Goal: Information Seeking & Learning: Learn about a topic

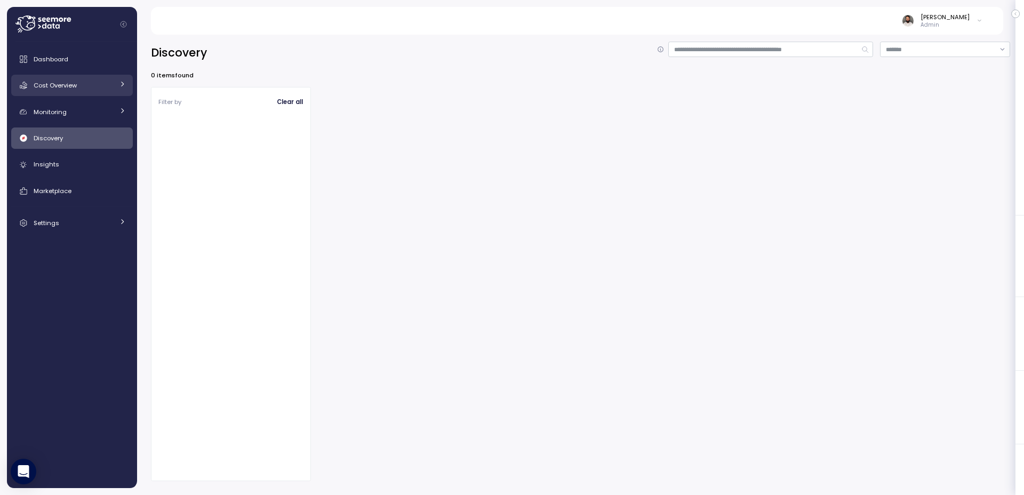
click at [82, 92] on link "Cost Overview" at bounding box center [72, 85] width 122 height 21
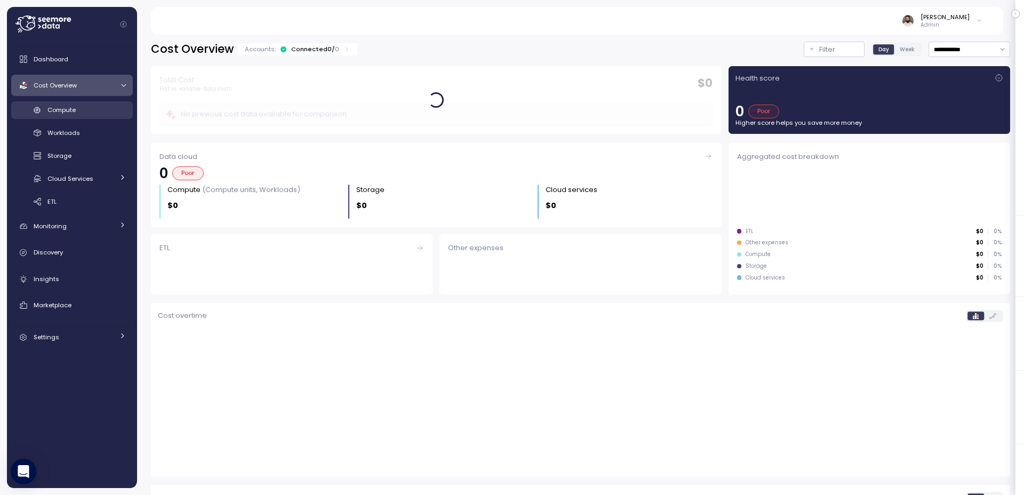
click at [82, 105] on div "Compute" at bounding box center [86, 110] width 78 height 11
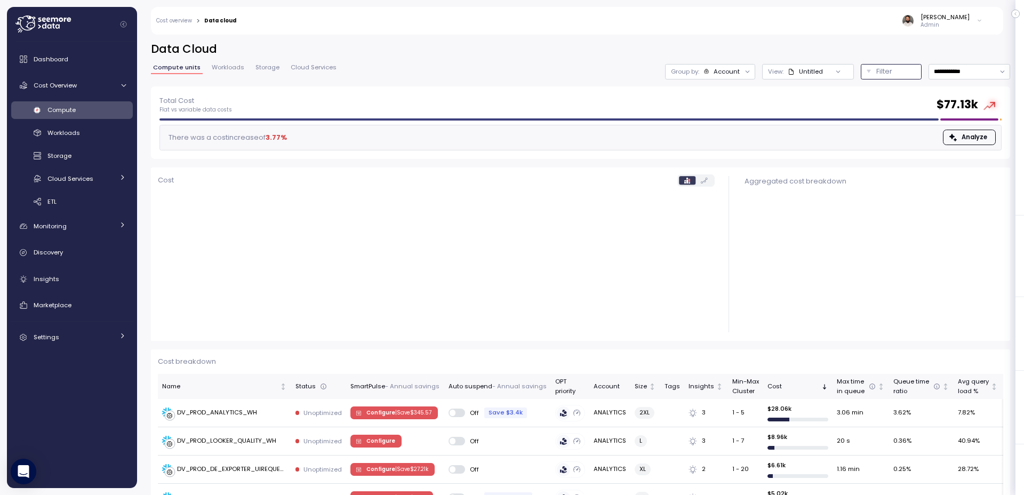
click at [887, 71] on p "Filter" at bounding box center [884, 71] width 16 height 11
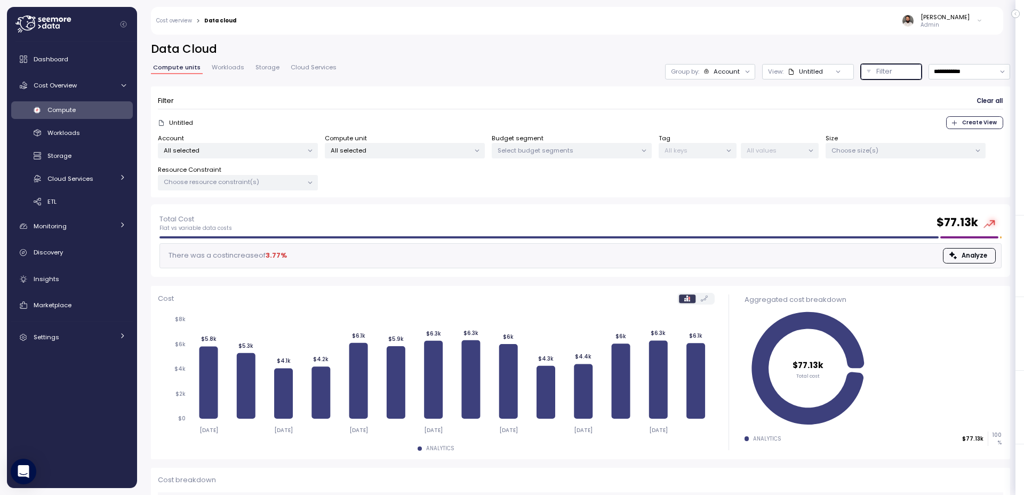
click at [259, 189] on div "Choose resource constraint(s)" at bounding box center [238, 182] width 160 height 15
click at [233, 72] on link "Workloads" at bounding box center [228, 69] width 37 height 9
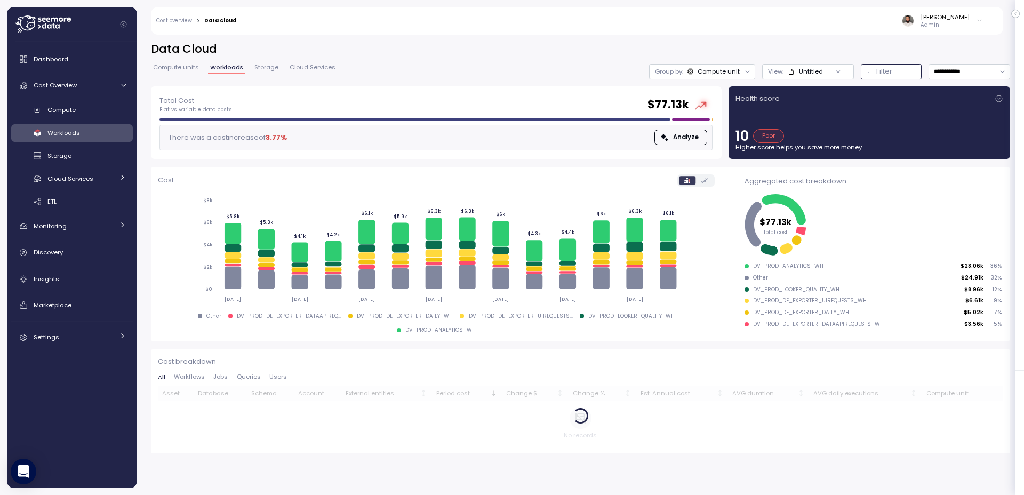
click at [883, 74] on p "Filter" at bounding box center [884, 71] width 16 height 11
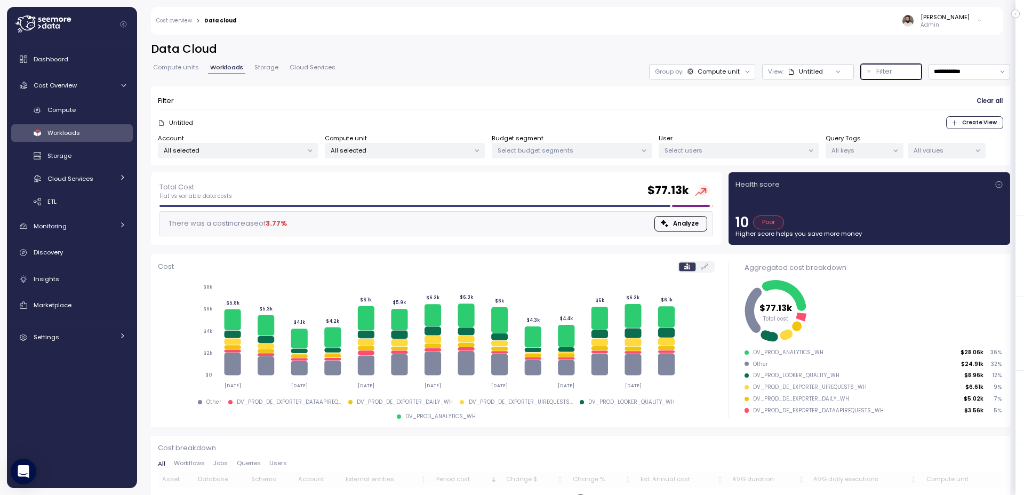
click at [925, 148] on p "All values" at bounding box center [942, 150] width 57 height 9
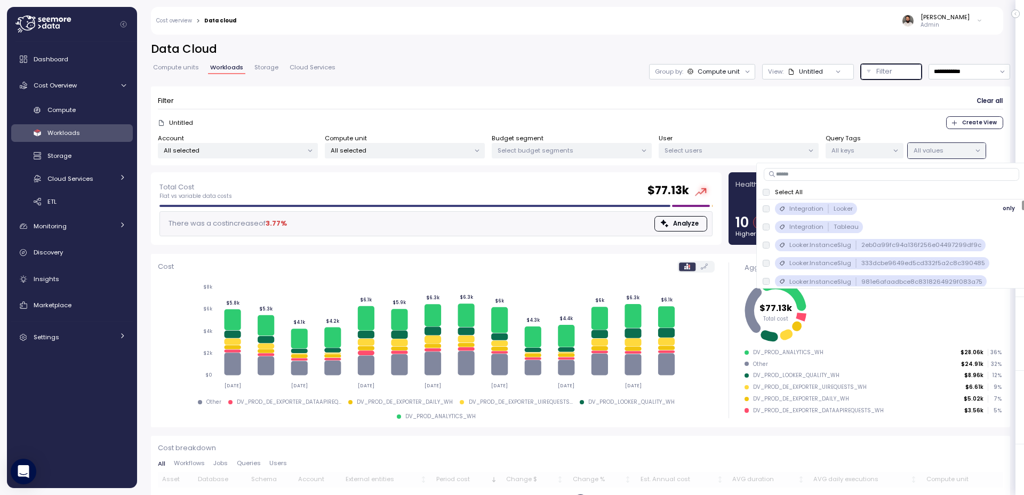
click at [883, 209] on div "Integration Looker only" at bounding box center [892, 208] width 259 height 13
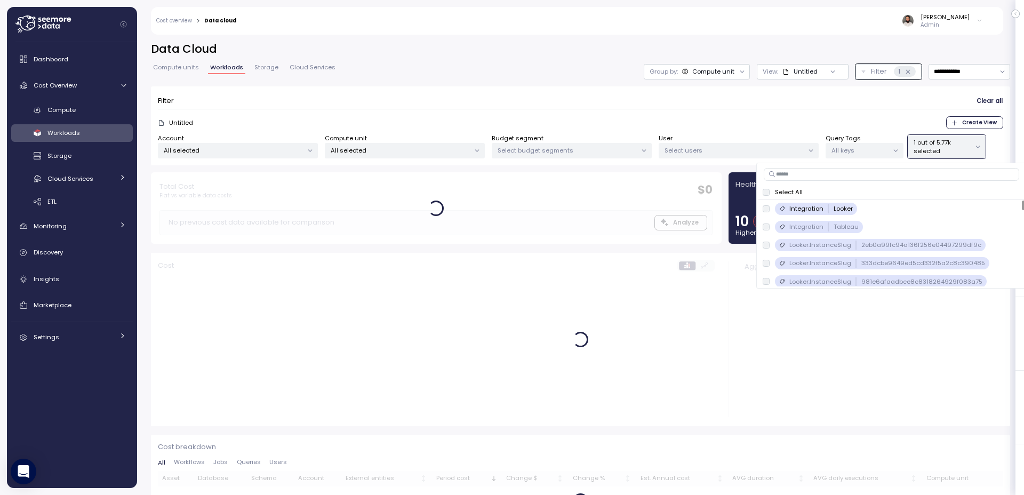
click at [742, 105] on div "Filter Clear all" at bounding box center [580, 100] width 845 height 15
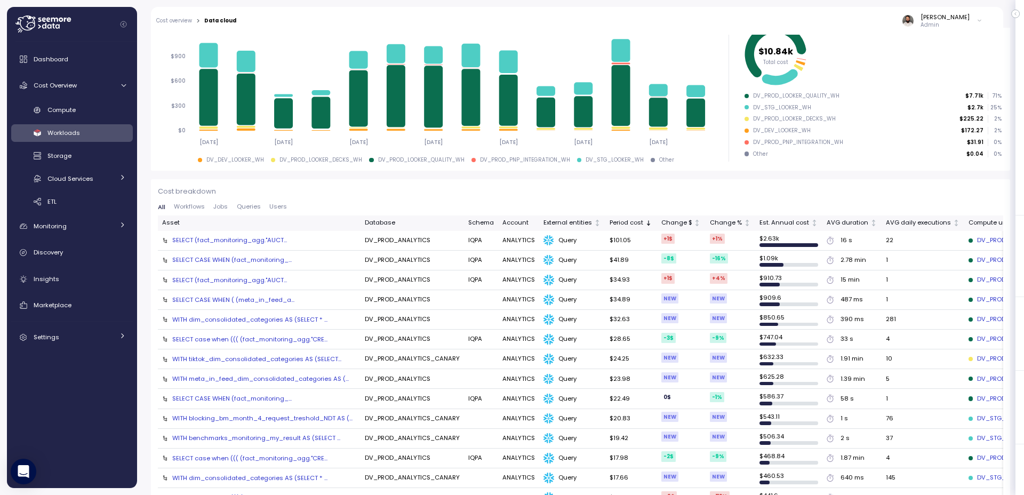
scroll to position [257, 0]
click at [250, 299] on div "SELECT CASE WHEN ( (meta_in_feed_a..." at bounding box center [233, 299] width 122 height 9
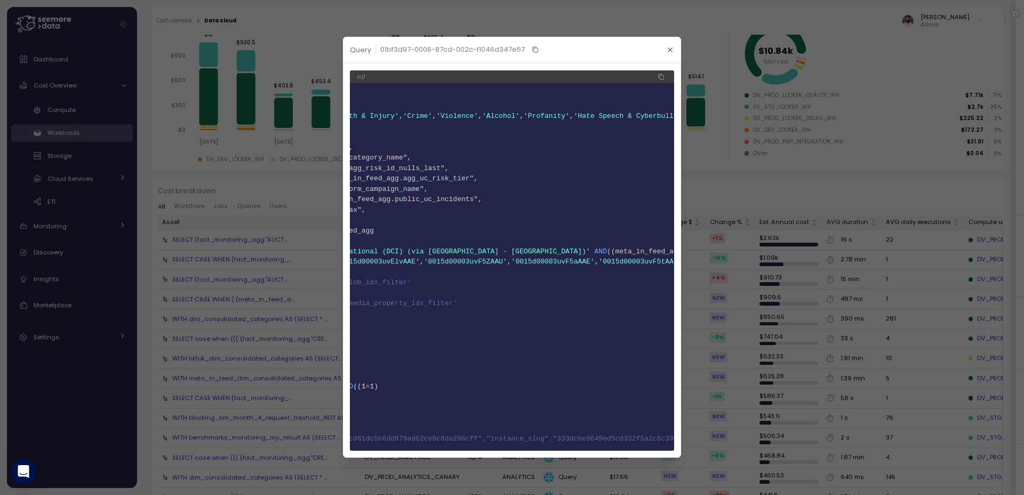
scroll to position [0, 0]
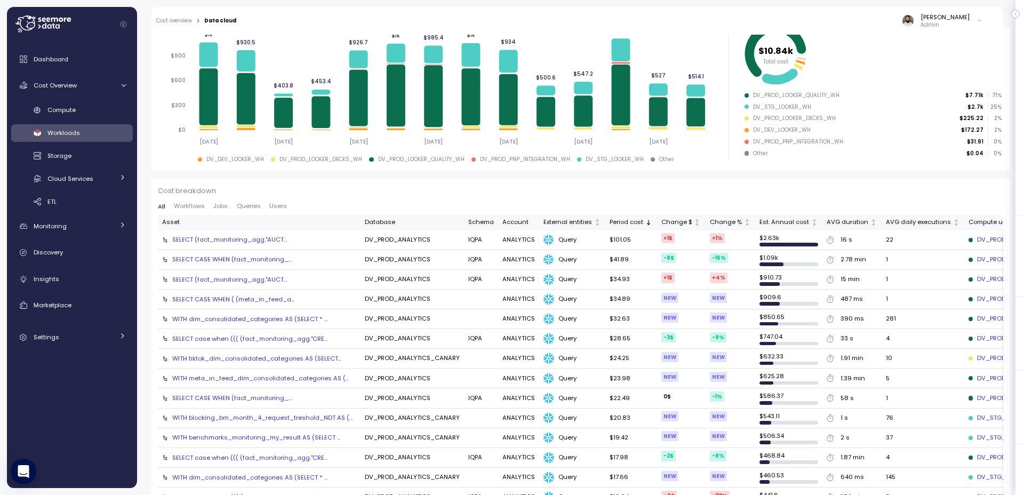
click at [277, 242] on div "SELECT (fact_monitoring_agg."AUCT..." at bounding box center [229, 239] width 115 height 9
click at [248, 275] on div "SELECT (fact_monitoring_agg."AUCT..." at bounding box center [229, 279] width 115 height 9
drag, startPoint x: 900, startPoint y: 321, endPoint x: 907, endPoint y: 321, distance: 7.5
click at [907, 321] on td "281" at bounding box center [923, 319] width 83 height 20
click at [281, 324] on td "WITH dim_consolidated_categories AS (SELECT * ..." at bounding box center [259, 319] width 203 height 20
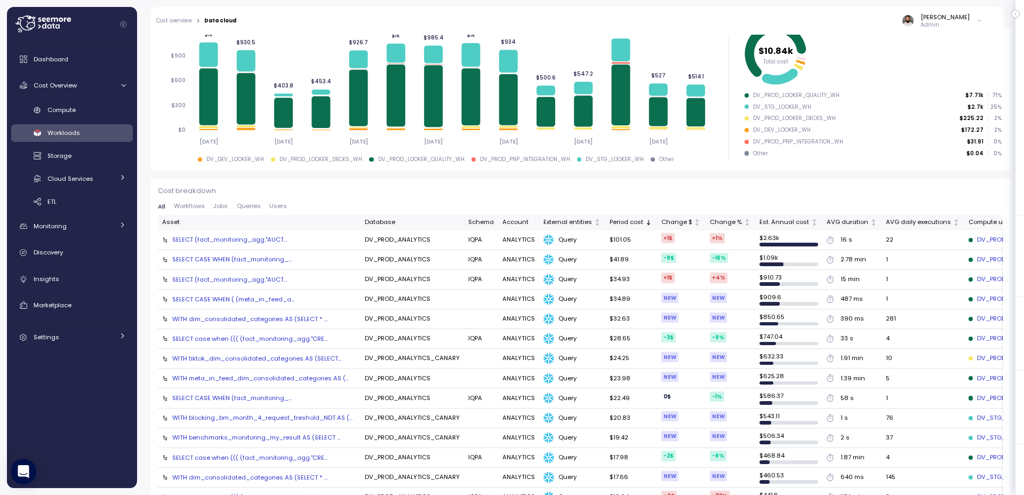
click at [282, 321] on div "WITH dim_consolidated_categories AS (SELECT * ..." at bounding box center [249, 319] width 155 height 9
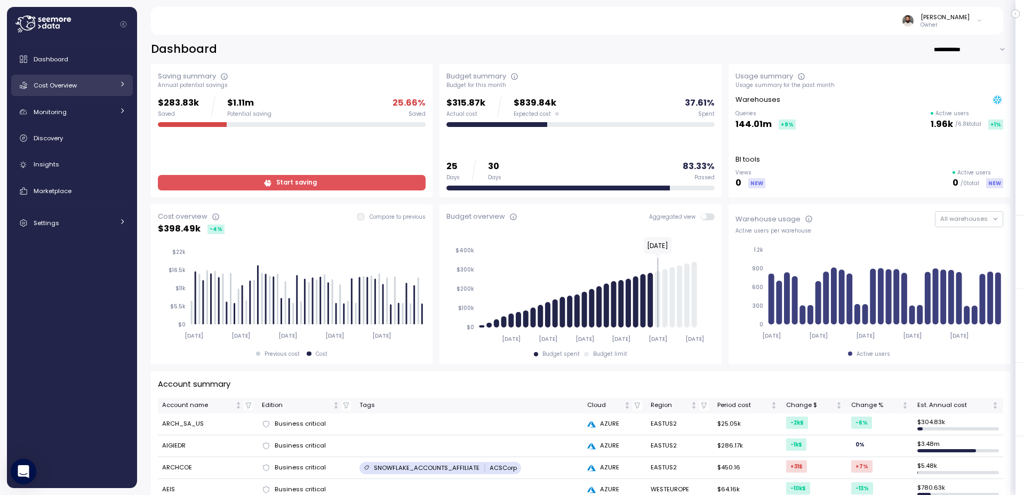
click at [98, 84] on div "Cost Overview" at bounding box center [74, 85] width 80 height 11
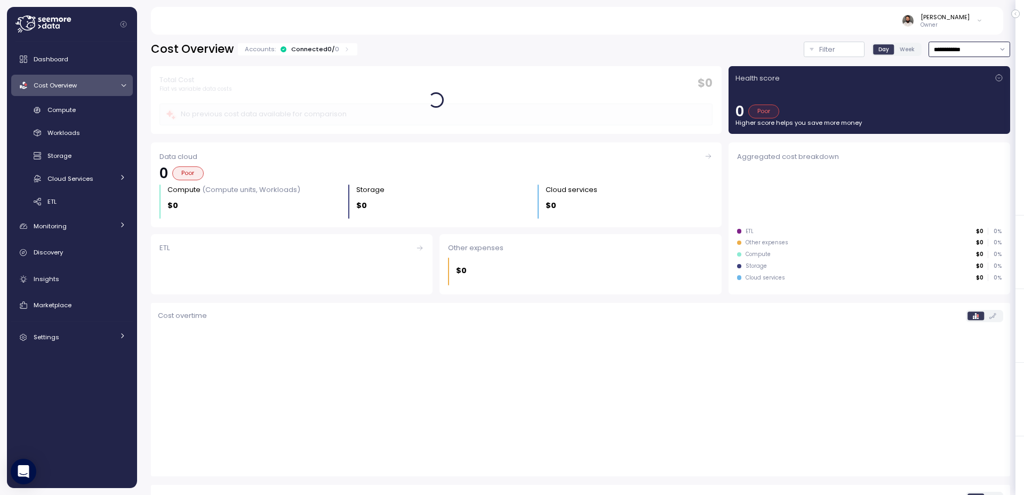
click at [954, 49] on input "**********" at bounding box center [970, 49] width 82 height 15
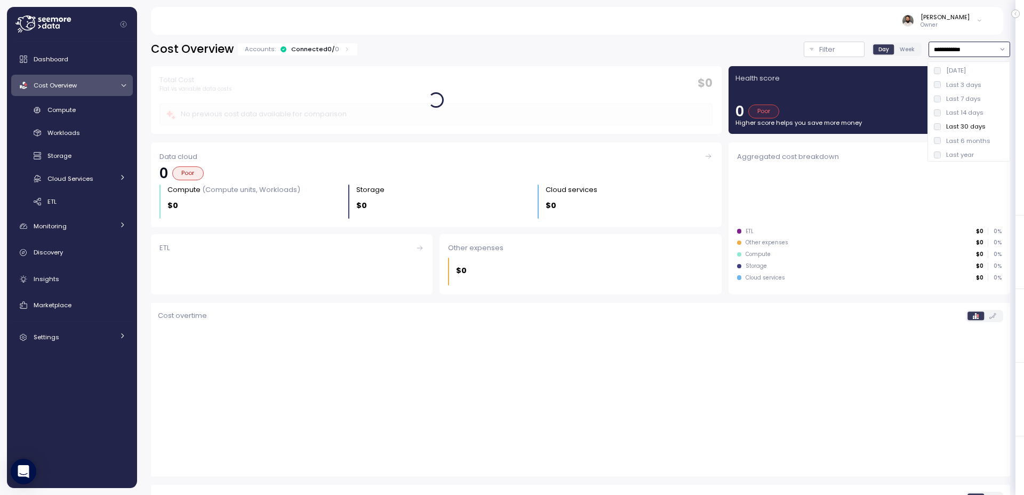
click at [954, 102] on div "Last 7 days" at bounding box center [963, 98] width 35 height 9
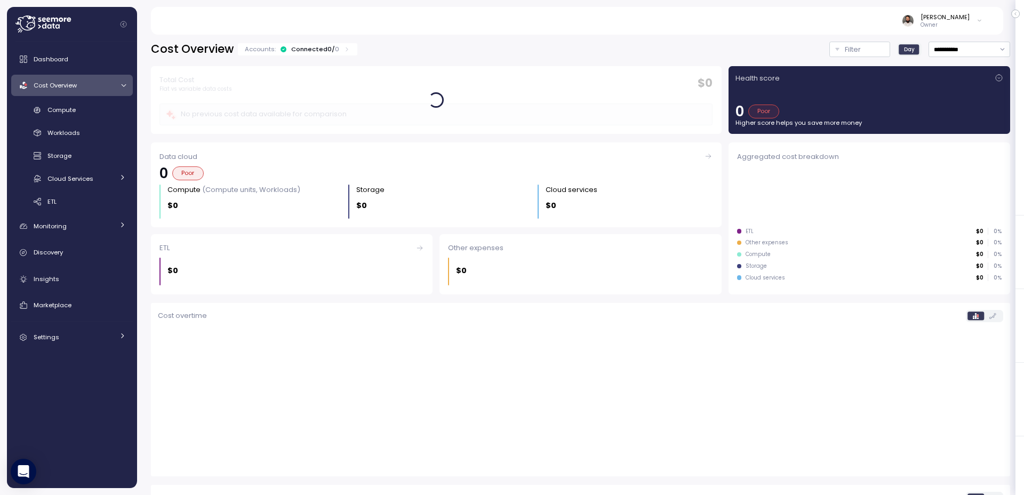
click at [956, 94] on div "Health score 0 Poor Higher score helps you save more money" at bounding box center [869, 100] width 268 height 54
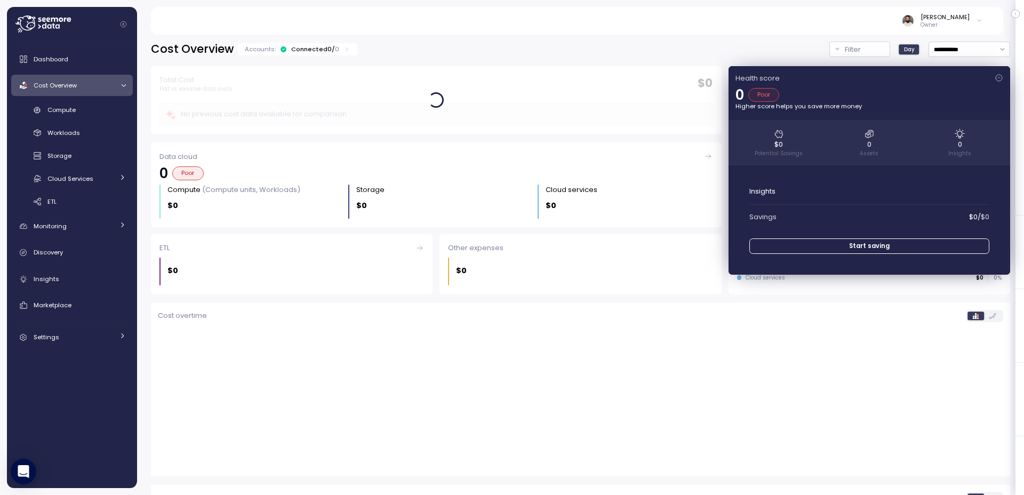
click at [956, 93] on div "0 Poor" at bounding box center [869, 95] width 268 height 14
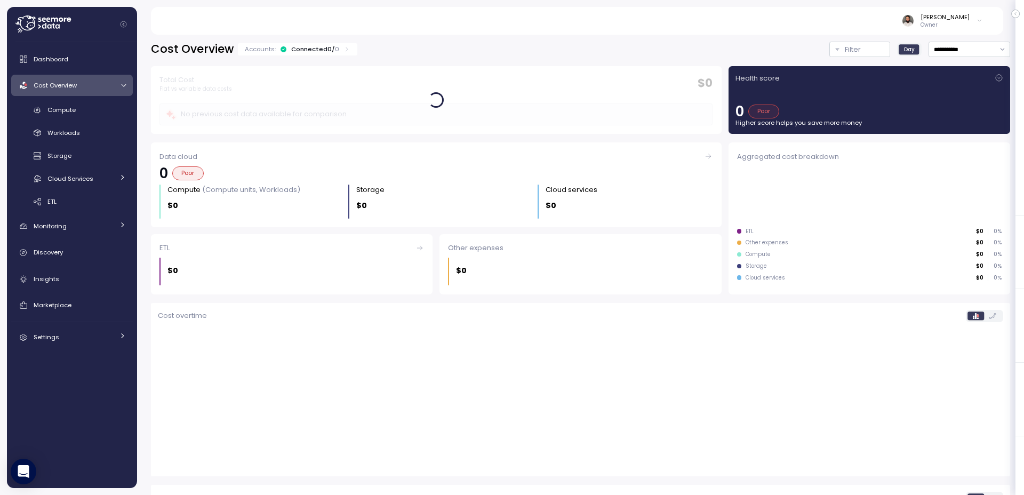
click at [956, 93] on div "Health score 0 Poor Higher score helps you save more money" at bounding box center [869, 100] width 268 height 54
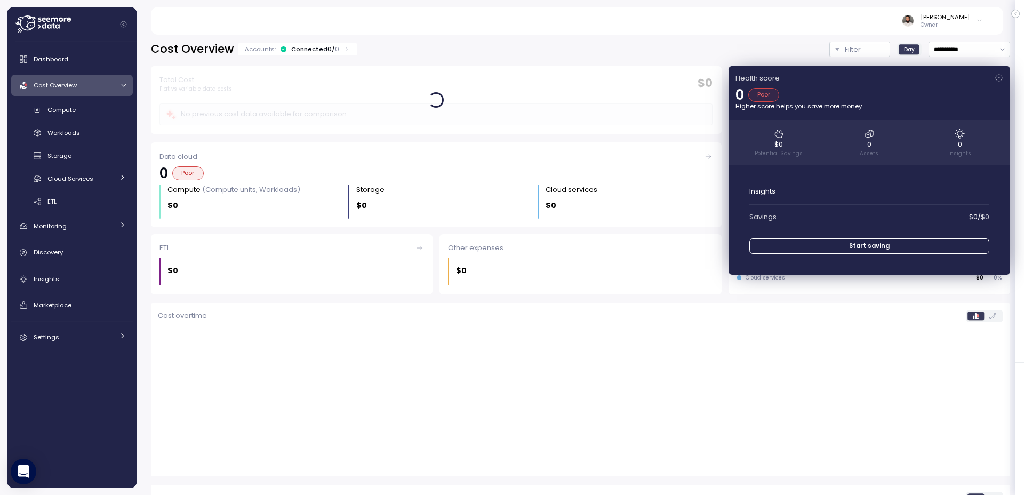
click at [956, 93] on div "0 Poor" at bounding box center [869, 95] width 268 height 14
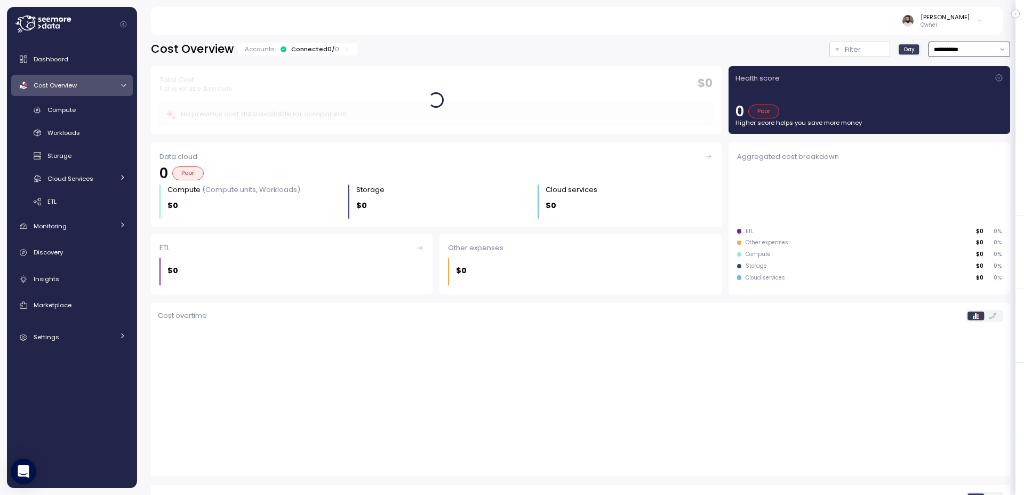
click at [966, 51] on input "**********" at bounding box center [970, 49] width 82 height 15
click at [334, 53] on p "46" at bounding box center [338, 49] width 8 height 9
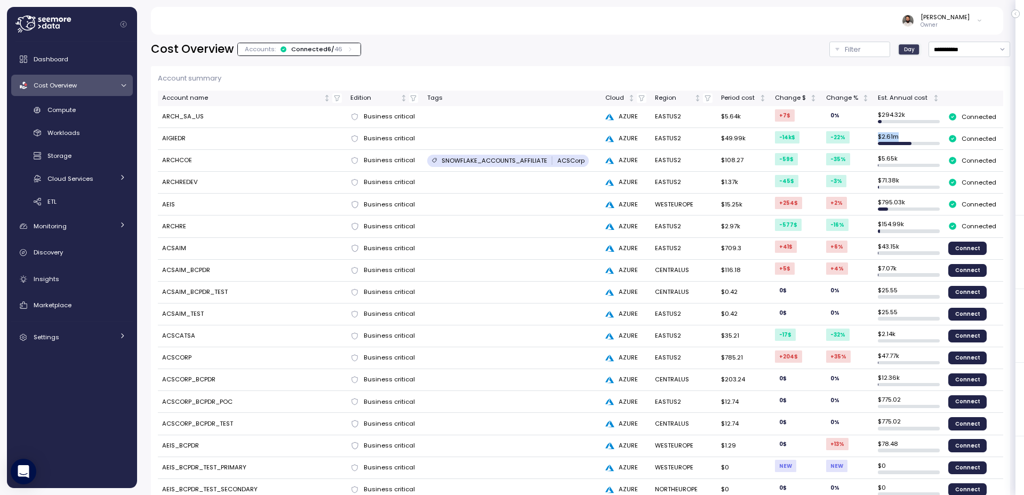
drag, startPoint x: 883, startPoint y: 138, endPoint x: 907, endPoint y: 138, distance: 24.5
click at [907, 138] on td "$ 2.61m" at bounding box center [909, 139] width 70 height 22
click at [952, 57] on input "**********" at bounding box center [970, 49] width 82 height 15
click at [950, 122] on div "Last 30 days" at bounding box center [969, 126] width 78 height 14
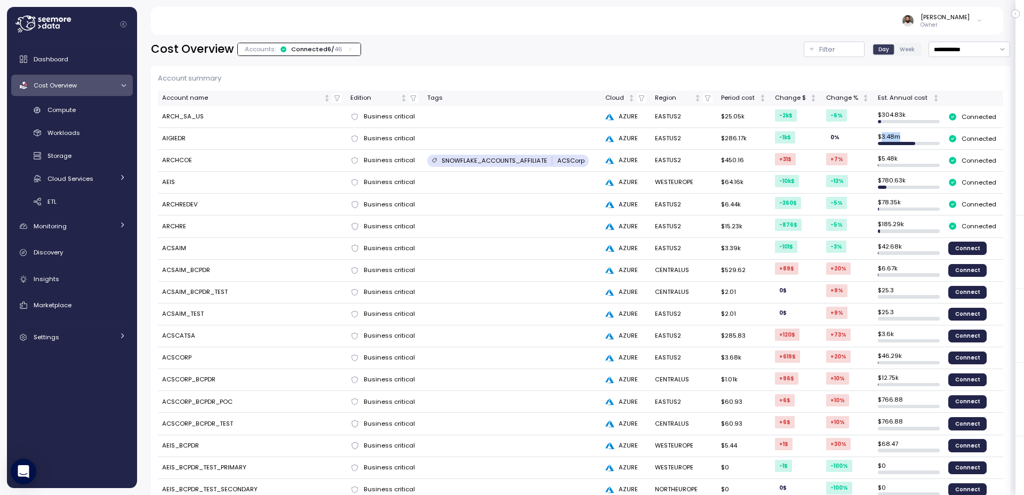
click at [906, 138] on td "$ 3.48m" at bounding box center [909, 139] width 70 height 22
click at [952, 55] on input "**********" at bounding box center [970, 49] width 82 height 15
click at [953, 95] on div "Last 7 days" at bounding box center [963, 98] width 35 height 9
type input "**********"
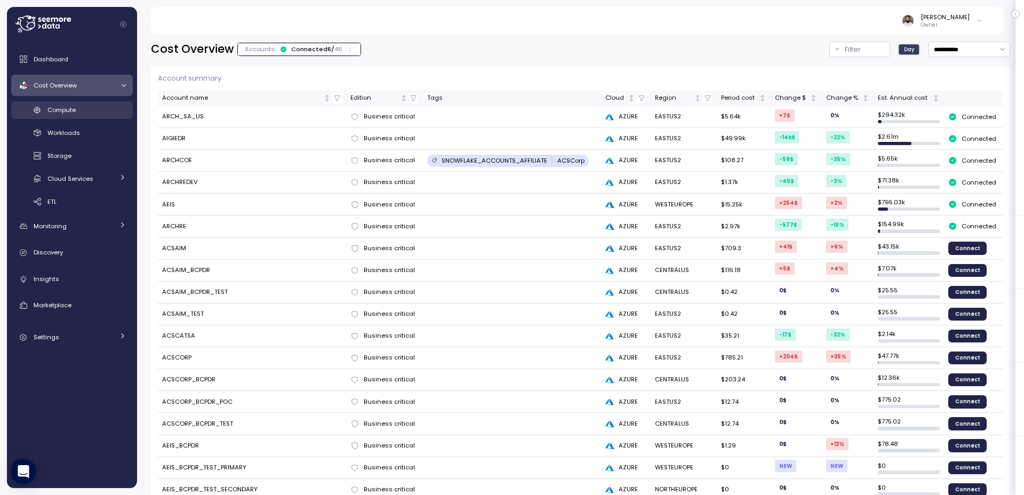
click at [71, 114] on div "Compute" at bounding box center [86, 110] width 78 height 11
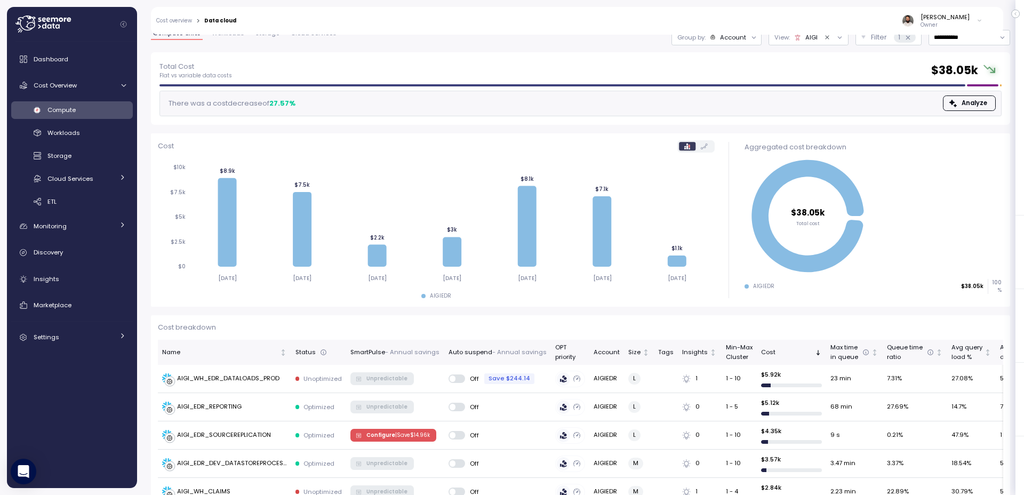
scroll to position [32, 0]
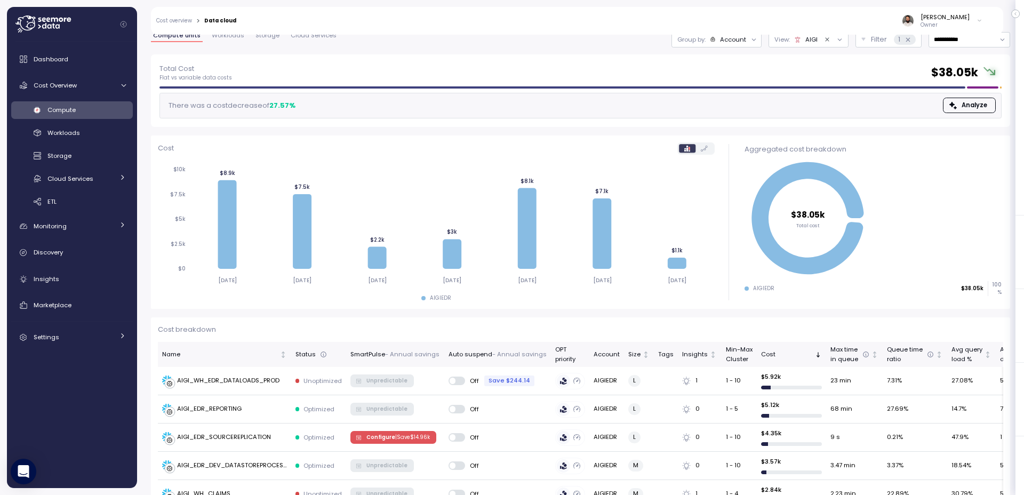
click at [721, 45] on div "Group by: Account" at bounding box center [716, 39] width 90 height 15
click at [725, 94] on p "Compute unit" at bounding box center [722, 98] width 42 height 9
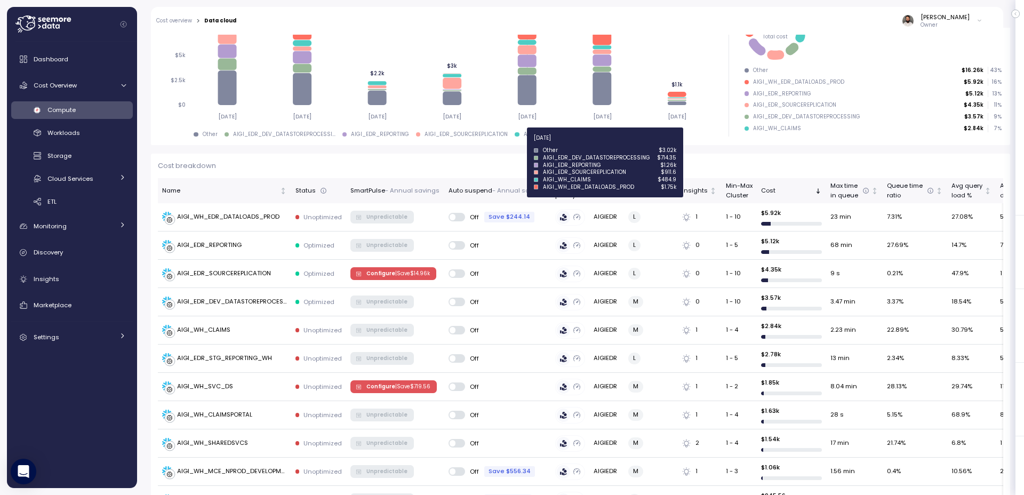
scroll to position [0, 0]
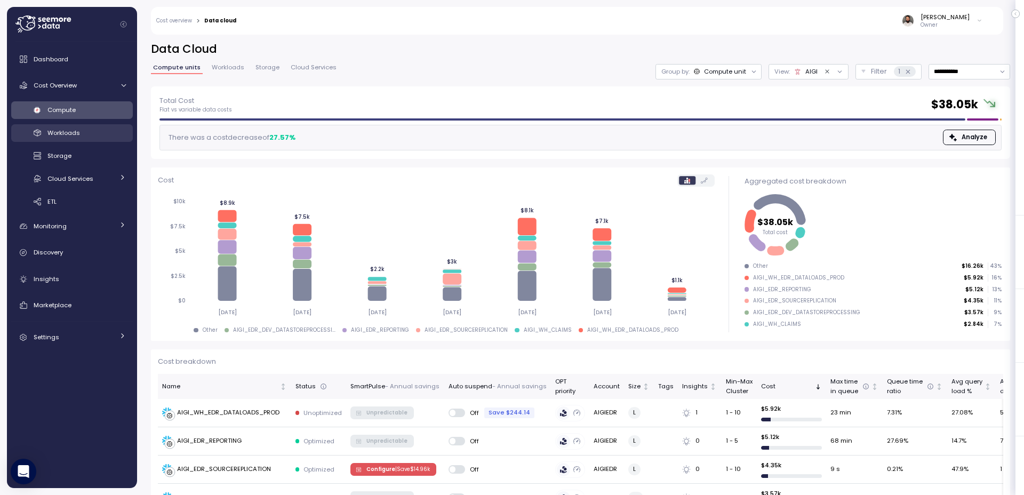
click at [44, 141] on link "Workloads" at bounding box center [72, 133] width 122 height 18
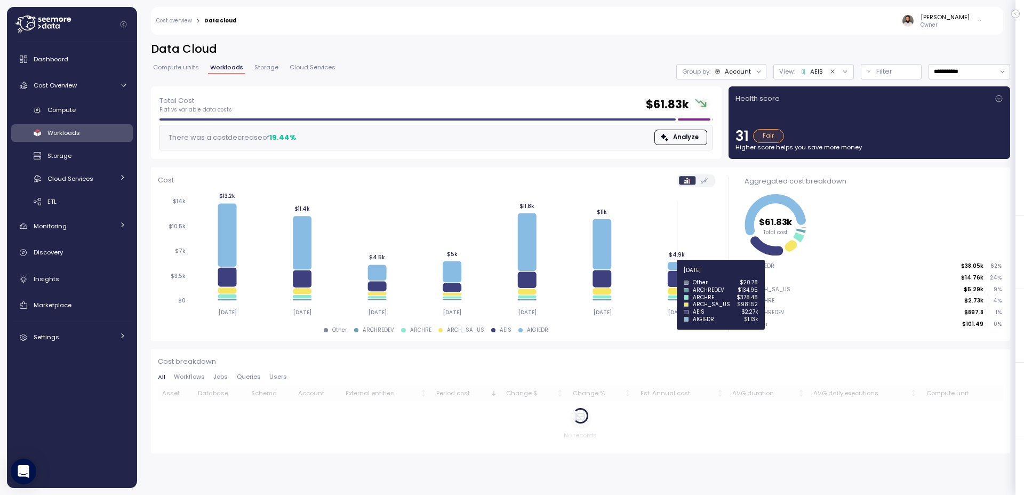
click at [675, 276] on icon at bounding box center [677, 279] width 19 height 16
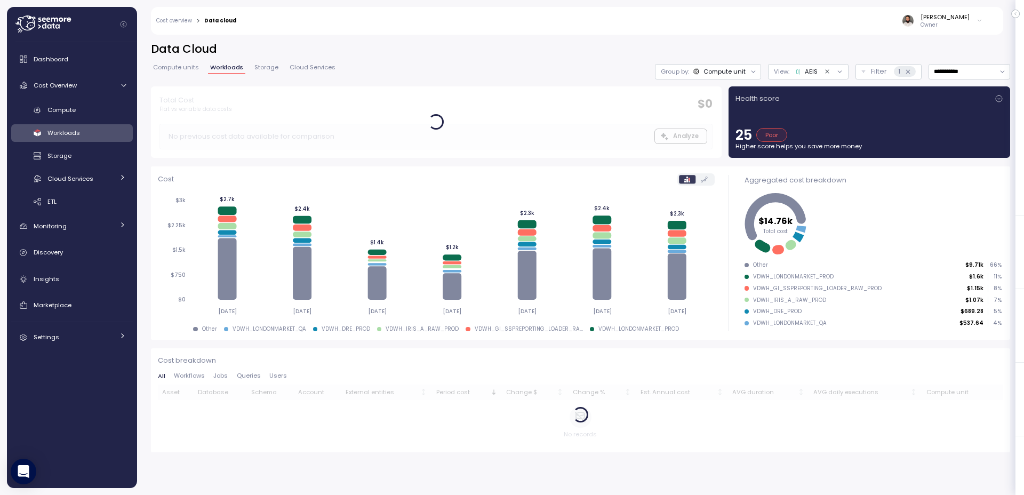
click at [826, 70] on icon "Clear value" at bounding box center [827, 71] width 7 height 7
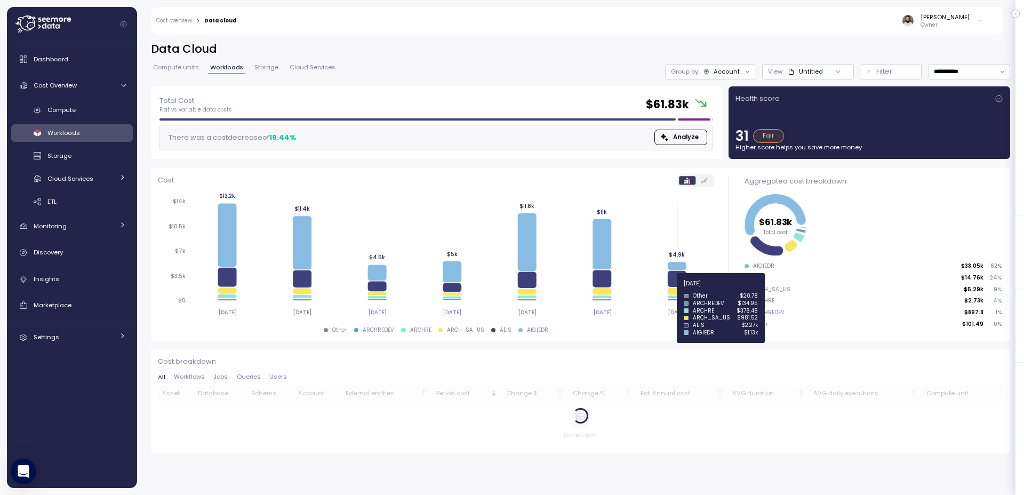
click at [674, 290] on icon at bounding box center [677, 290] width 19 height 7
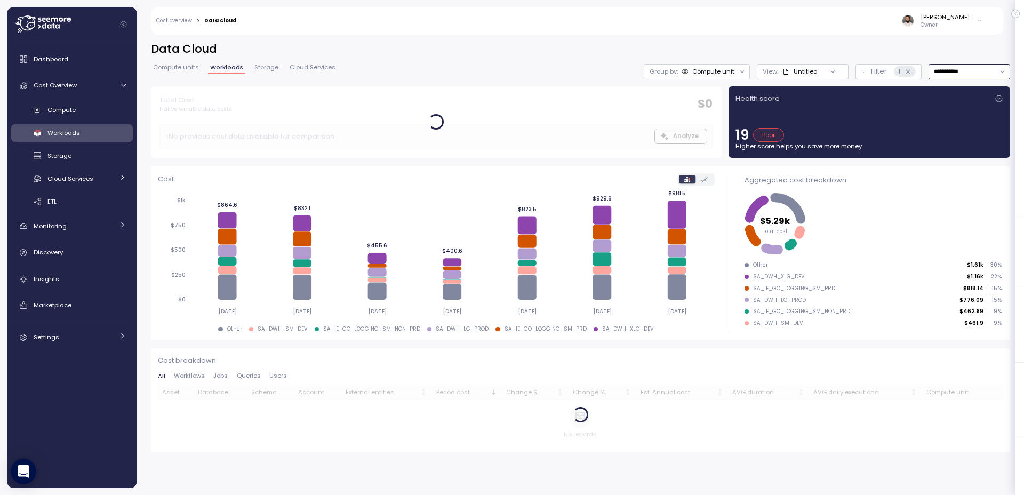
click at [959, 71] on input "**********" at bounding box center [970, 71] width 82 height 15
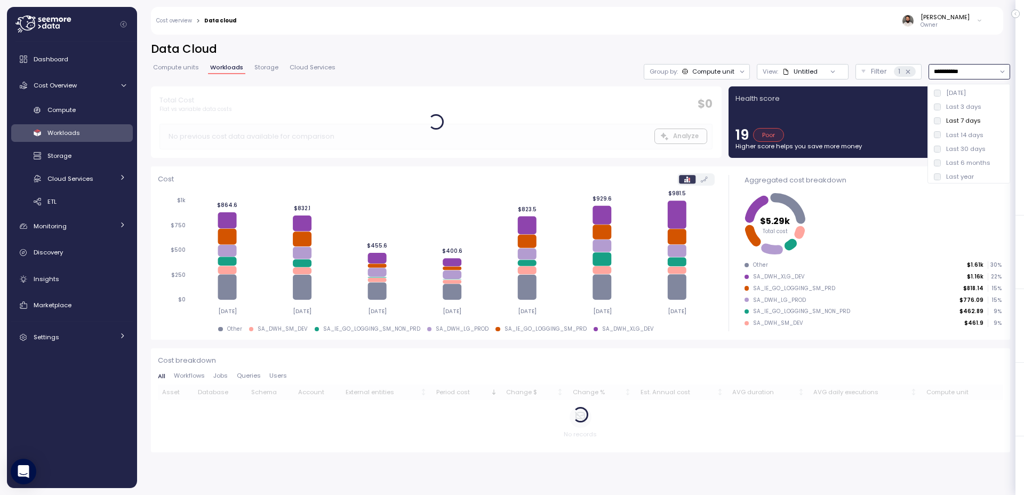
click at [962, 135] on div "Last 14 days" at bounding box center [964, 135] width 37 height 9
type input "**********"
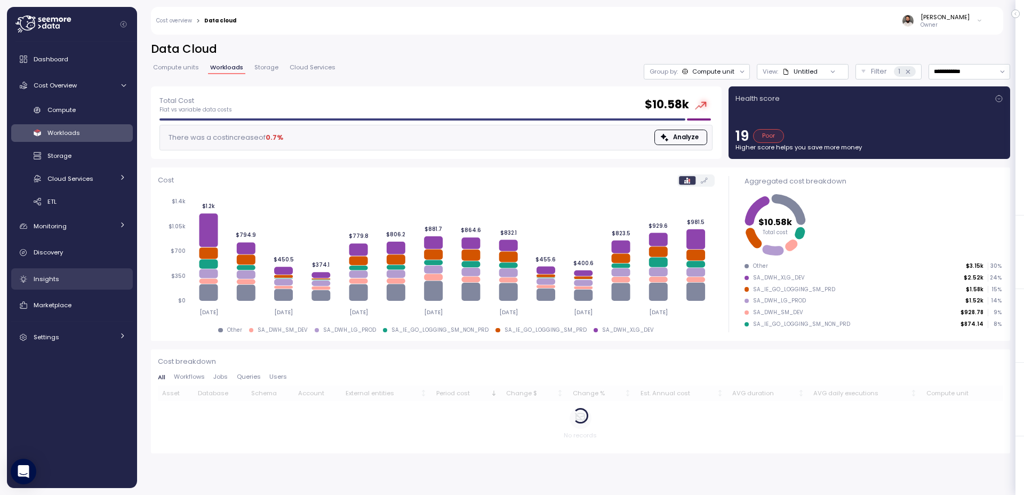
click at [63, 277] on div "Insights" at bounding box center [80, 279] width 92 height 11
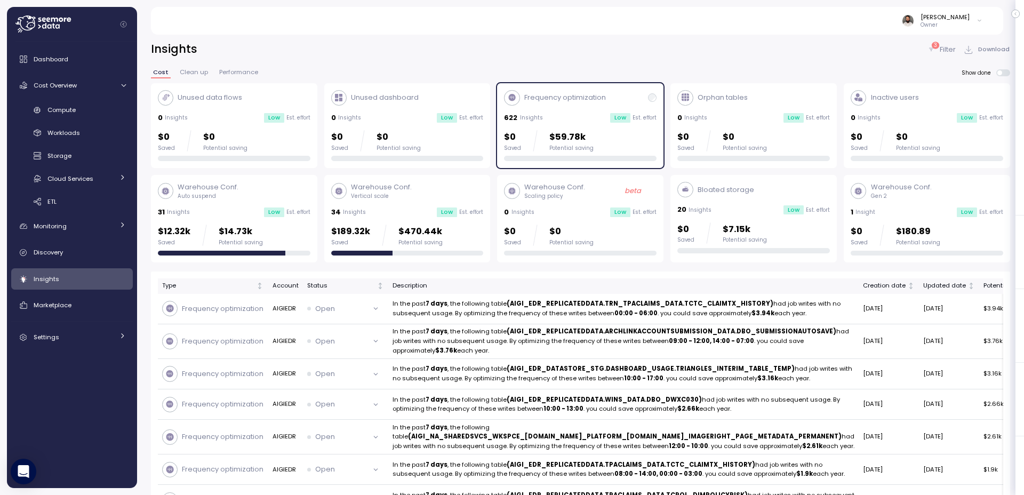
click at [942, 52] on p "Filter" at bounding box center [948, 49] width 16 height 11
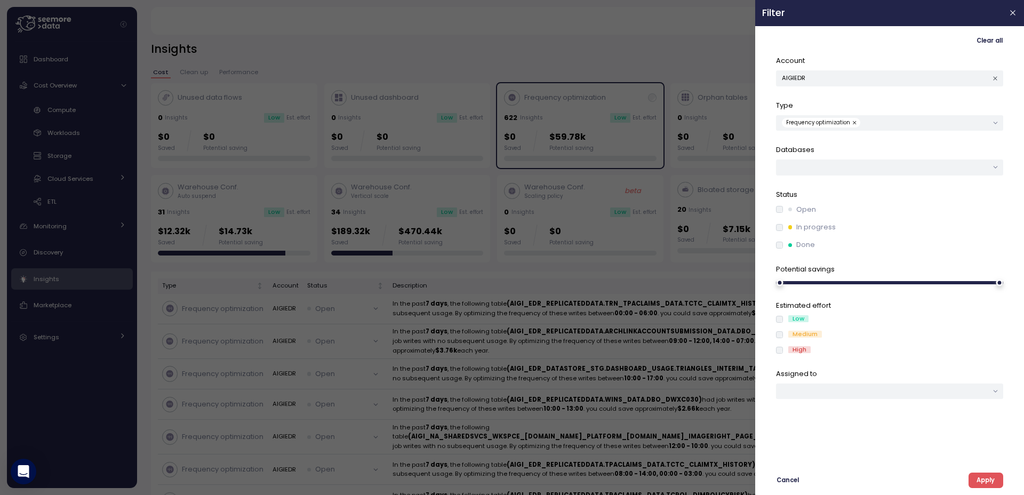
click at [699, 38] on div at bounding box center [512, 247] width 1024 height 495
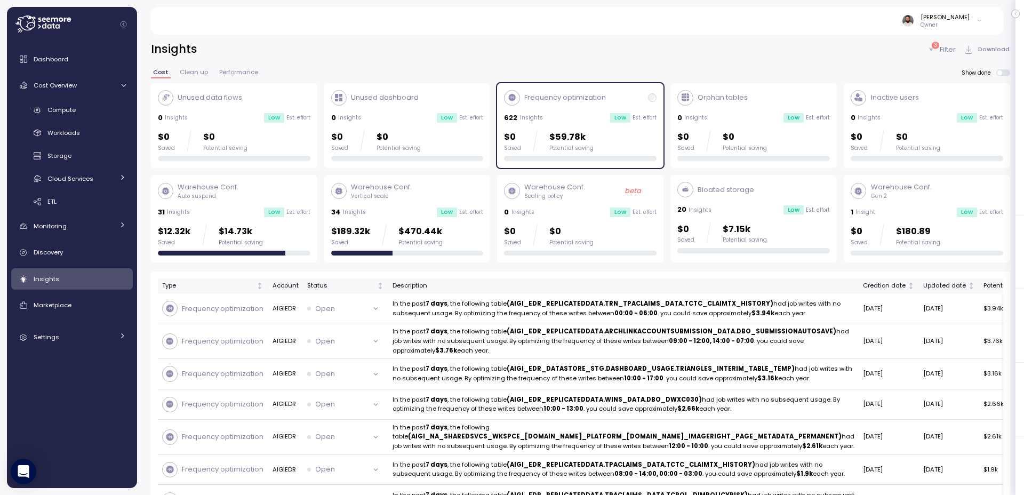
click at [398, 244] on div "Potential saving" at bounding box center [420, 242] width 44 height 7
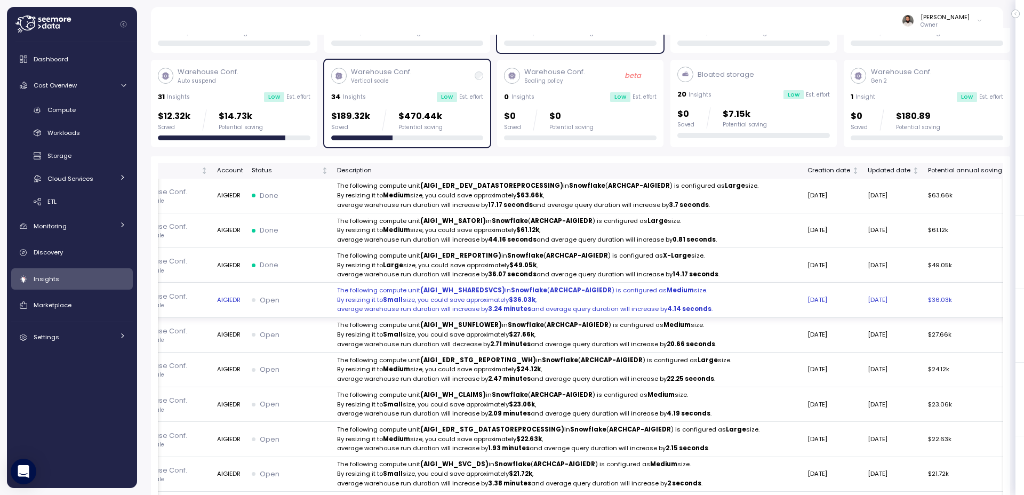
scroll to position [0, 57]
click at [649, 305] on p "By resizing it to Small size, you could save approximately $36.03k ," at bounding box center [566, 300] width 462 height 10
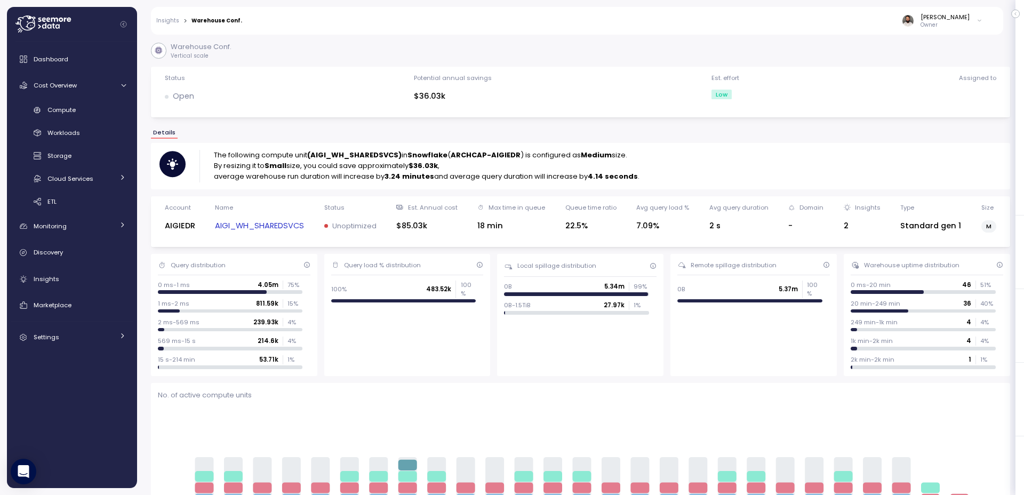
click at [257, 228] on link "AIGI_WH_SHAREDSVCS" at bounding box center [259, 226] width 89 height 12
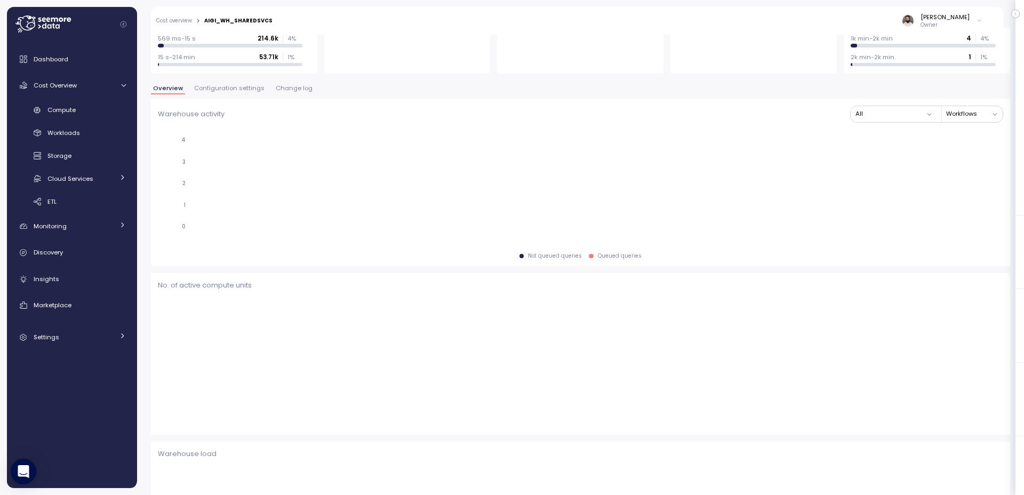
scroll to position [3, 0]
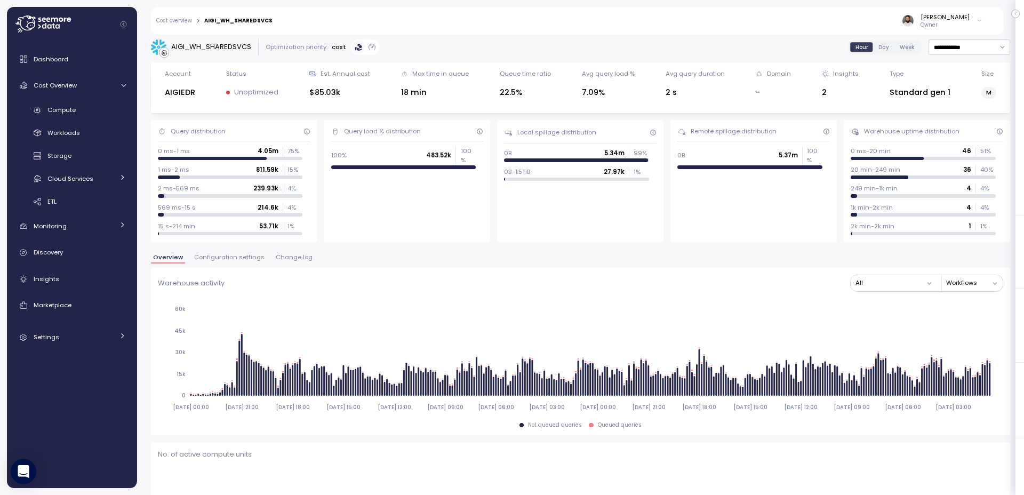
click at [295, 261] on button "Change log" at bounding box center [294, 258] width 41 height 9
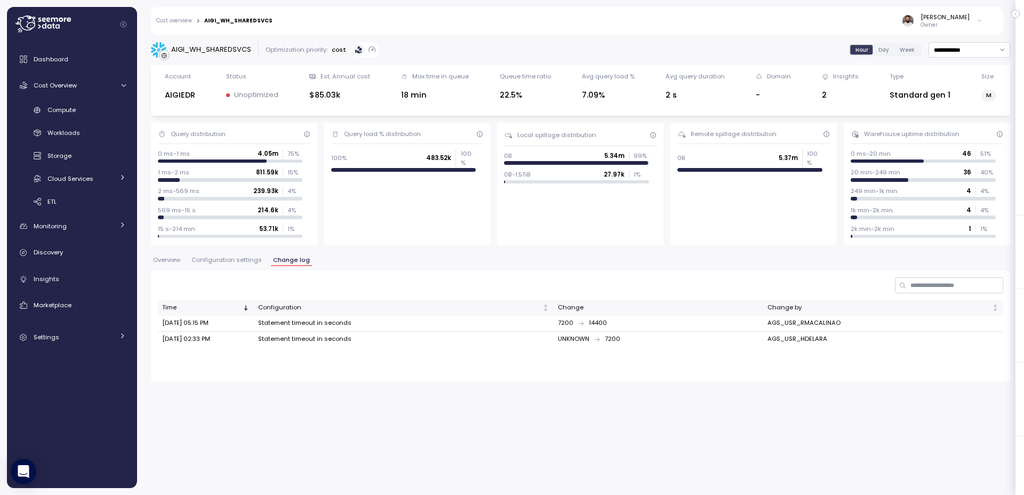
click at [244, 261] on span "Configuration settings" at bounding box center [226, 260] width 70 height 6
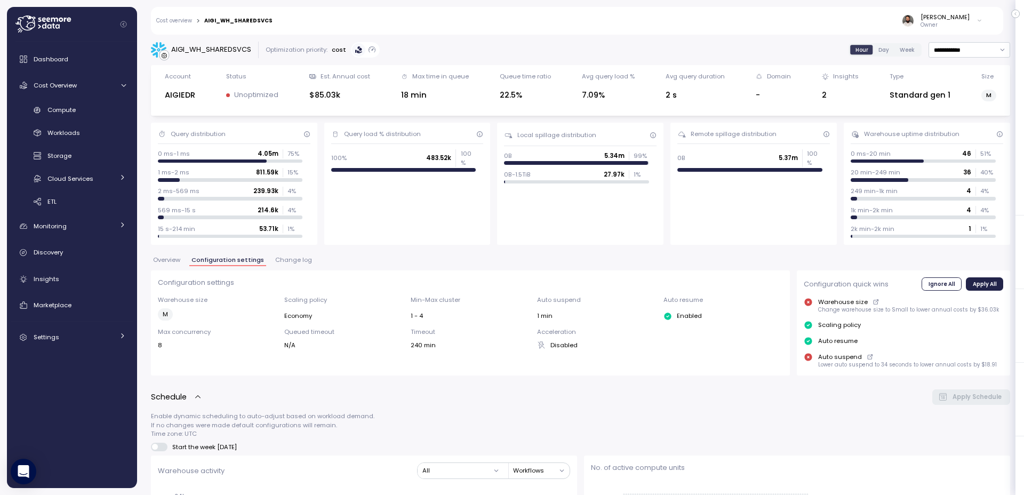
click at [213, 49] on div "AIGI_WH_SHAREDSVCS" at bounding box center [211, 49] width 80 height 11
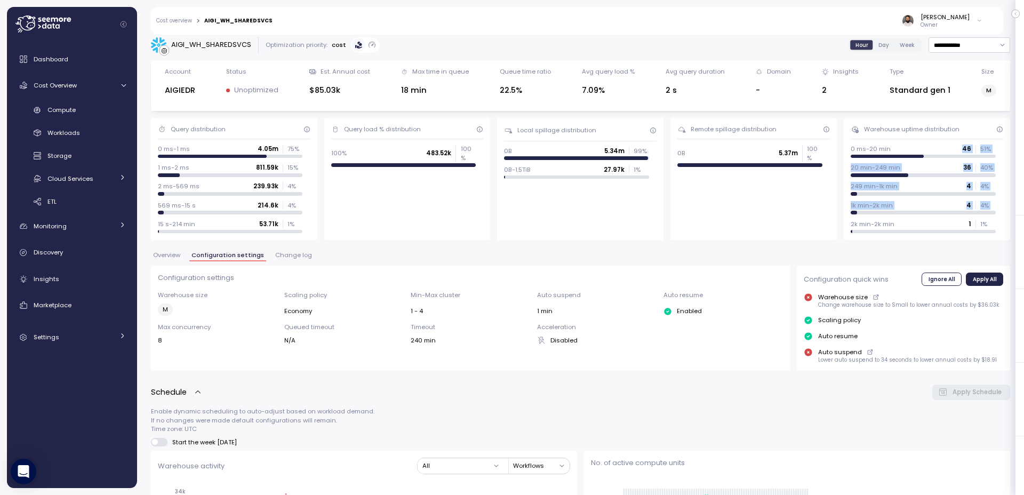
drag, startPoint x: 881, startPoint y: 192, endPoint x: 913, endPoint y: 218, distance: 41.4
click at [913, 218] on div "0 ms-20 min 46 51 % 20 min-249 min 36 40 % 249 min-1k min 4 4 % 1k min-2k min 4…" at bounding box center [927, 189] width 153 height 89
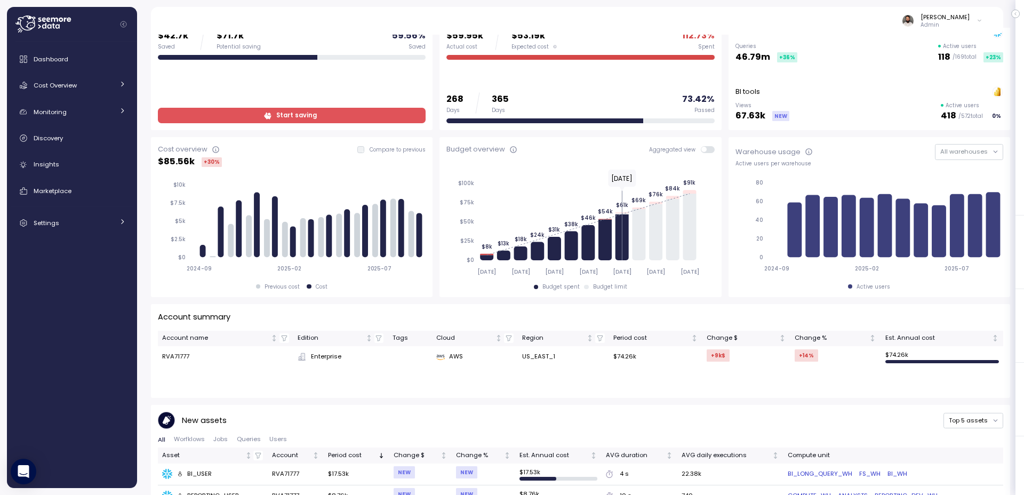
scroll to position [26, 0]
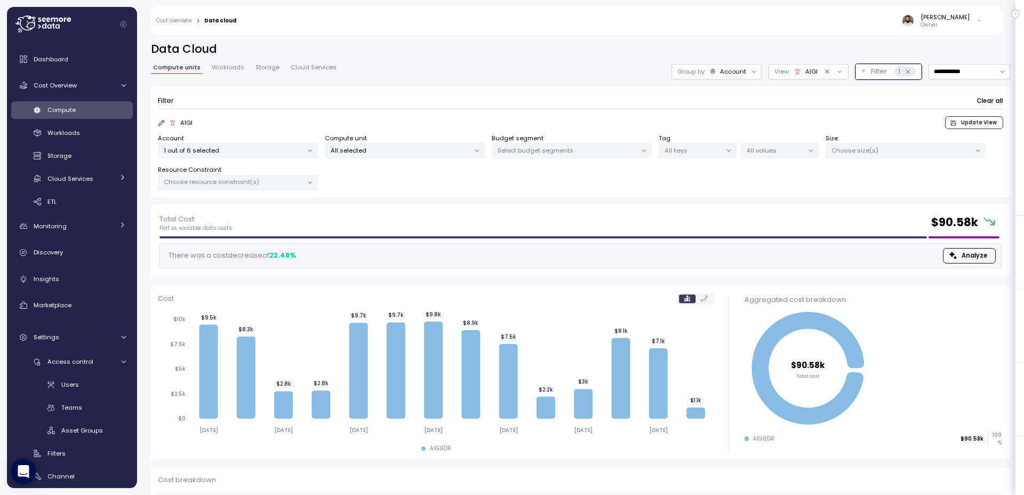
click at [831, 68] on div at bounding box center [832, 72] width 21 height 10
click at [826, 69] on icon "Clear value" at bounding box center [827, 71] width 7 height 7
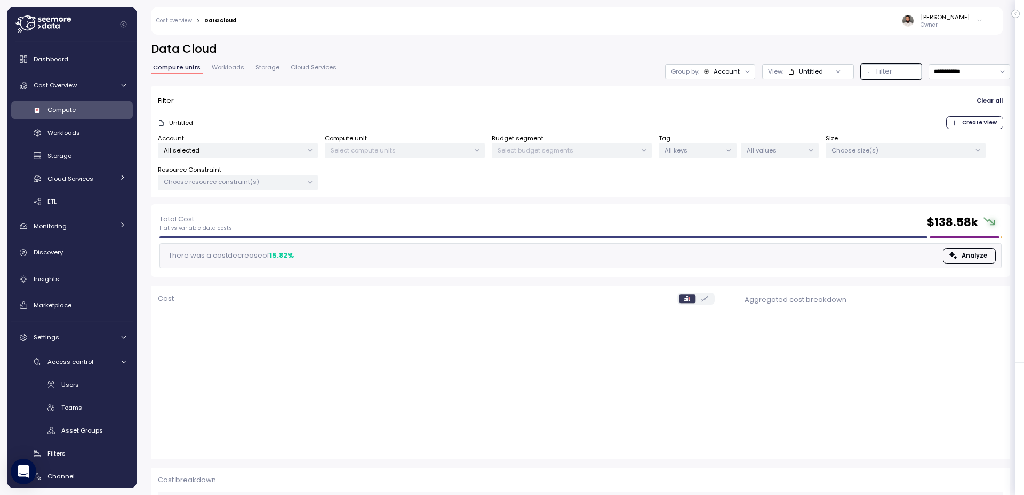
click at [812, 68] on div "Untitled" at bounding box center [811, 71] width 24 height 9
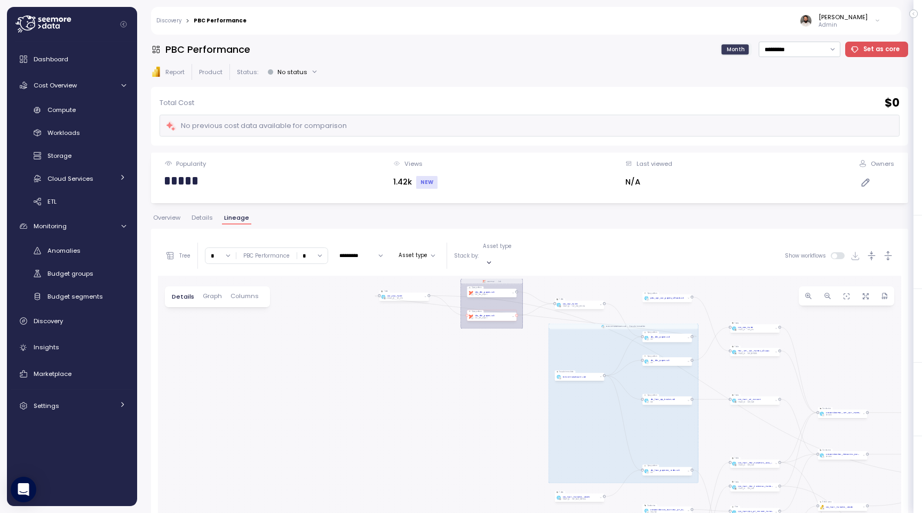
scroll to position [49, 0]
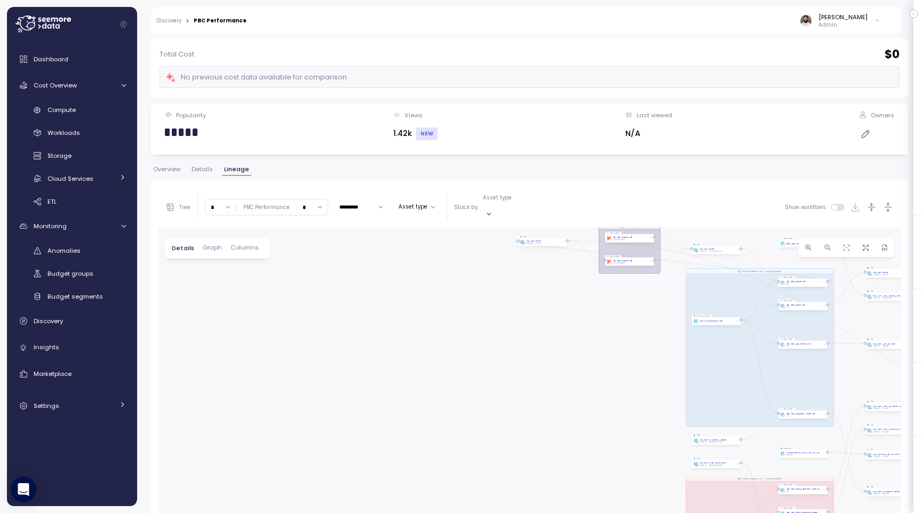
drag, startPoint x: 371, startPoint y: 294, endPoint x: 263, endPoint y: 187, distance: 152.0
click at [497, 285] on div "dbt DW Prod Job EXECUTE IMMEDIATE Job Execute immediate EXECUTE IMMEDIATE Job E…" at bounding box center [529, 442] width 743 height 431
click at [108, 116] on link "Compute" at bounding box center [72, 110] width 122 height 18
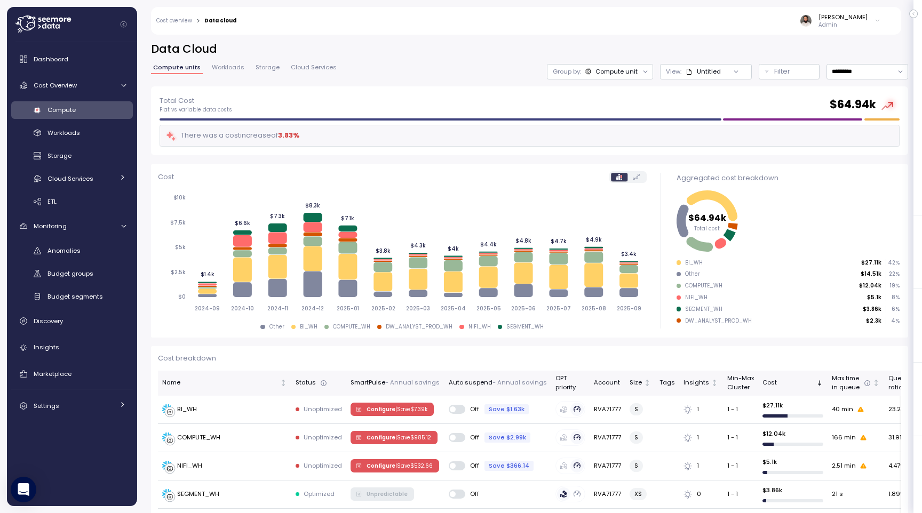
click at [110, 142] on div "Compute Workloads Storage Cloud Services Clustering columns Pipes AI Services S…" at bounding box center [72, 155] width 122 height 109
click at [112, 139] on link "Workloads" at bounding box center [72, 133] width 122 height 18
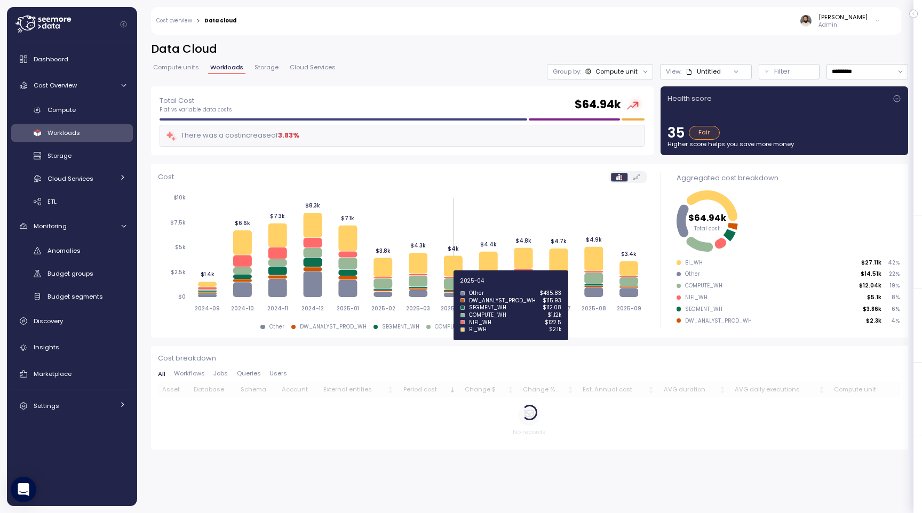
click at [455, 286] on icon at bounding box center [453, 283] width 19 height 11
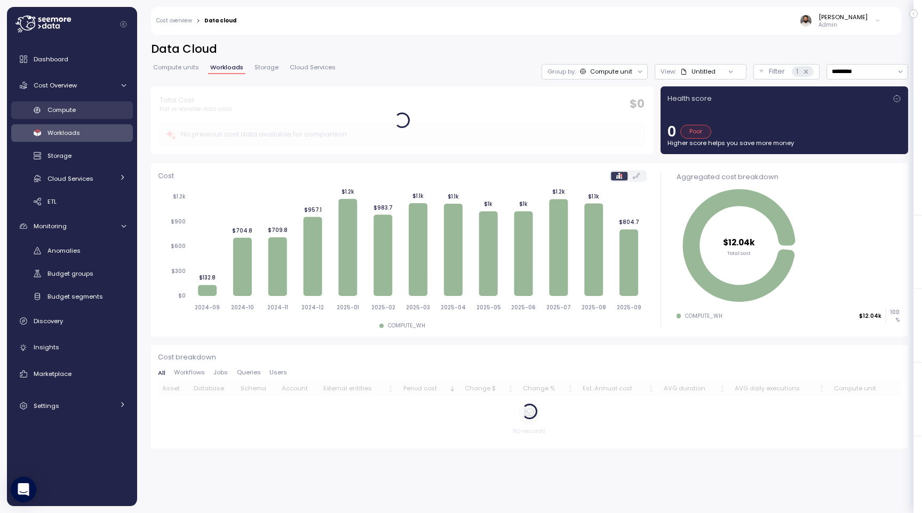
click at [93, 116] on link "Compute" at bounding box center [72, 110] width 122 height 18
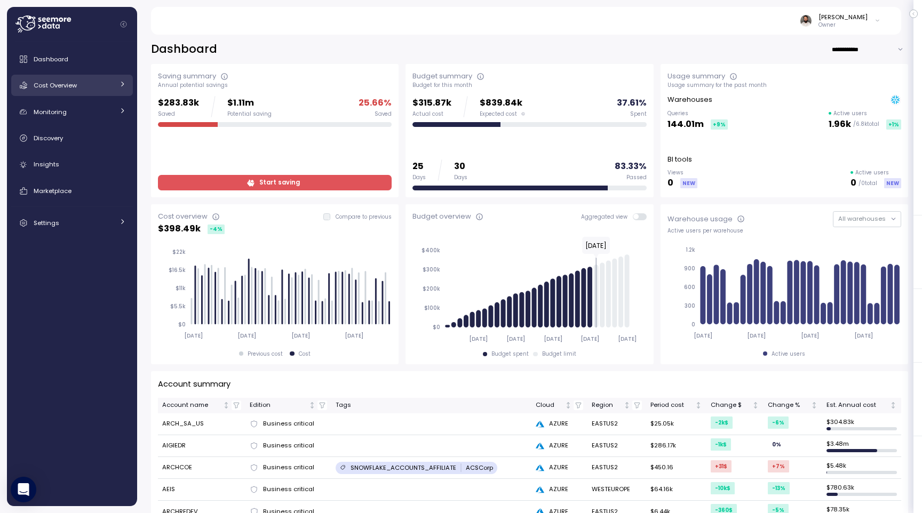
click at [99, 86] on div "Cost Overview" at bounding box center [74, 85] width 80 height 11
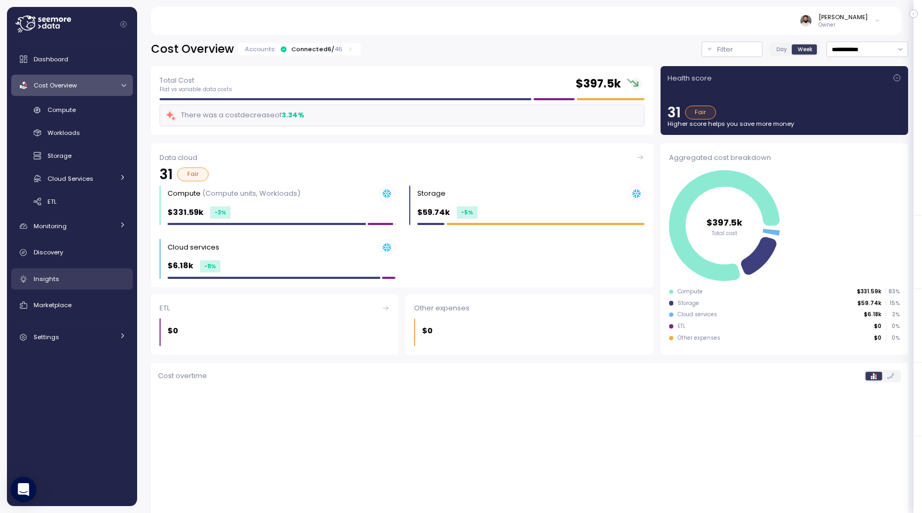
click at [92, 279] on div "Insights" at bounding box center [80, 279] width 92 height 11
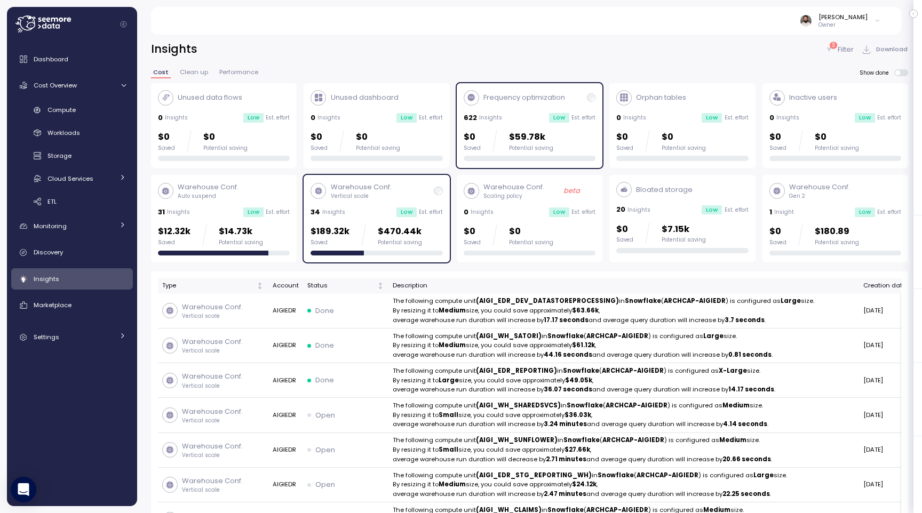
click at [374, 246] on div "$189.32k Saved $470.44k Potential saving" at bounding box center [376, 240] width 132 height 31
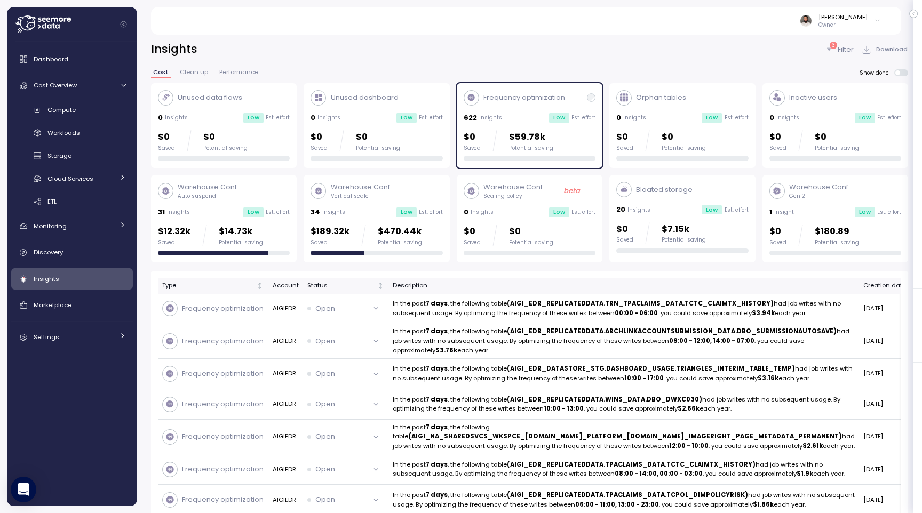
click at [501, 143] on div "$0 Saved $59.78k Potential saving" at bounding box center [508, 140] width 90 height 21
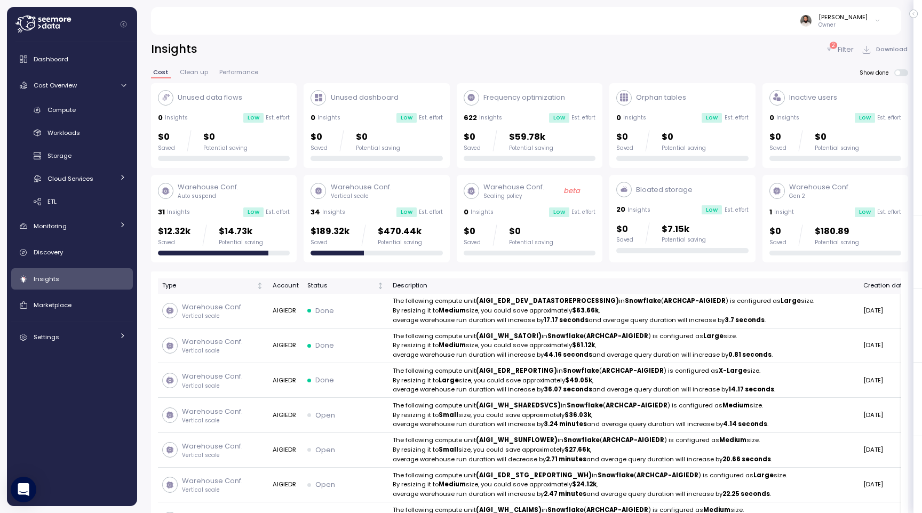
click at [840, 54] on div "2 Filter Download" at bounding box center [866, 49] width 83 height 15
click at [839, 51] on p "Filter" at bounding box center [845, 49] width 16 height 11
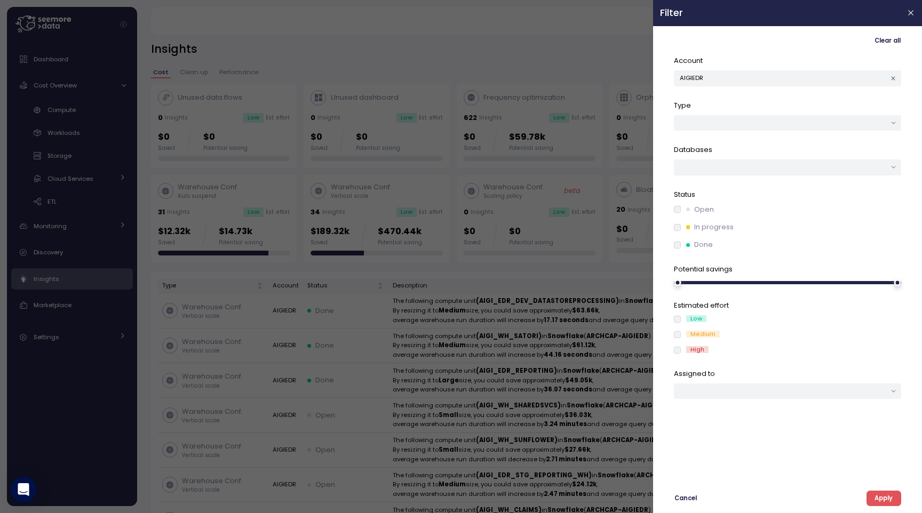
scroll to position [1, 0]
click at [826, 76] on button "AIGIEDR" at bounding box center [787, 77] width 227 height 15
click at [799, 58] on p "Account" at bounding box center [787, 60] width 227 height 11
click at [876, 501] on span "Apply" at bounding box center [883, 498] width 18 height 14
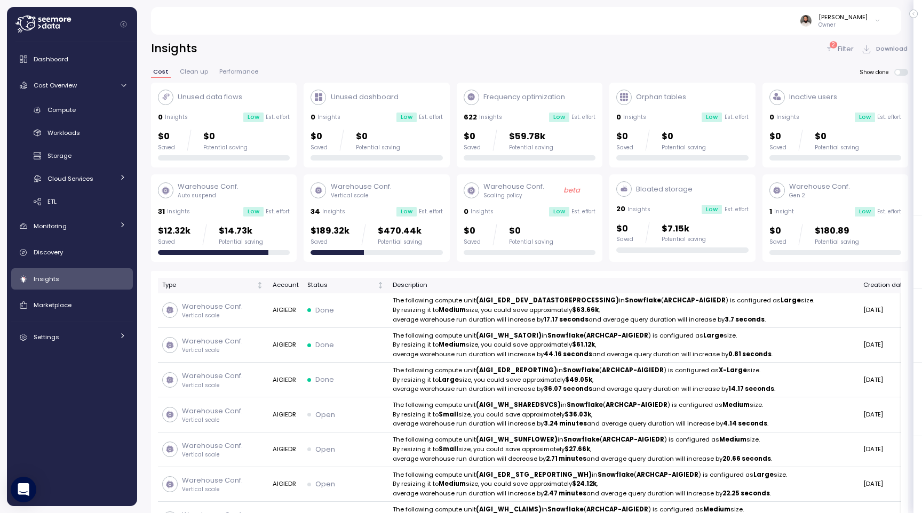
click at [387, 205] on div "Warehouse Conf. Vertical scale 34 Insights Low Est. effort $189.32k Saved $470.…" at bounding box center [376, 218] width 132 height 74
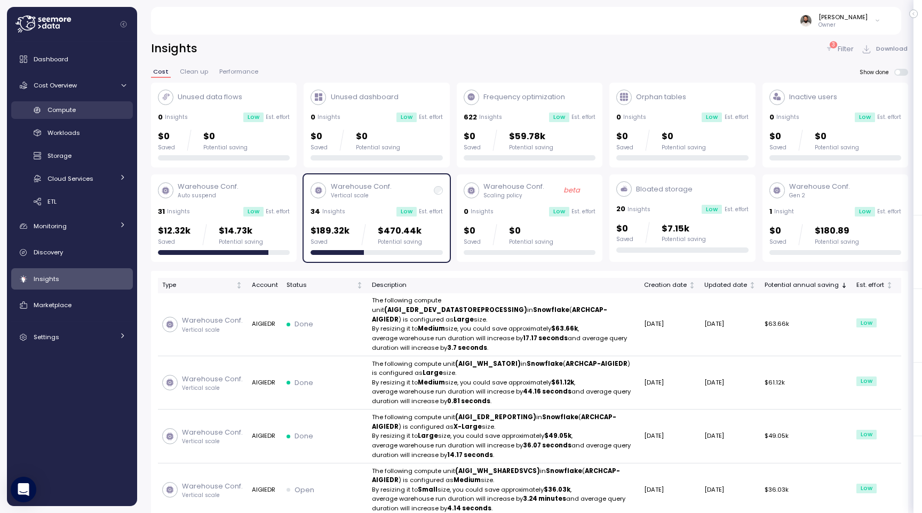
click at [75, 111] on span "Compute" at bounding box center [61, 110] width 28 height 9
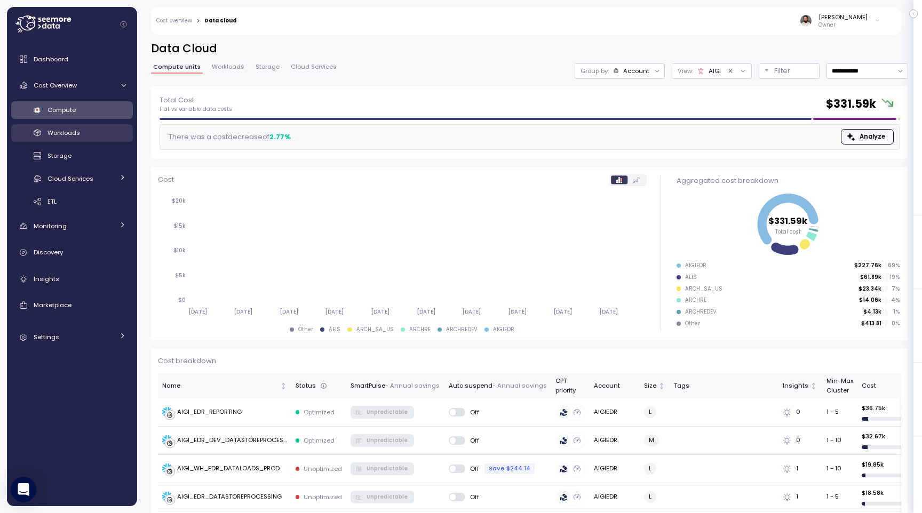
click at [95, 138] on link "Workloads" at bounding box center [72, 133] width 122 height 18
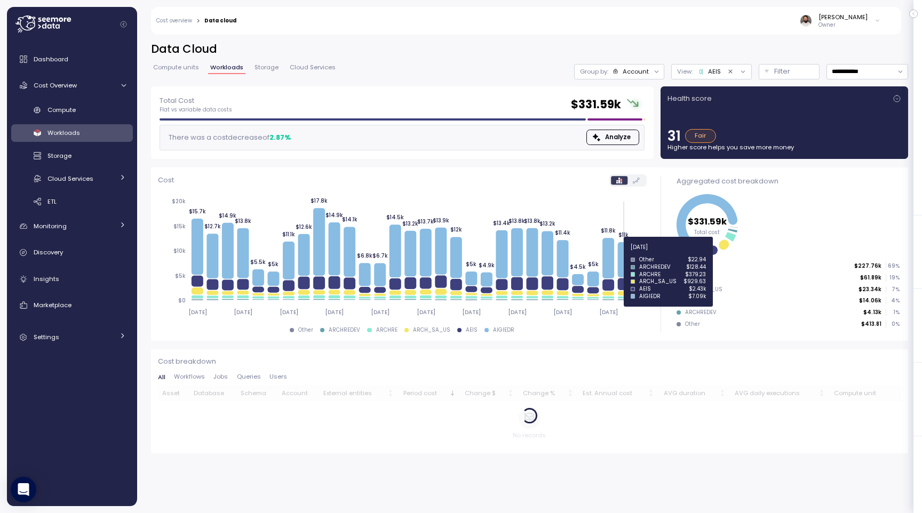
click at [627, 253] on icon at bounding box center [623, 259] width 12 height 35
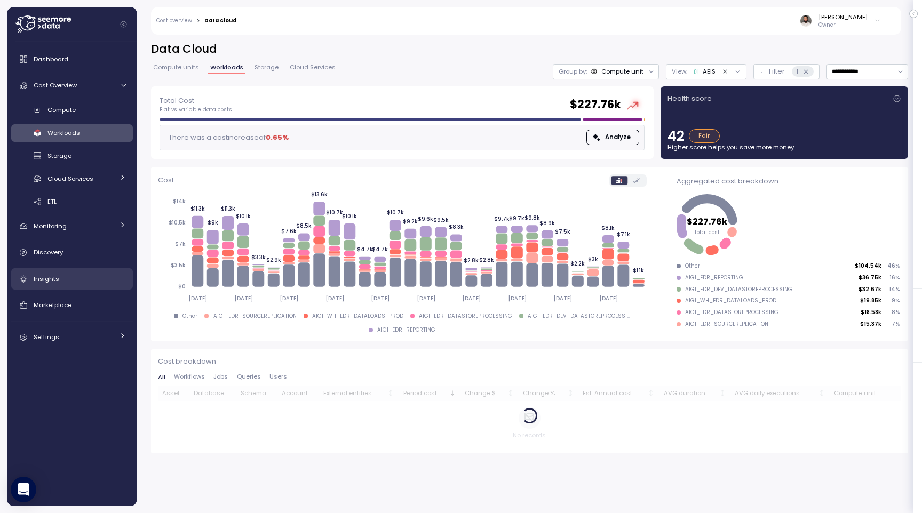
click at [77, 275] on div "Insights" at bounding box center [80, 279] width 92 height 11
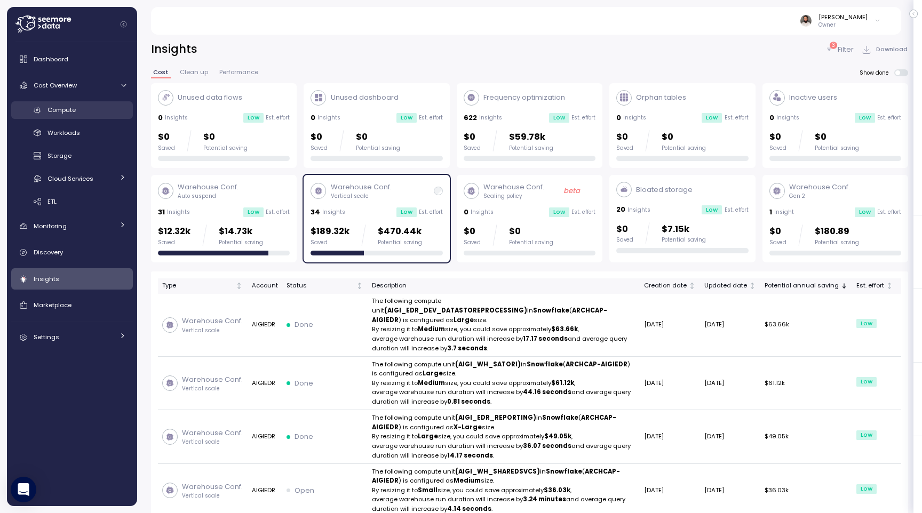
click at [93, 116] on link "Compute" at bounding box center [72, 110] width 122 height 18
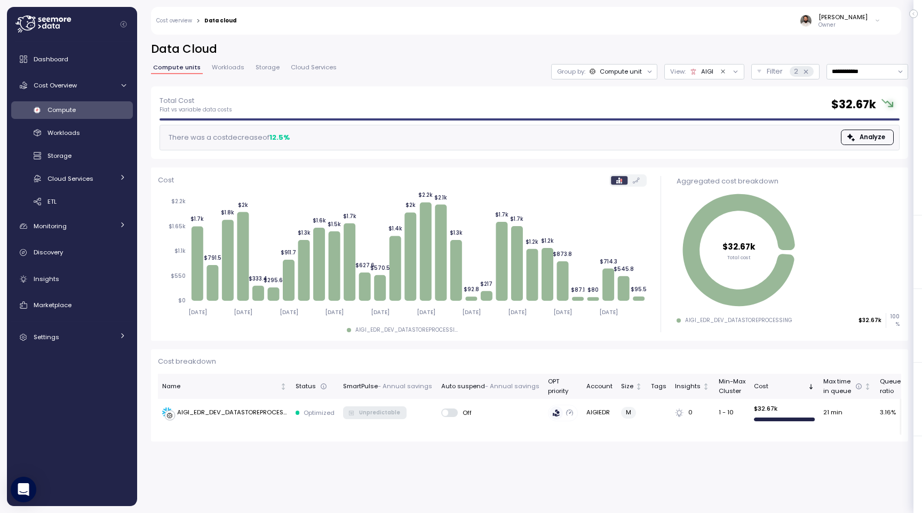
click at [697, 72] on icon at bounding box center [693, 71] width 7 height 7
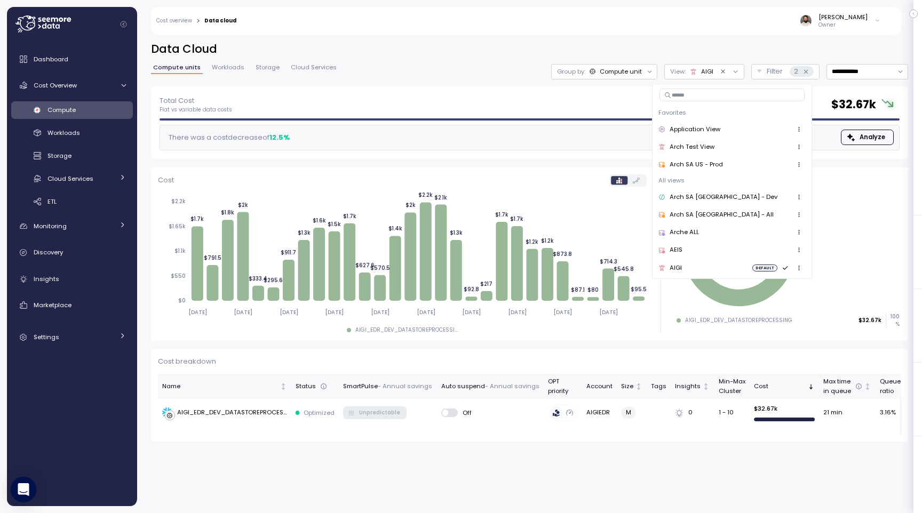
click at [721, 246] on div "AEIS" at bounding box center [731, 250] width 147 height 13
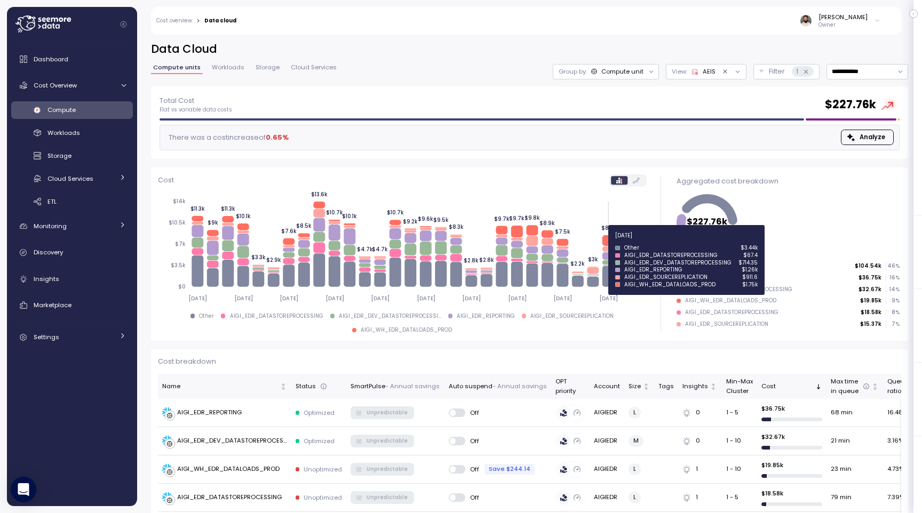
click at [609, 242] on icon at bounding box center [608, 240] width 12 height 11
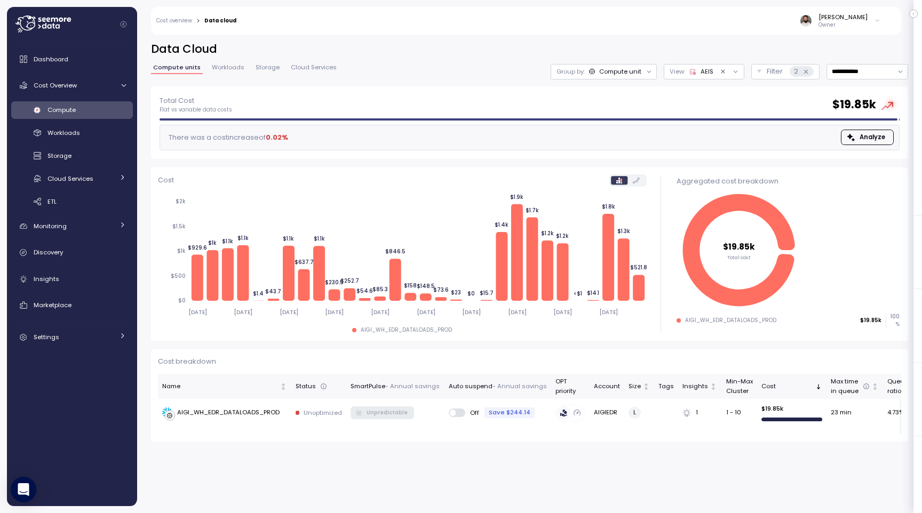
click at [721, 71] on icon "Clear value" at bounding box center [722, 71] width 7 height 7
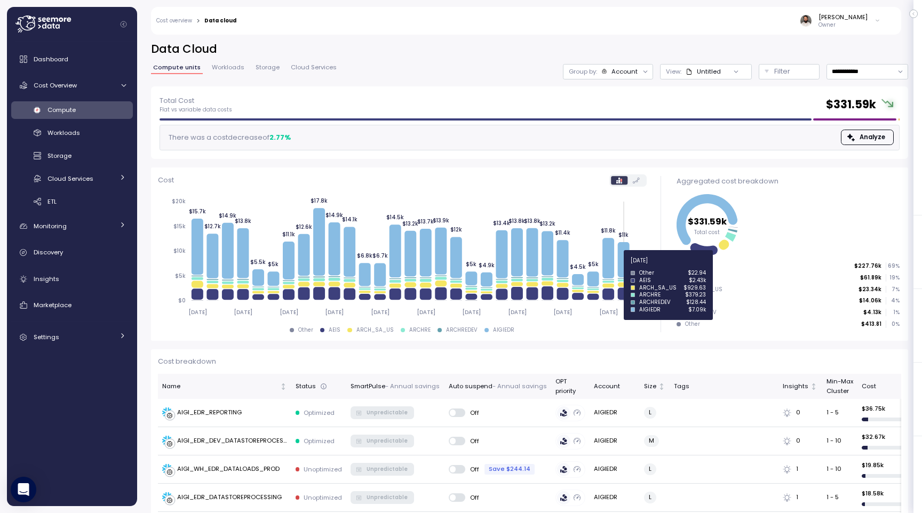
click at [627, 267] on icon at bounding box center [623, 259] width 12 height 35
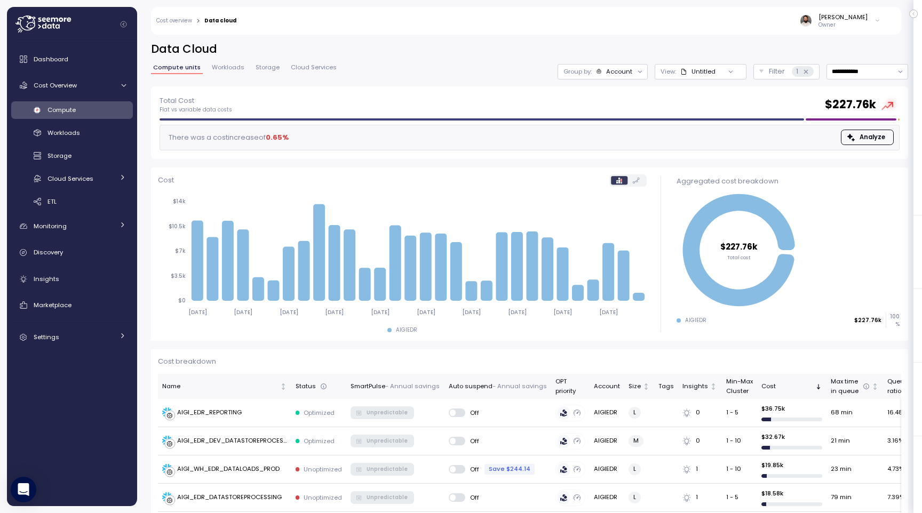
click at [619, 75] on div "Account" at bounding box center [619, 71] width 26 height 9
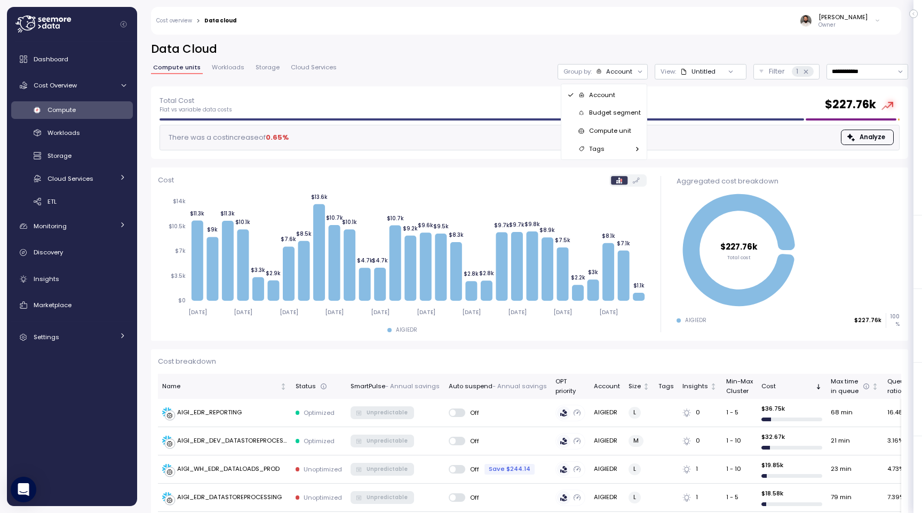
click at [628, 126] on p "Compute unit" at bounding box center [610, 130] width 42 height 9
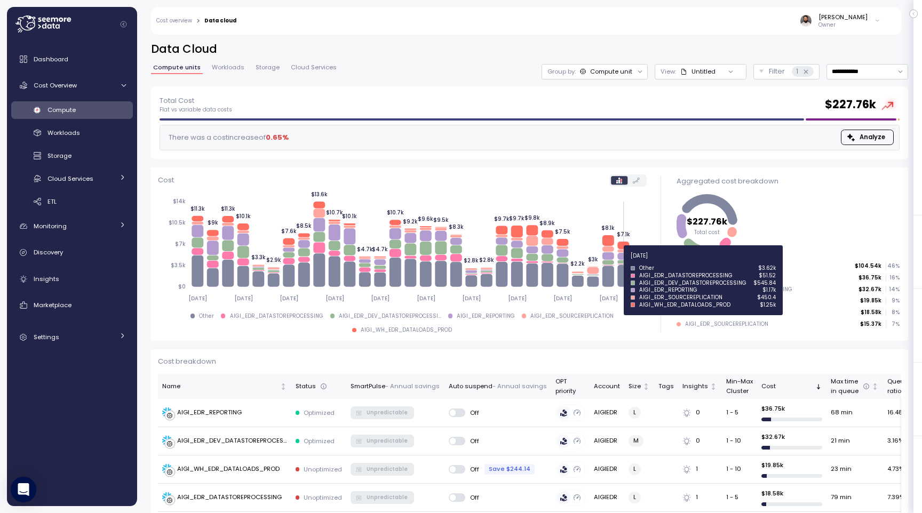
click at [622, 262] on icon at bounding box center [623, 261] width 12 height 3
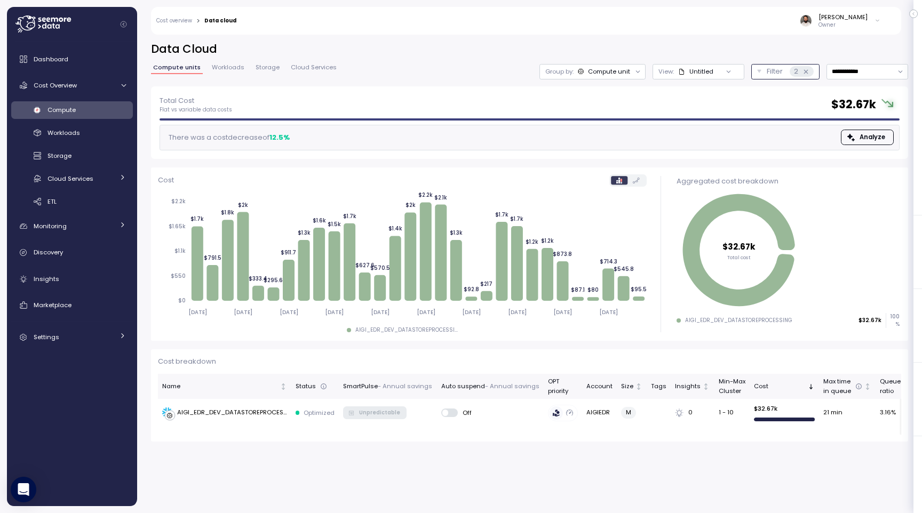
click at [767, 76] on p "Filter" at bounding box center [774, 71] width 16 height 11
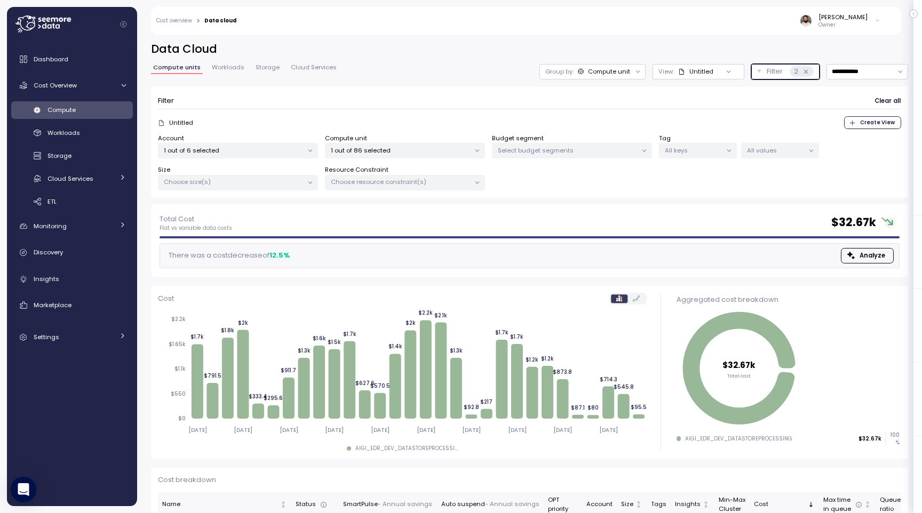
click at [767, 76] on p "Filter" at bounding box center [774, 71] width 16 height 11
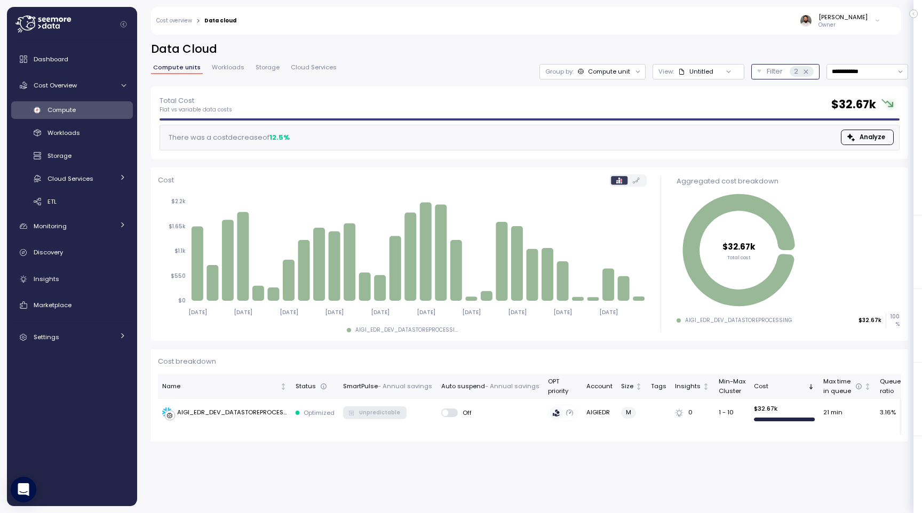
click at [771, 77] on button "Filter 2" at bounding box center [785, 71] width 68 height 15
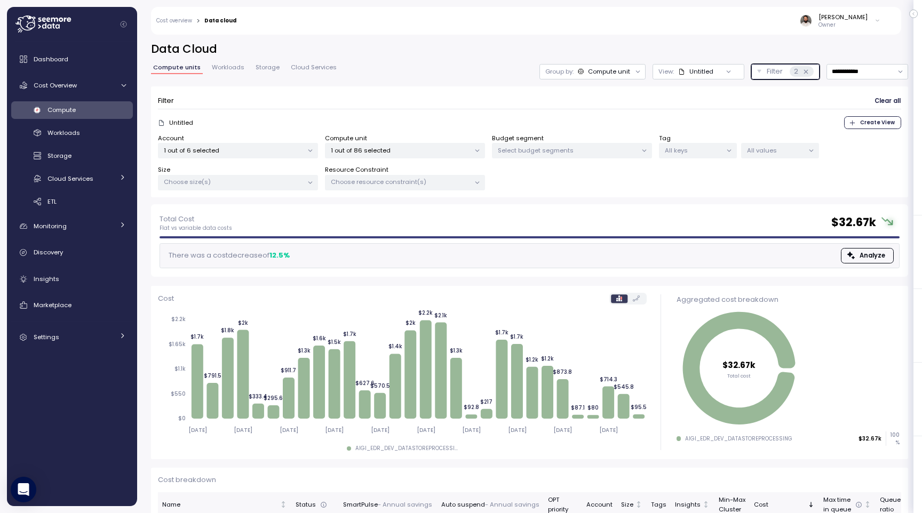
click at [771, 77] on button "Filter 2" at bounding box center [785, 71] width 68 height 15
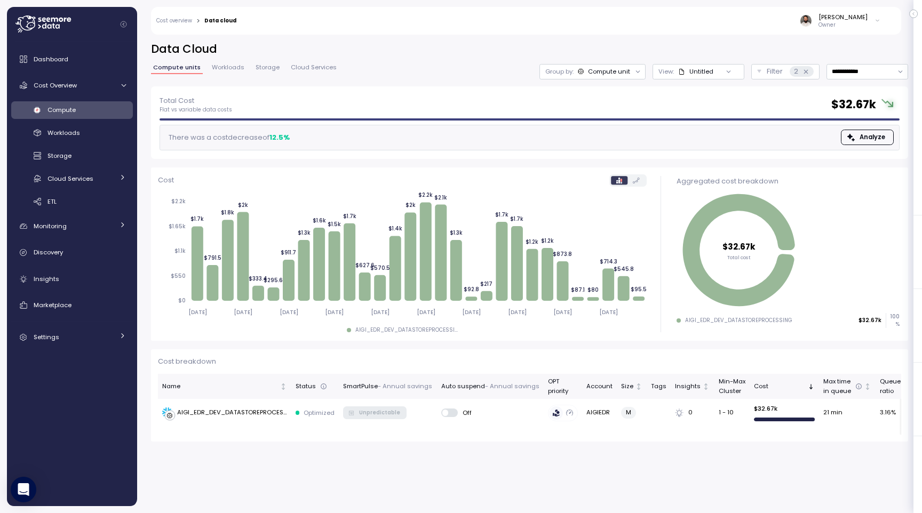
click at [766, 63] on div "**********" at bounding box center [529, 64] width 757 height 45
click at [769, 67] on p "Filter" at bounding box center [774, 71] width 16 height 11
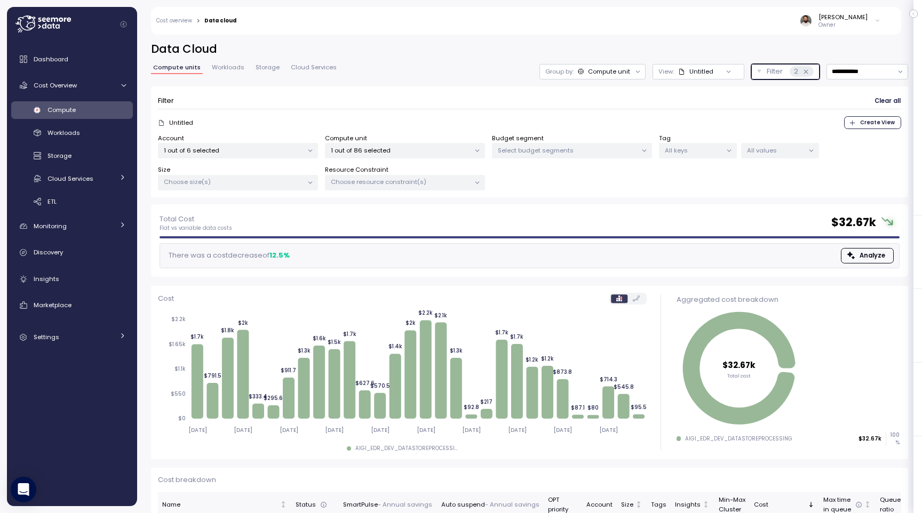
click at [769, 67] on p "Filter" at bounding box center [774, 71] width 16 height 11
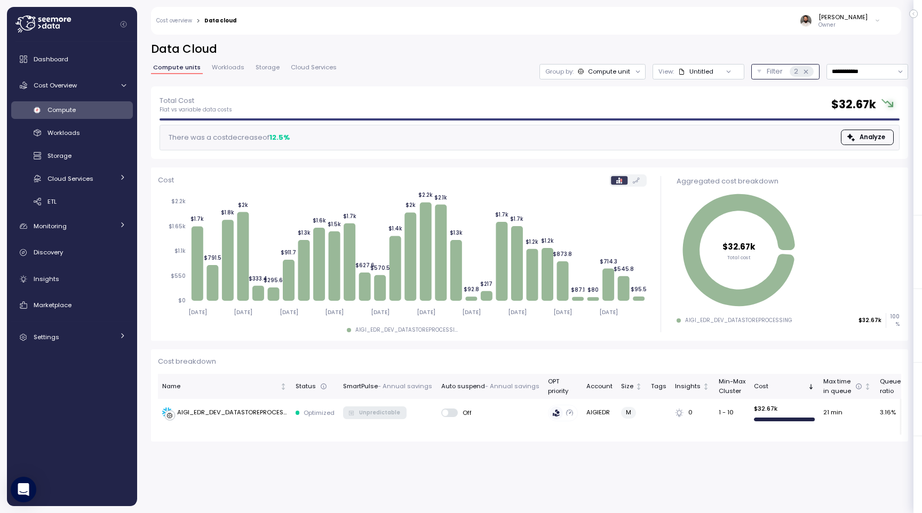
click at [769, 68] on p "Filter" at bounding box center [774, 71] width 16 height 11
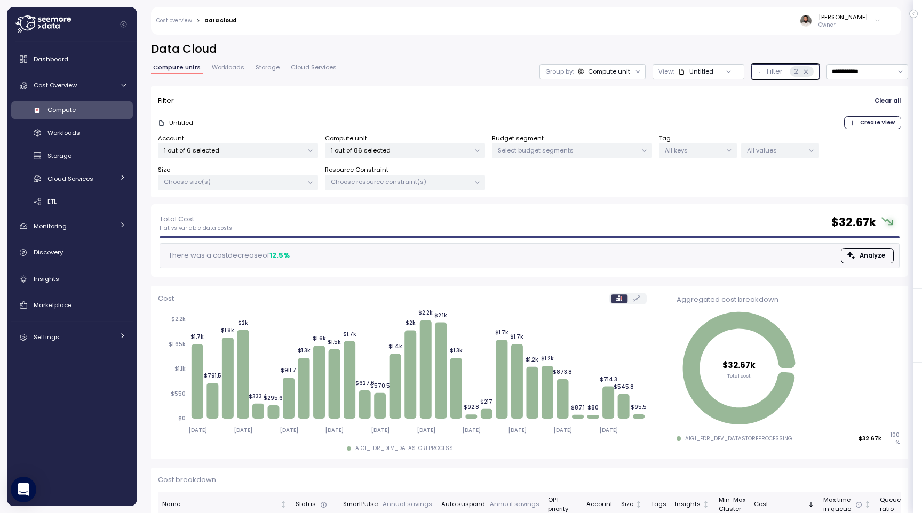
click at [697, 74] on div "Untitled" at bounding box center [701, 71] width 24 height 9
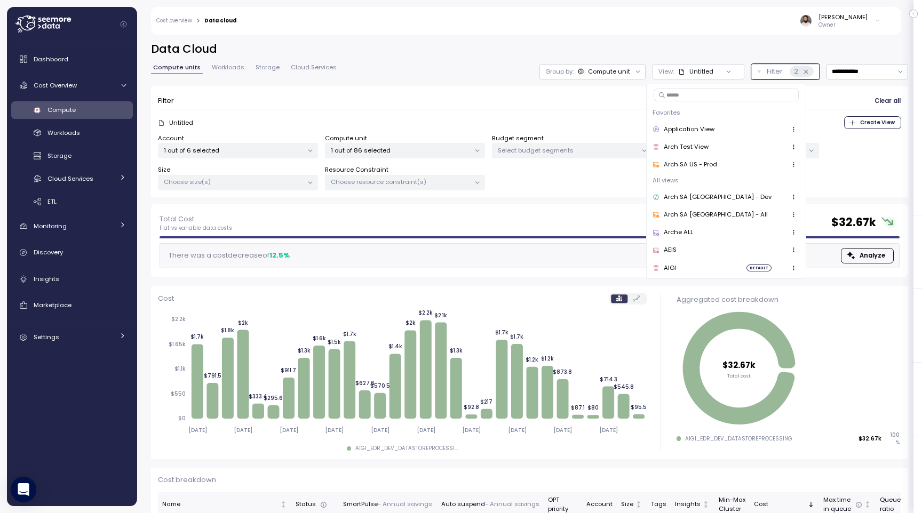
click at [697, 74] on div "Untitled" at bounding box center [701, 71] width 24 height 9
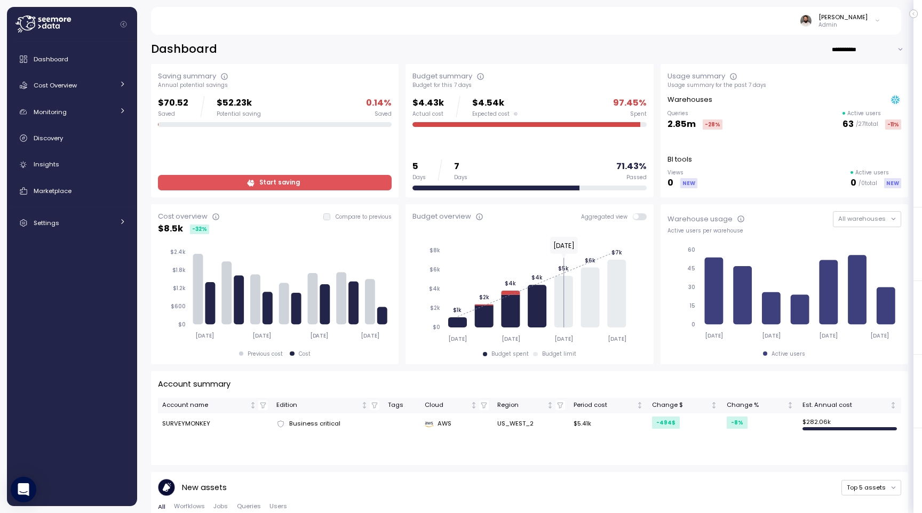
click at [335, 177] on span "Start saving" at bounding box center [274, 182] width 220 height 14
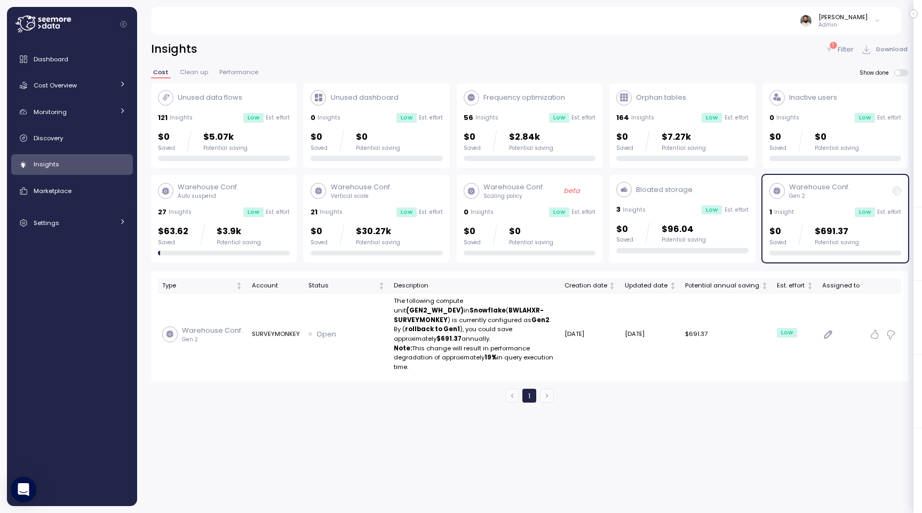
click at [784, 194] on div "Warehouse Conf. Gen 2" at bounding box center [809, 191] width 81 height 18
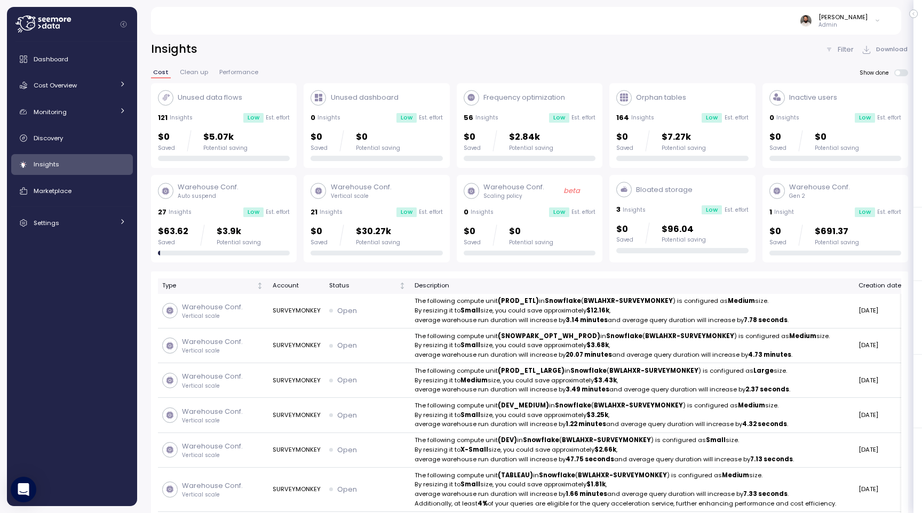
click at [784, 194] on div "Warehouse Conf. Gen 2" at bounding box center [809, 191] width 81 height 18
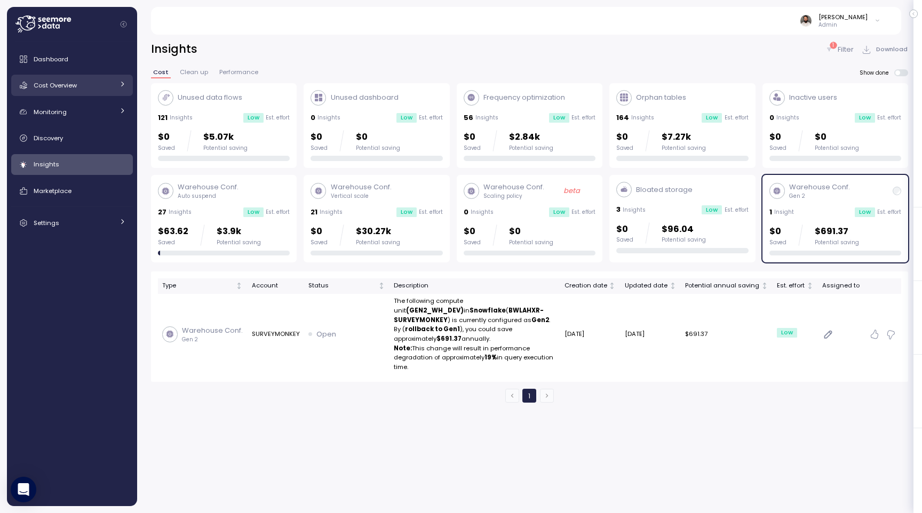
click at [102, 82] on div "Cost Overview" at bounding box center [74, 85] width 80 height 11
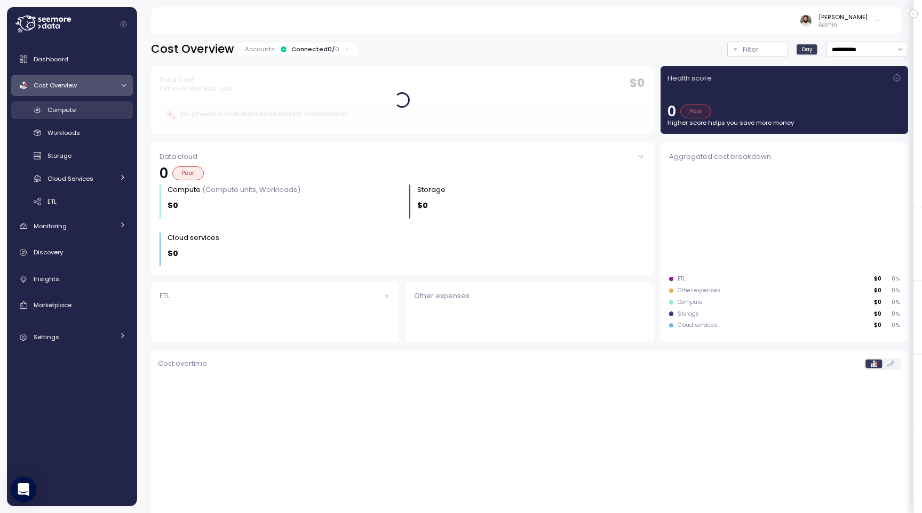
click at [101, 110] on div "Compute" at bounding box center [86, 110] width 78 height 11
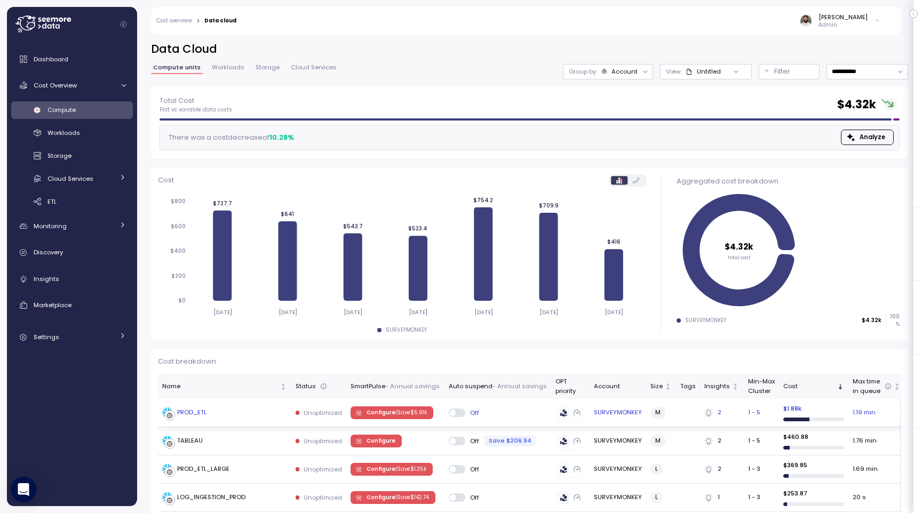
click at [220, 413] on div "PROD_ETL" at bounding box center [224, 412] width 125 height 11
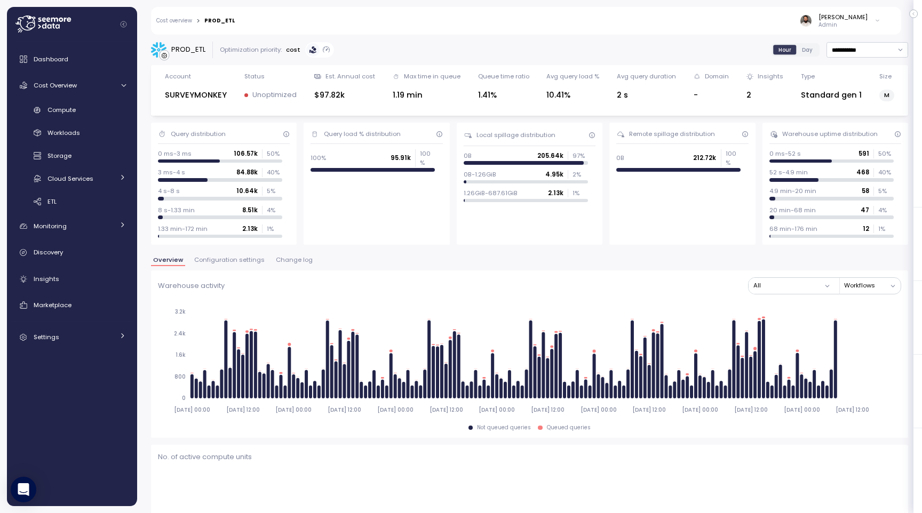
click at [286, 261] on span "Change log" at bounding box center [294, 260] width 37 height 6
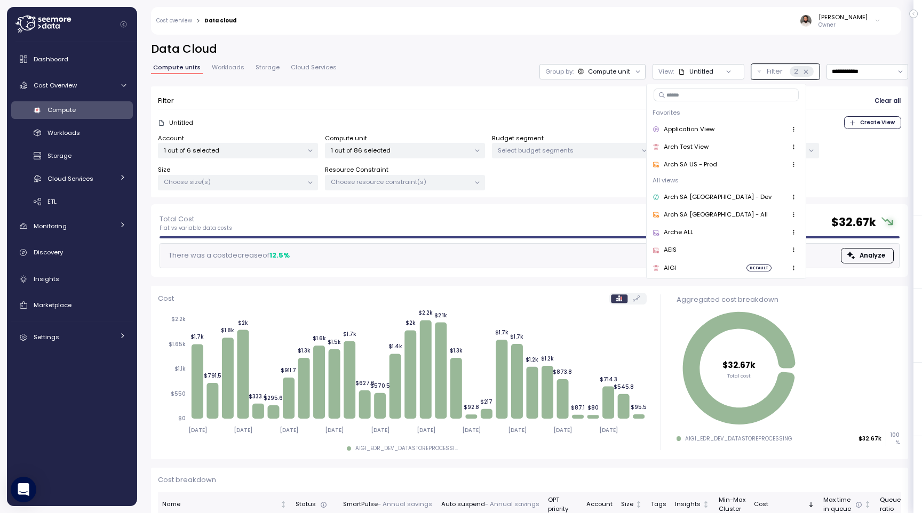
click at [672, 42] on h2 "Data Cloud" at bounding box center [529, 49] width 757 height 15
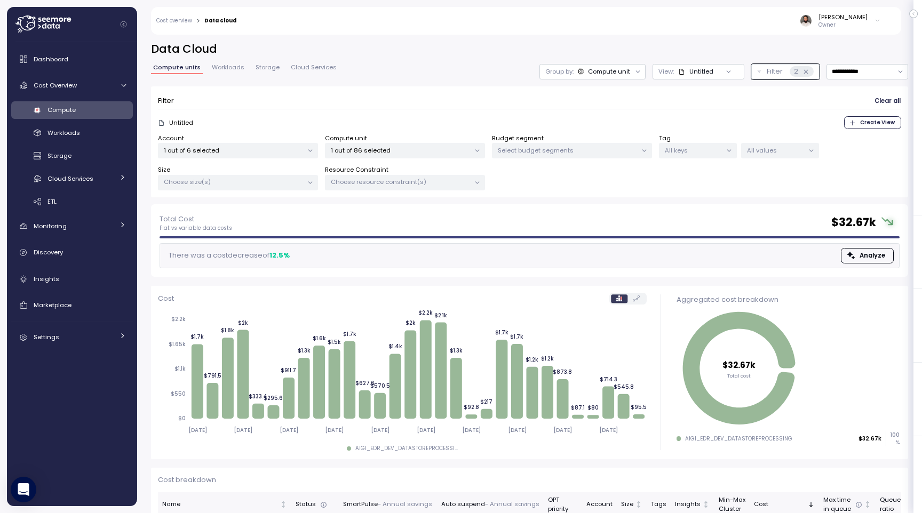
scroll to position [3, 0]
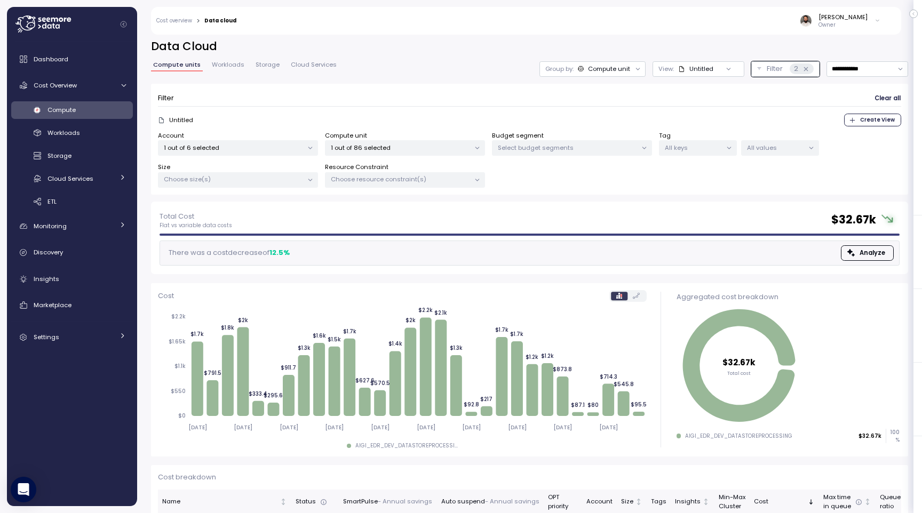
click at [102, 108] on div "Compute" at bounding box center [86, 110] width 78 height 11
click at [98, 125] on link "Workloads" at bounding box center [72, 133] width 122 height 18
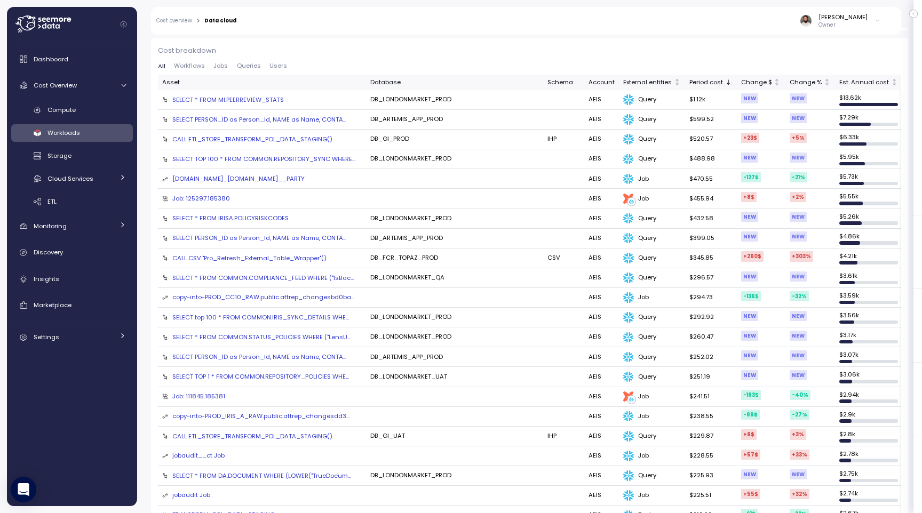
scroll to position [201, 0]
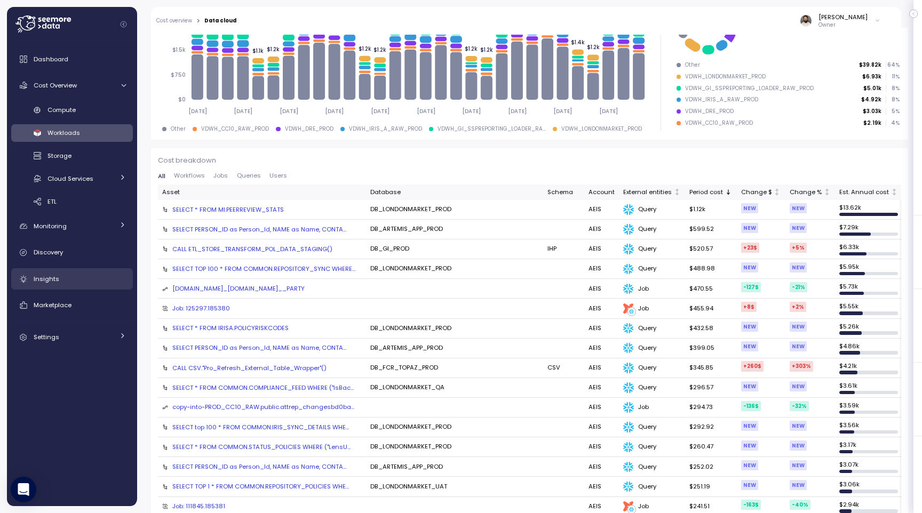
click at [83, 277] on div "Insights" at bounding box center [80, 279] width 92 height 11
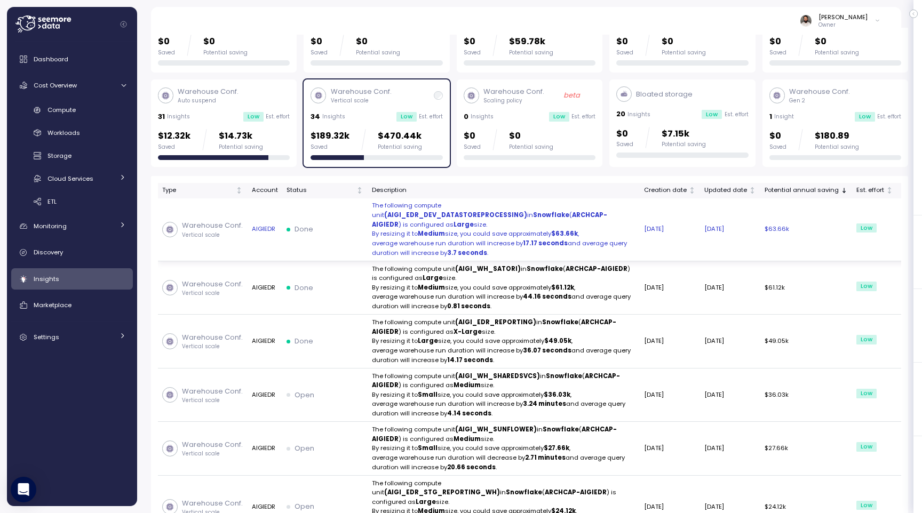
scroll to position [95, 0]
click at [333, 241] on td "Done" at bounding box center [324, 230] width 85 height 63
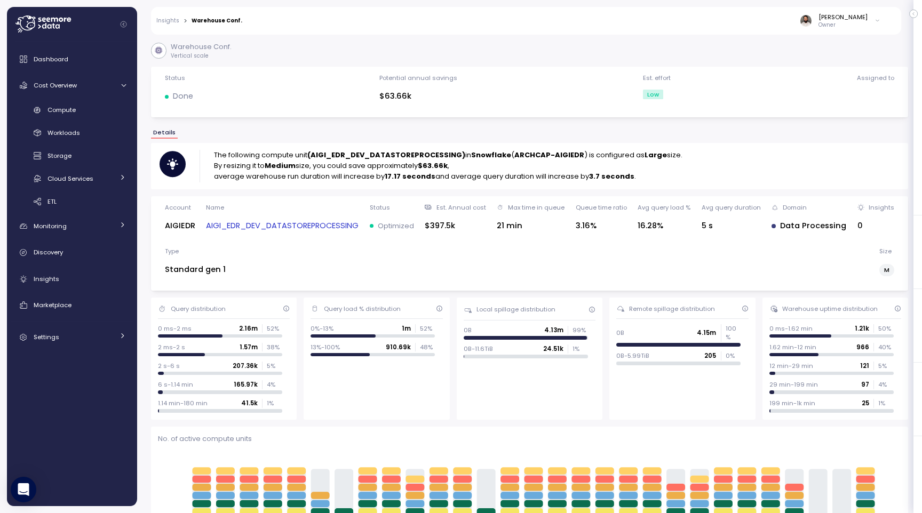
click at [339, 226] on link "AIGI_EDR_DEV_DATASTOREPROCESSING" at bounding box center [282, 226] width 153 height 12
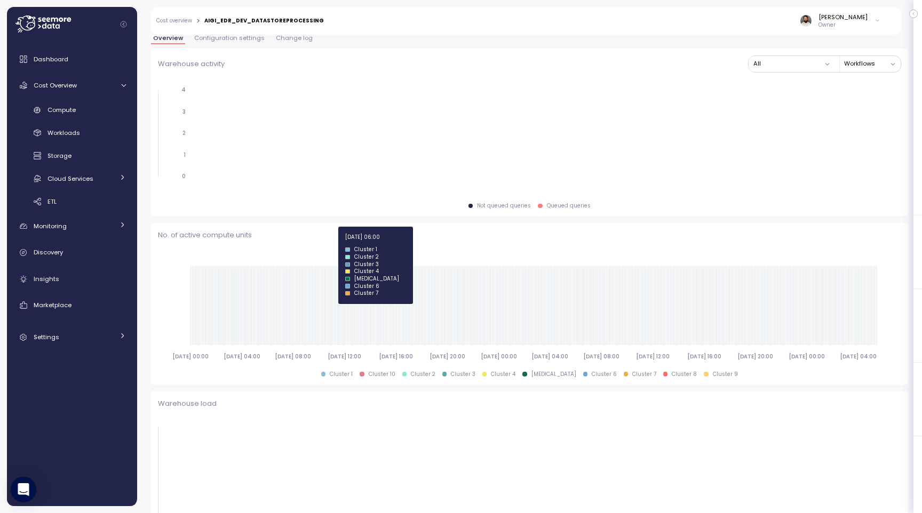
scroll to position [117, 0]
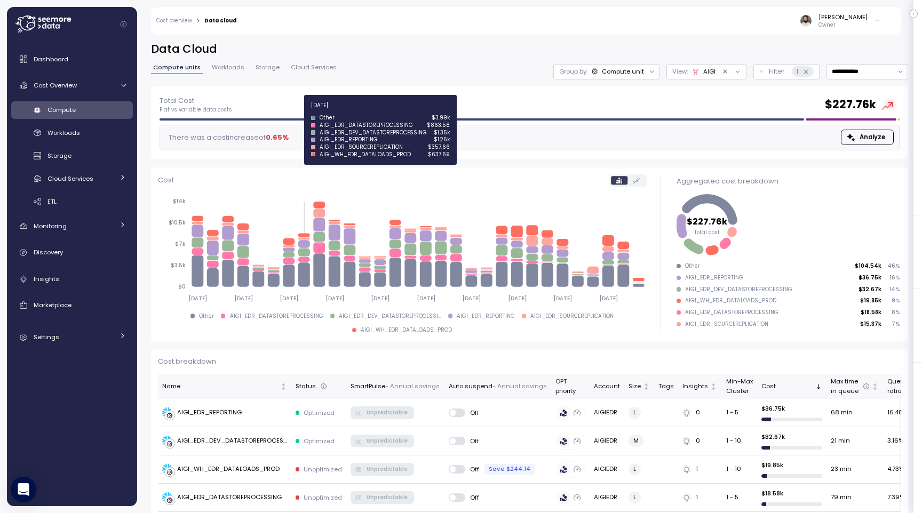
scroll to position [112, 0]
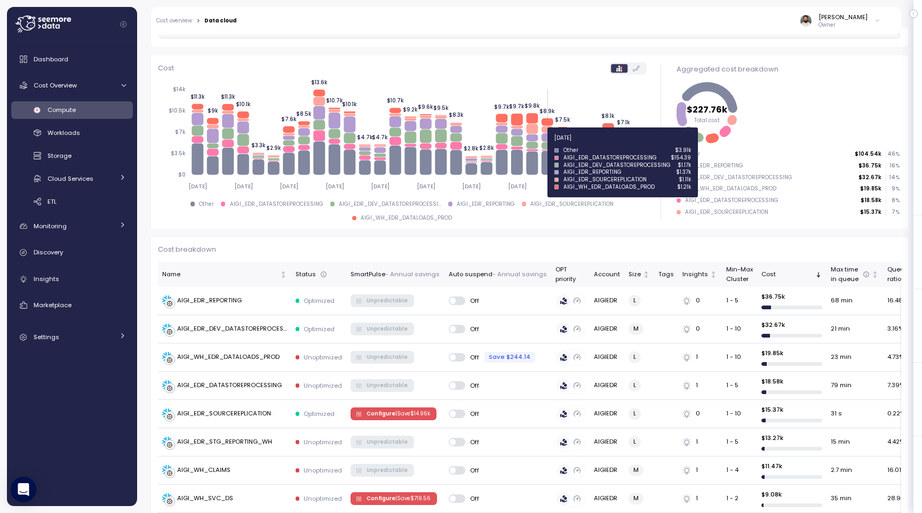
click at [545, 144] on icon at bounding box center [547, 145] width 12 height 7
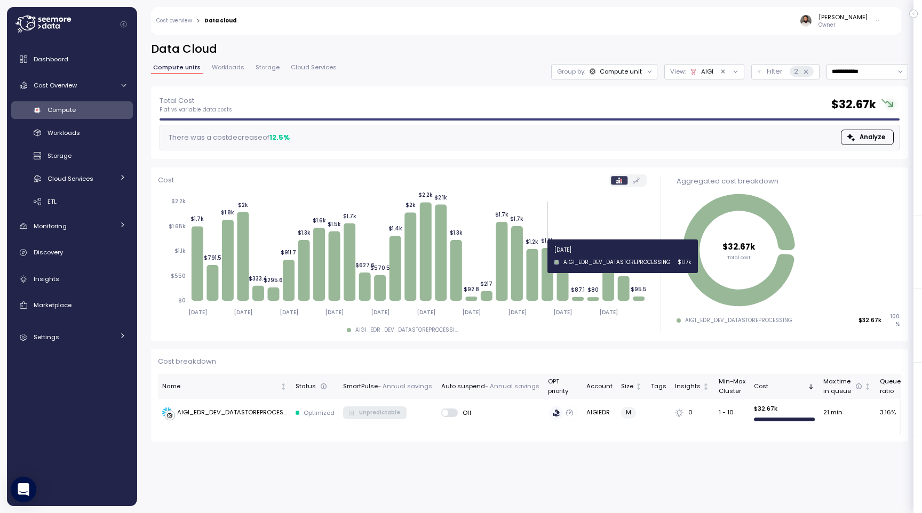
click at [709, 77] on div "View : AIGI" at bounding box center [704, 71] width 80 height 15
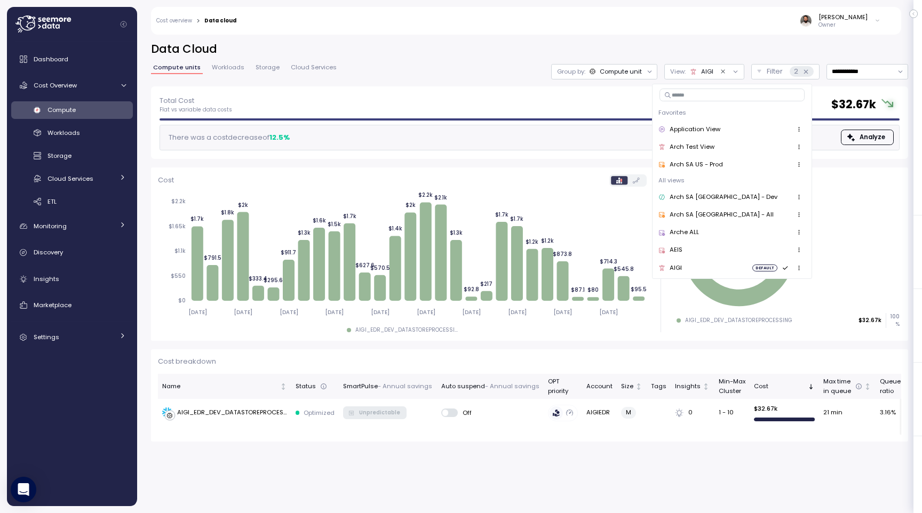
click at [689, 251] on div "AEIS" at bounding box center [731, 250] width 147 height 13
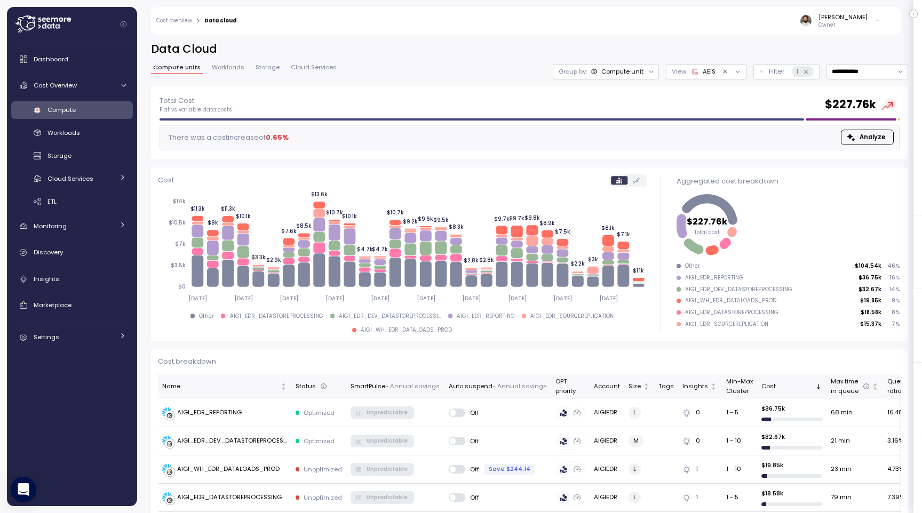
click at [695, 74] on icon at bounding box center [695, 72] width 6 height 6
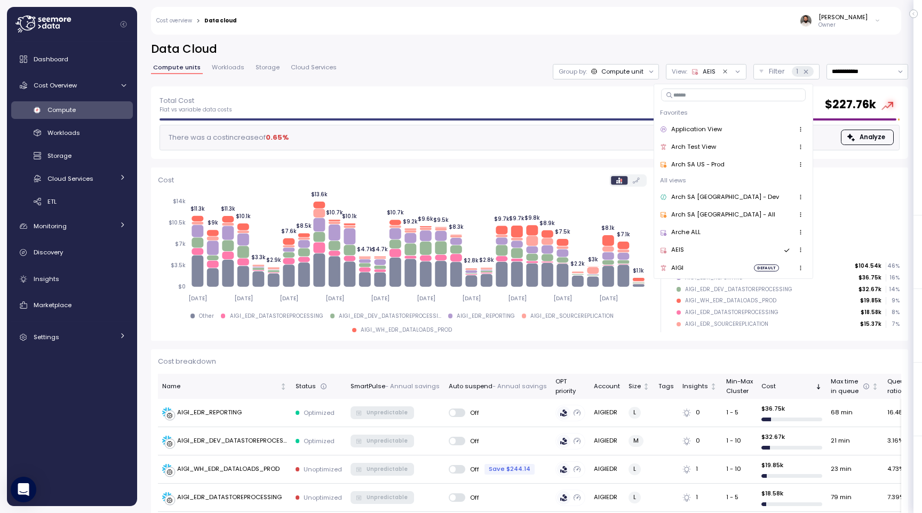
click at [605, 132] on div "There was a cost increase of 0.65 % Analyze" at bounding box center [529, 138] width 740 height 26
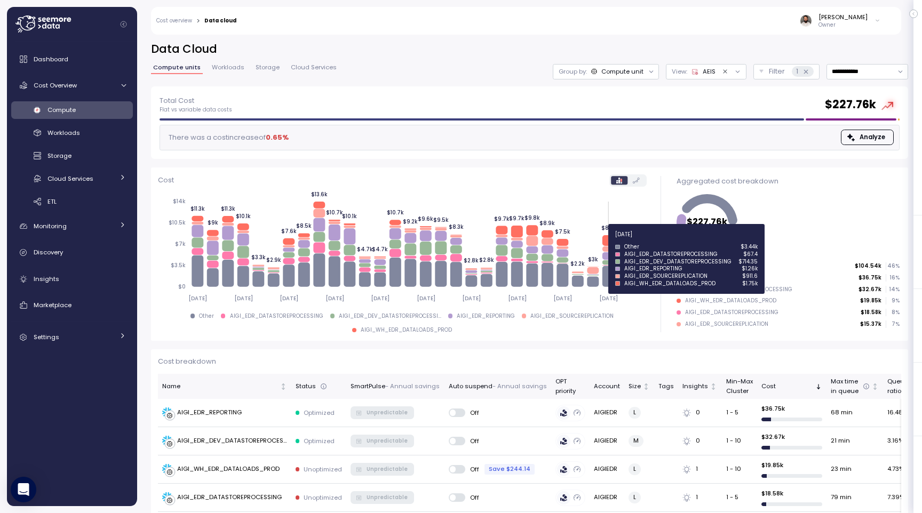
click at [611, 241] on icon at bounding box center [608, 240] width 12 height 11
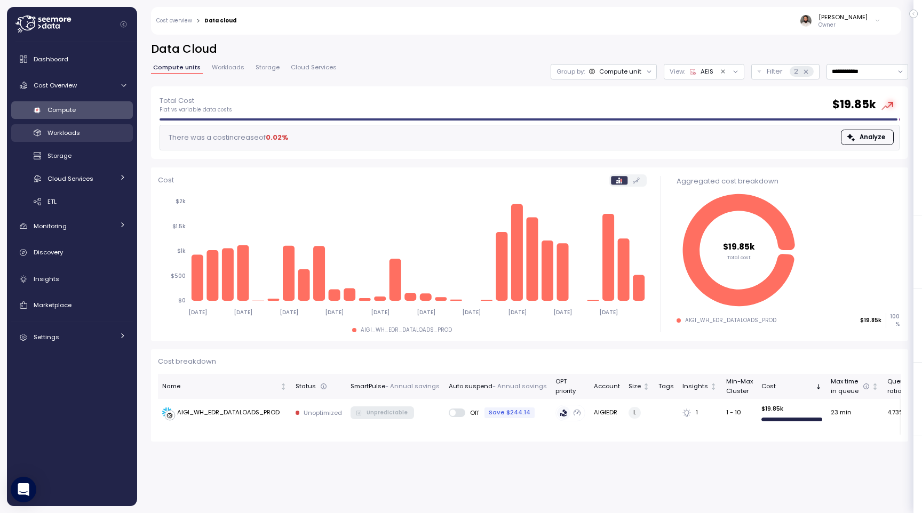
drag, startPoint x: 91, startPoint y: 121, endPoint x: 87, endPoint y: 127, distance: 7.2
click at [90, 123] on div "Compute Workloads Storage Cloud Services Clustering columns Pipes AI Services S…" at bounding box center [72, 155] width 122 height 109
click at [87, 127] on div "Workloads" at bounding box center [86, 132] width 78 height 11
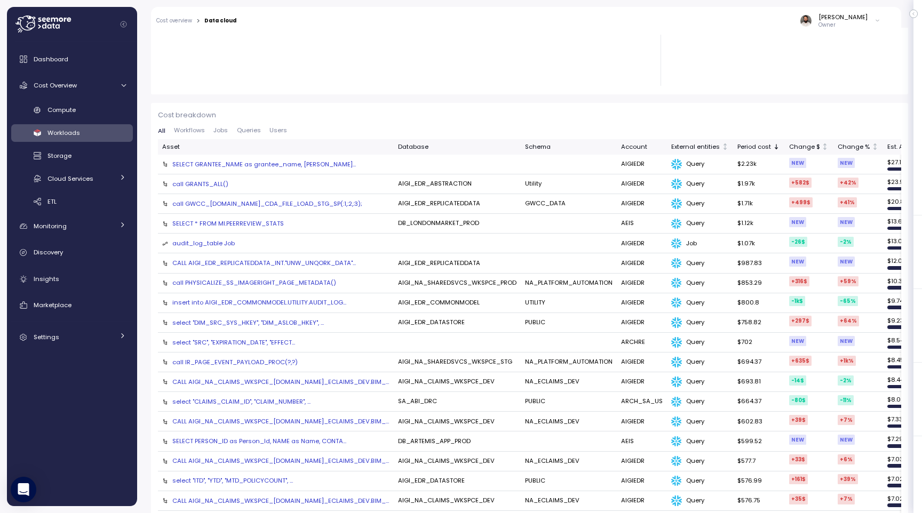
scroll to position [40, 0]
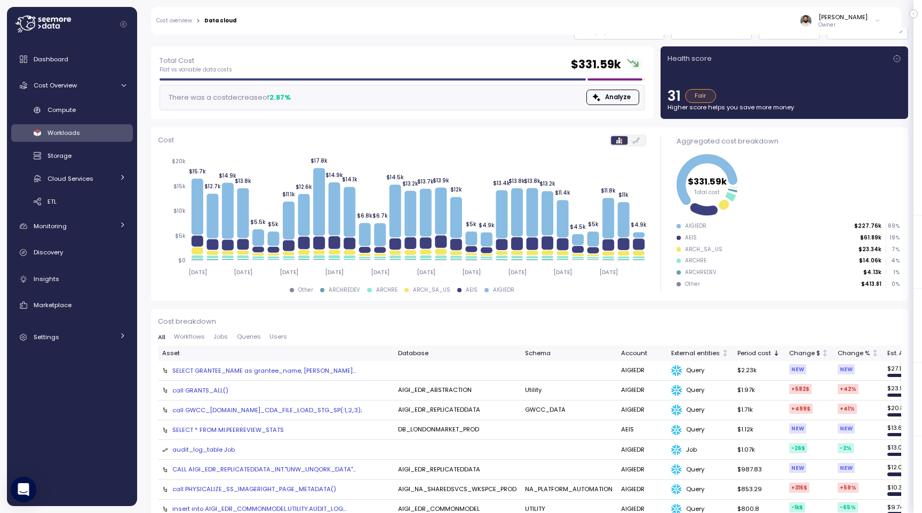
click at [227, 374] on div "SELECT GRANTEE_NAME as grantee_name, PRIVI..." at bounding box center [263, 370] width 183 height 9
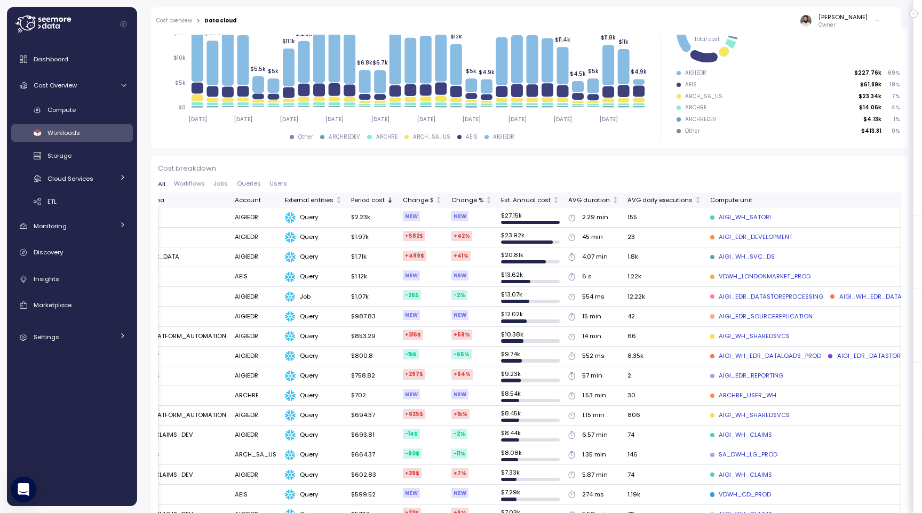
scroll to position [0, 374]
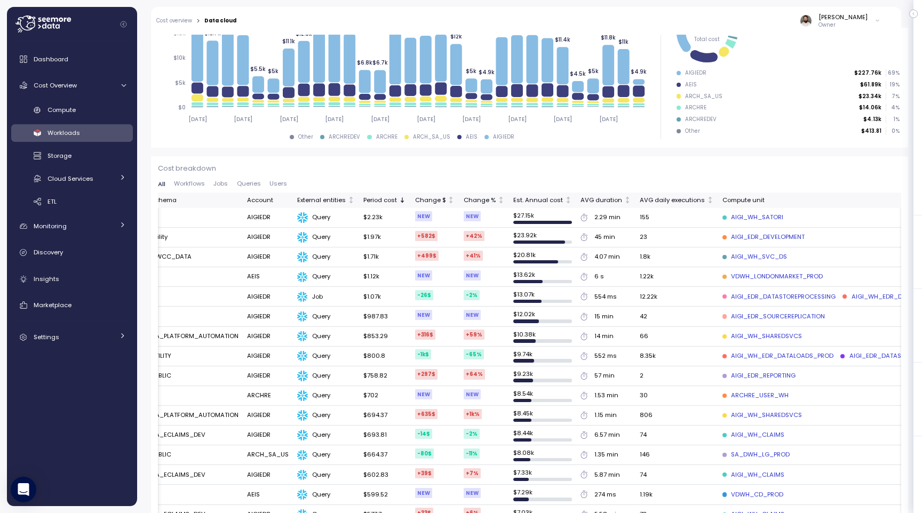
click at [722, 218] on div "AIGI_WH_SATORI" at bounding box center [752, 218] width 61 height 10
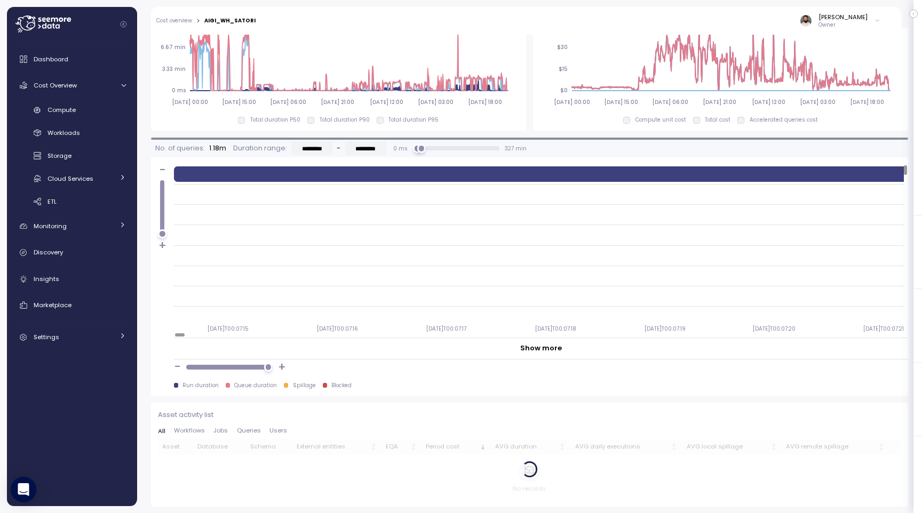
scroll to position [0, 4]
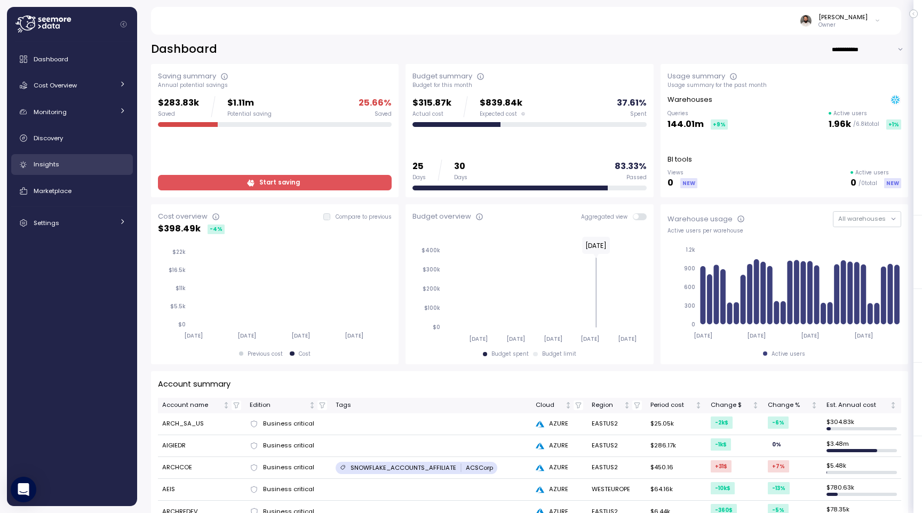
click at [95, 164] on div "Insights" at bounding box center [80, 164] width 92 height 11
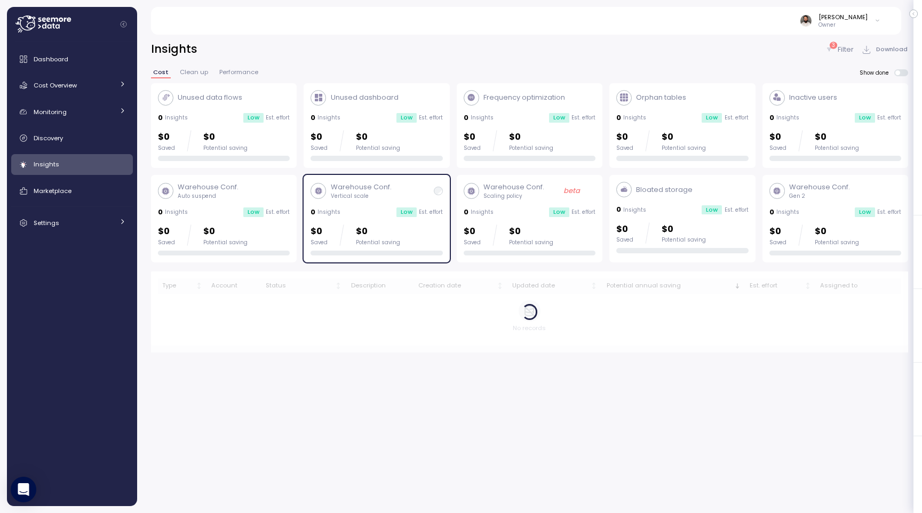
click at [93, 164] on div "Insights" at bounding box center [80, 164] width 92 height 11
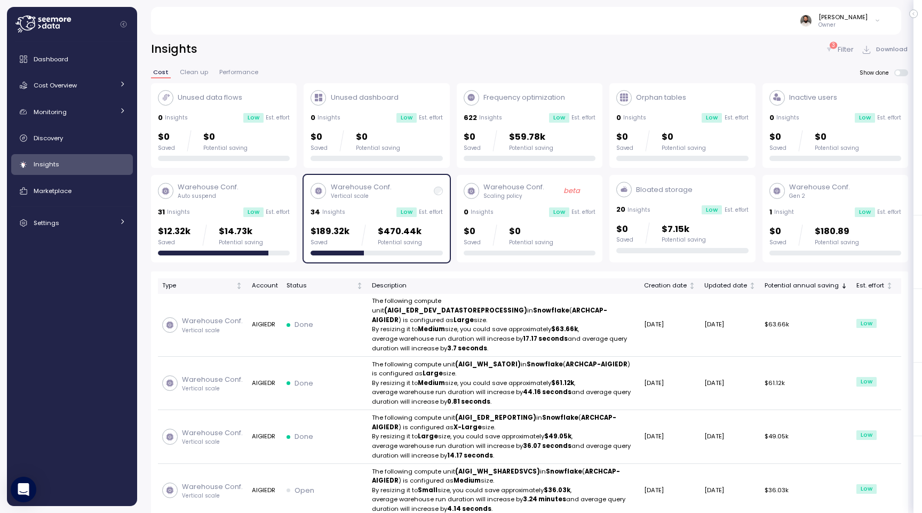
click at [327, 198] on div "Warehouse Conf. Vertical scale" at bounding box center [350, 191] width 81 height 18
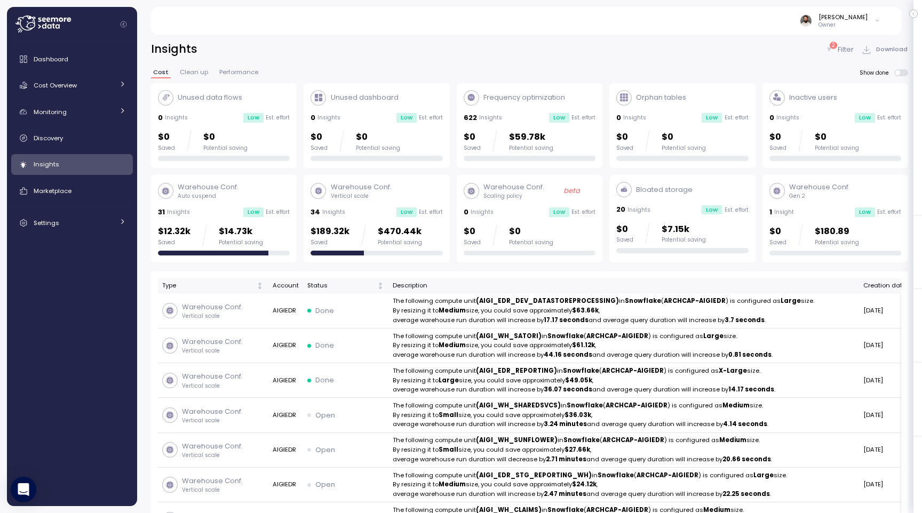
click at [338, 199] on p "Vertical scale" at bounding box center [361, 196] width 61 height 7
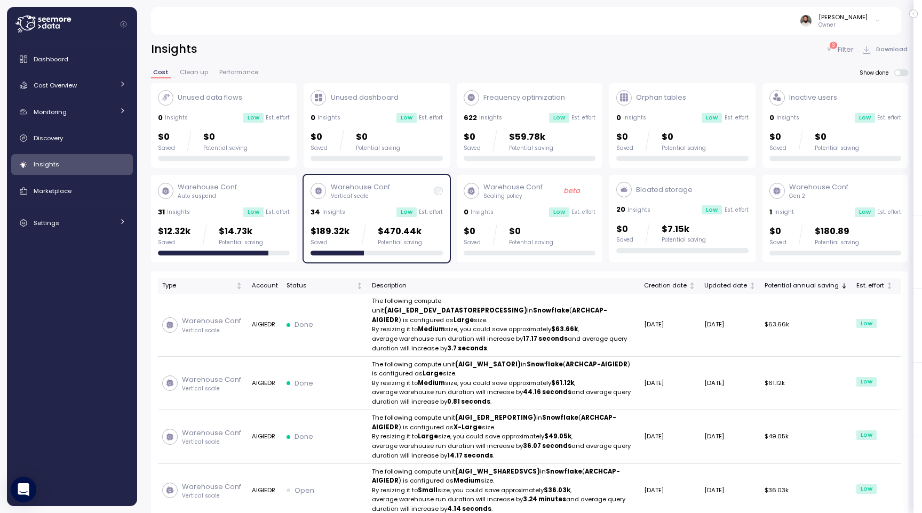
click at [849, 49] on p "Filter" at bounding box center [845, 49] width 16 height 11
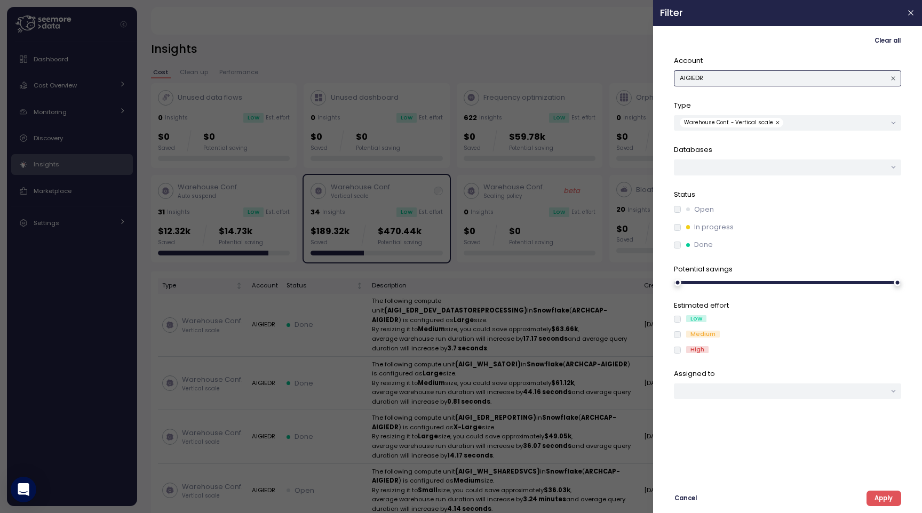
click at [773, 81] on button "AIGIEDR" at bounding box center [787, 77] width 227 height 15
click at [869, 480] on div "Clear all Account AIGIEDR Type Warehouse Conf. - Vertical scale Databases Statu…" at bounding box center [787, 269] width 255 height 473
click at [882, 489] on div "Clear all Account AIGIEDR Type Warehouse Conf. - Vertical scale Databases Statu…" at bounding box center [787, 269] width 255 height 473
click at [880, 493] on span "Apply" at bounding box center [883, 498] width 18 height 14
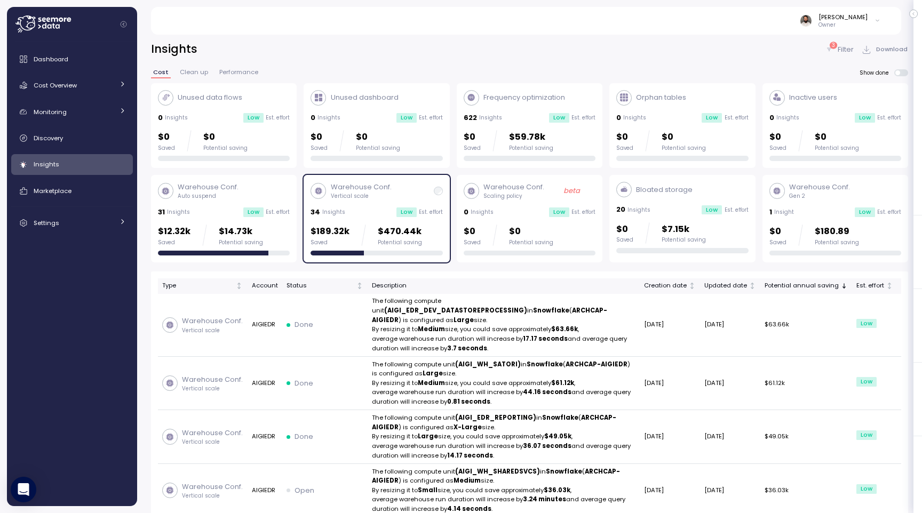
scroll to position [9, 0]
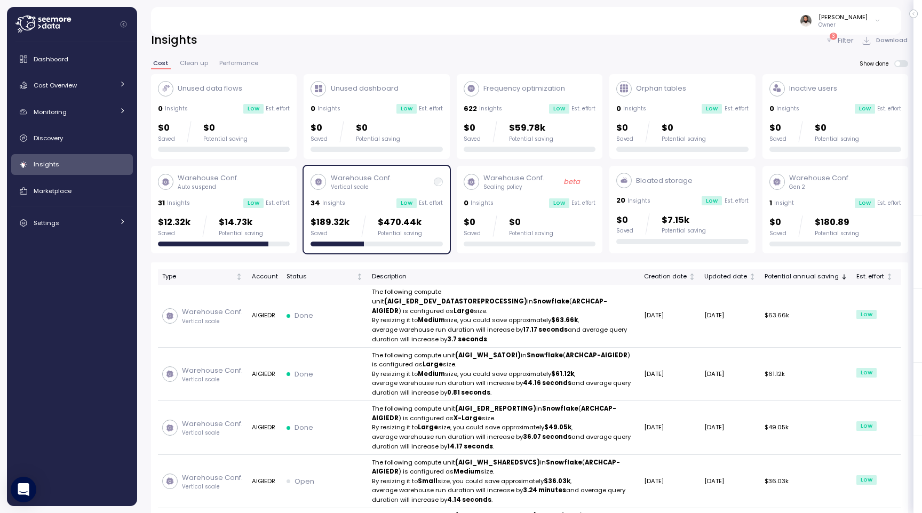
click at [340, 239] on div "$189.32k Saved $470.44k Potential saving" at bounding box center [376, 230] width 132 height 31
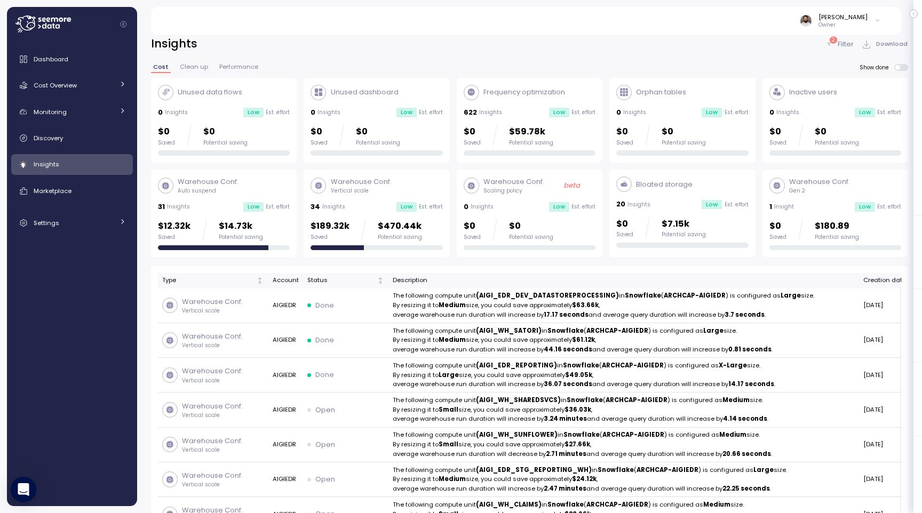
click at [395, 214] on div "Warehouse Conf. Vertical scale 34 Insights Low Est. effort $189.32k Saved $470.…" at bounding box center [376, 214] width 132 height 74
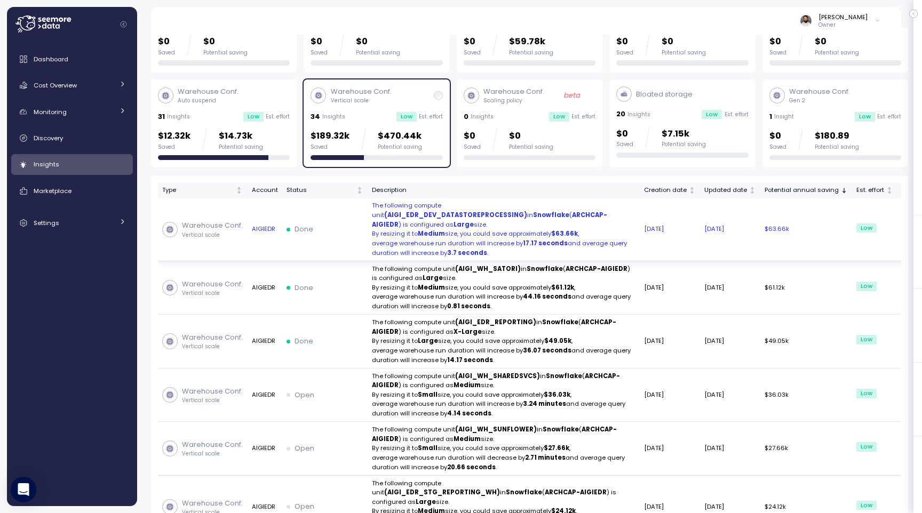
scroll to position [94, 0]
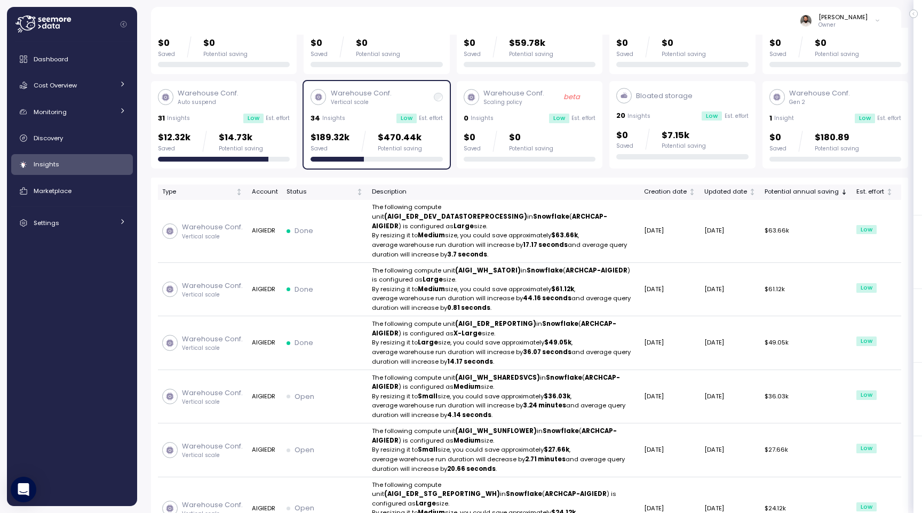
click at [352, 144] on div "$189.32k Saved $470.44k Potential saving" at bounding box center [365, 141] width 111 height 21
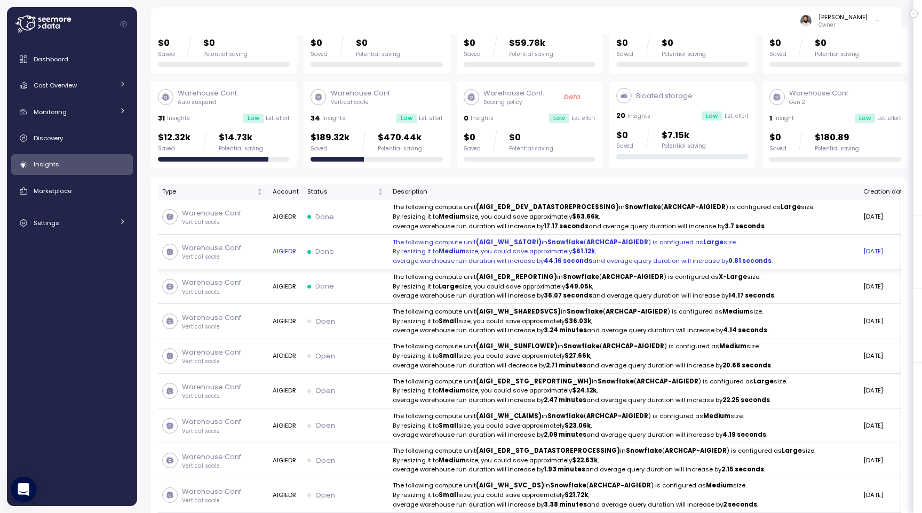
click at [650, 247] on p "The following compute unit (AIGI_WH_SATORI) in Snowflake ( ARCHCAP-AIGIEDR ) is…" at bounding box center [624, 243] width 462 height 10
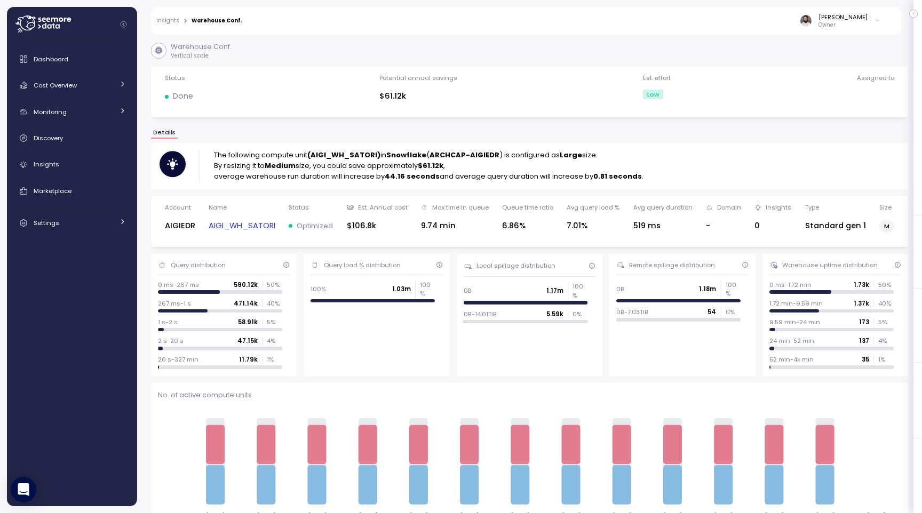
click at [275, 229] on link "AIGI_WH_SATORI" at bounding box center [242, 226] width 67 height 12
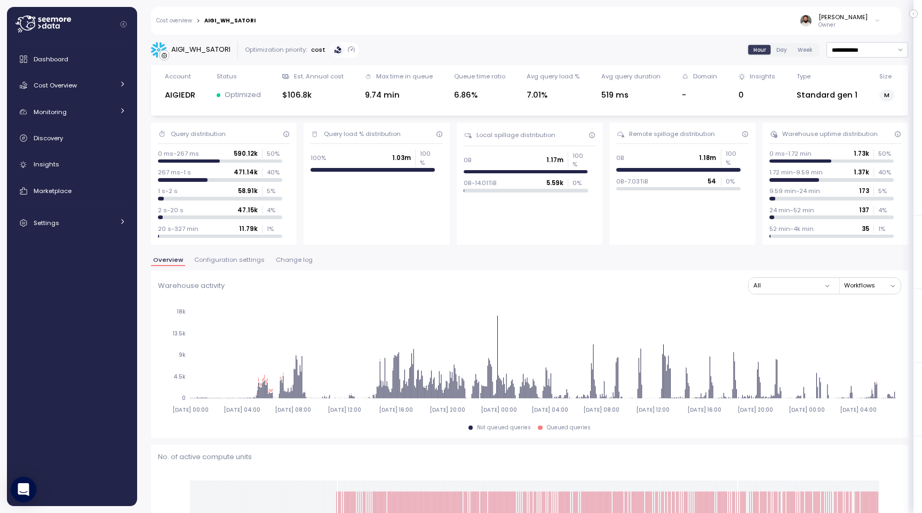
click at [295, 263] on span "Change log" at bounding box center [294, 260] width 37 height 6
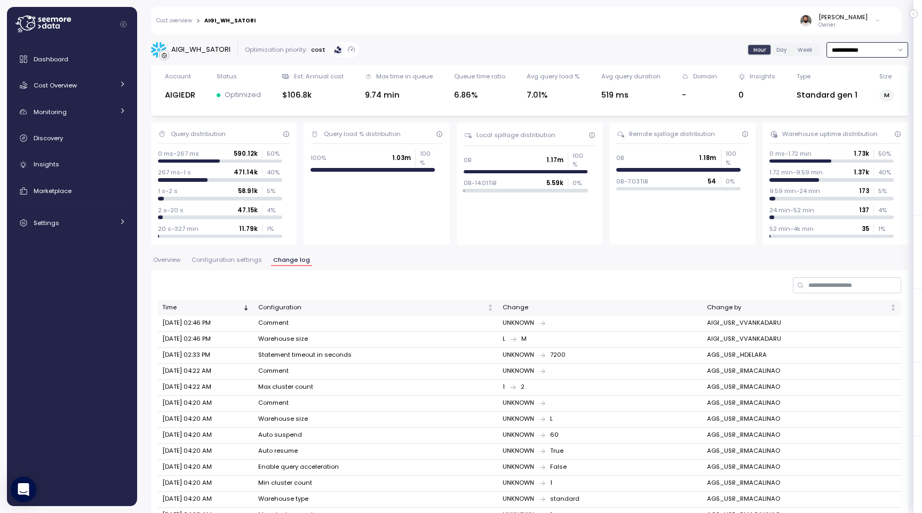
drag, startPoint x: 870, startPoint y: 53, endPoint x: 865, endPoint y: 66, distance: 14.4
click at [870, 53] on input "**********" at bounding box center [867, 49] width 82 height 15
click at [861, 102] on div "Last 7 days" at bounding box center [861, 99] width 35 height 9
type input "**********"
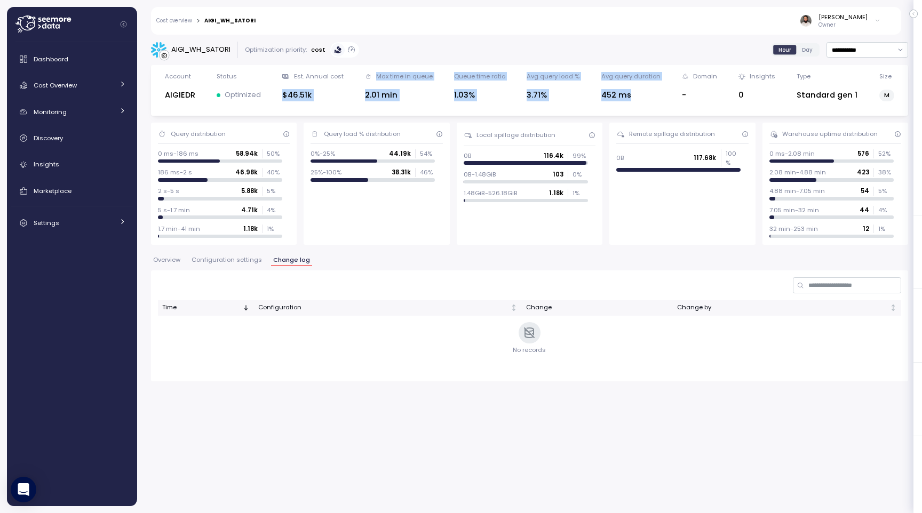
drag, startPoint x: 313, startPoint y: 100, endPoint x: 597, endPoint y: 102, distance: 283.7
click at [597, 102] on div "Account AIGIEDR Status Optimized Est. Annual cost $46.51k Max time in queue 2.0…" at bounding box center [529, 90] width 743 height 37
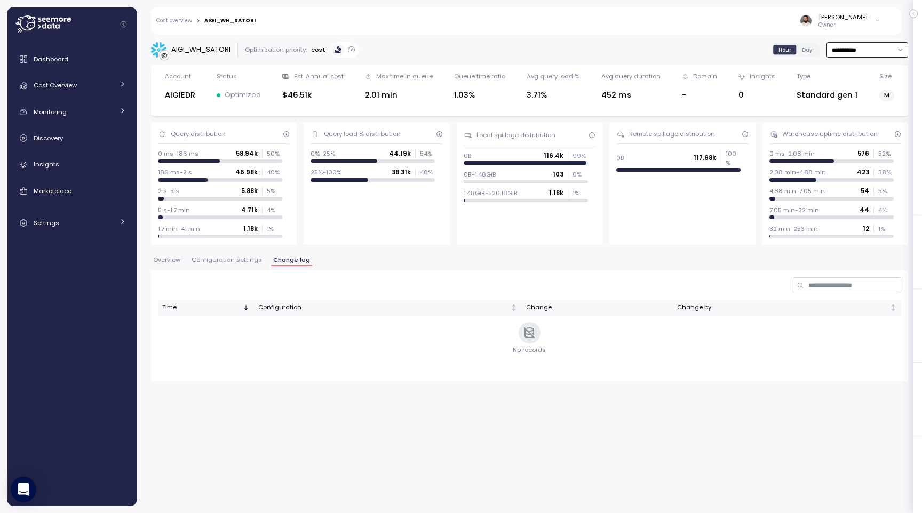
click at [846, 53] on input "**********" at bounding box center [867, 49] width 82 height 15
click at [426, 244] on div "Query load % distribution 0%-25% 44.19k 54 % 25%-100% 38.31k 46 %" at bounding box center [376, 184] width 146 height 122
click at [262, 265] on div "Overview Configuration settings Change log" at bounding box center [529, 264] width 757 height 14
click at [252, 263] on span "Configuration settings" at bounding box center [226, 260] width 70 height 6
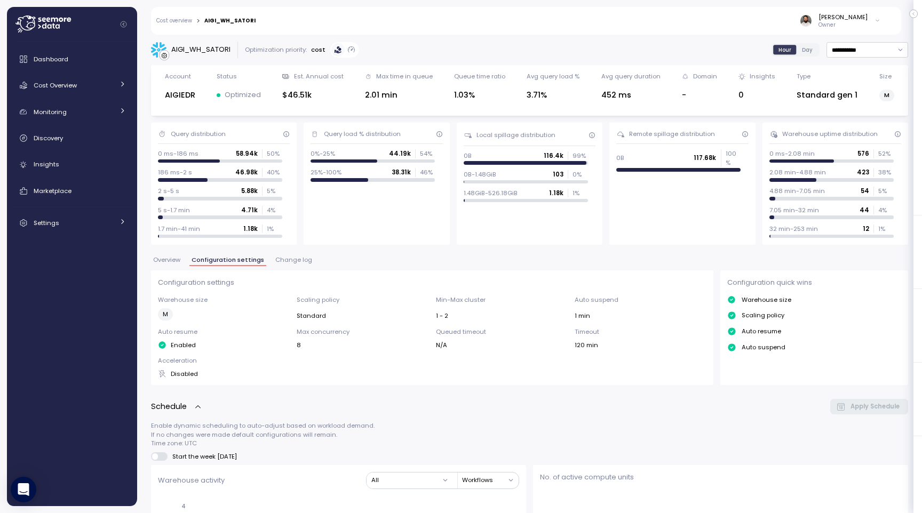
click at [296, 263] on span "Change log" at bounding box center [293, 260] width 37 height 6
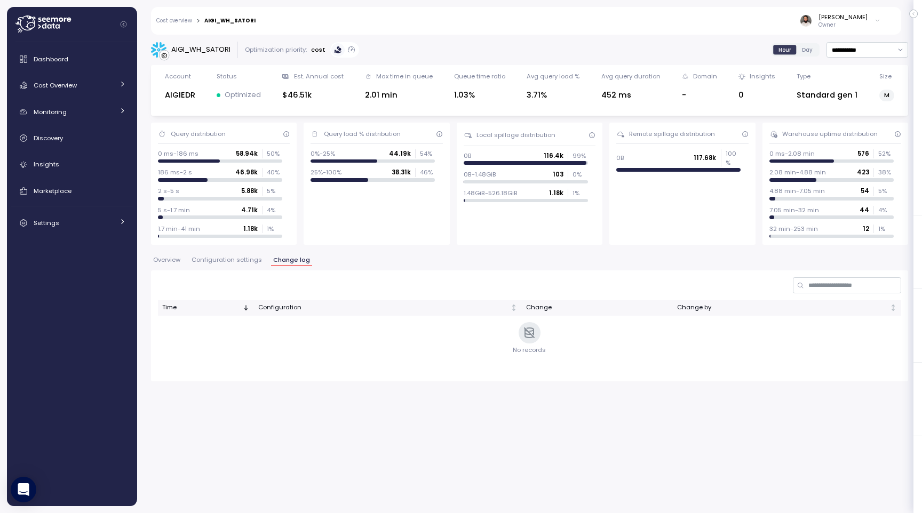
drag, startPoint x: 226, startPoint y: 268, endPoint x: 233, endPoint y: 261, distance: 10.2
click at [227, 267] on div "Overview Configuration settings Change log" at bounding box center [529, 264] width 757 height 14
click at [233, 261] on span "Configuration settings" at bounding box center [226, 260] width 70 height 6
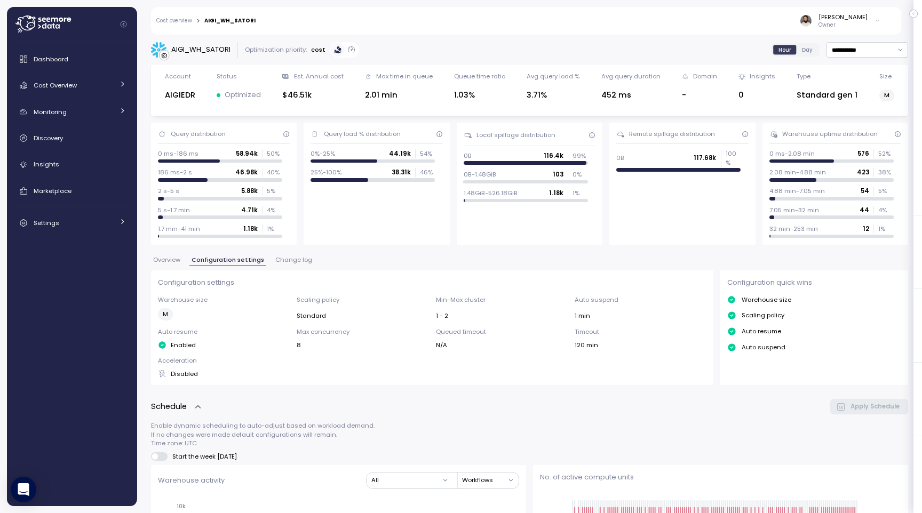
click at [177, 266] on div "Overview Configuration settings Change log" at bounding box center [529, 264] width 757 height 14
click at [178, 263] on span "Overview" at bounding box center [166, 260] width 27 height 6
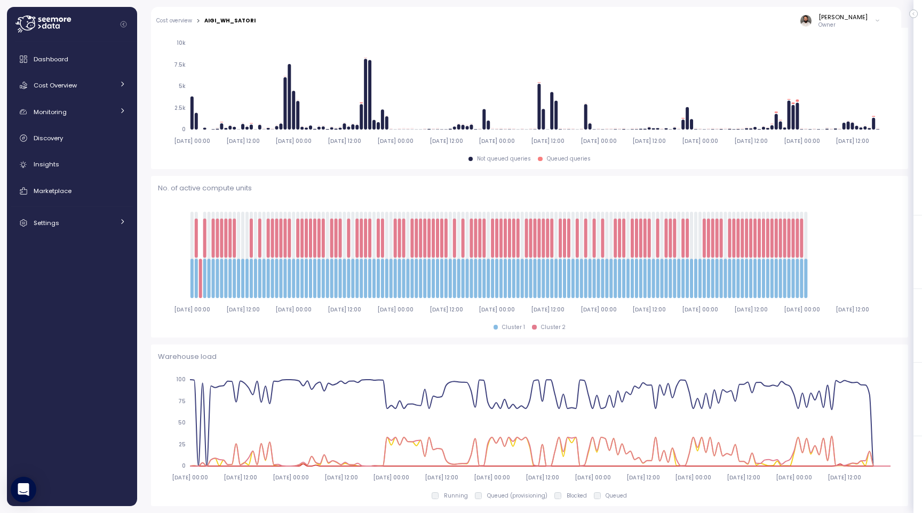
scroll to position [20, 0]
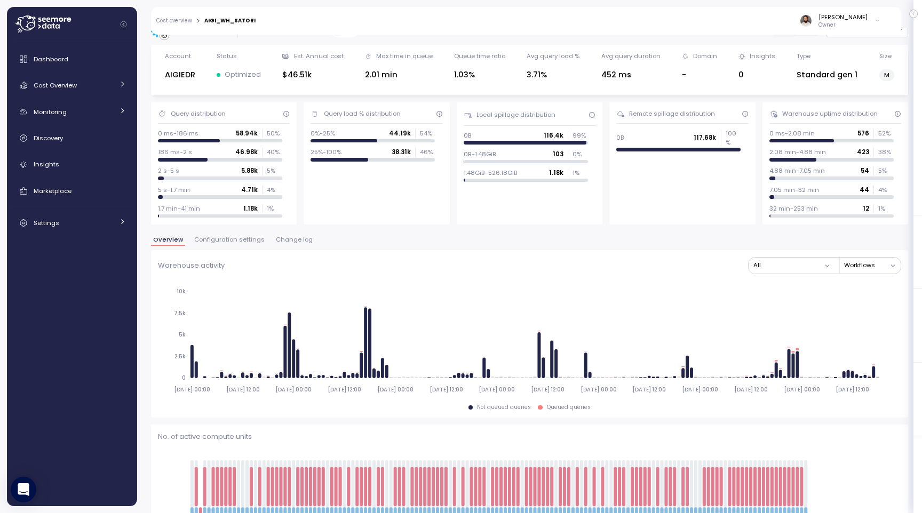
type input "*********"
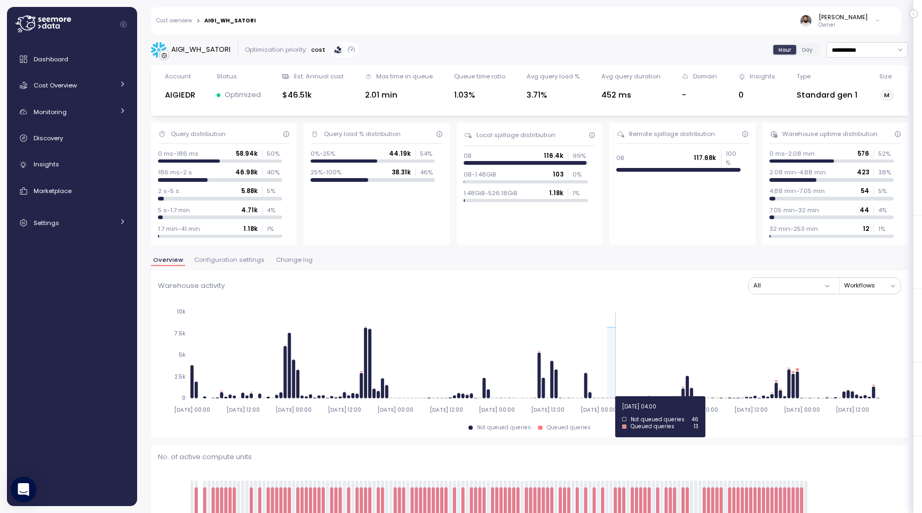
click at [614, 396] on icon "2025-09-18 00:00 2025-09-18 12:00 2025-09-19 00:00 2025-09-19 12:00 2025-09-20 …" at bounding box center [529, 360] width 743 height 118
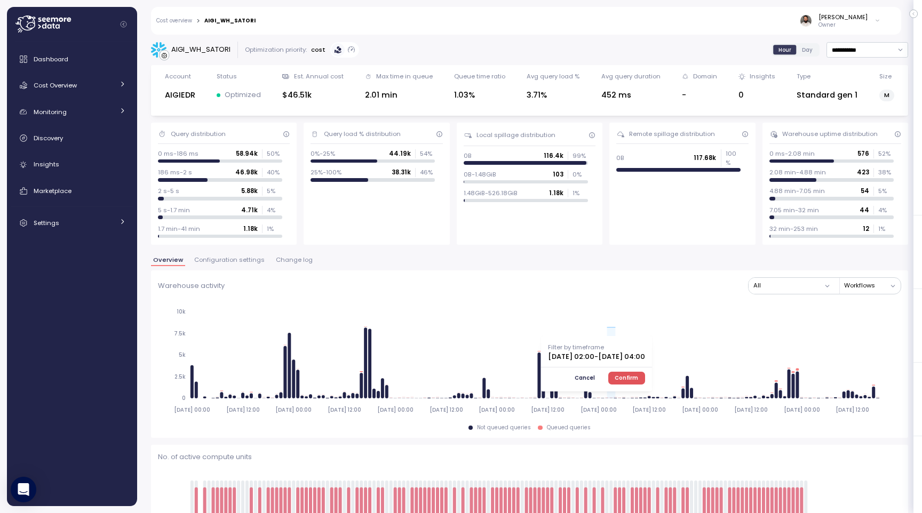
click at [645, 378] on button "Confirm" at bounding box center [626, 378] width 37 height 13
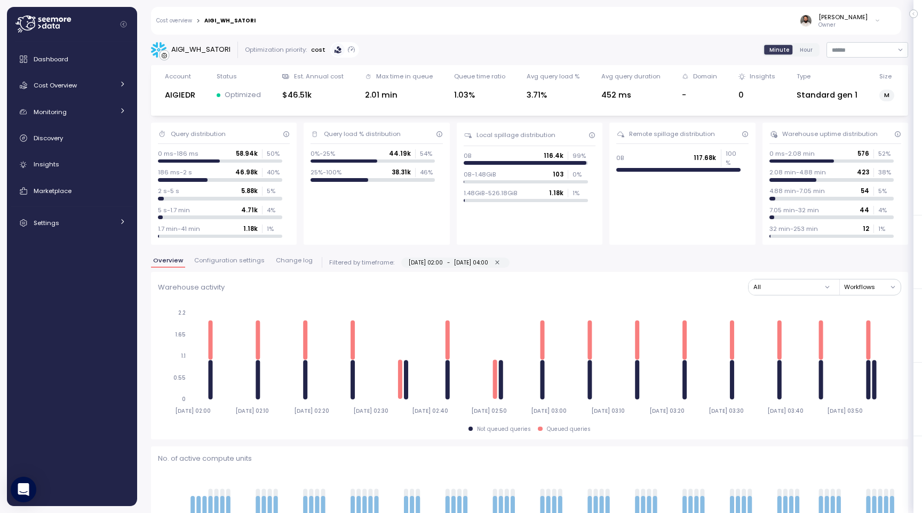
click at [292, 259] on span "Change log" at bounding box center [294, 261] width 37 height 6
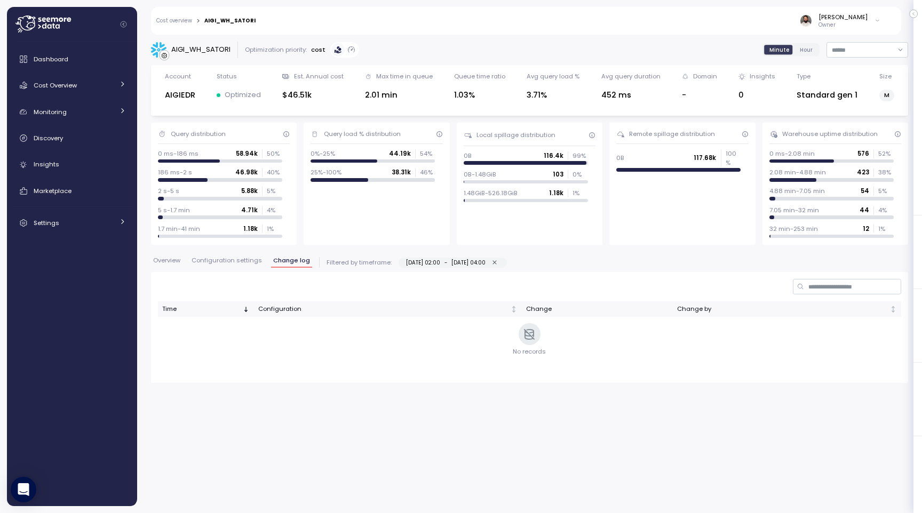
click at [252, 261] on span "Configuration settings" at bounding box center [226, 261] width 70 height 6
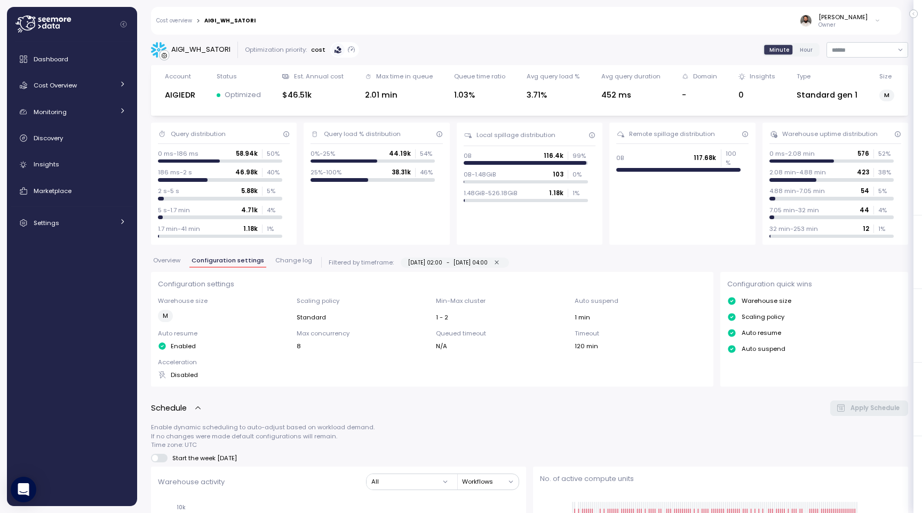
click at [194, 259] on span "Configuration settings" at bounding box center [227, 261] width 73 height 6
click at [176, 258] on span "Overview" at bounding box center [166, 261] width 27 height 6
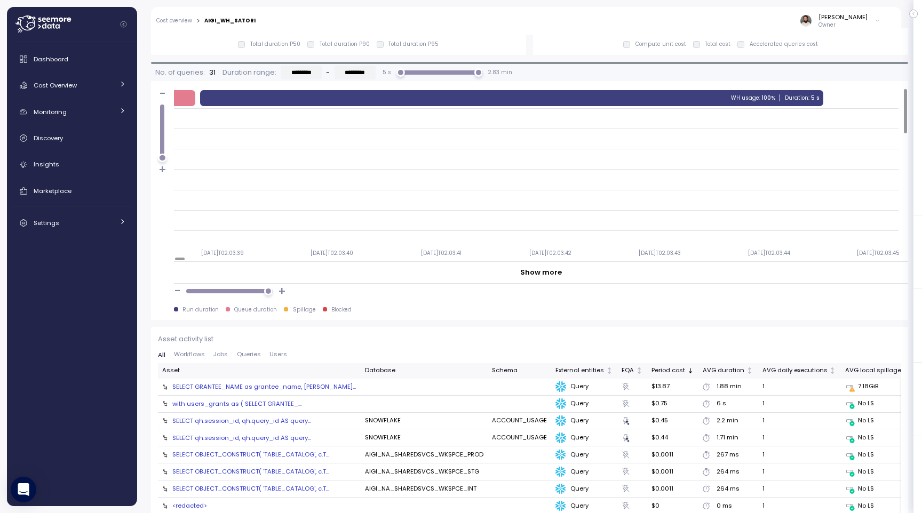
scroll to position [903, 0]
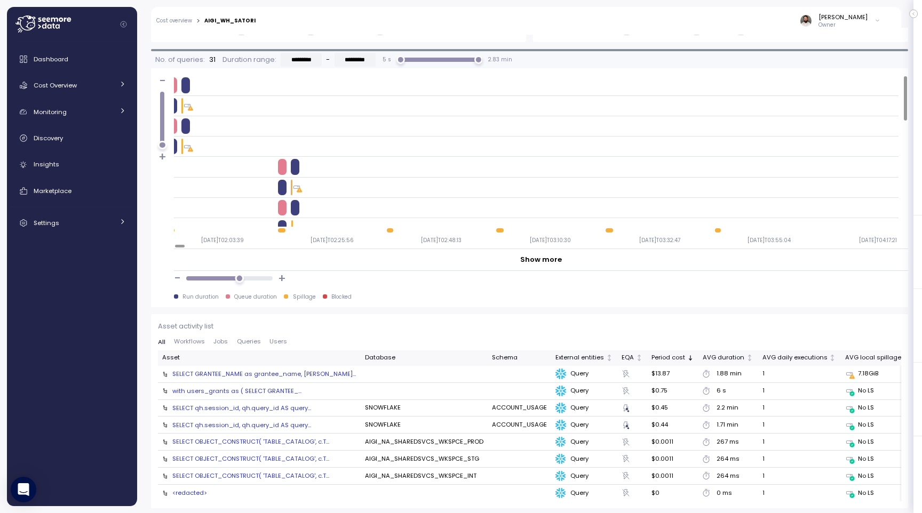
drag, startPoint x: 251, startPoint y: 281, endPoint x: 239, endPoint y: 281, distance: 11.7
click at [239, 281] on div at bounding box center [239, 278] width 9 height 9
click at [296, 173] on div at bounding box center [295, 166] width 9 height 15
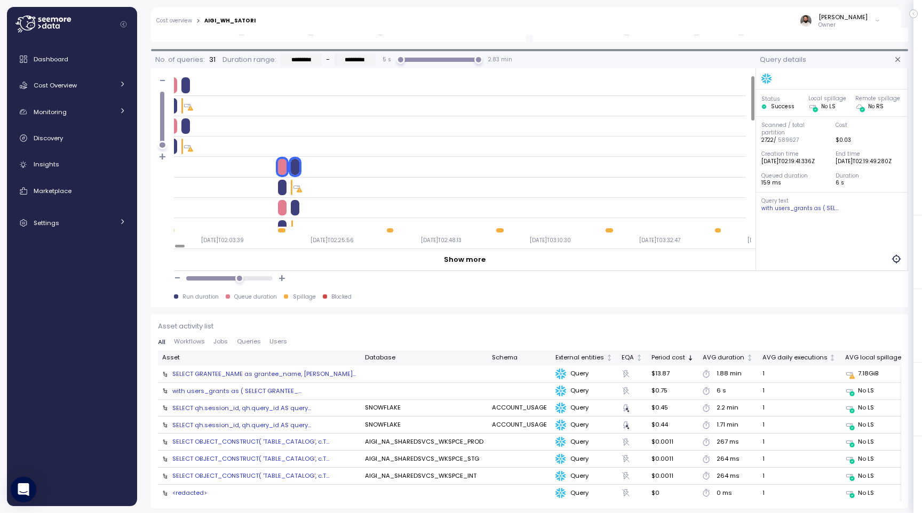
click at [294, 187] on icon at bounding box center [296, 187] width 9 height 9
click at [290, 195] on div at bounding box center [457, 188] width 577 height 20
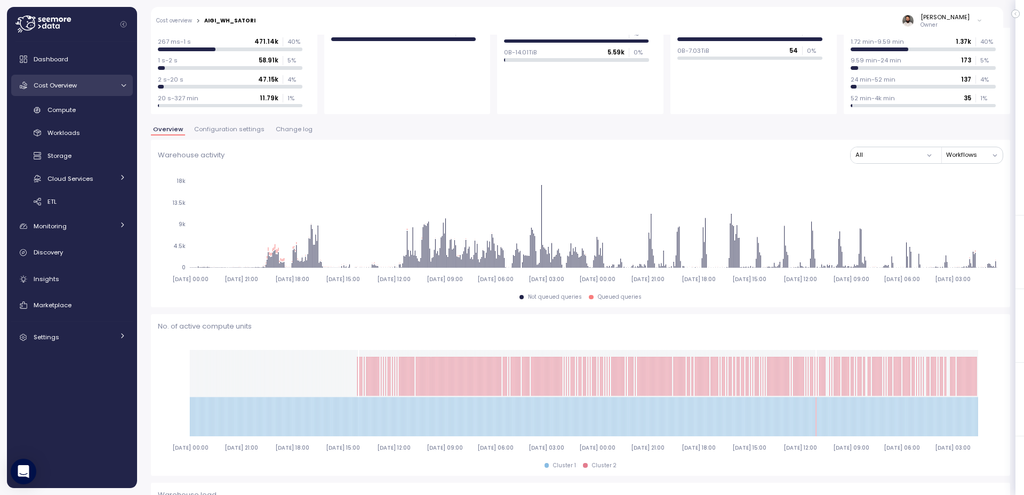
scroll to position [134, 0]
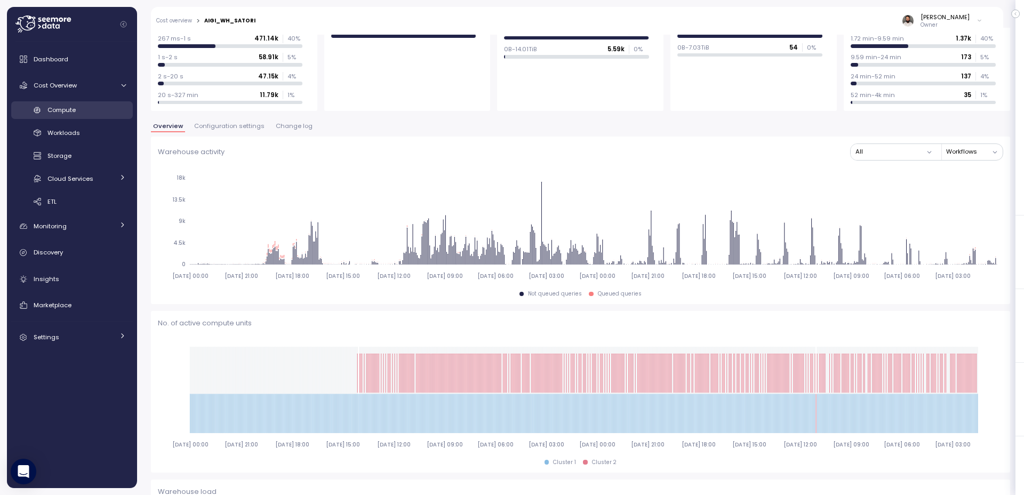
click at [79, 101] on link "Compute" at bounding box center [72, 110] width 122 height 18
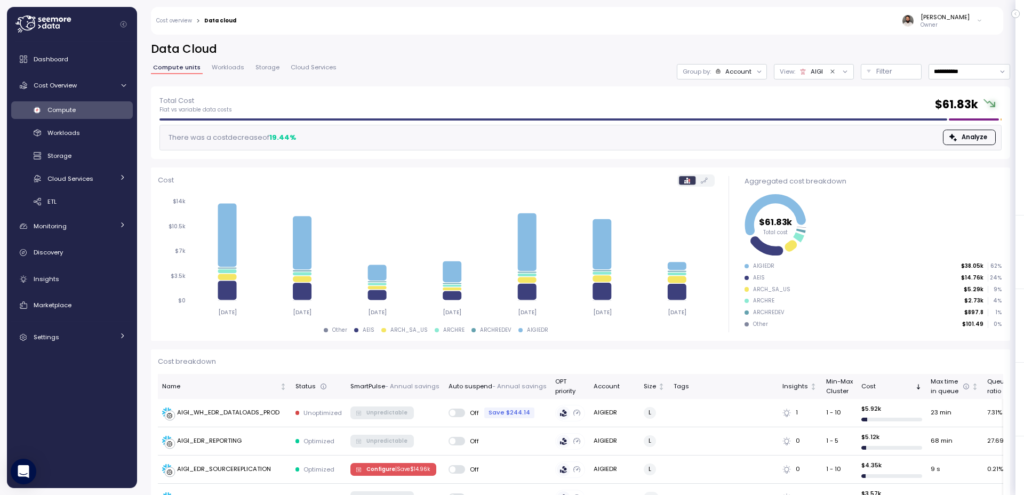
scroll to position [3, 0]
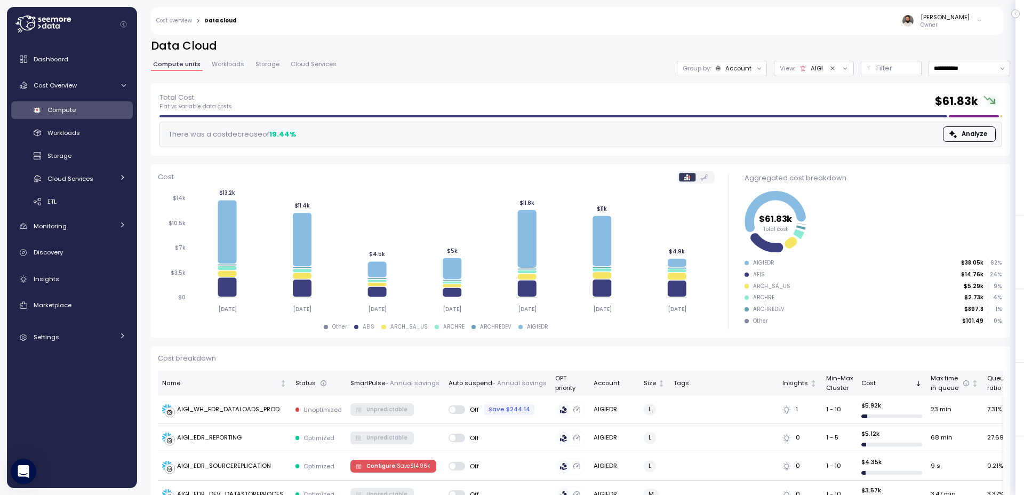
click at [921, 17] on div "[PERSON_NAME]" at bounding box center [945, 17] width 49 height 9
click at [74, 24] on div at bounding box center [76, 24] width 122 height 35
click at [61, 29] on icon at bounding box center [42, 23] width 55 height 17
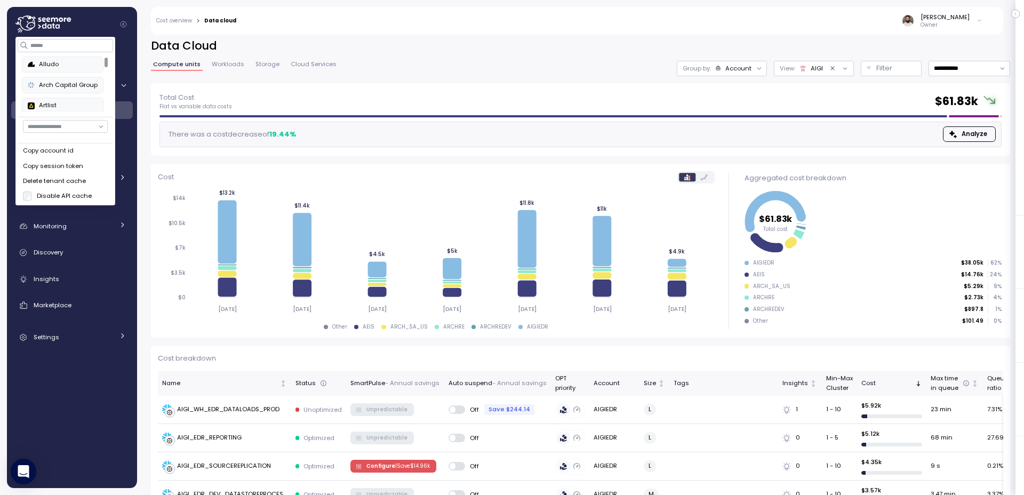
click at [54, 25] on icon at bounding box center [53, 25] width 3 height 5
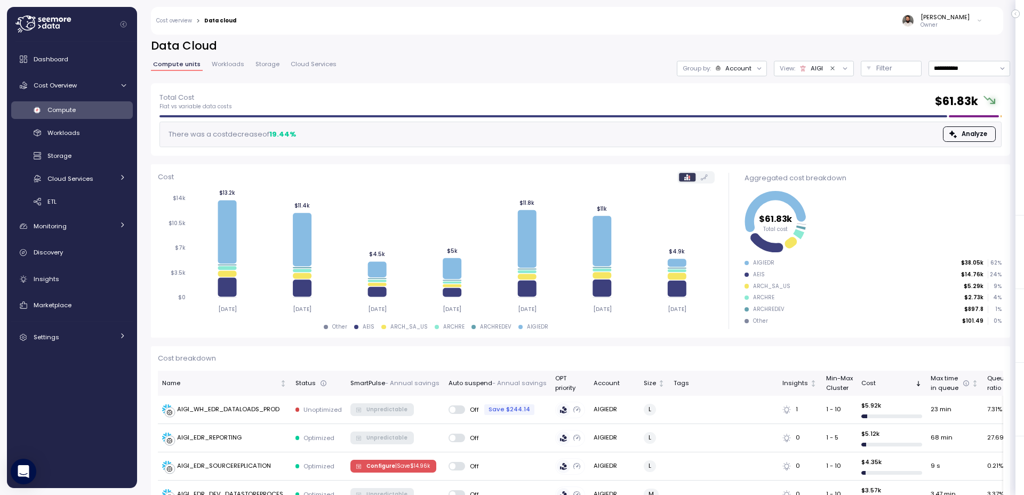
click at [53, 26] on icon at bounding box center [53, 25] width 3 height 5
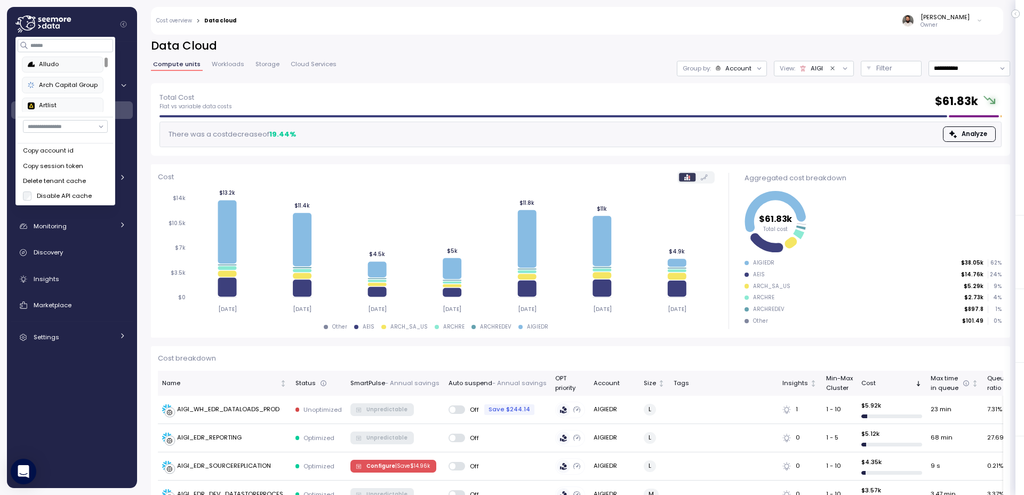
click at [79, 191] on label "Disable API cache" at bounding box center [62, 195] width 60 height 9
click at [436, 61] on div "**********" at bounding box center [580, 68] width 859 height 15
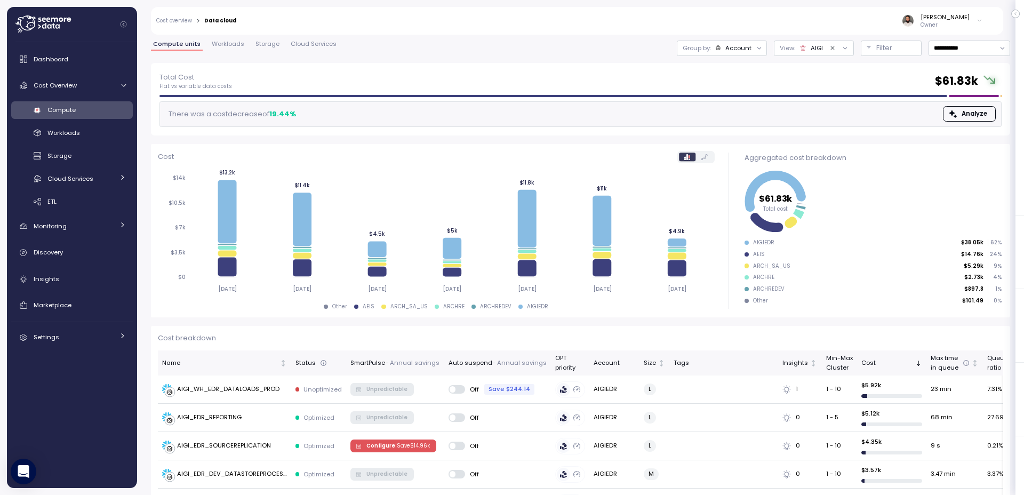
scroll to position [25, 0]
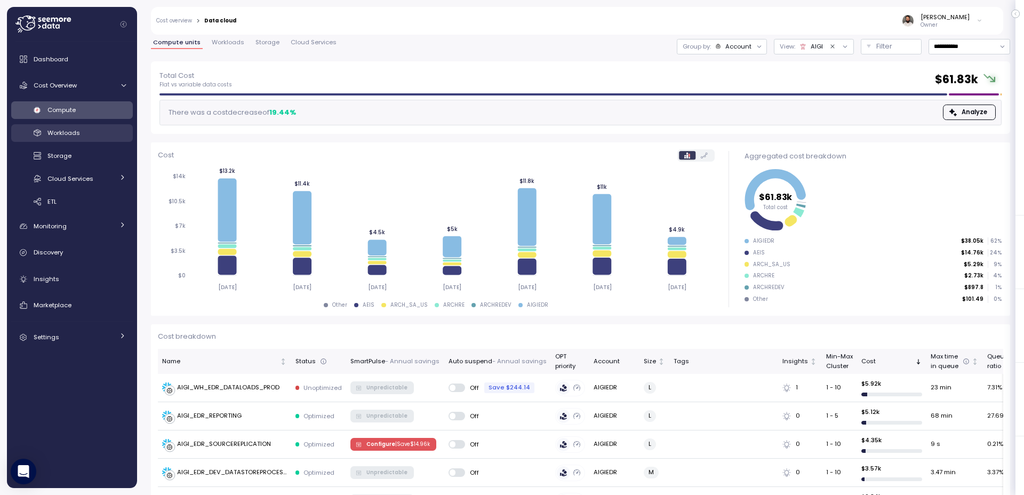
click at [47, 134] on span "Workloads" at bounding box center [63, 133] width 33 height 9
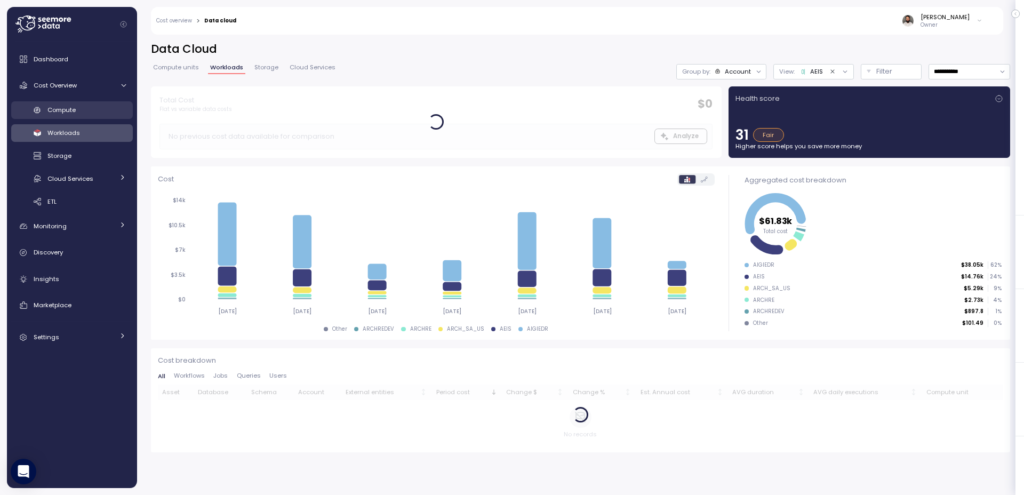
click at [55, 118] on link "Compute" at bounding box center [72, 110] width 122 height 18
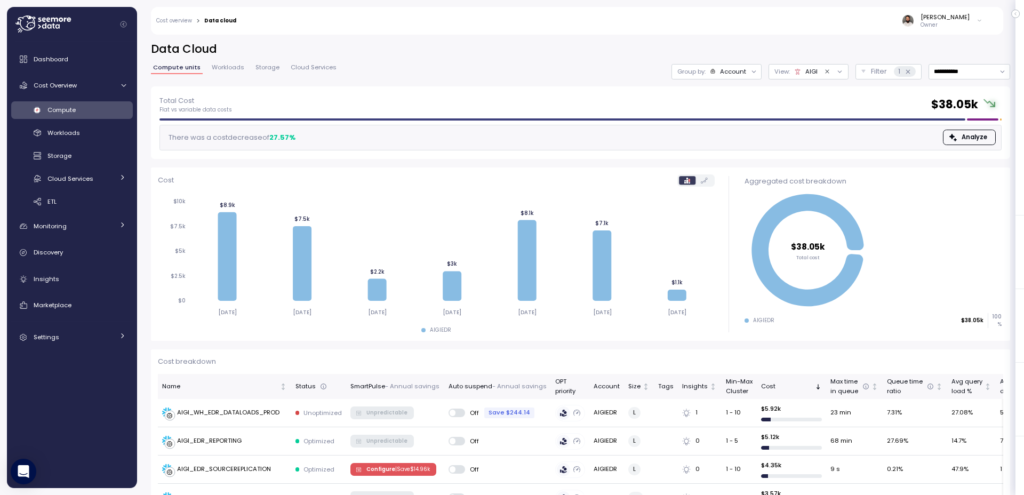
click at [825, 70] on icon "Clear value" at bounding box center [827, 71] width 7 height 7
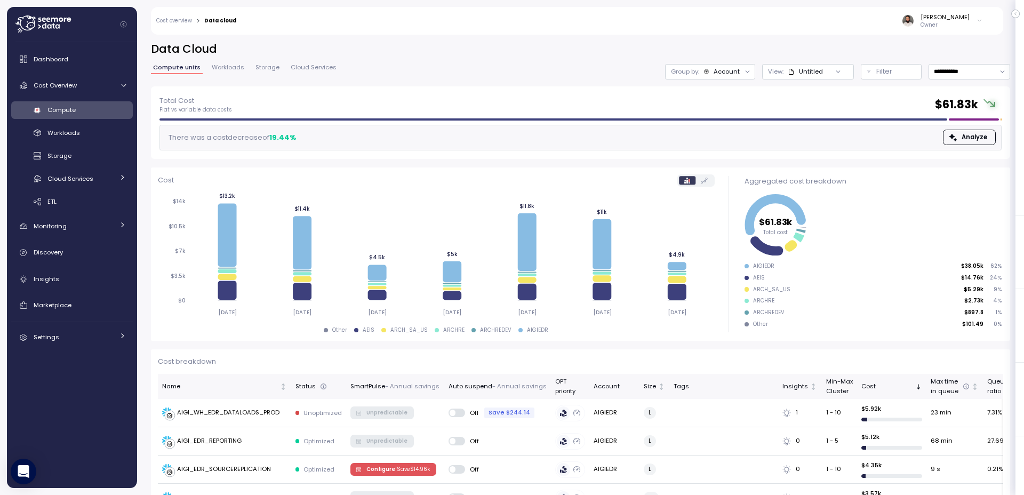
click at [921, 79] on div "**********" at bounding box center [580, 64] width 859 height 45
drag, startPoint x: 956, startPoint y: 77, endPoint x: 956, endPoint y: 86, distance: 9.1
click at [921, 77] on input "**********" at bounding box center [970, 71] width 82 height 15
click at [921, 134] on div "Last 14 days" at bounding box center [964, 135] width 37 height 9
type input "**********"
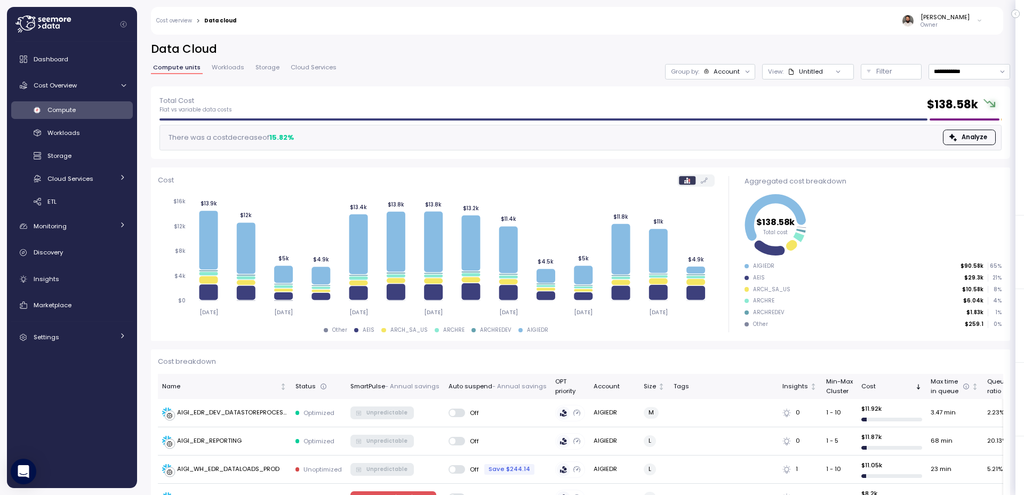
click at [72, 28] on div at bounding box center [76, 24] width 122 height 35
click at [73, 26] on div at bounding box center [76, 24] width 122 height 35
click at [46, 24] on icon at bounding box center [42, 23] width 55 height 17
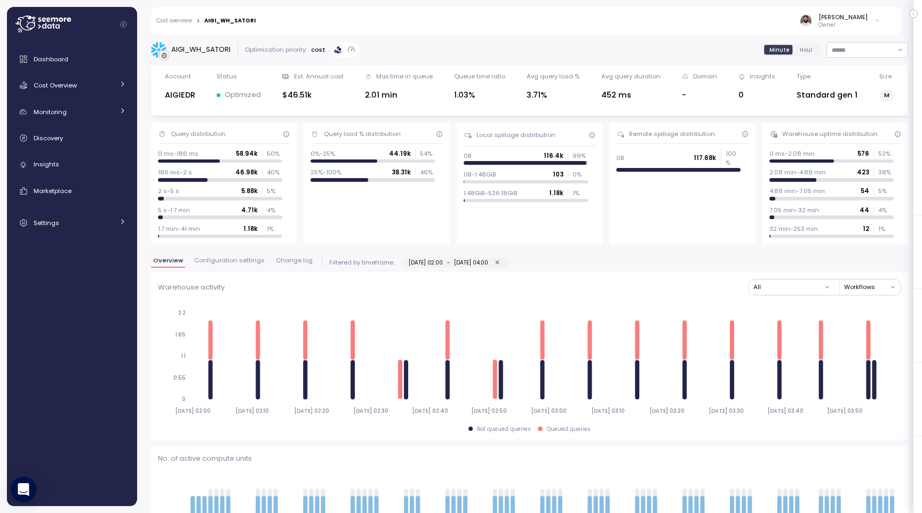
scroll to position [0, 5]
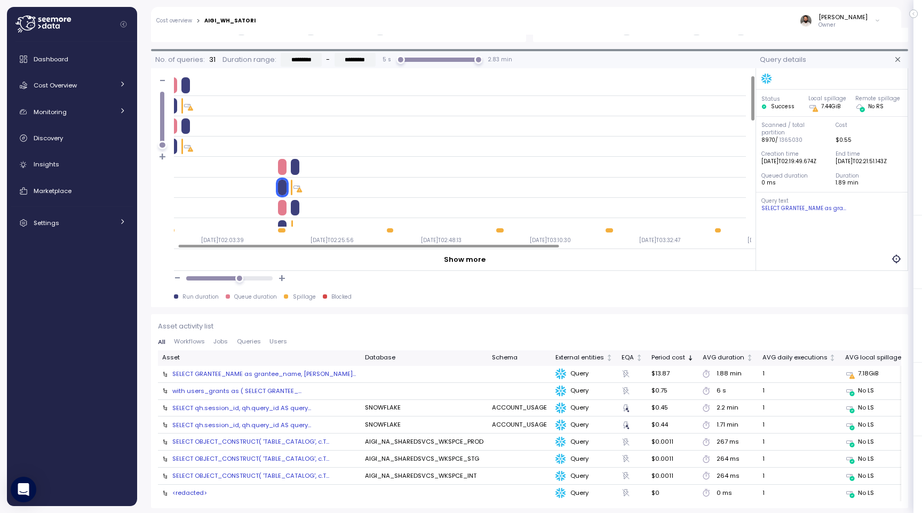
drag, startPoint x: 289, startPoint y: 192, endPoint x: 291, endPoint y: 205, distance: 13.5
click at [290, 194] on div at bounding box center [332, 187] width 108 height 15
click at [291, 206] on div at bounding box center [295, 207] width 9 height 15
click at [286, 175] on div at bounding box center [457, 167] width 577 height 20
click at [177, 89] on div at bounding box center [223, 84] width 108 height 15
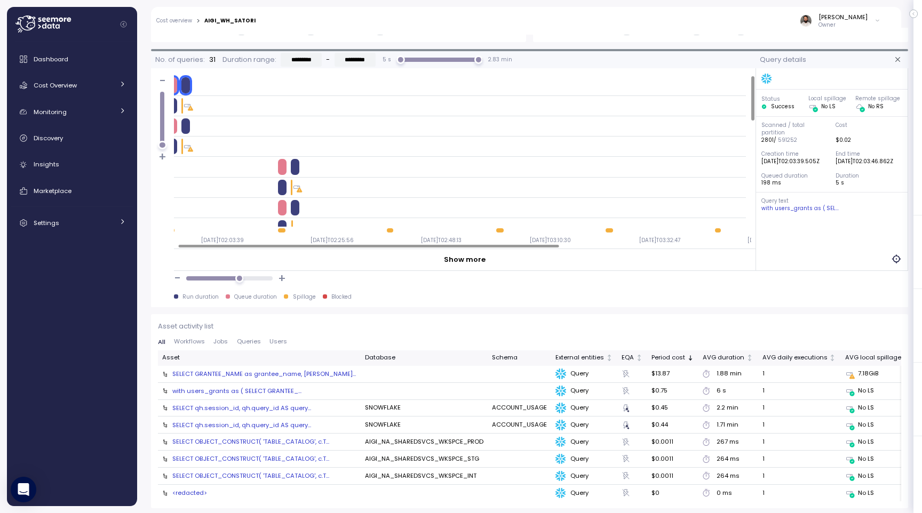
click at [179, 102] on div at bounding box center [223, 105] width 108 height 15
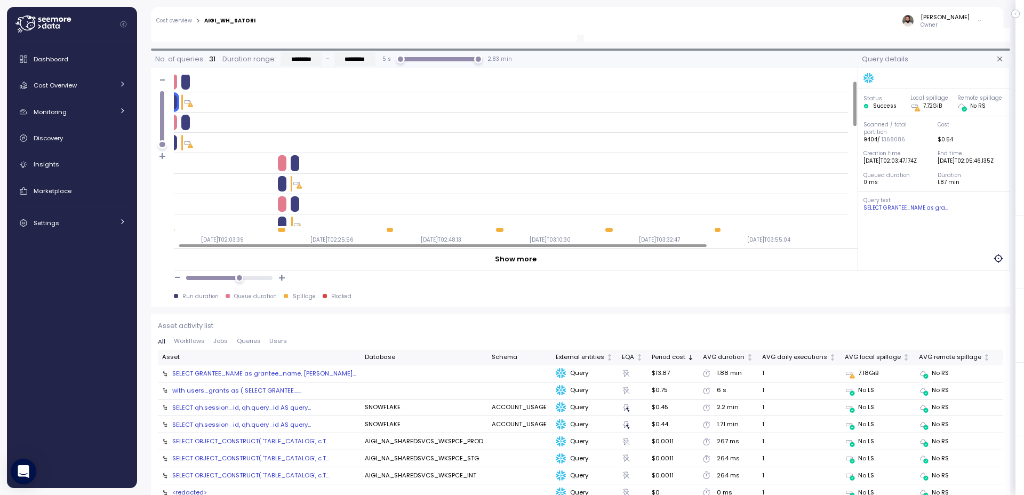
scroll to position [3, 5]
click at [93, 81] on div "Cost Overview" at bounding box center [74, 85] width 80 height 11
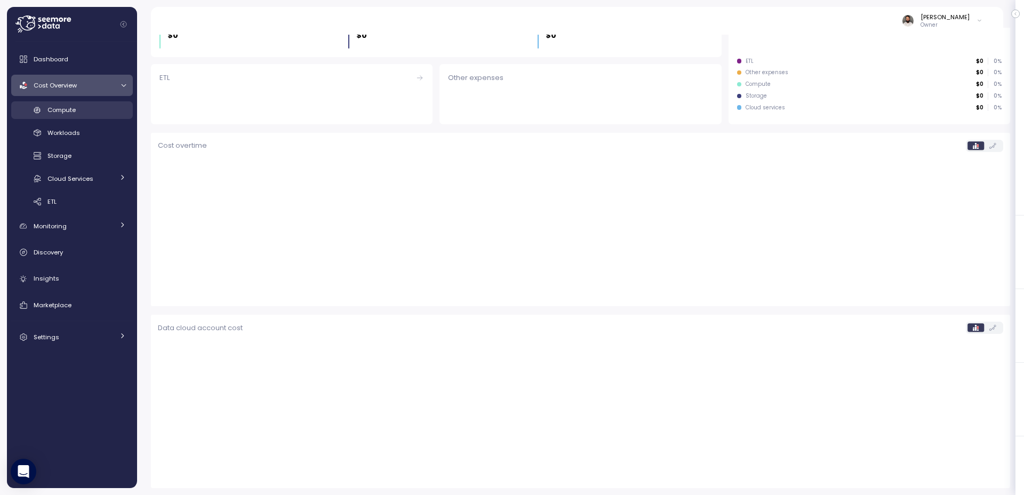
scroll to position [170, 0]
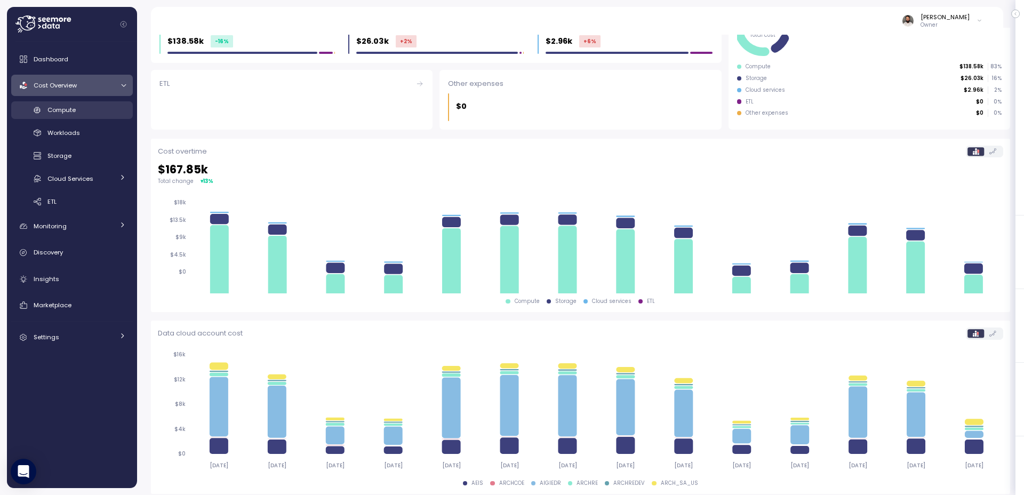
click at [92, 110] on div "Compute" at bounding box center [86, 110] width 78 height 11
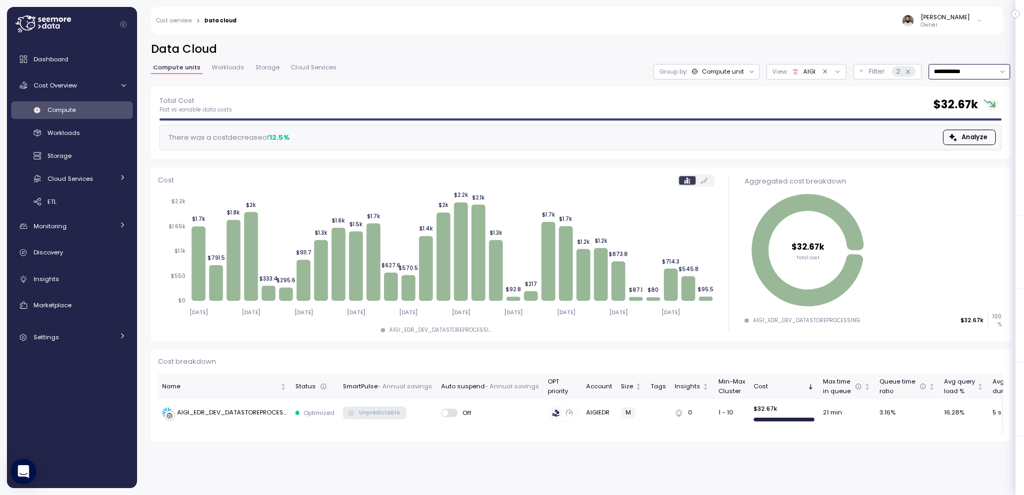
click at [737, 74] on div "Compute unit" at bounding box center [723, 71] width 42 height 9
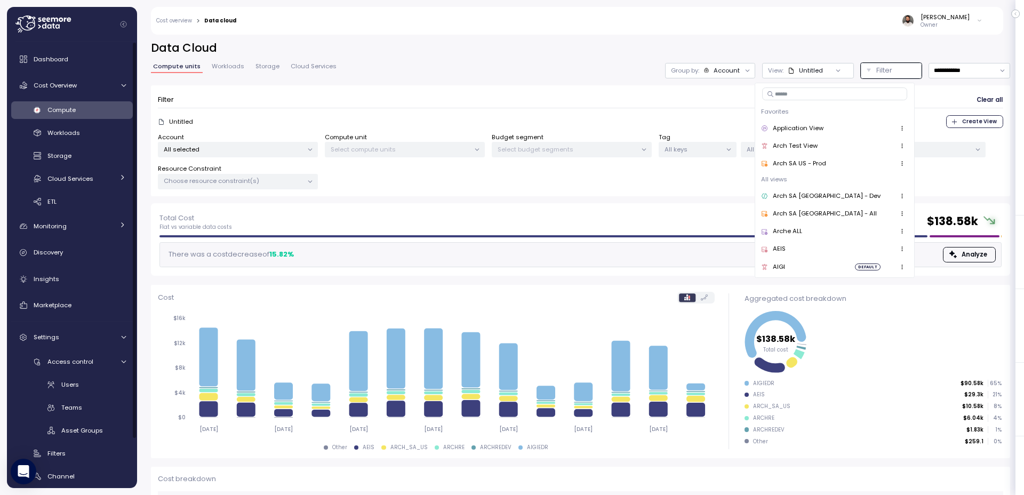
scroll to position [20, 0]
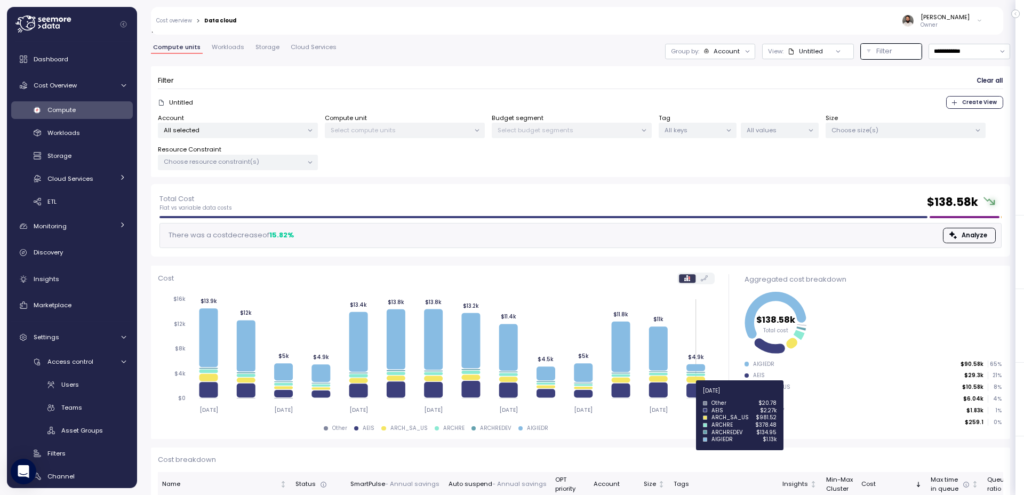
click at [696, 396] on icon "[DATE] [DATE] [DATE] [DATE] [DATE] [DATE] [DATE] $0 $4k $8k $12k $16k $13.9k $1…" at bounding box center [436, 354] width 557 height 131
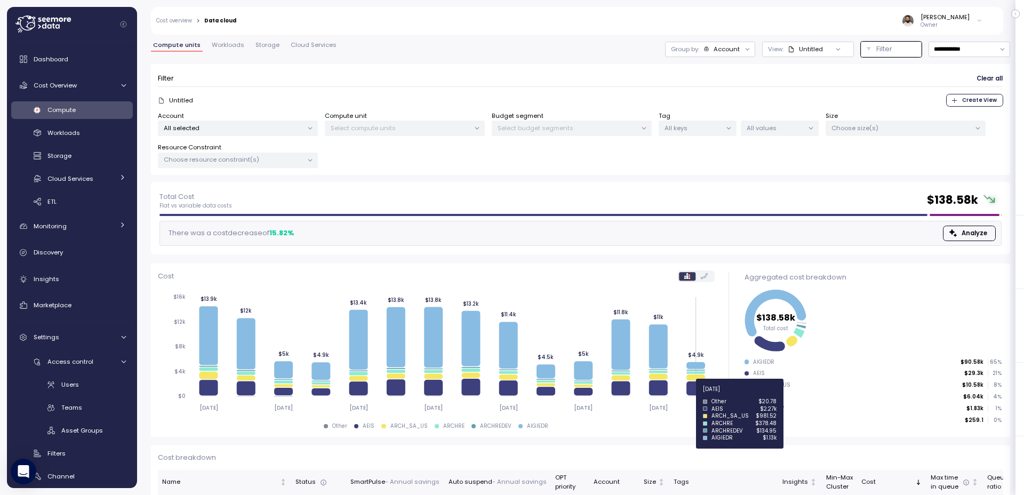
click at [698, 393] on icon at bounding box center [695, 388] width 19 height 14
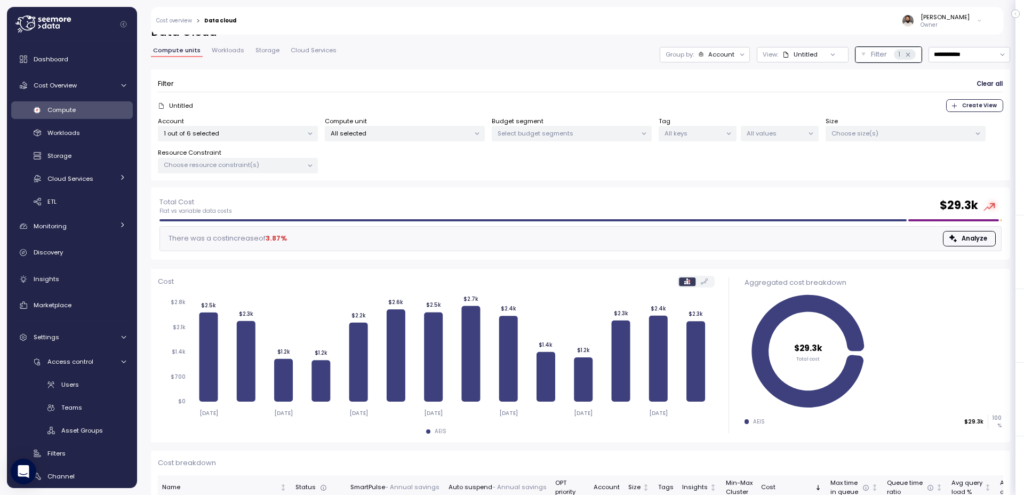
scroll to position [18, 0]
click at [711, 59] on div "Group by: Account" at bounding box center [705, 53] width 90 height 15
click at [714, 111] on p "Compute unit" at bounding box center [711, 113] width 42 height 9
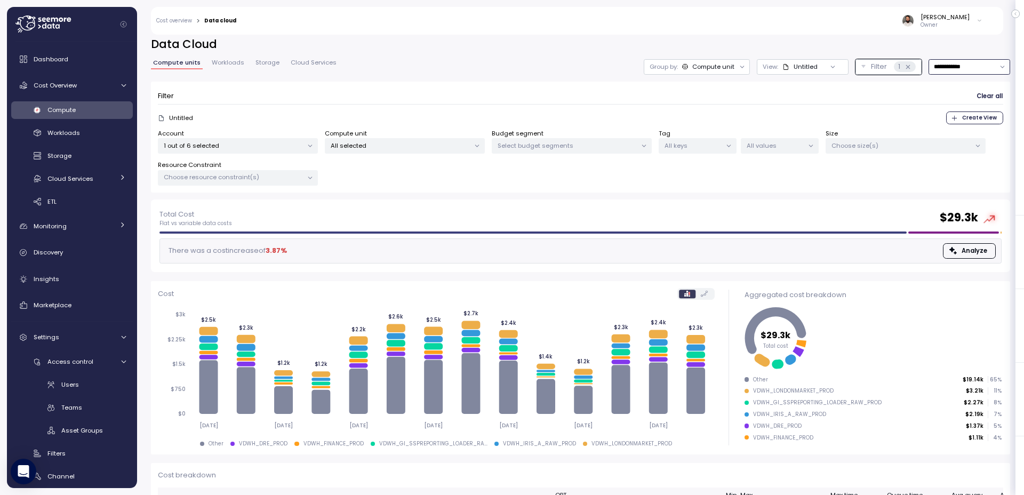
scroll to position [4, 0]
click at [951, 73] on input "**********" at bounding box center [970, 67] width 82 height 15
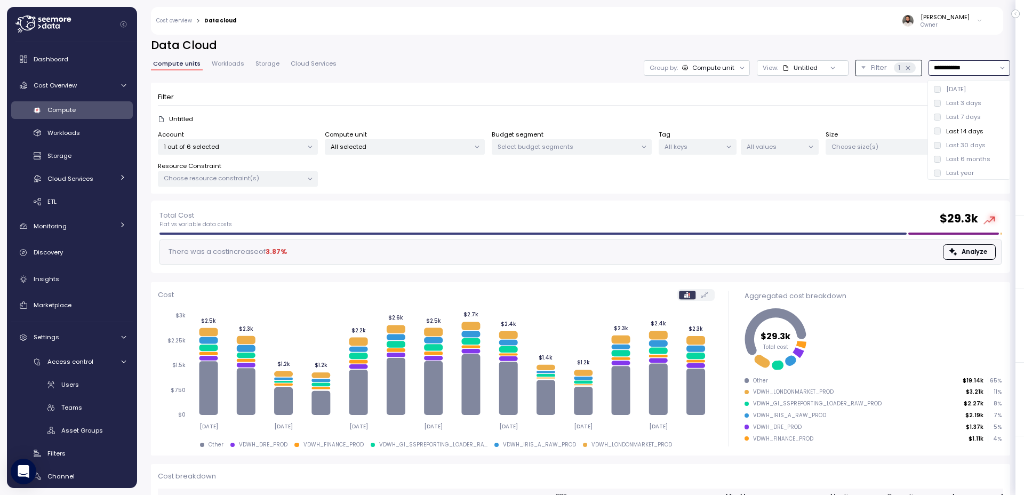
click at [959, 155] on div "Last 6 months" at bounding box center [968, 159] width 44 height 9
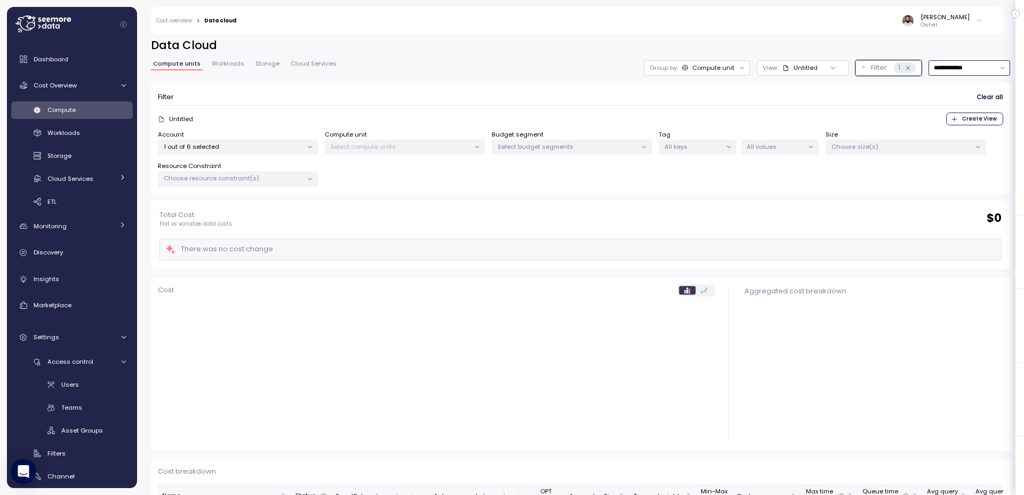
click at [970, 68] on input "**********" at bounding box center [970, 67] width 82 height 15
click at [971, 146] on div "Last 30 days" at bounding box center [965, 145] width 39 height 9
type input "**********"
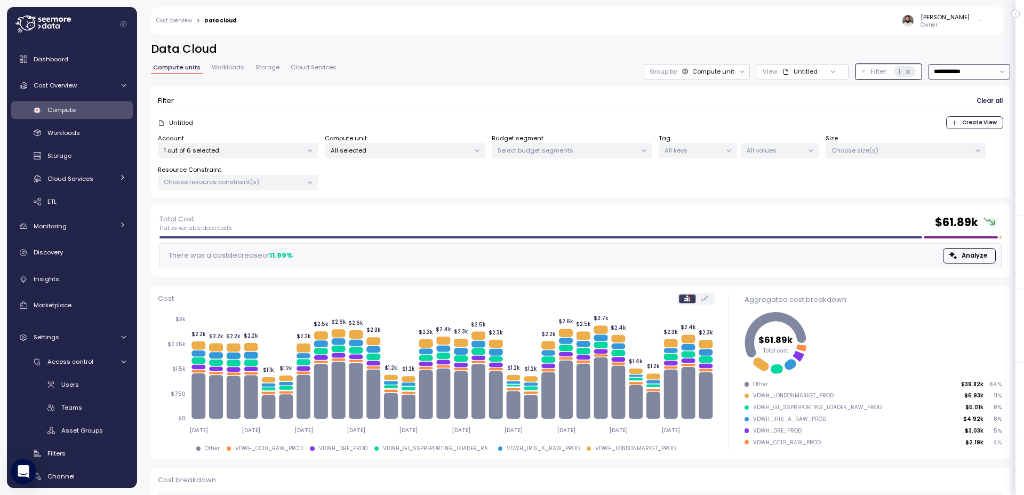
click at [814, 69] on div "Untitled" at bounding box center [806, 71] width 24 height 9
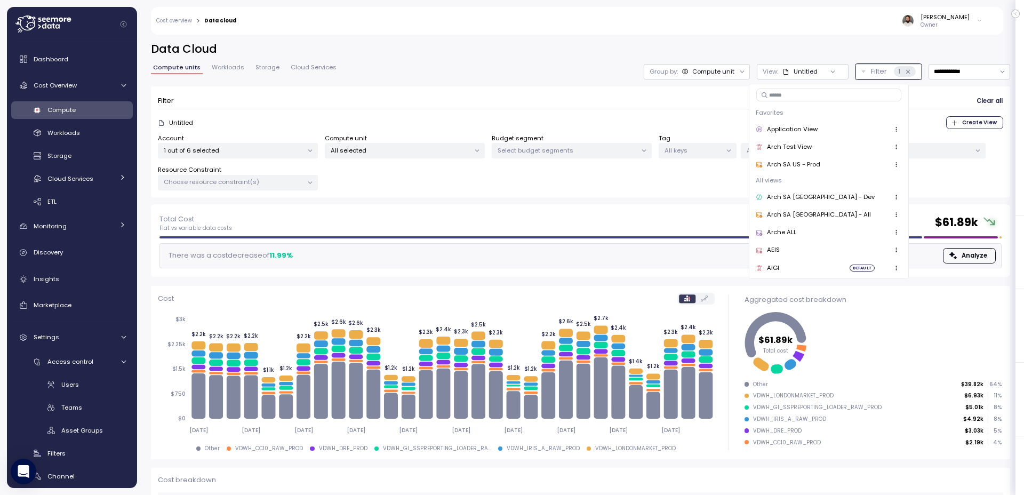
drag, startPoint x: 795, startPoint y: 253, endPoint x: 267, endPoint y: 252, distance: 528.0
click at [795, 253] on div "AEIS" at bounding box center [829, 250] width 147 height 13
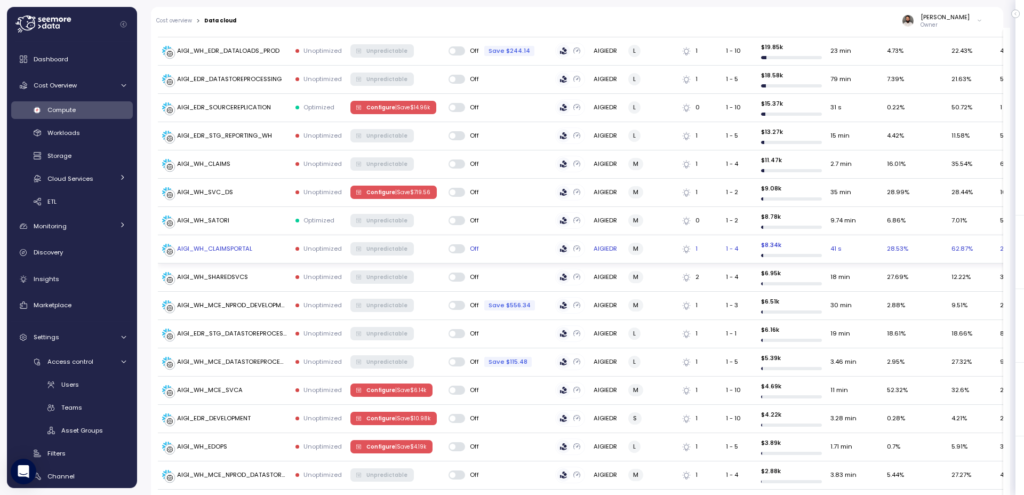
scroll to position [536, 0]
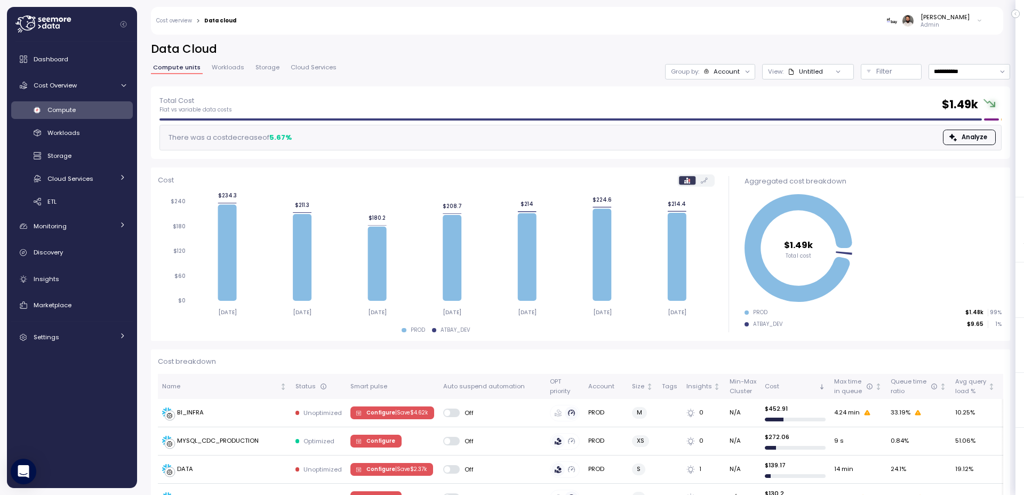
click at [715, 78] on div "Group by: Account" at bounding box center [710, 71] width 90 height 15
click at [612, 24] on div "[PERSON_NAME] Admin" at bounding box center [616, 21] width 746 height 28
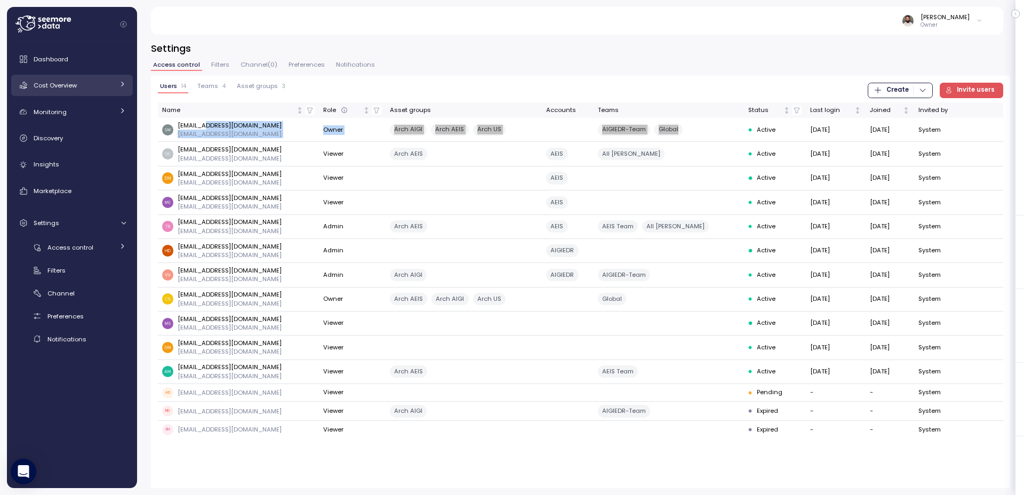
click at [66, 87] on span "Cost Overview" at bounding box center [55, 85] width 43 height 9
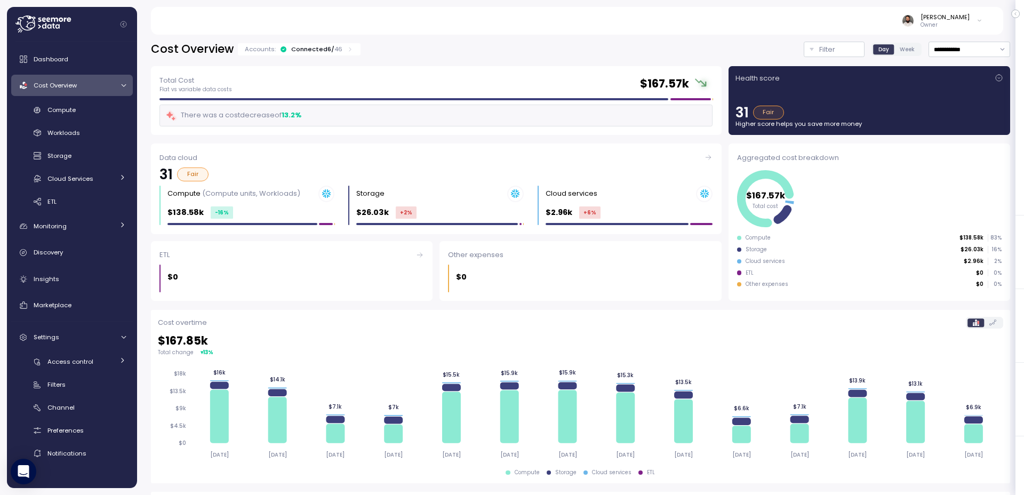
click at [329, 51] on div "Connected 6 / 46" at bounding box center [316, 49] width 51 height 9
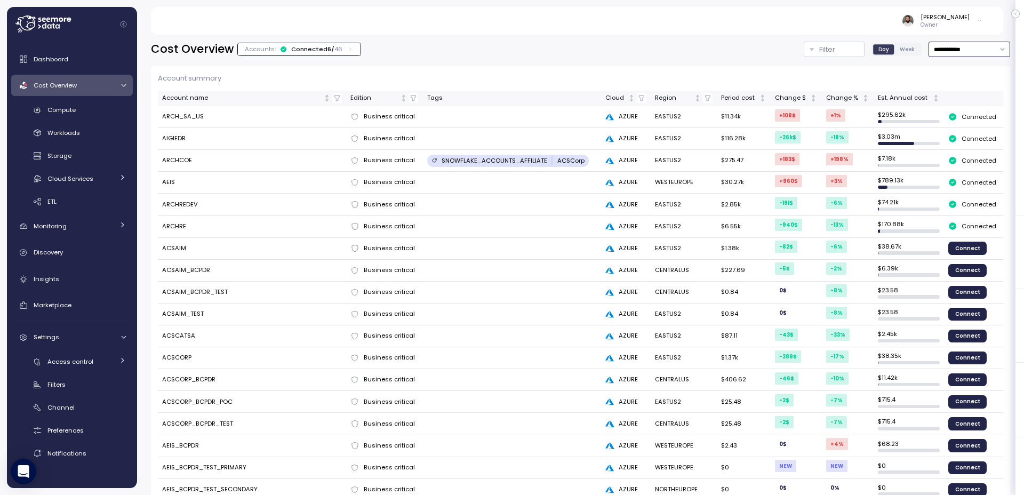
click at [958, 55] on input "**********" at bounding box center [970, 49] width 82 height 15
click at [955, 96] on div "Last 7 days" at bounding box center [963, 98] width 35 height 9
type input "**********"
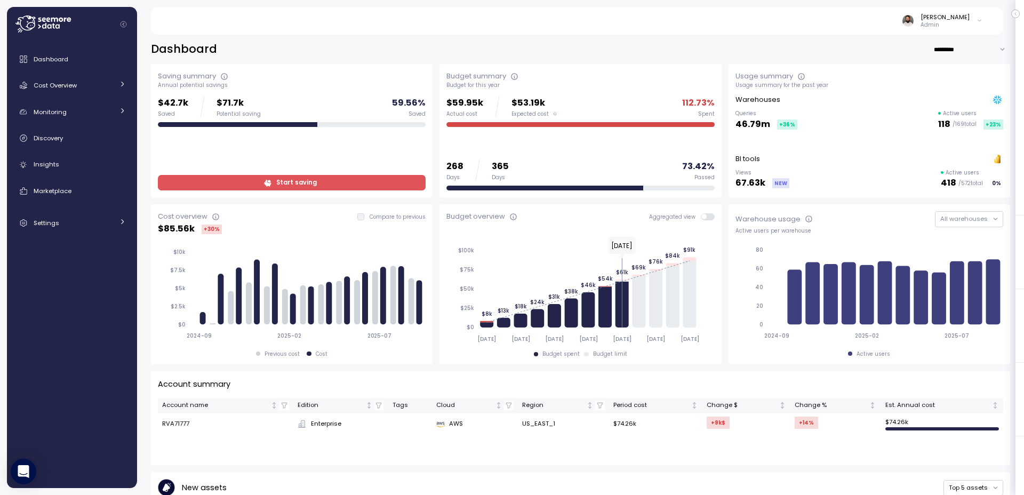
scroll to position [26, 0]
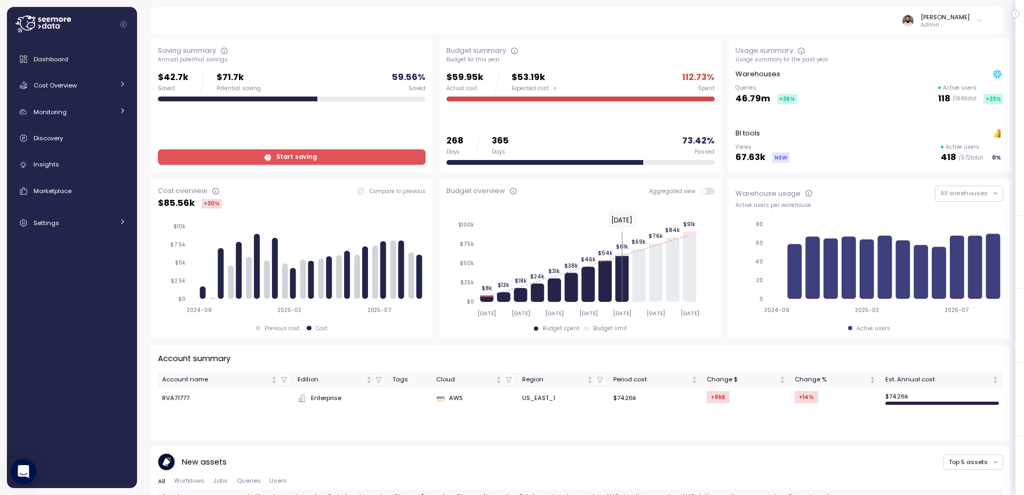
click at [1023, 21] on html "Action board Let's save 7.43k $ Annually $ 0 Saved We have 5 low effort insight…" at bounding box center [512, 247] width 1024 height 495
click at [101, 90] on div "Cost Overview" at bounding box center [74, 85] width 80 height 11
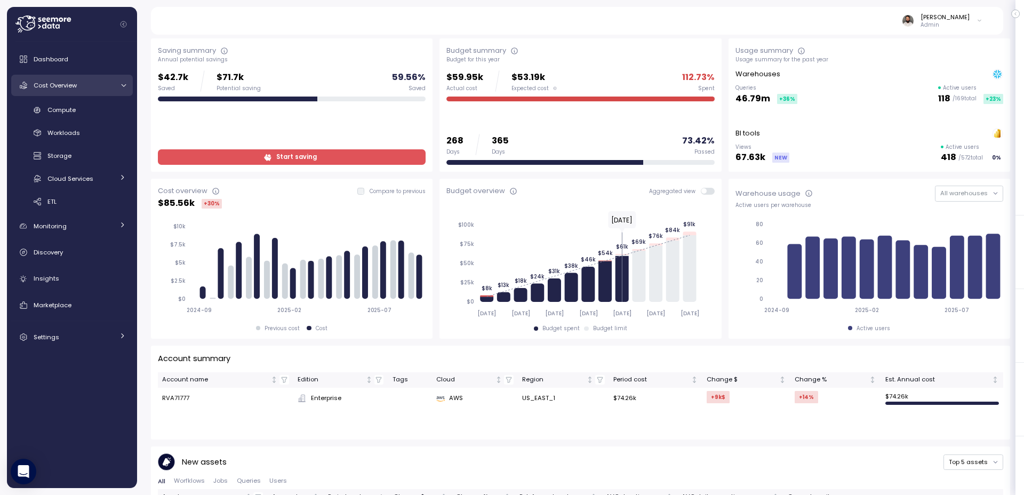
click at [101, 90] on div "Cost Overview" at bounding box center [74, 85] width 80 height 11
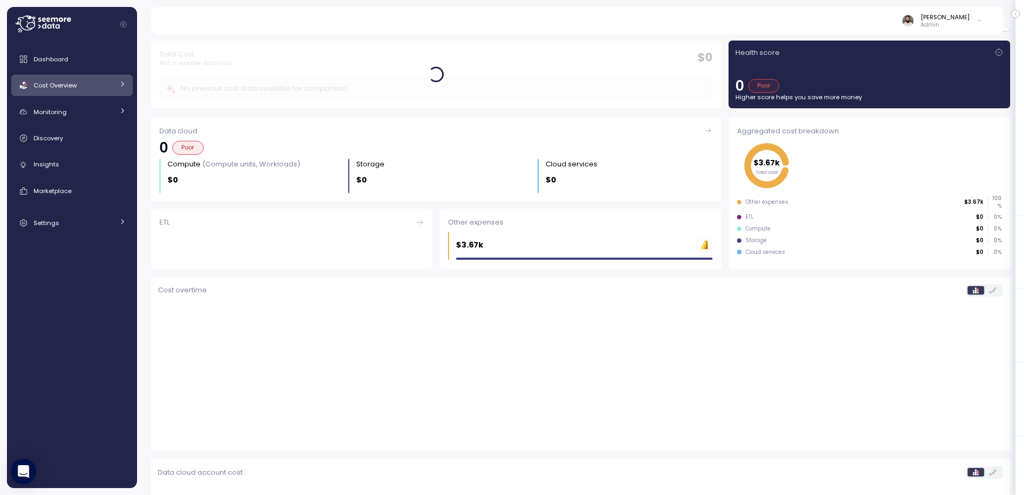
click at [102, 91] on link "Cost Overview" at bounding box center [72, 85] width 122 height 21
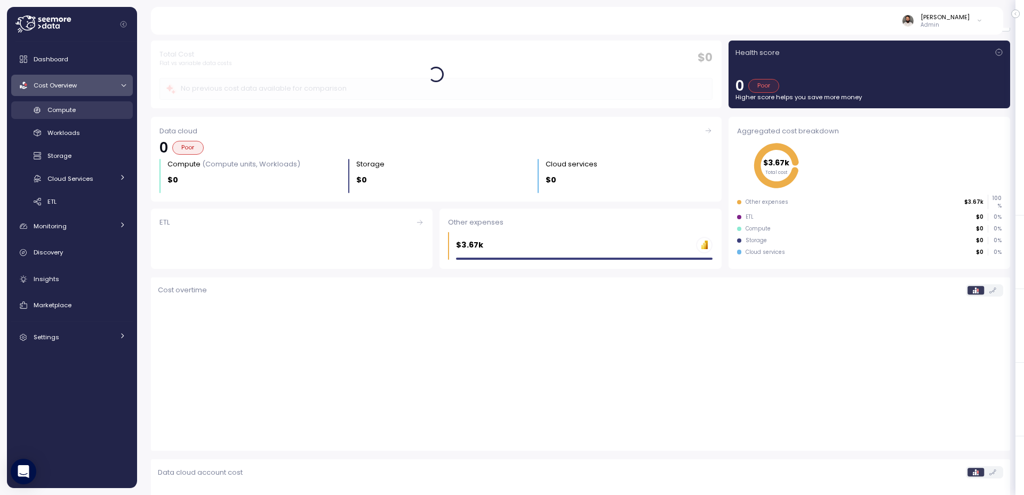
click at [99, 108] on div "Compute" at bounding box center [86, 110] width 78 height 11
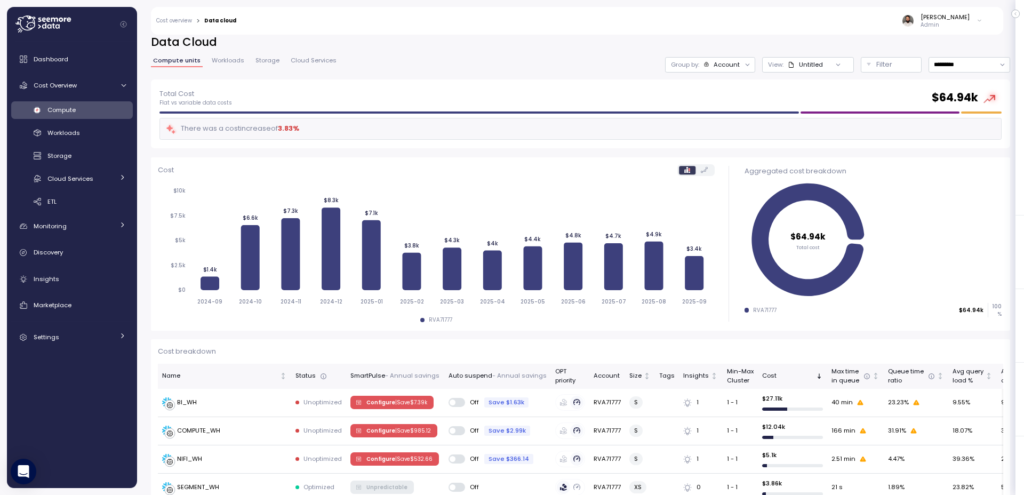
scroll to position [6, 0]
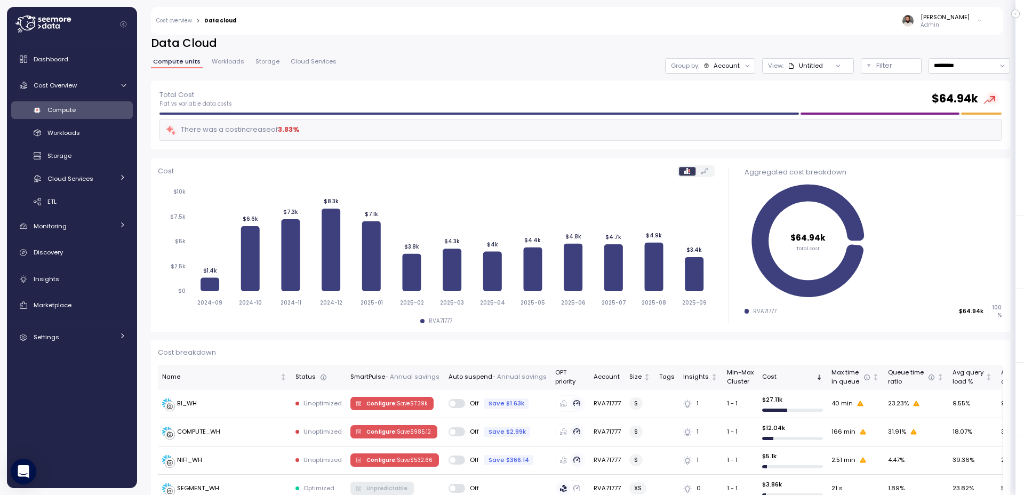
click at [190, 23] on link "Cost overview" at bounding box center [174, 20] width 36 height 5
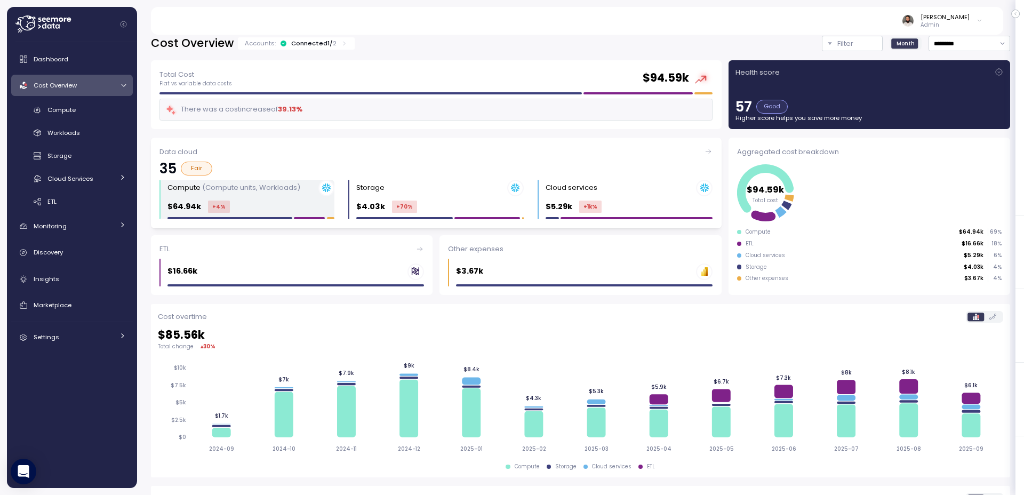
click at [233, 184] on p "(Compute units, Workloads)" at bounding box center [251, 187] width 98 height 10
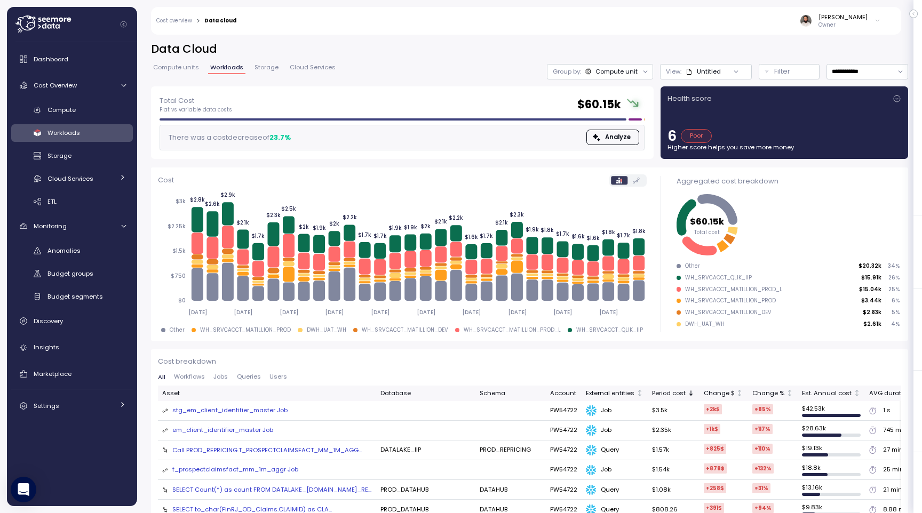
click at [913, 14] on icon "button" at bounding box center [913, 14] width 1 height 3
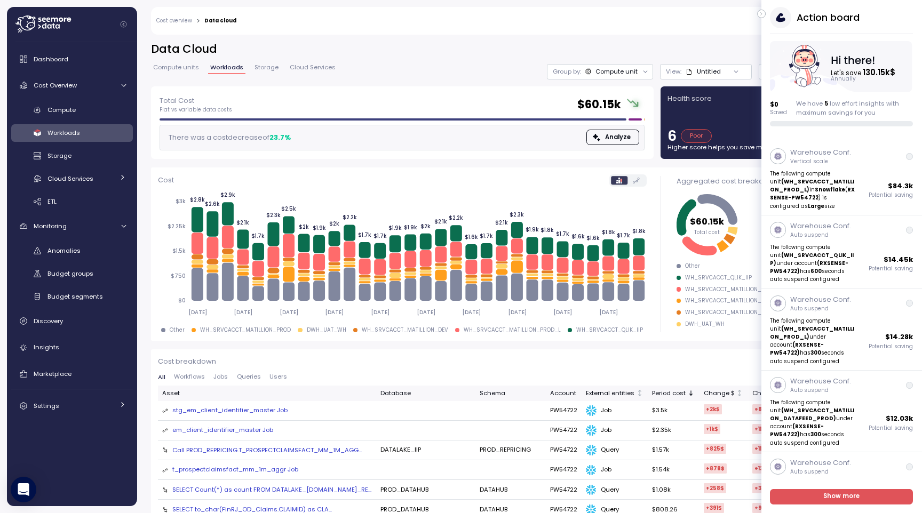
click at [763, 13] on icon "button" at bounding box center [761, 13] width 5 height 13
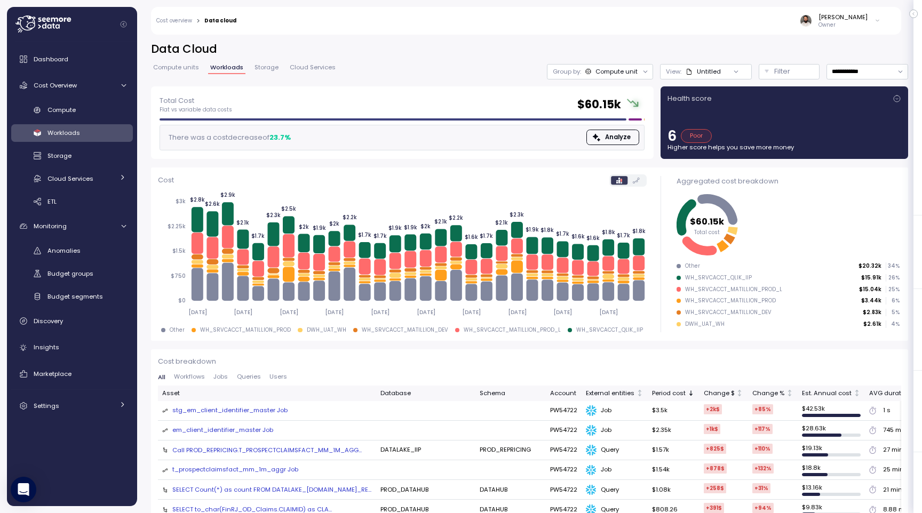
click at [890, 113] on div "Health score 6 Poor Higher score helps you save more money" at bounding box center [784, 122] width 234 height 59
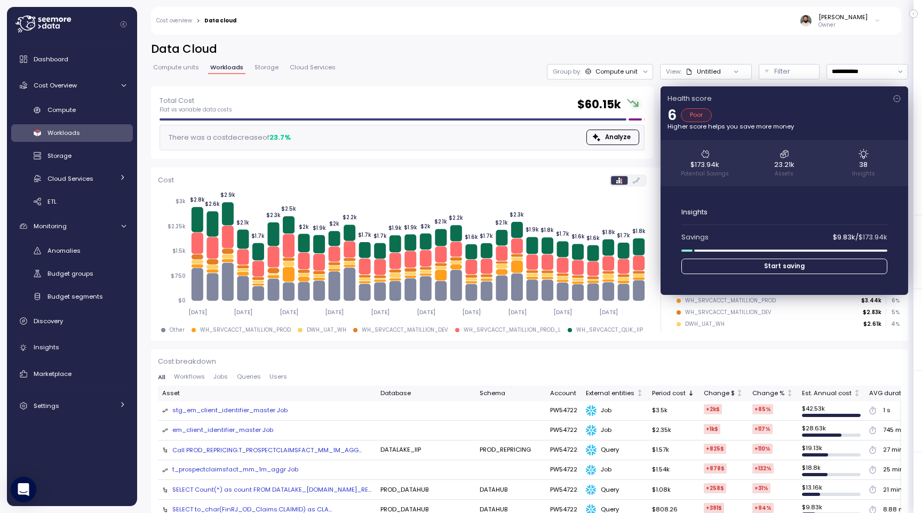
drag, startPoint x: 890, startPoint y: 113, endPoint x: 884, endPoint y: 100, distance: 13.6
click at [890, 113] on div "6 Poor" at bounding box center [784, 115] width 234 height 14
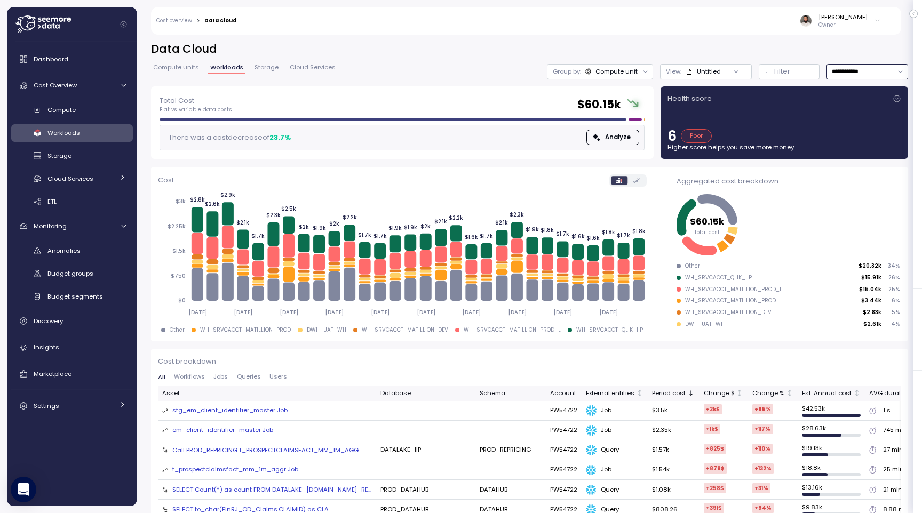
click at [879, 67] on input "**********" at bounding box center [867, 71] width 82 height 15
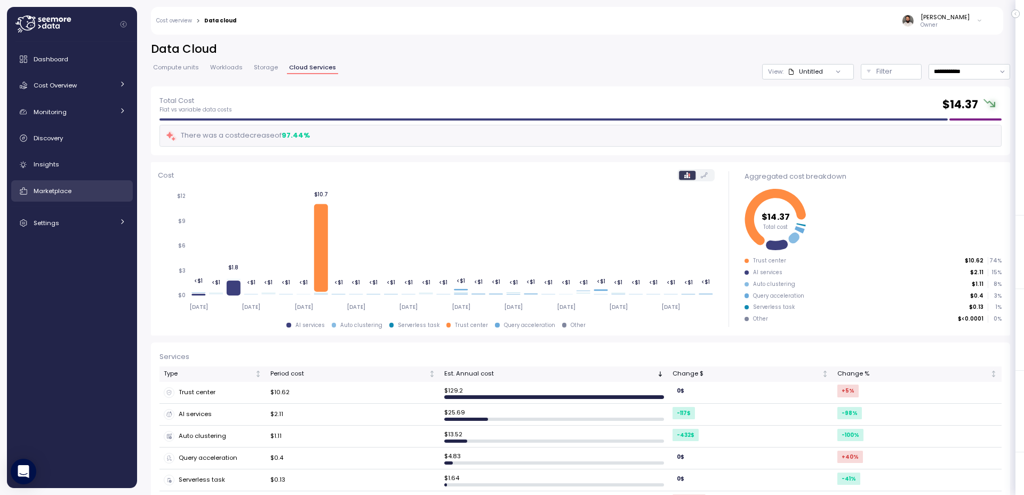
scroll to position [12, 0]
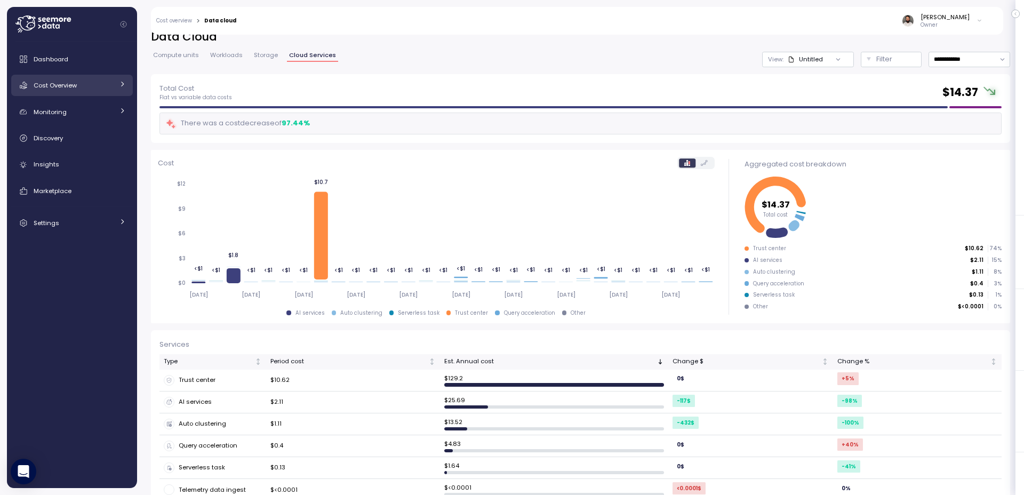
click at [108, 90] on div "Cost Overview" at bounding box center [74, 85] width 80 height 11
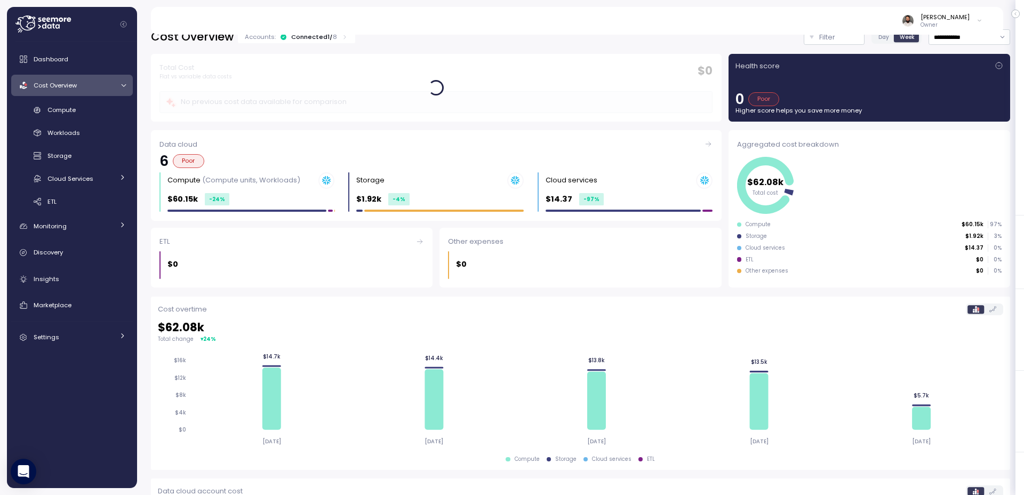
click at [326, 41] on div "Connected 1 / 8" at bounding box center [314, 37] width 46 height 9
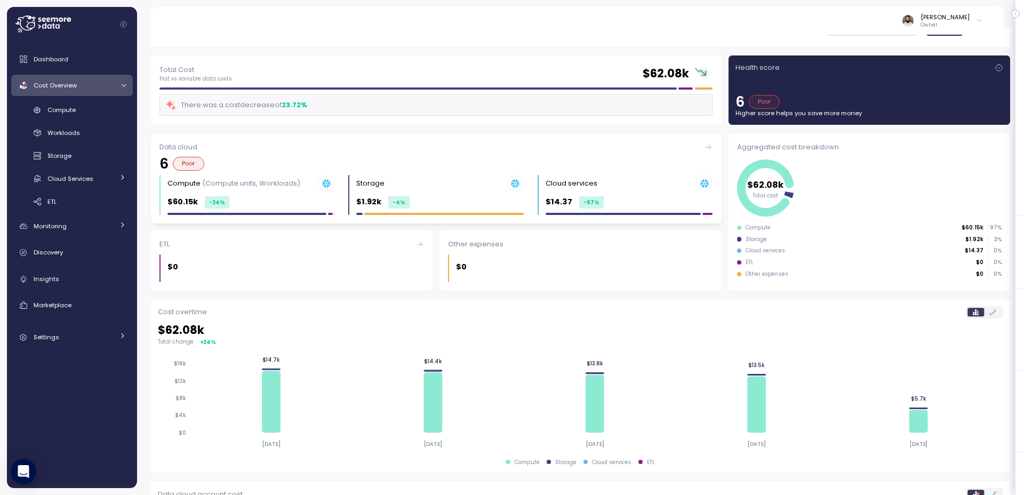
scroll to position [242, 0]
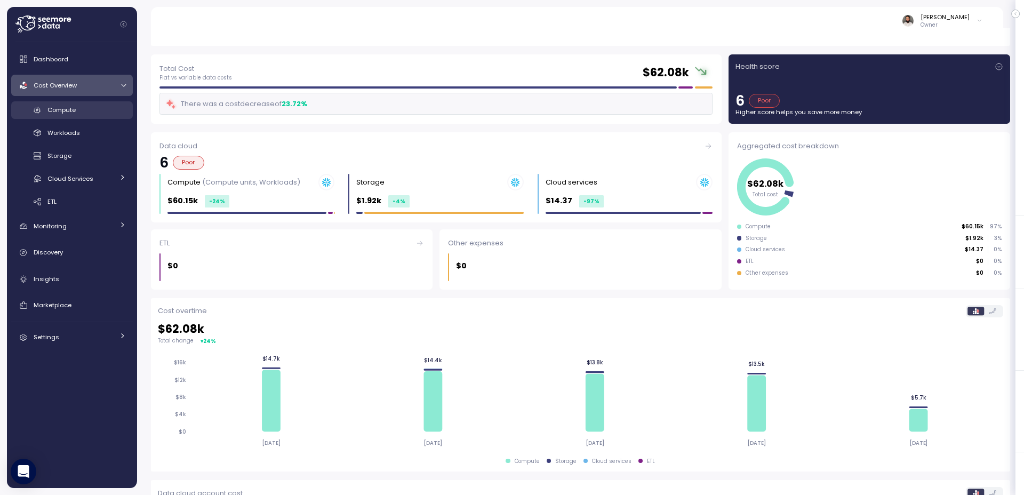
click at [71, 103] on link "Compute" at bounding box center [72, 110] width 122 height 18
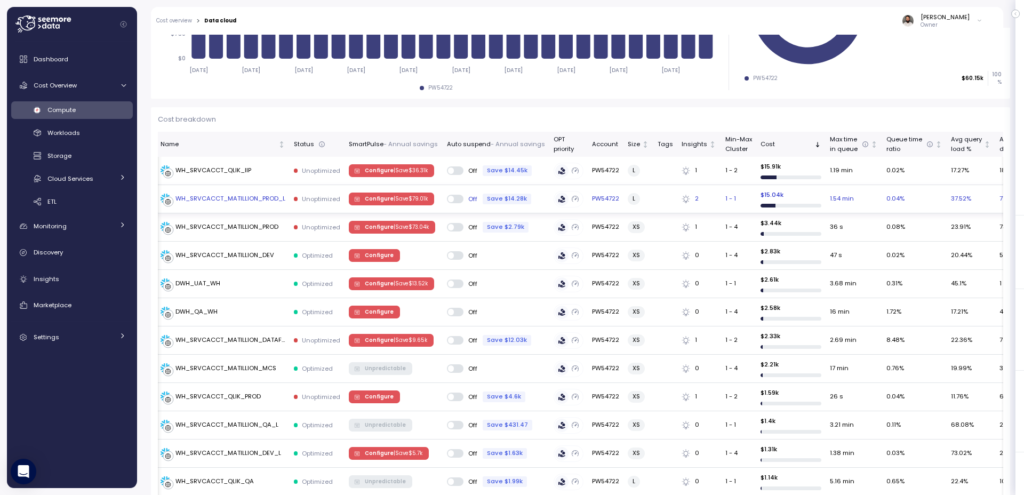
scroll to position [219, 0]
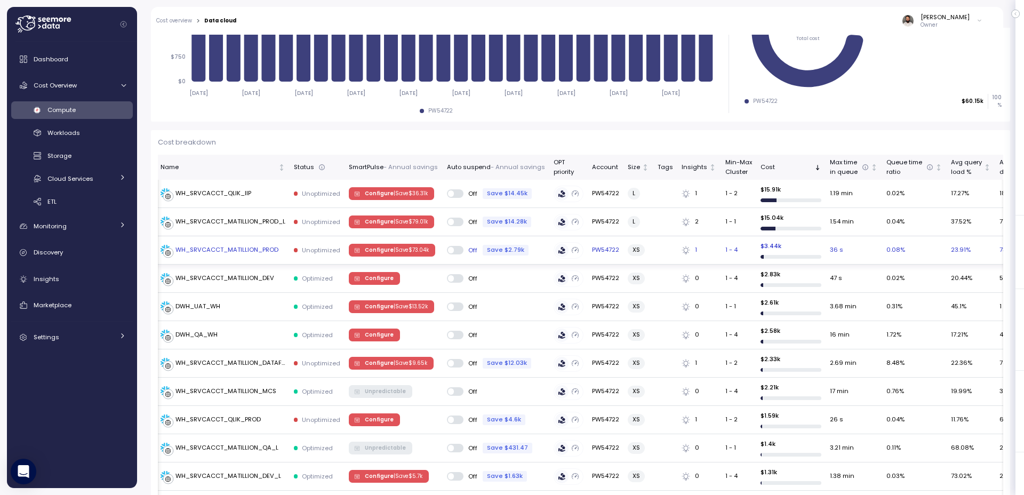
click at [294, 250] on div at bounding box center [296, 250] width 4 height 4
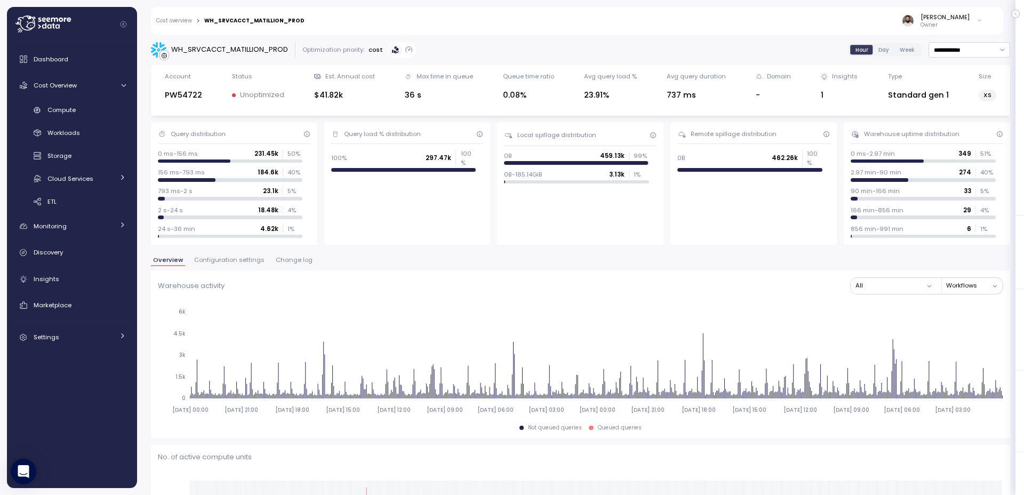
click at [293, 257] on span "Change log" at bounding box center [294, 260] width 37 height 6
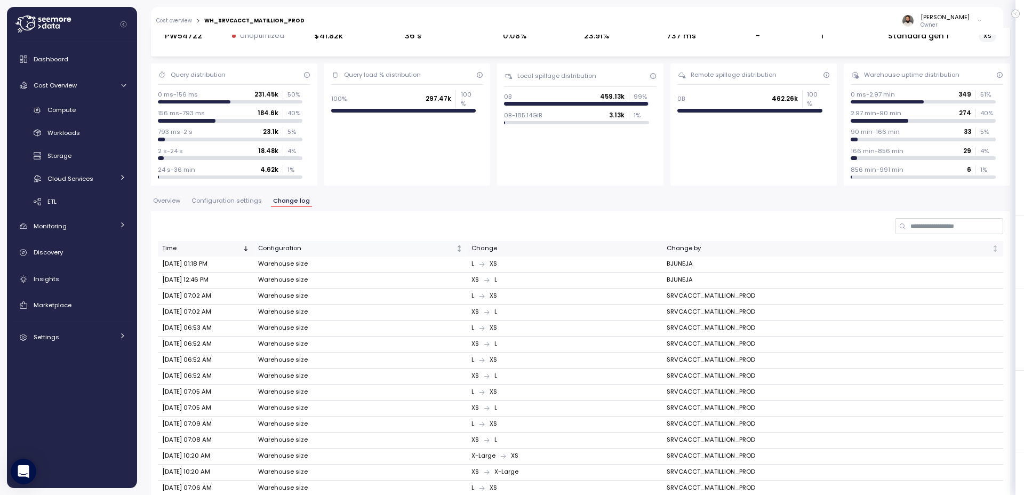
scroll to position [46, 0]
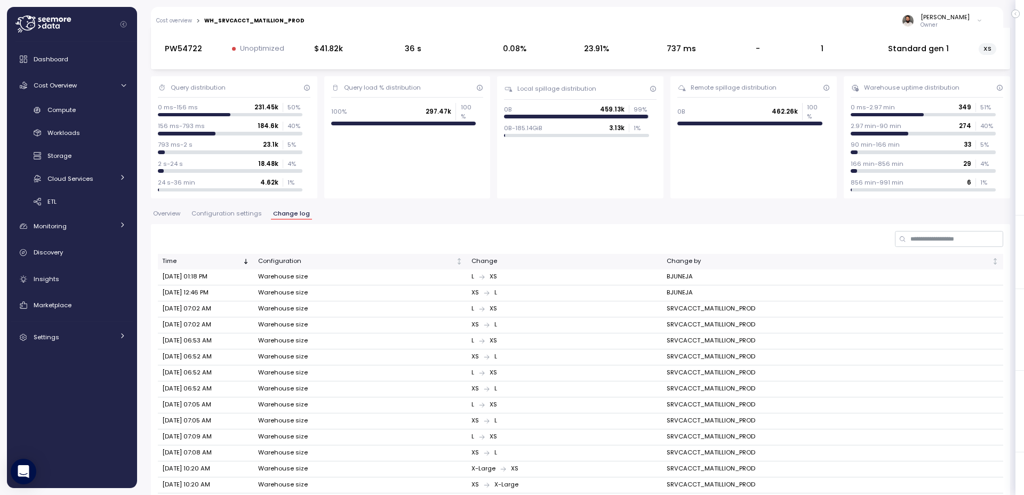
click at [237, 218] on button "Configuration settings" at bounding box center [226, 215] width 75 height 9
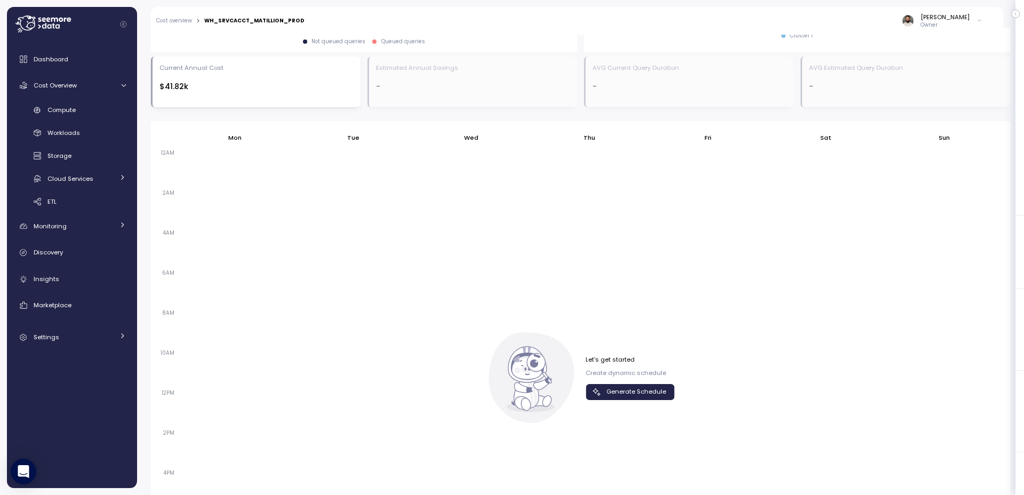
scroll to position [565, 0]
click at [659, 385] on span "Generate Schedule" at bounding box center [636, 390] width 60 height 14
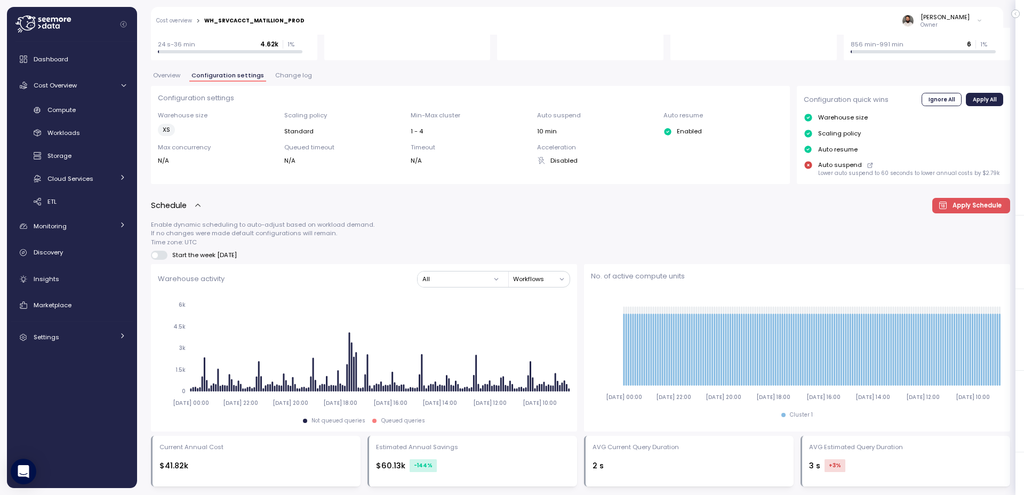
scroll to position [0, 0]
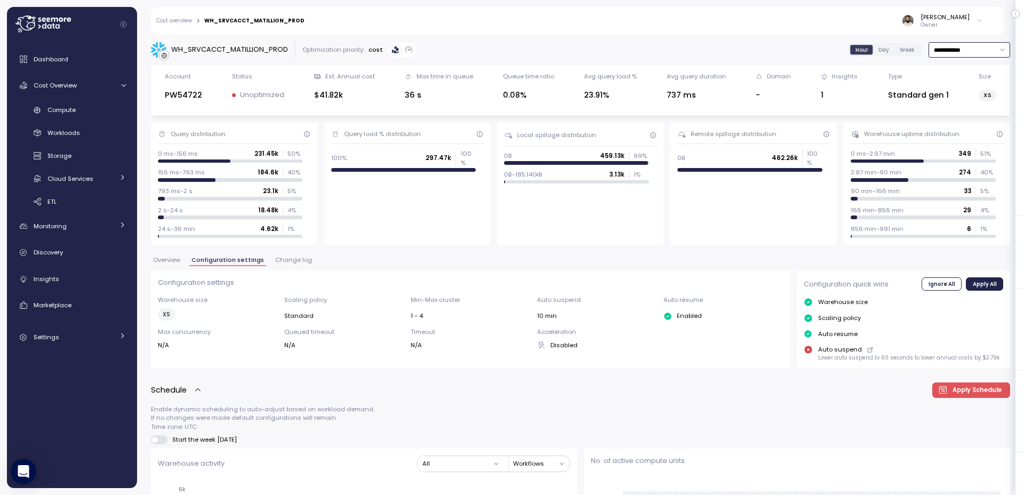
click at [973, 57] on input "**********" at bounding box center [970, 49] width 82 height 15
click at [978, 101] on div "Last 7 days" at bounding box center [963, 99] width 35 height 9
type input "**********"
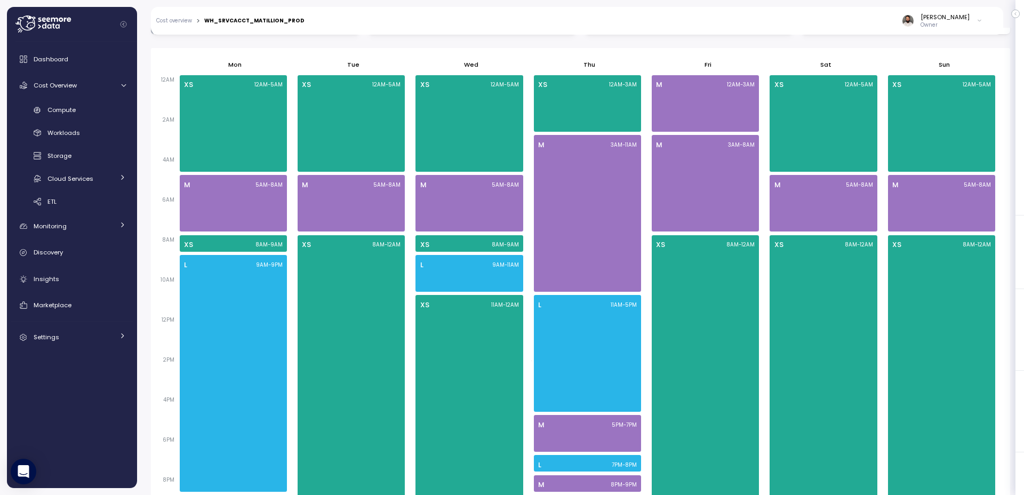
scroll to position [453, 0]
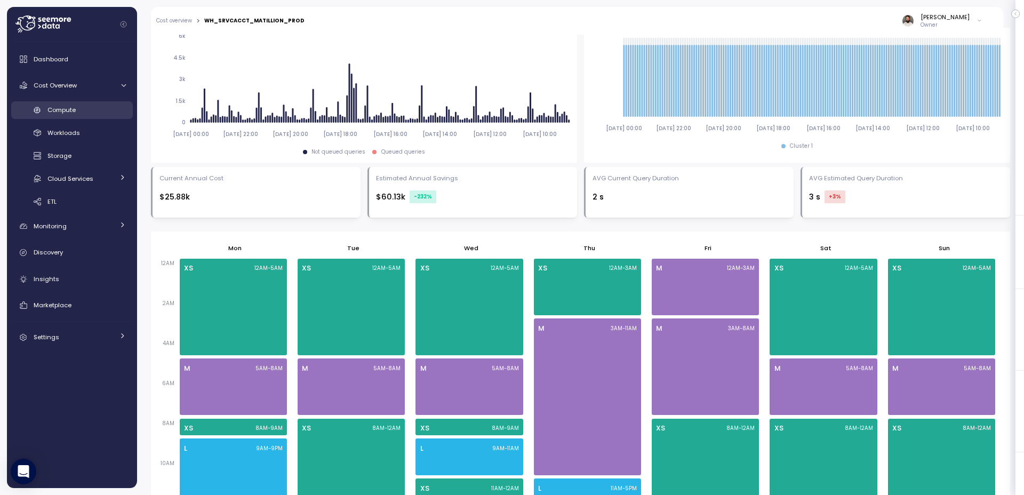
click at [74, 112] on span "Compute" at bounding box center [61, 110] width 28 height 9
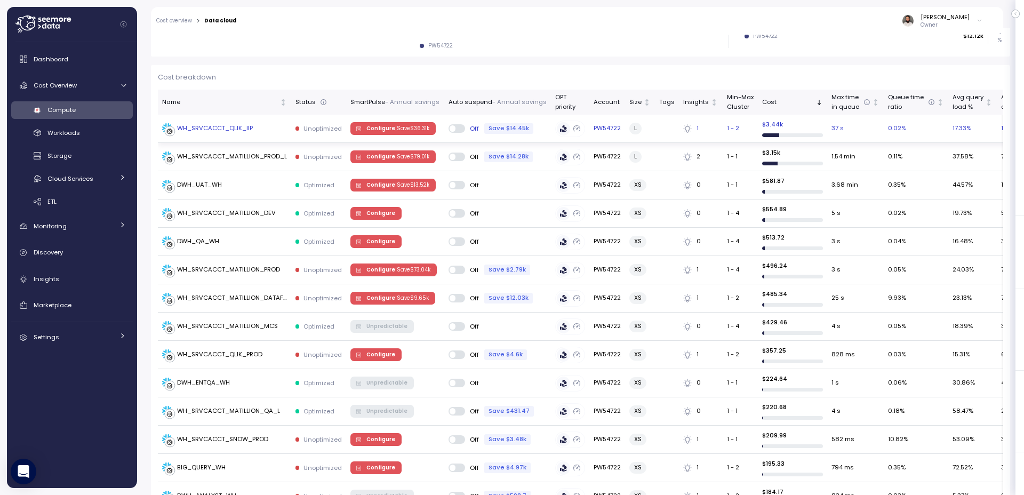
scroll to position [271, 0]
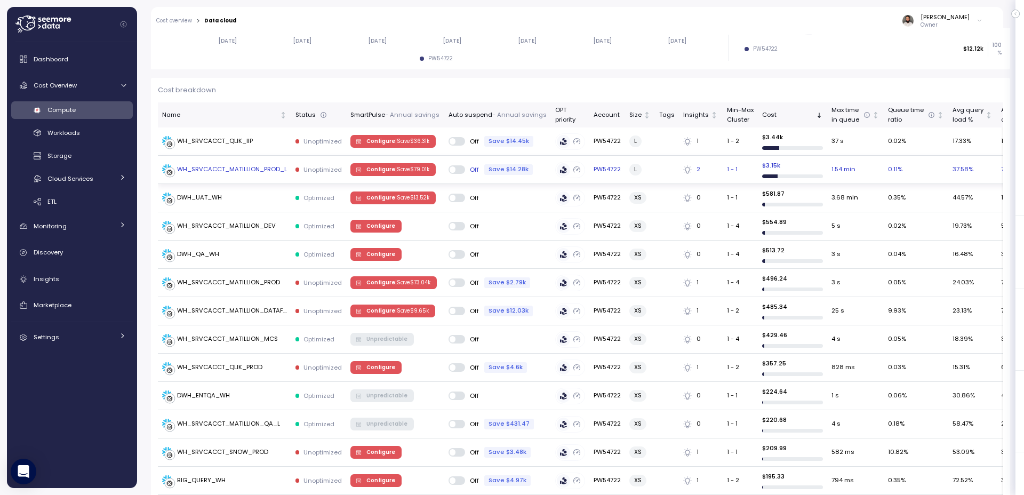
click at [401, 169] on p "| Save $ 79.01k" at bounding box center [412, 169] width 34 height 7
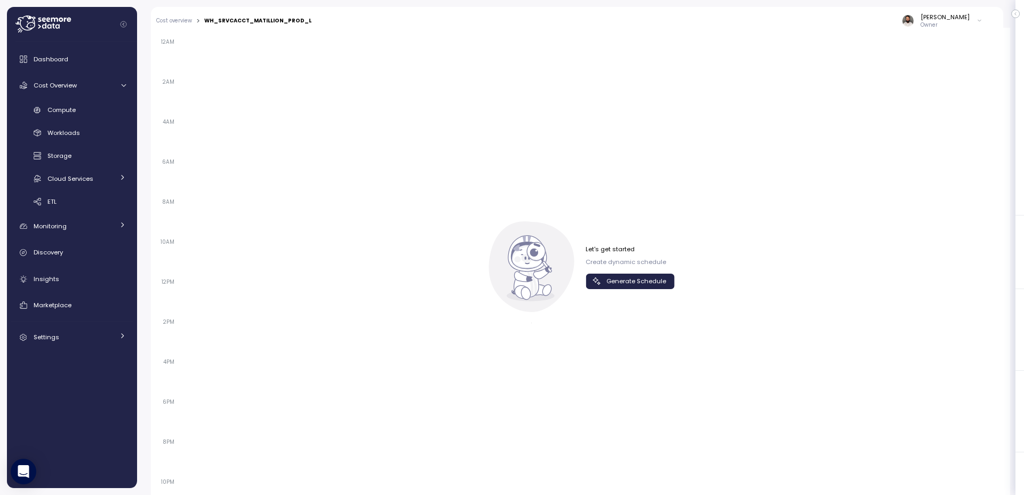
scroll to position [717, 0]
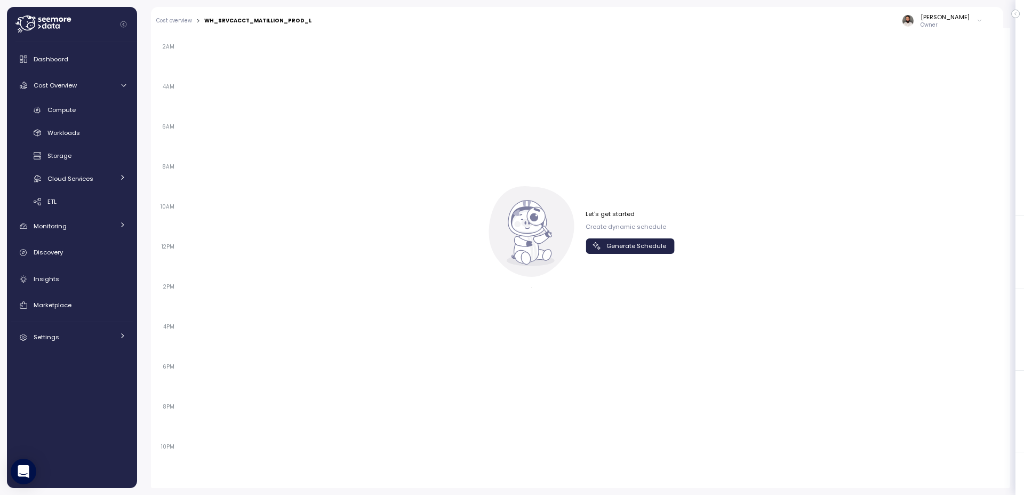
click at [641, 245] on span "Generate Schedule" at bounding box center [636, 246] width 60 height 14
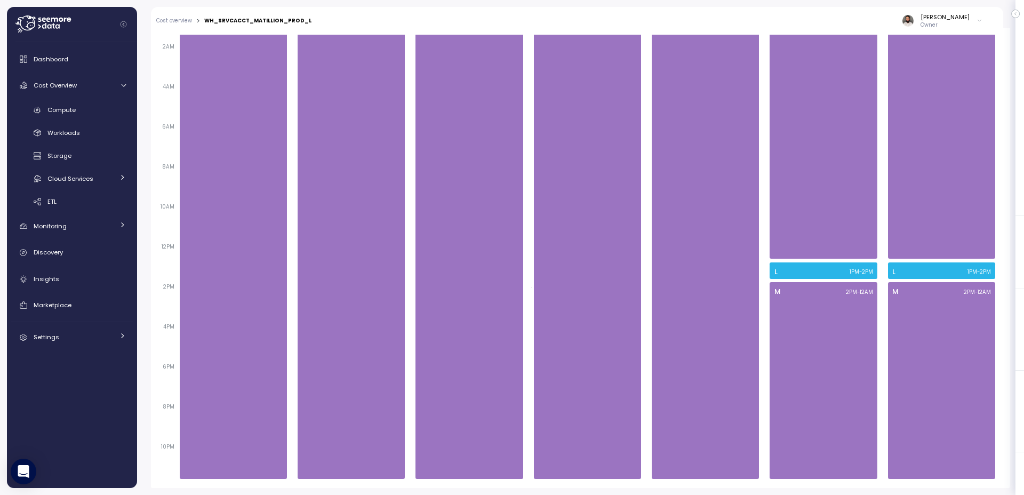
scroll to position [0, 0]
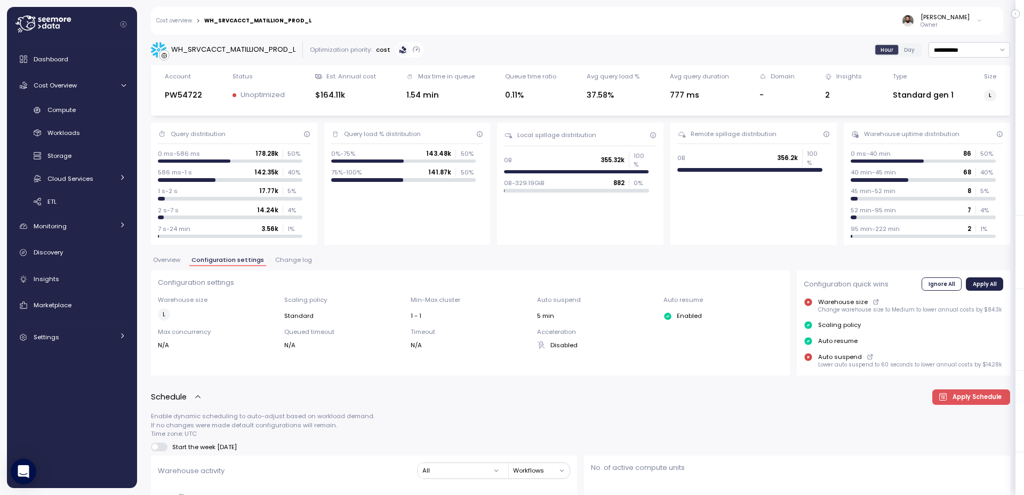
click at [283, 257] on span "Change log" at bounding box center [293, 260] width 37 height 6
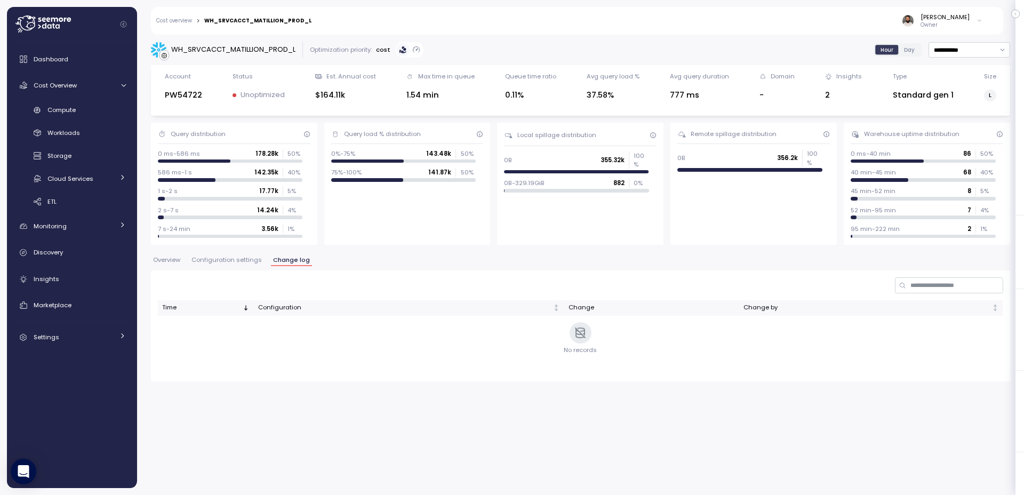
click at [220, 260] on span "Configuration settings" at bounding box center [226, 260] width 70 height 6
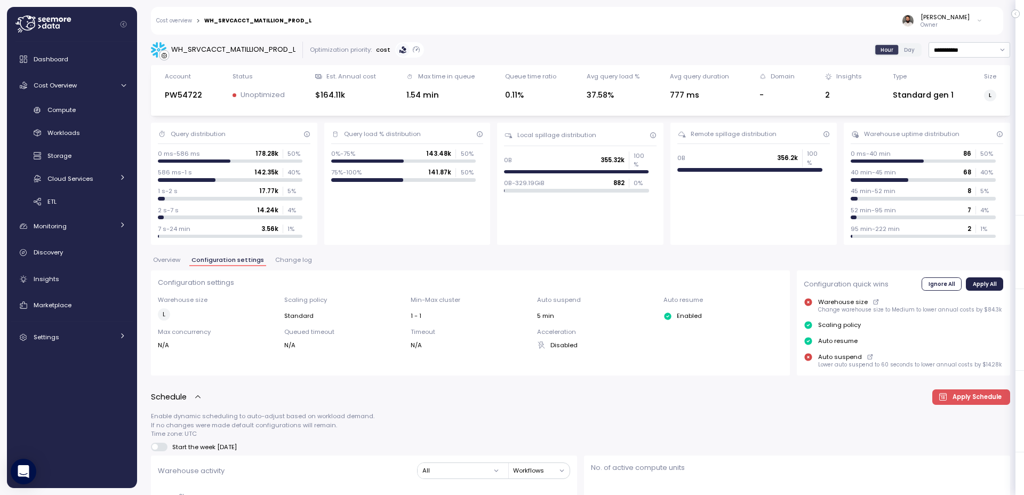
click at [165, 262] on span "Overview" at bounding box center [166, 260] width 27 height 6
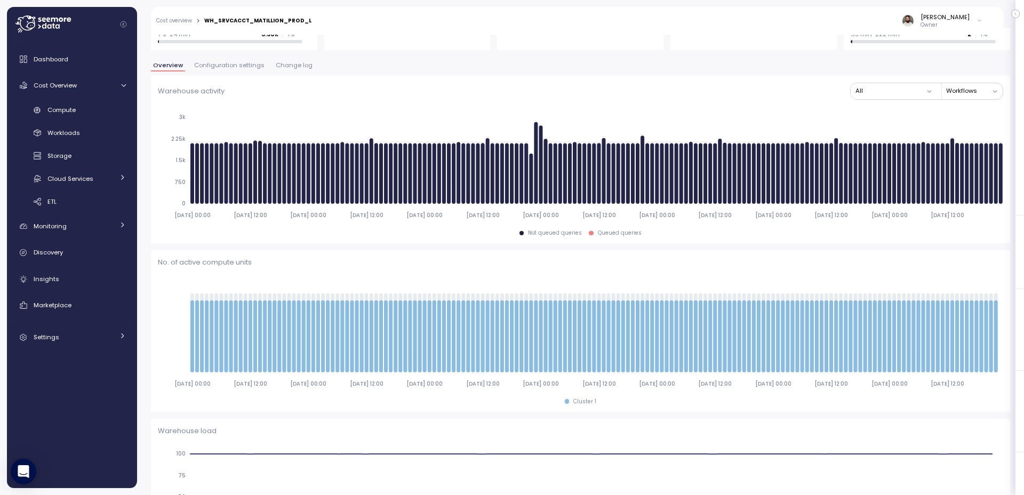
scroll to position [114, 0]
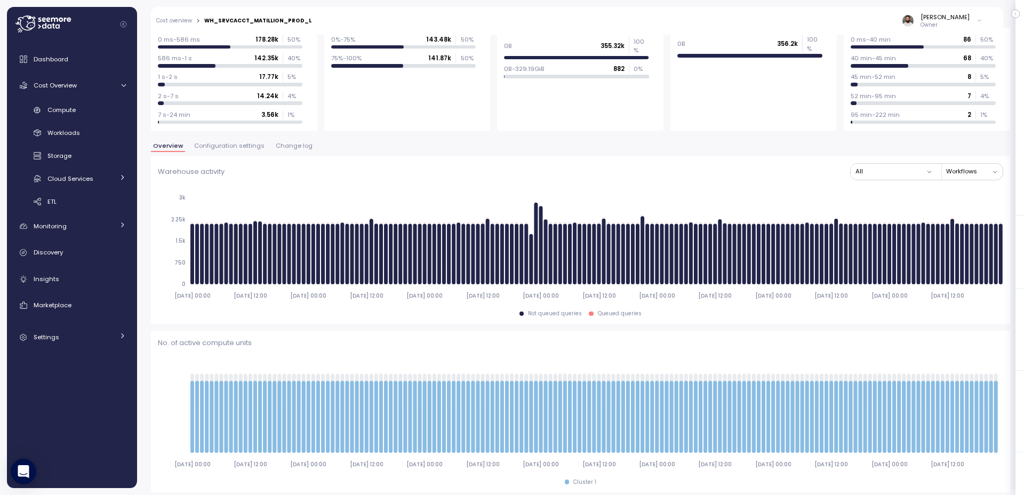
type input "*********"
click at [374, 285] on button "Confirm" at bounding box center [355, 291] width 37 height 13
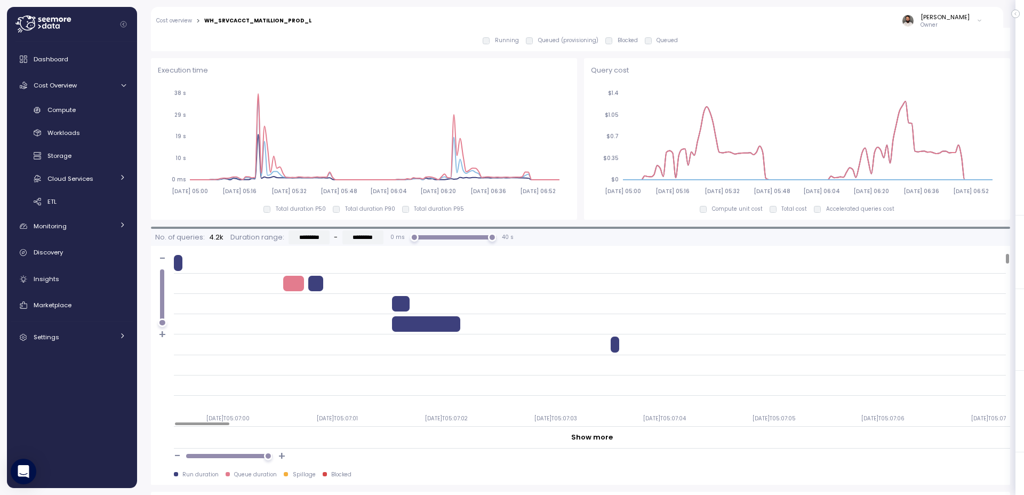
scroll to position [723, 0]
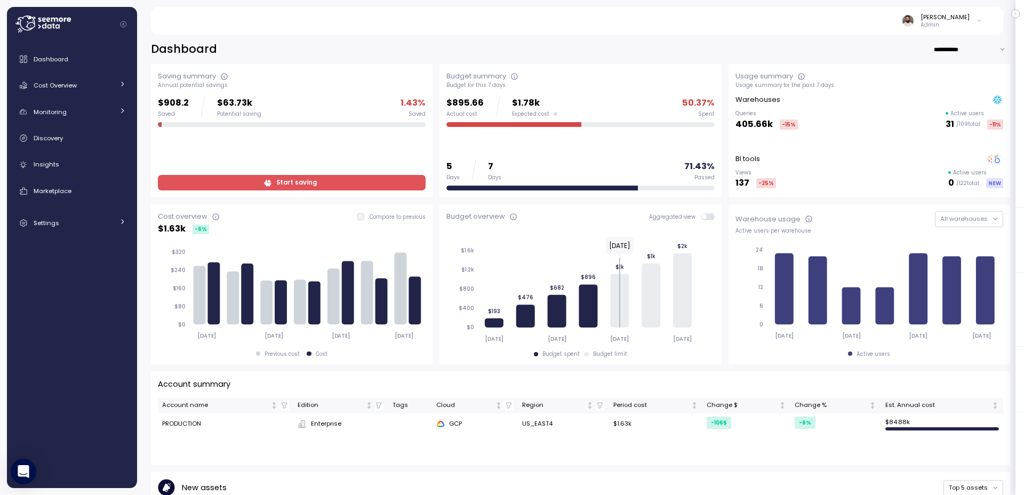
click at [315, 179] on span "Start saving" at bounding box center [291, 182] width 254 height 14
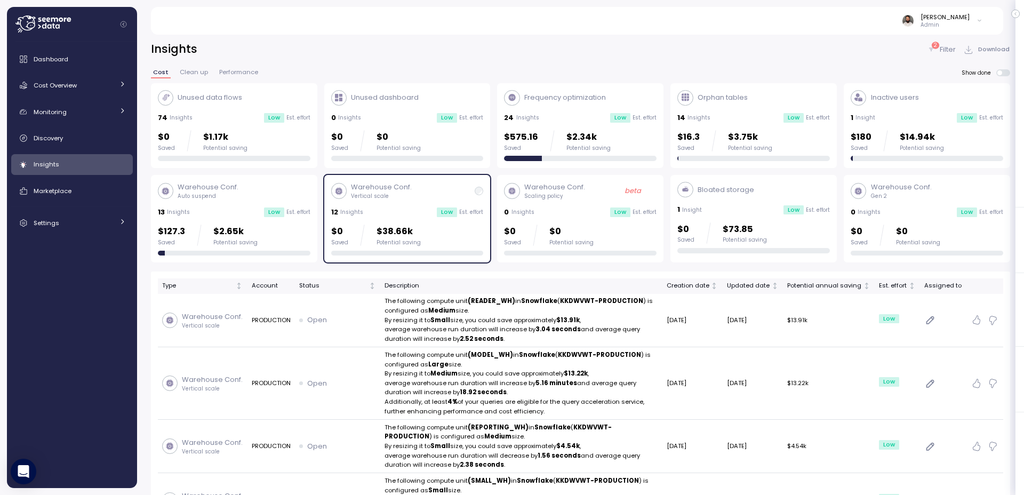
click at [415, 239] on div "Potential saving" at bounding box center [399, 242] width 44 height 7
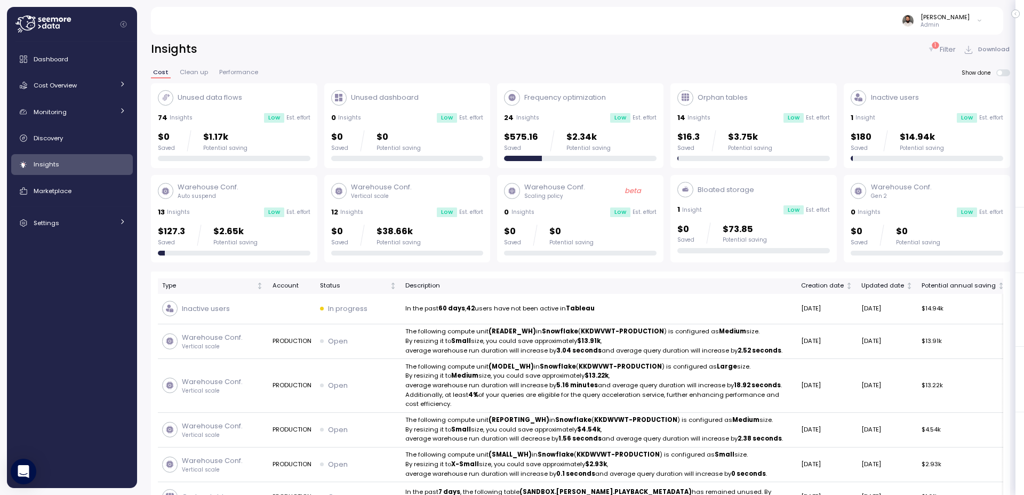
click at [244, 214] on div "13 Insights Low Est. effort" at bounding box center [234, 212] width 153 height 11
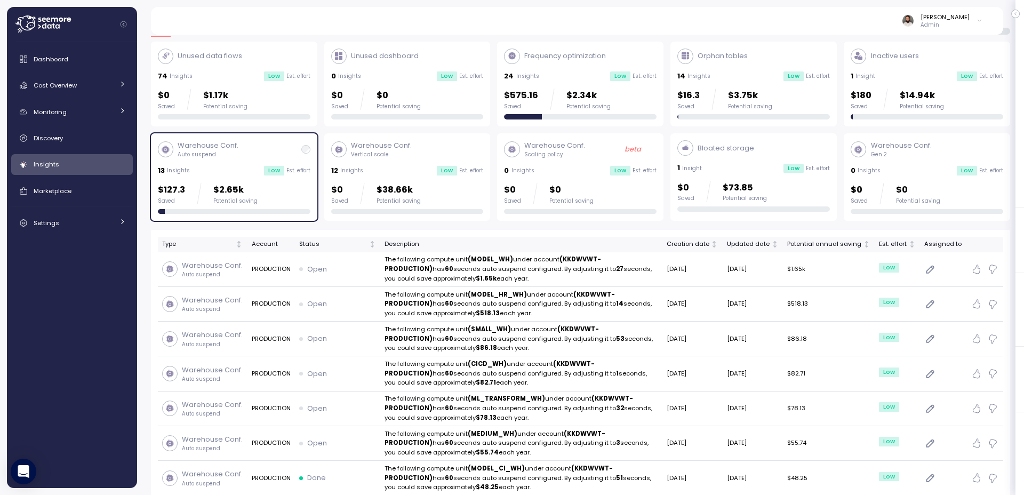
scroll to position [32, 0]
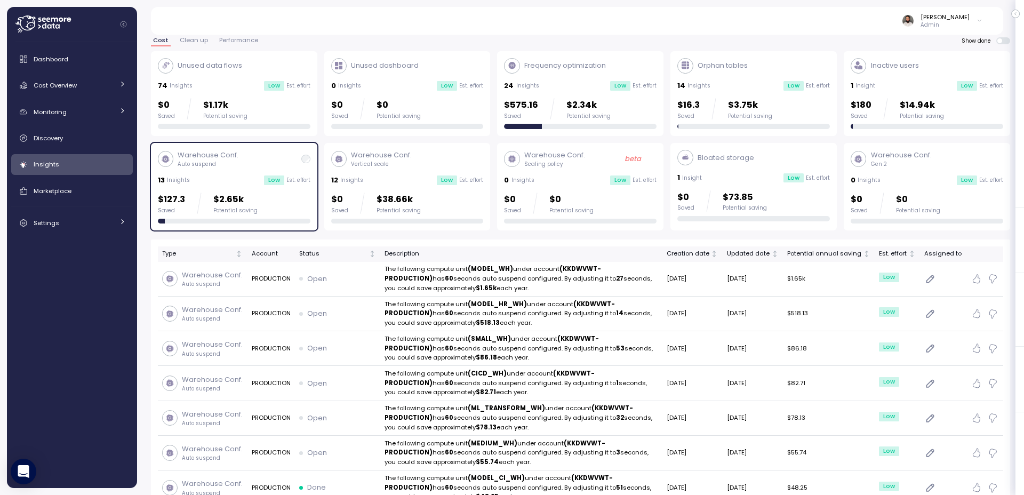
click at [218, 193] on p "$2.65k" at bounding box center [235, 200] width 44 height 14
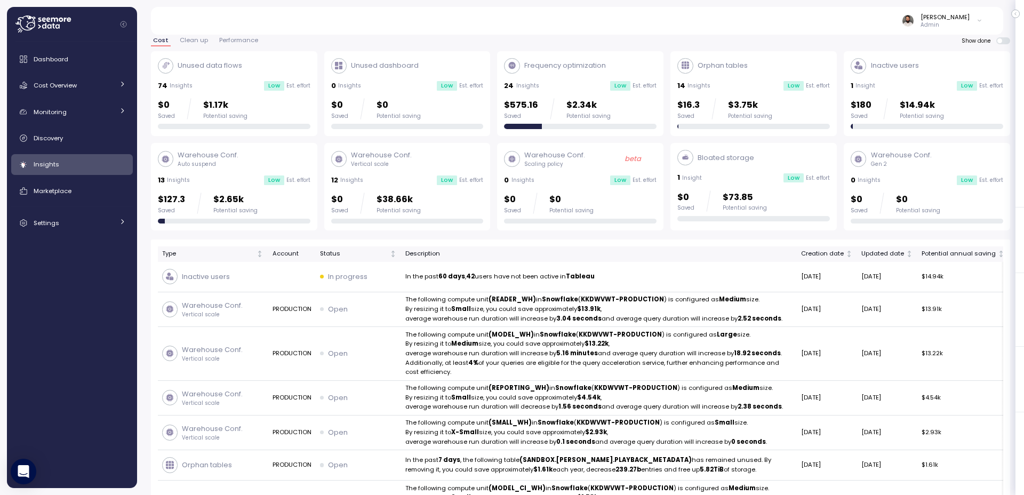
click at [358, 167] on p "Vertical scale" at bounding box center [381, 164] width 61 height 7
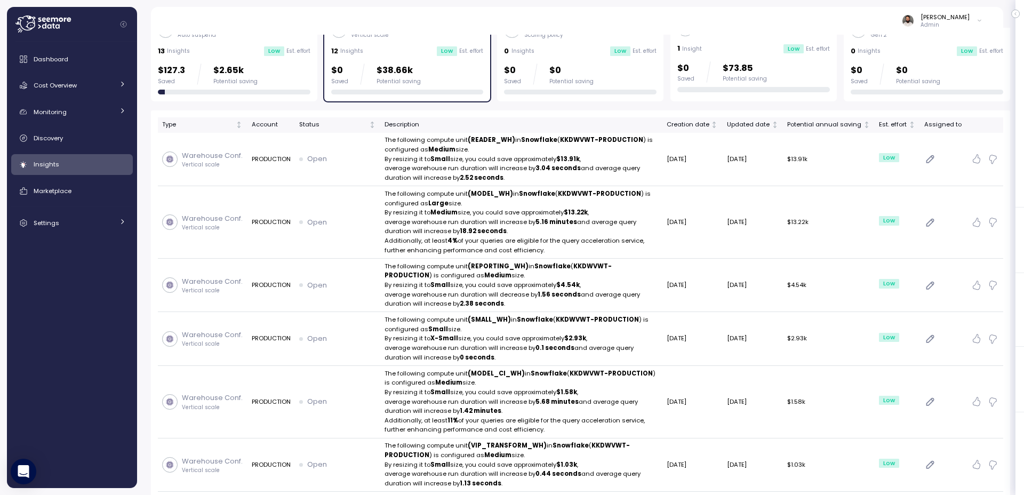
scroll to position [166, 0]
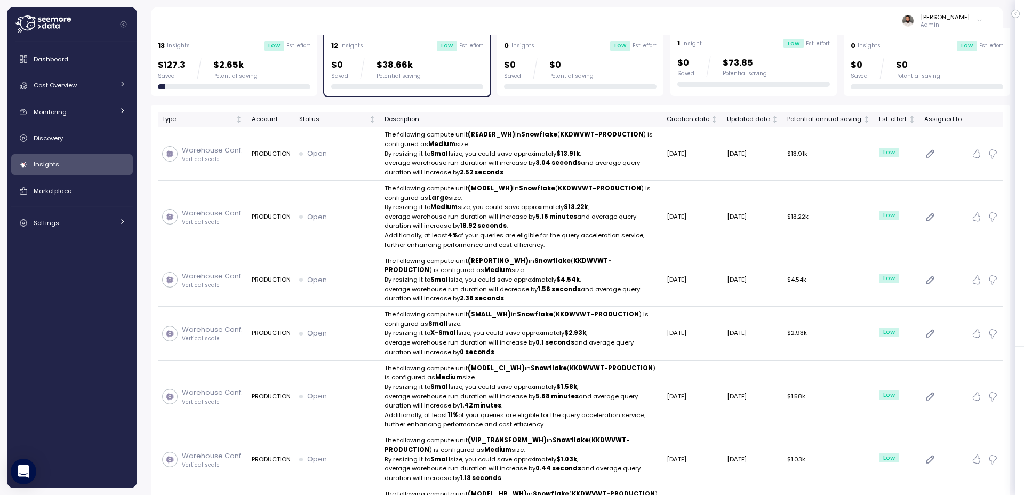
click at [358, 167] on td "Open" at bounding box center [337, 154] width 85 height 54
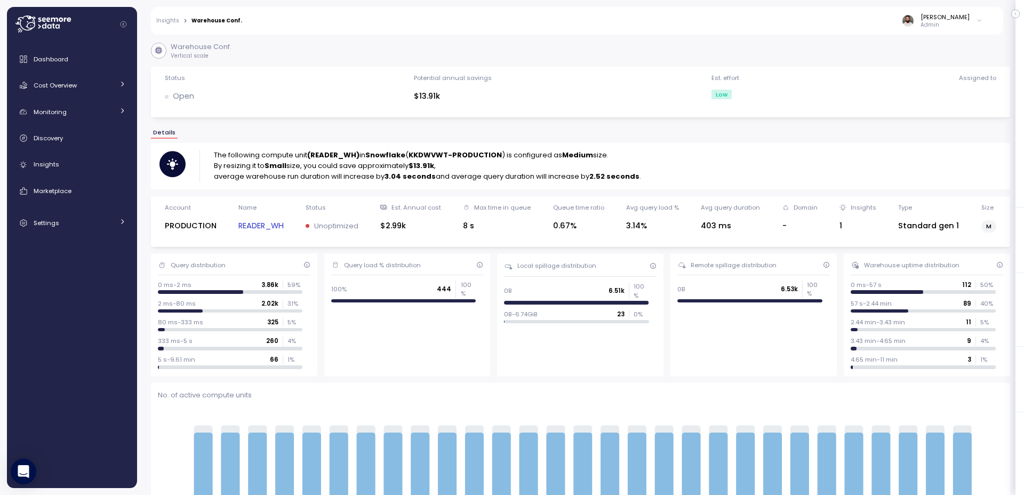
click at [273, 230] on link "READER_WH" at bounding box center [260, 226] width 45 height 12
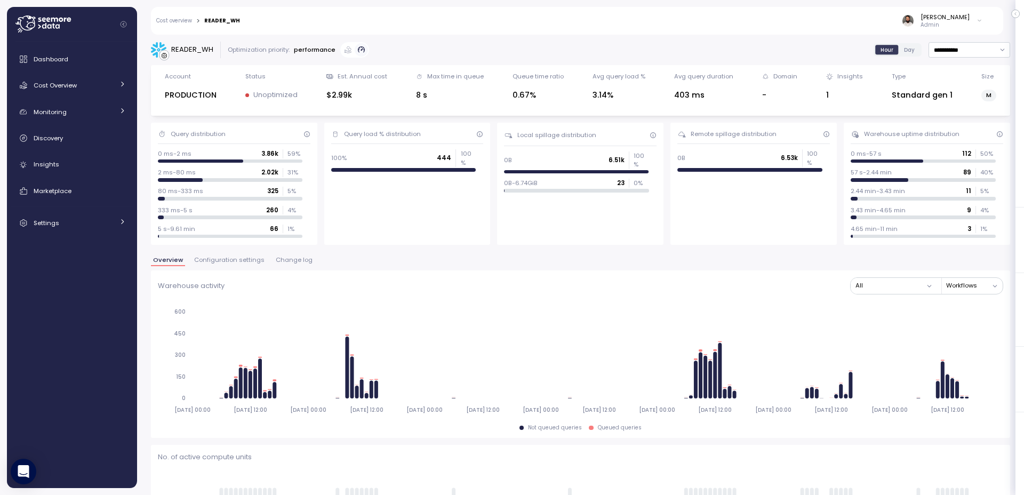
click at [230, 259] on span "Configuration settings" at bounding box center [229, 260] width 70 height 6
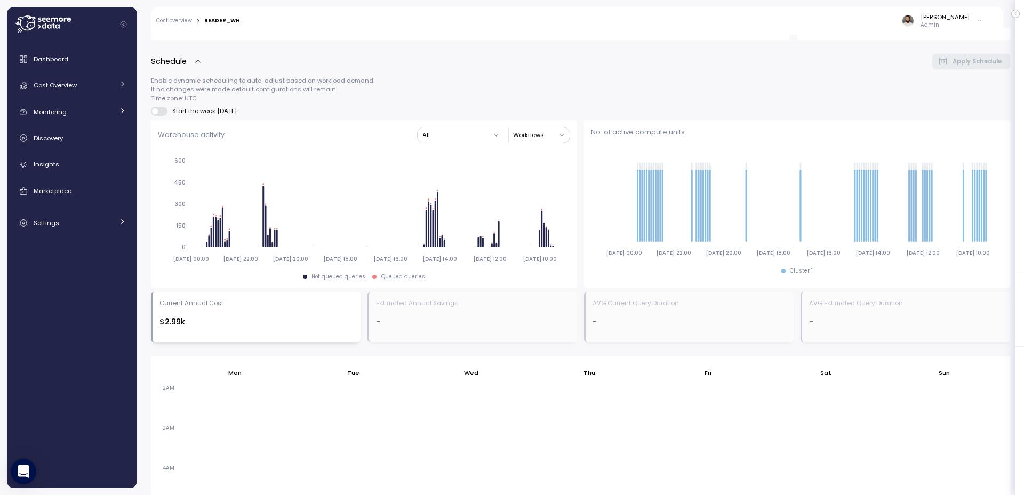
scroll to position [329, 0]
click at [79, 80] on div "Cost Overview" at bounding box center [74, 85] width 80 height 11
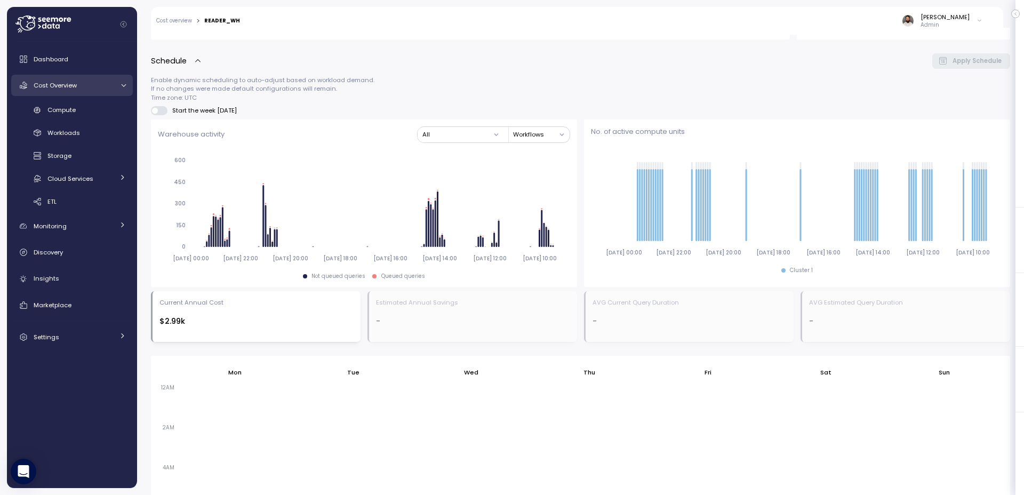
scroll to position [170, 0]
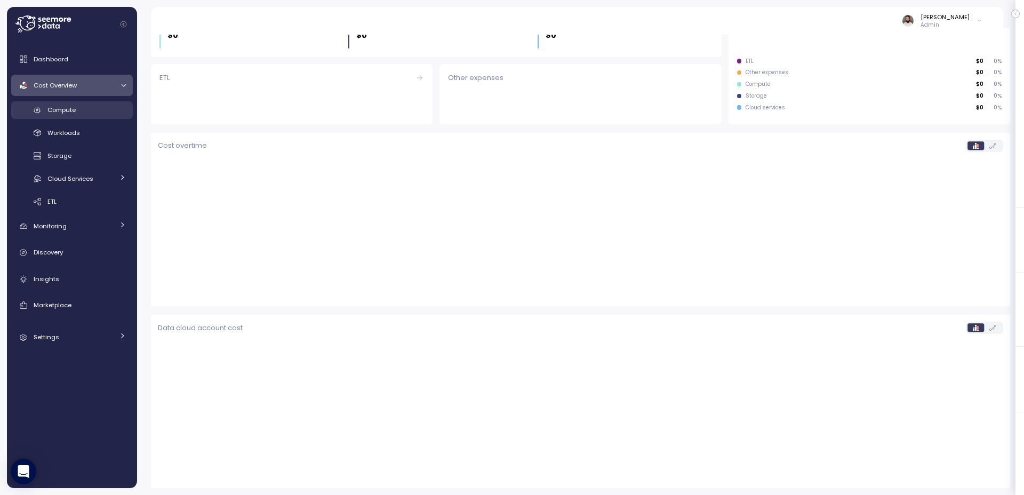
click at [87, 107] on div "Compute" at bounding box center [86, 110] width 78 height 11
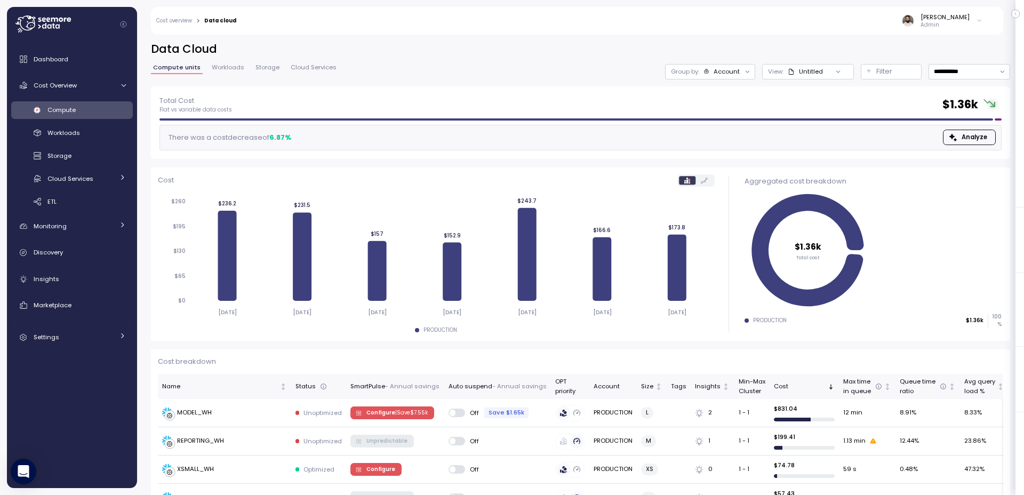
scroll to position [1, 0]
click at [705, 76] on div "Group by: Account" at bounding box center [710, 70] width 90 height 15
click at [718, 129] on p "Compute unit" at bounding box center [716, 130] width 42 height 9
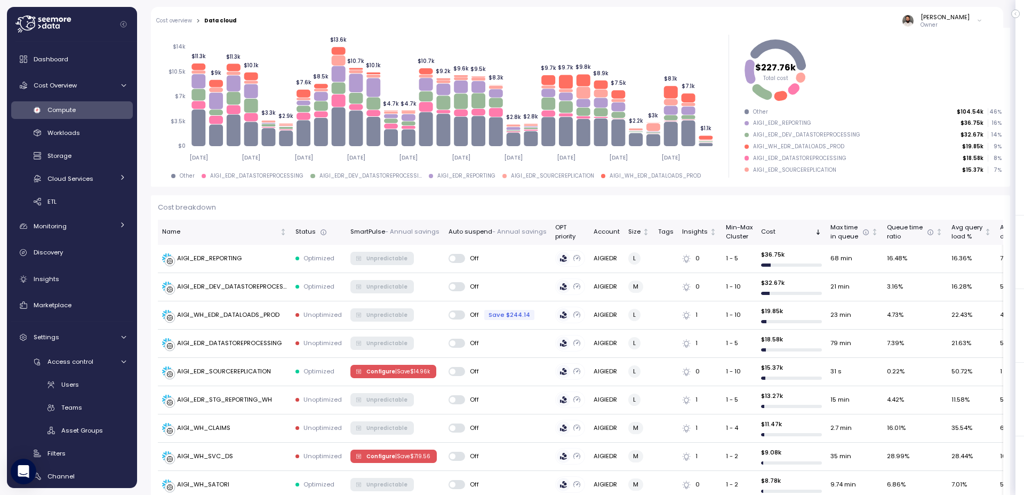
scroll to position [188, 0]
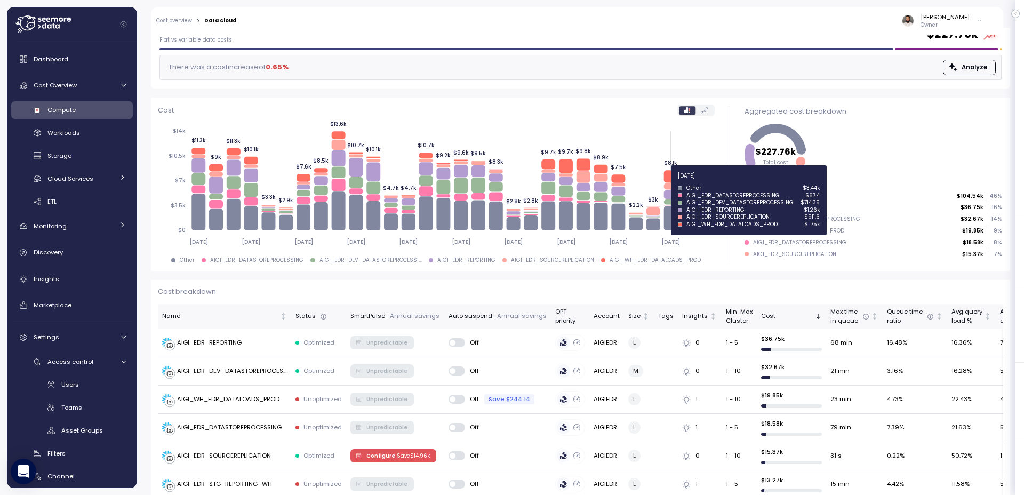
click at [676, 181] on icon at bounding box center [670, 177] width 14 height 12
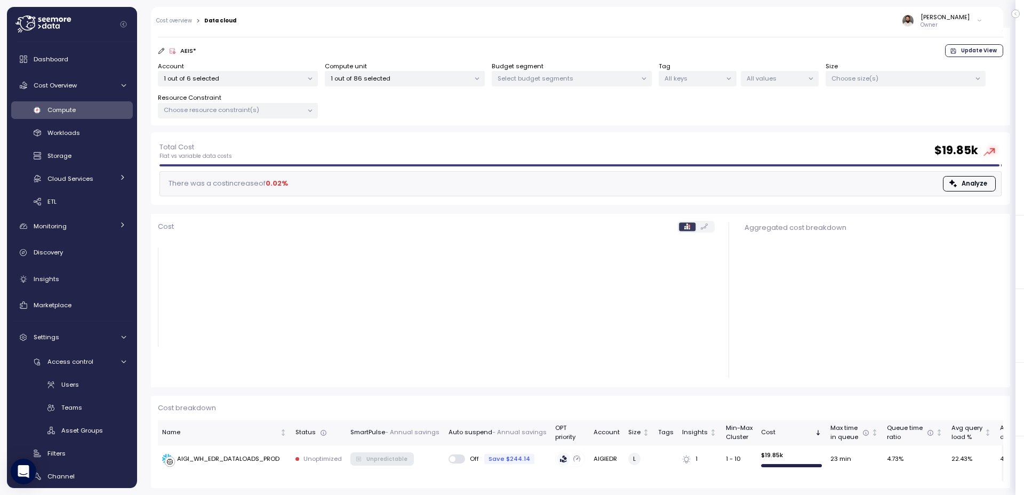
scroll to position [72, 0]
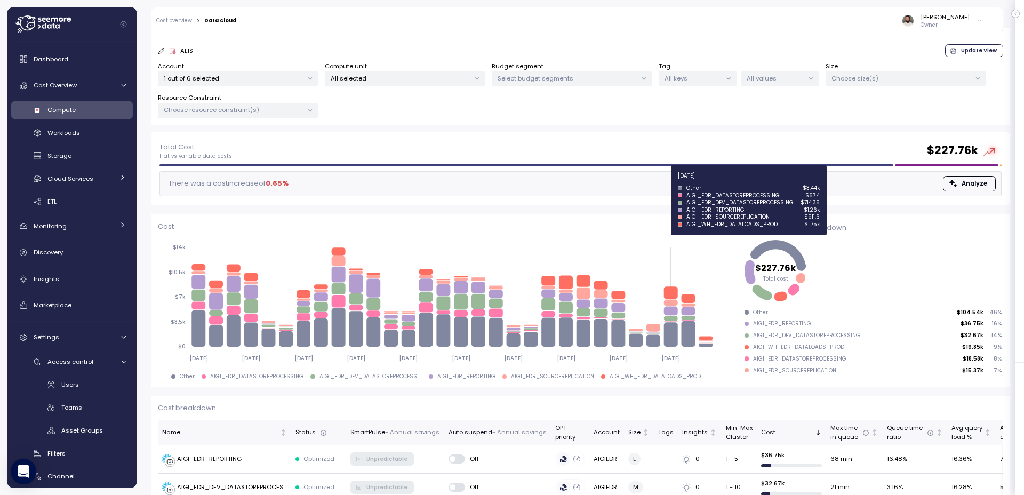
scroll to position [188, 0]
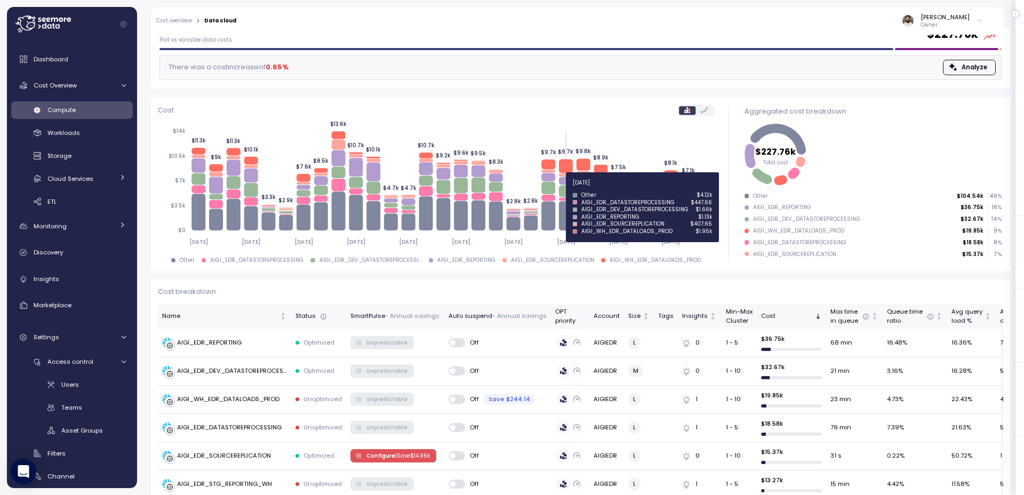
click at [563, 188] on icon at bounding box center [566, 192] width 14 height 12
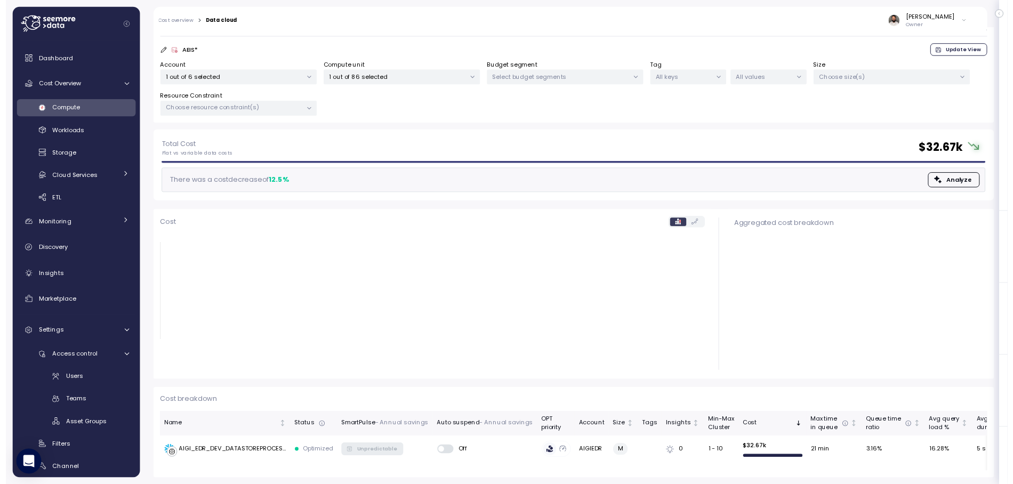
scroll to position [72, 0]
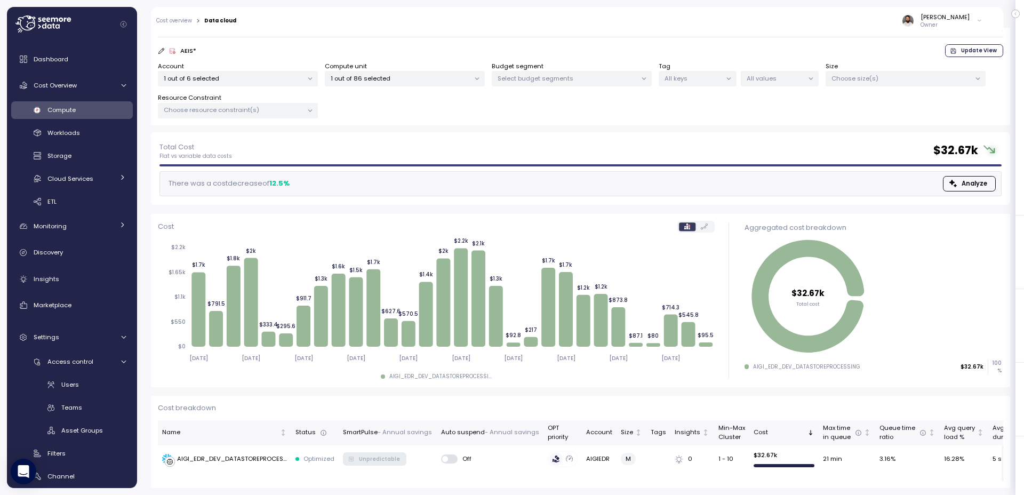
click at [580, 75] on p "Select budget segments" at bounding box center [567, 78] width 139 height 9
click at [401, 75] on p "1 out of 86 selected" at bounding box center [400, 78] width 139 height 9
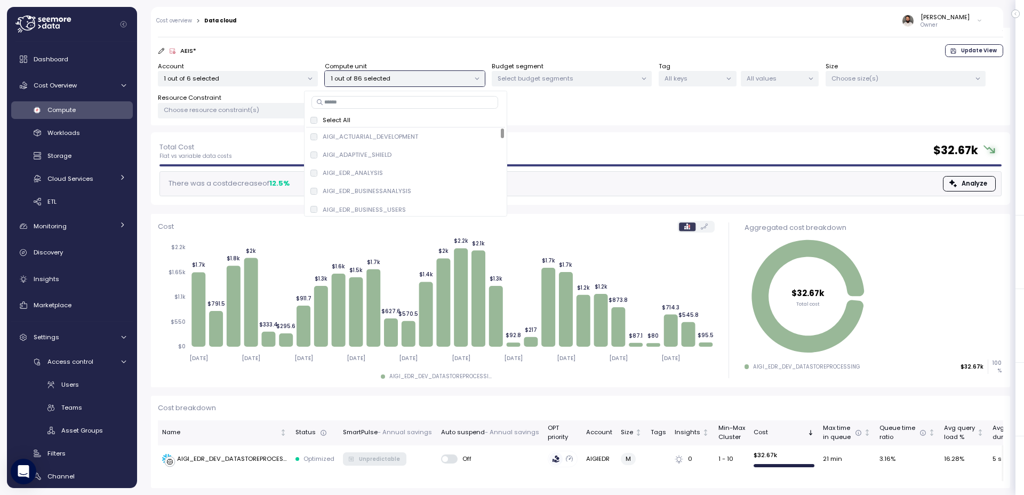
click at [554, 44] on form "Filter Clear all AEIS * Update View Account 1 out of 6 selected Compute unit 1 …" at bounding box center [580, 70] width 845 height 98
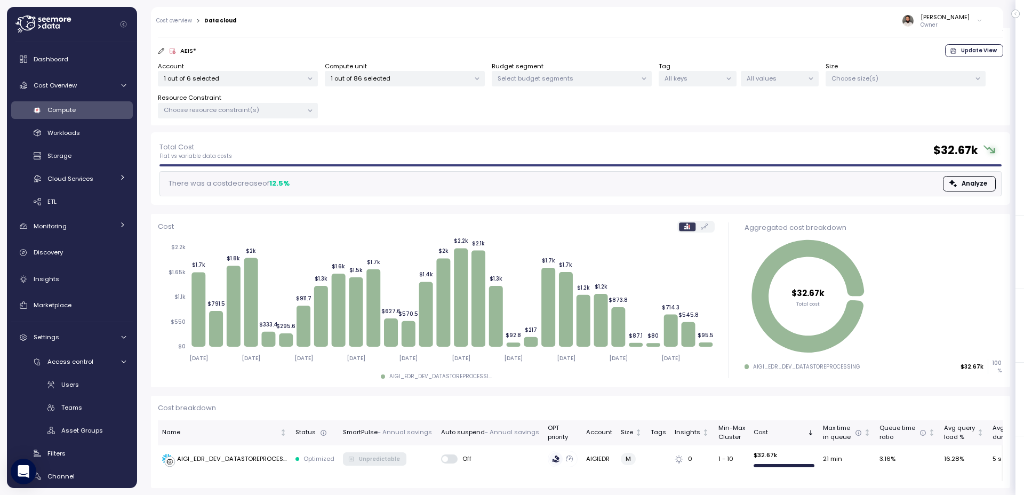
click at [295, 107] on p "Choose resource constraint(s)" at bounding box center [233, 110] width 139 height 9
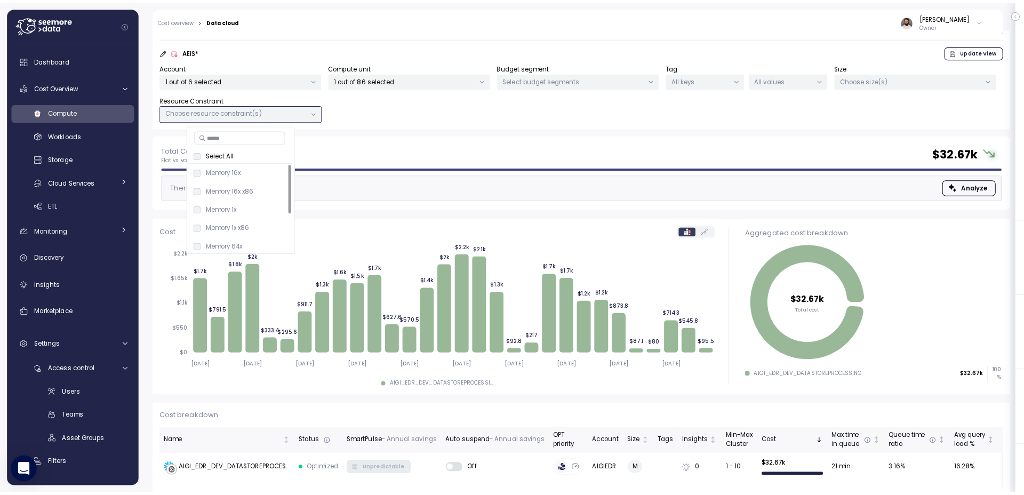
scroll to position [71, 0]
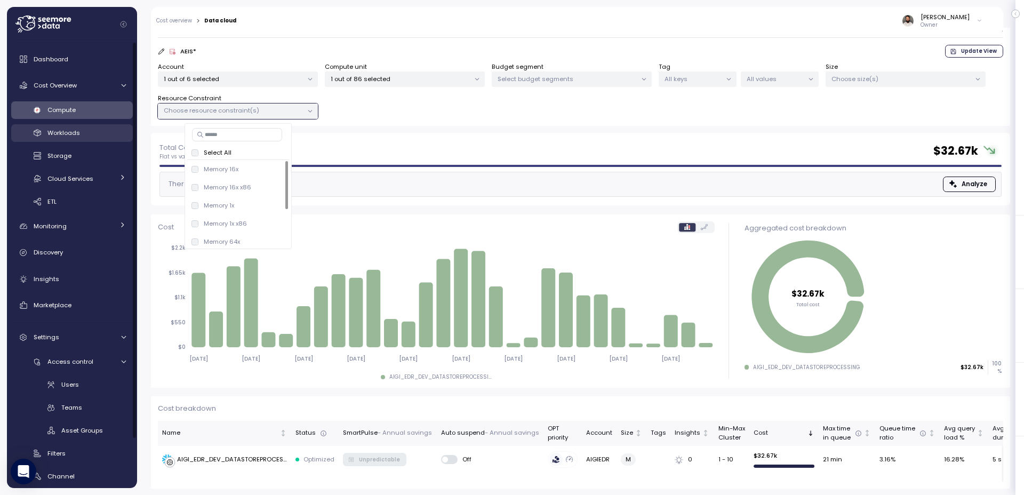
click at [95, 132] on div "Workloads" at bounding box center [86, 132] width 78 height 11
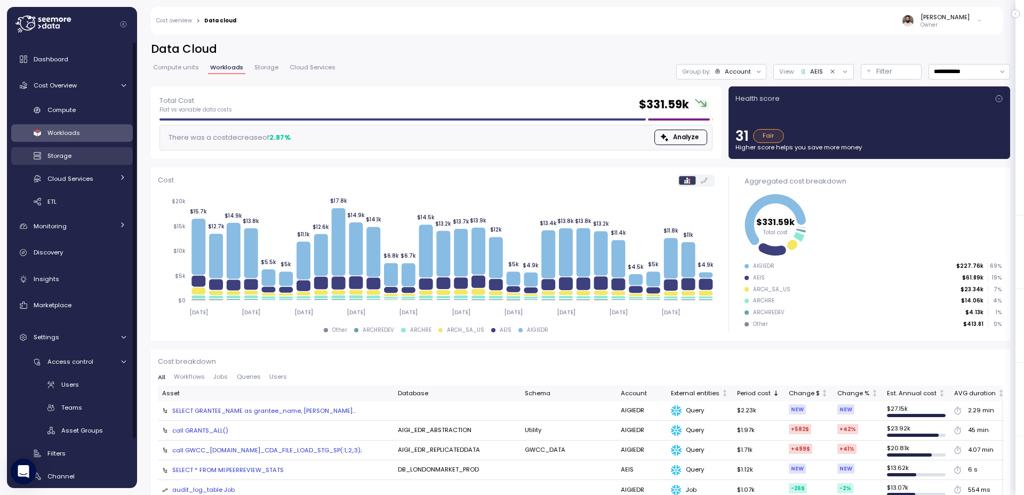
click at [98, 150] on div "Storage" at bounding box center [86, 155] width 78 height 11
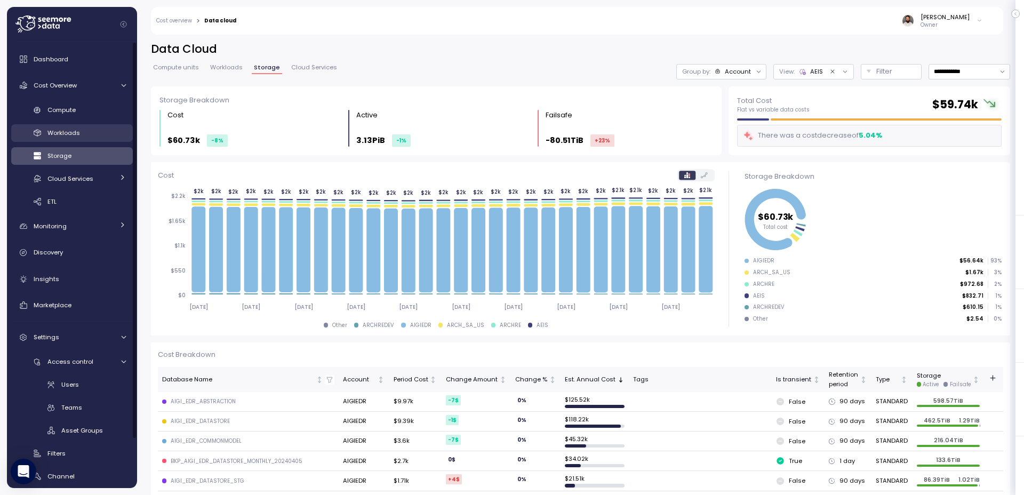
click at [101, 137] on div "Workloads" at bounding box center [86, 132] width 78 height 11
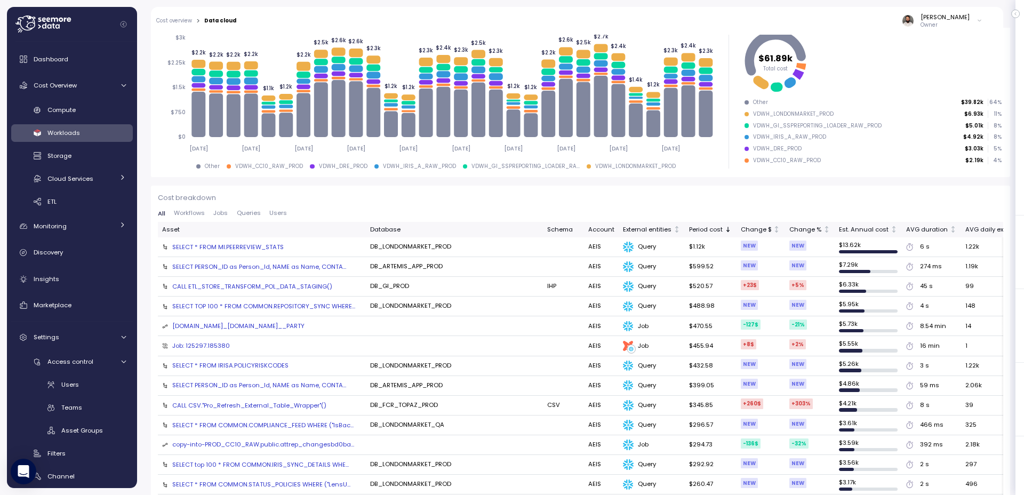
scroll to position [159, 0]
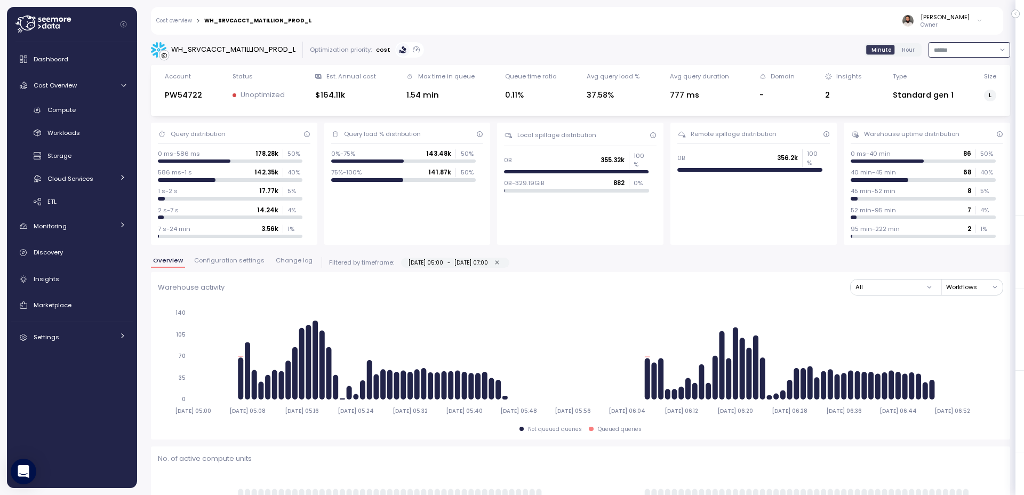
click at [969, 47] on input at bounding box center [970, 49] width 82 height 15
click at [975, 103] on div "Last 7 days" at bounding box center [963, 99] width 35 height 9
type input "**********"
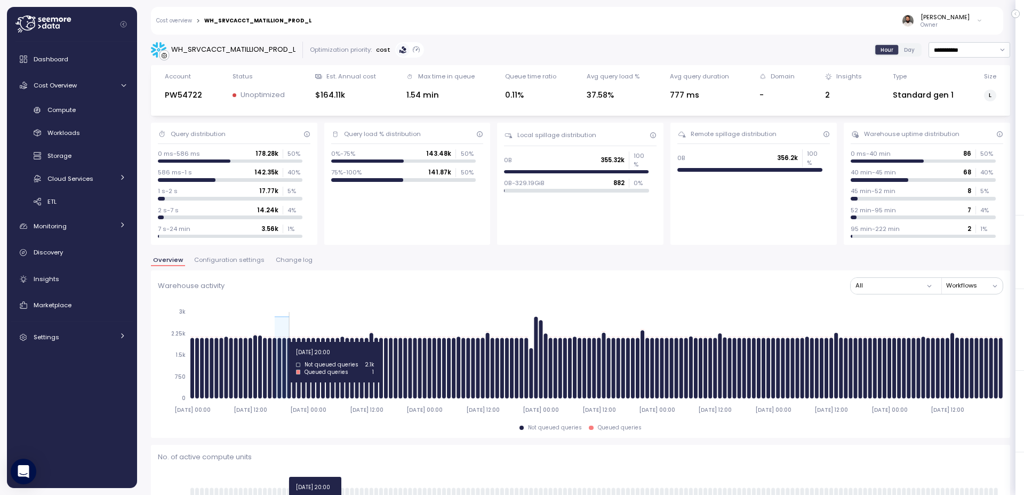
drag, startPoint x: 273, startPoint y: 342, endPoint x: 290, endPoint y: 342, distance: 17.6
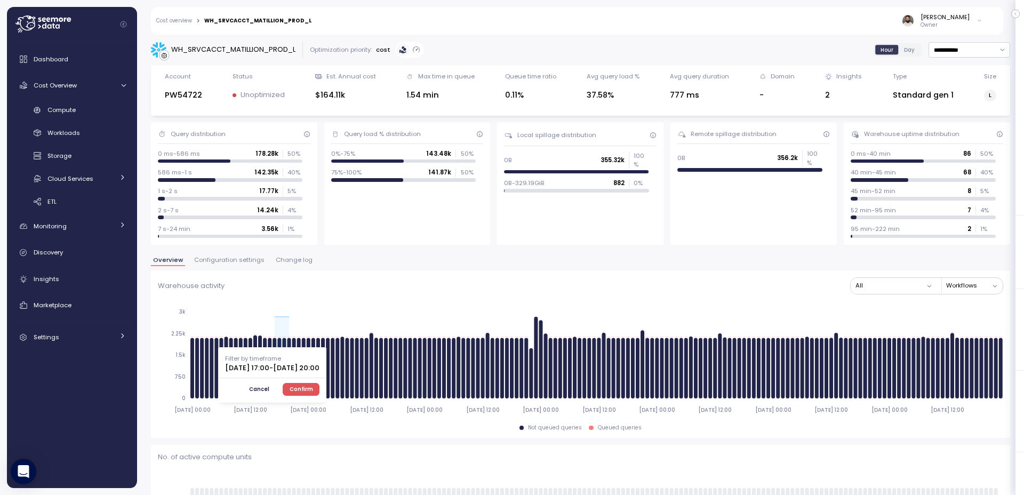
click at [313, 385] on span "Confirm" at bounding box center [301, 389] width 23 height 12
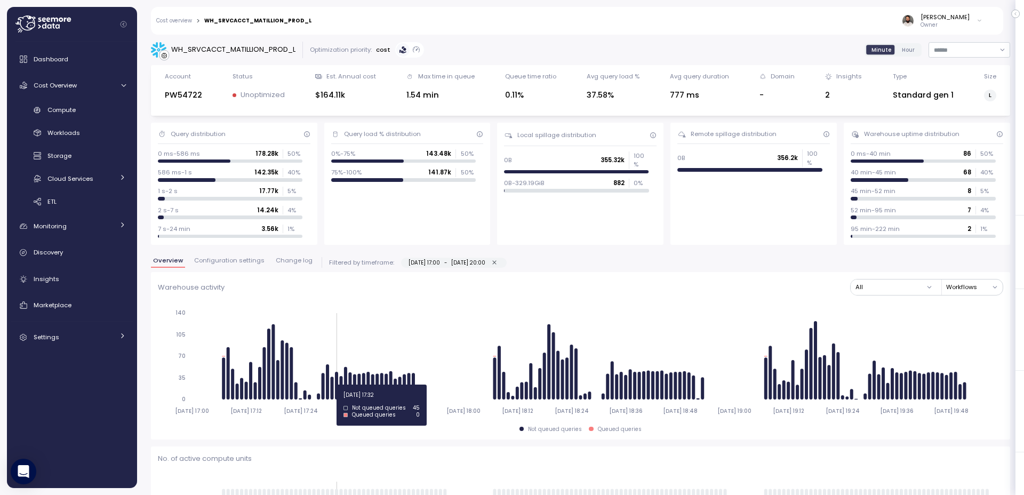
type input "*********"
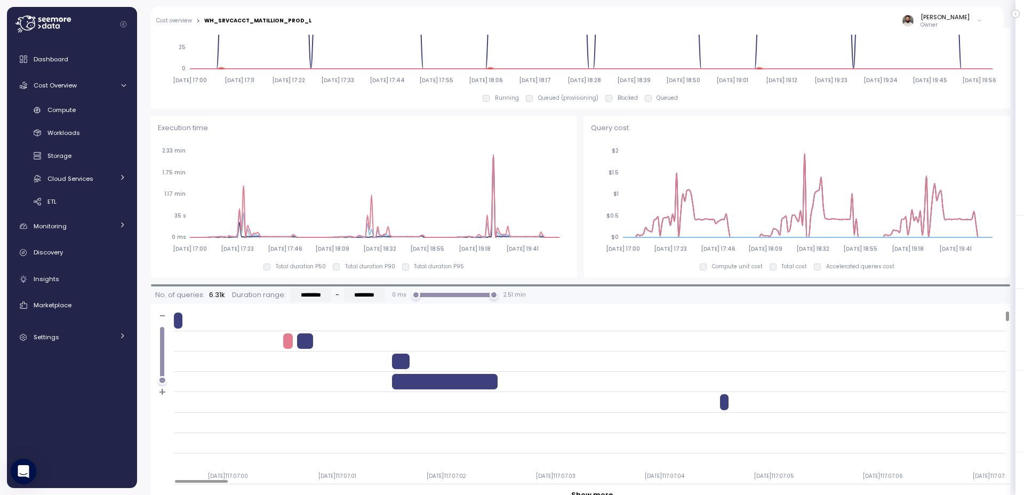
scroll to position [670, 0]
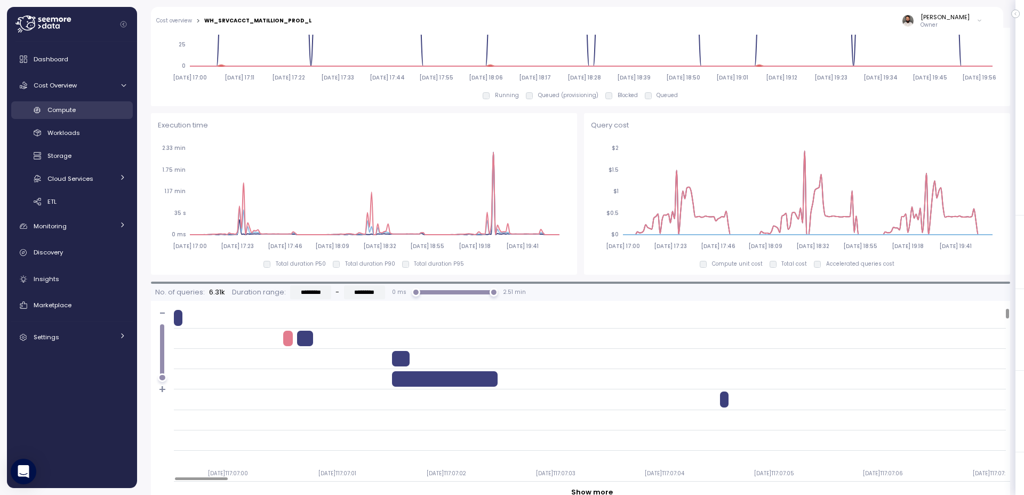
click at [76, 113] on div "Compute" at bounding box center [86, 110] width 78 height 11
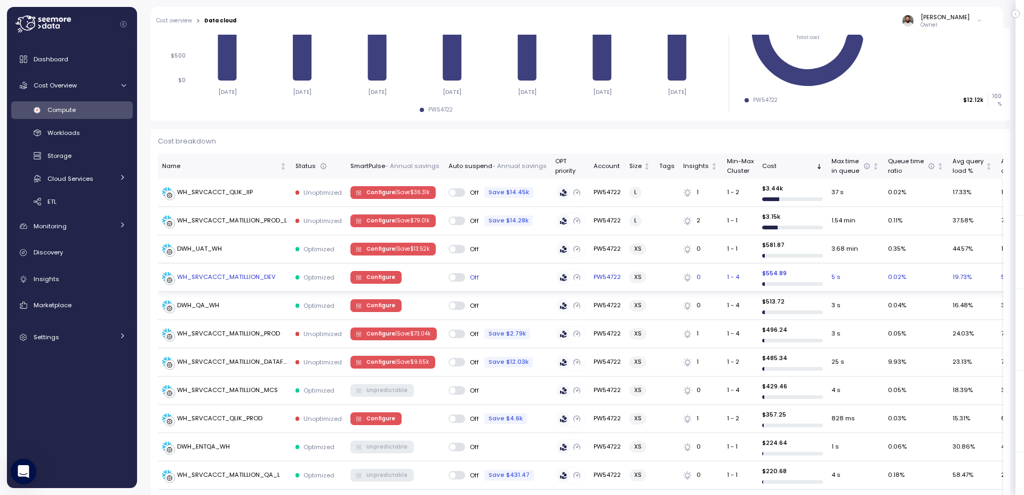
scroll to position [223, 0]
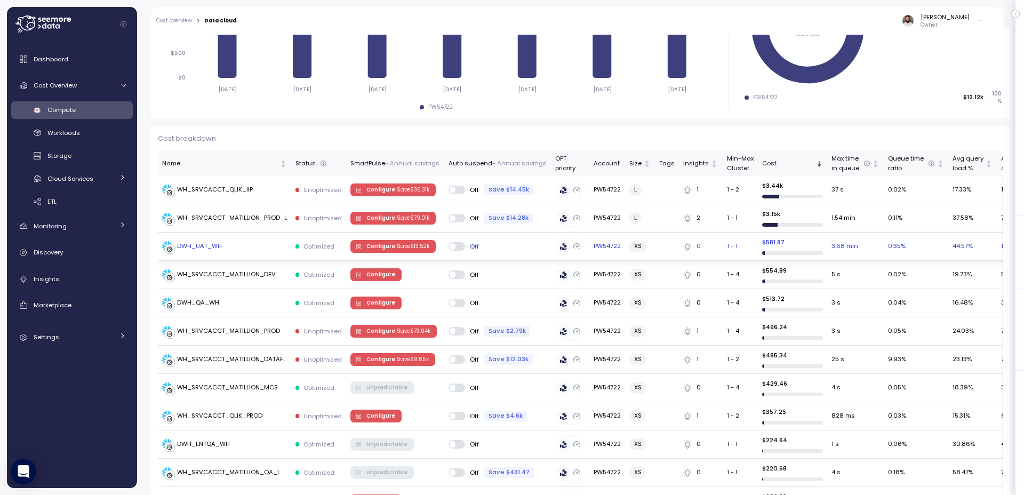
click at [406, 246] on p "| Save $ 13.52k" at bounding box center [412, 246] width 34 height 7
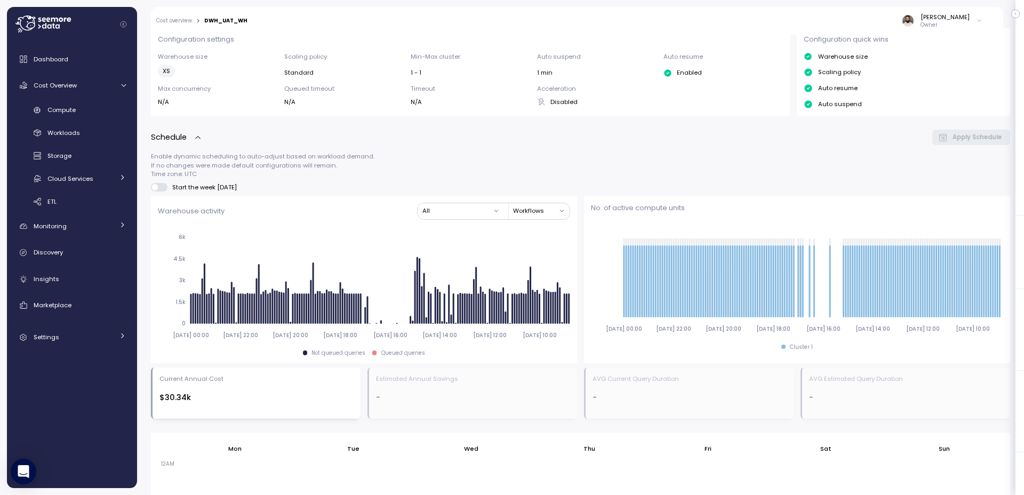
scroll to position [236, 0]
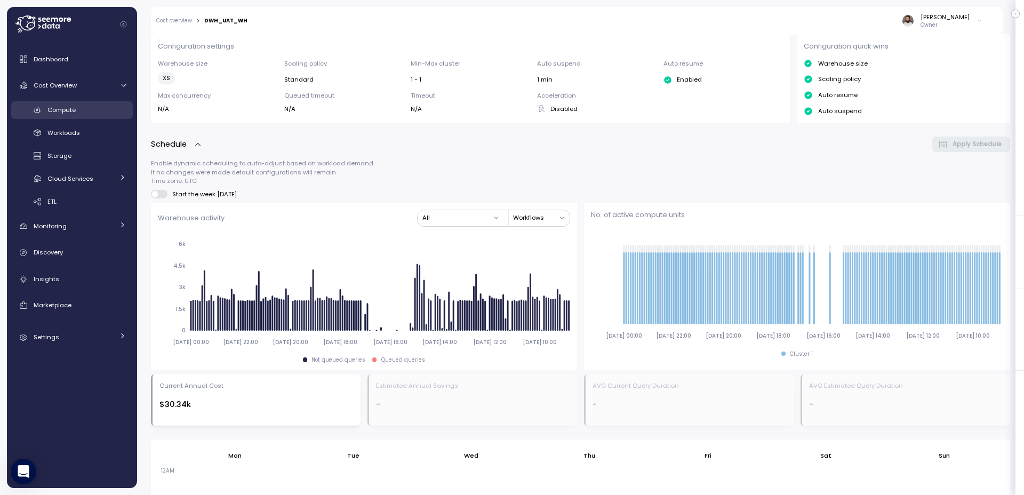
click at [86, 115] on div "Compute" at bounding box center [86, 110] width 78 height 11
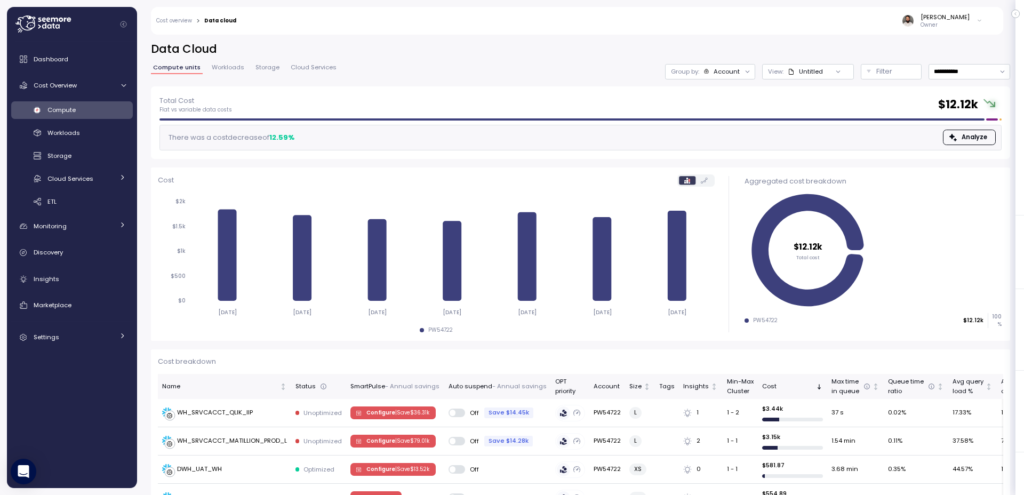
click at [724, 70] on div "Account" at bounding box center [727, 71] width 26 height 9
click at [730, 127] on p "Compute unit" at bounding box center [716, 130] width 42 height 9
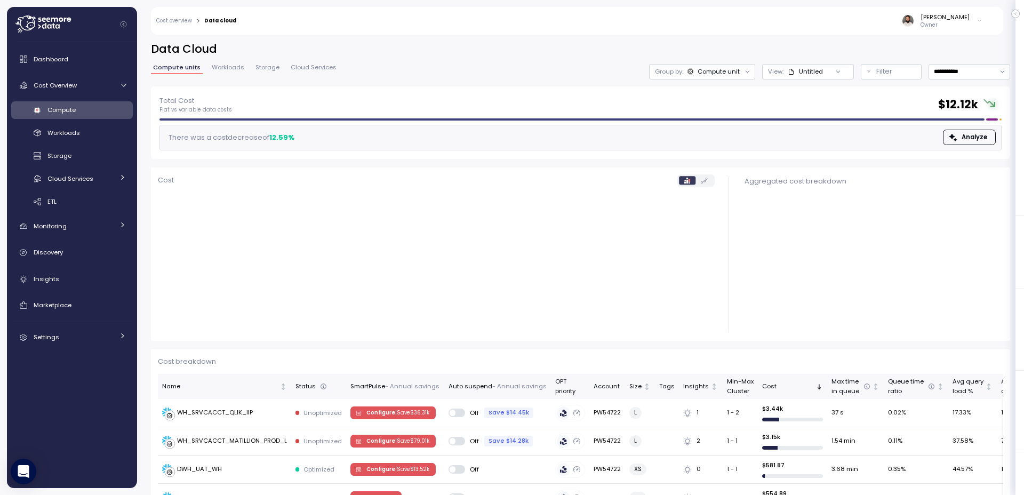
scroll to position [1, 0]
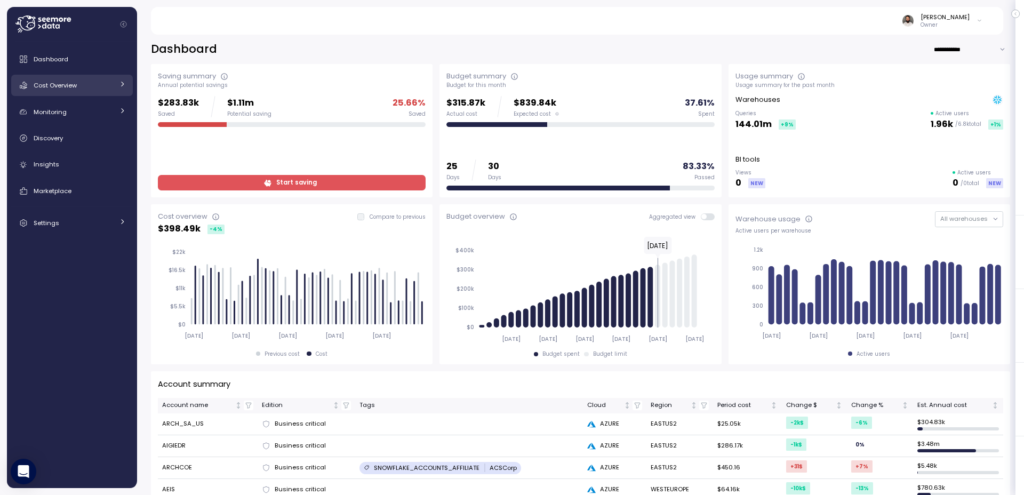
click at [129, 84] on link "Cost Overview" at bounding box center [72, 85] width 122 height 21
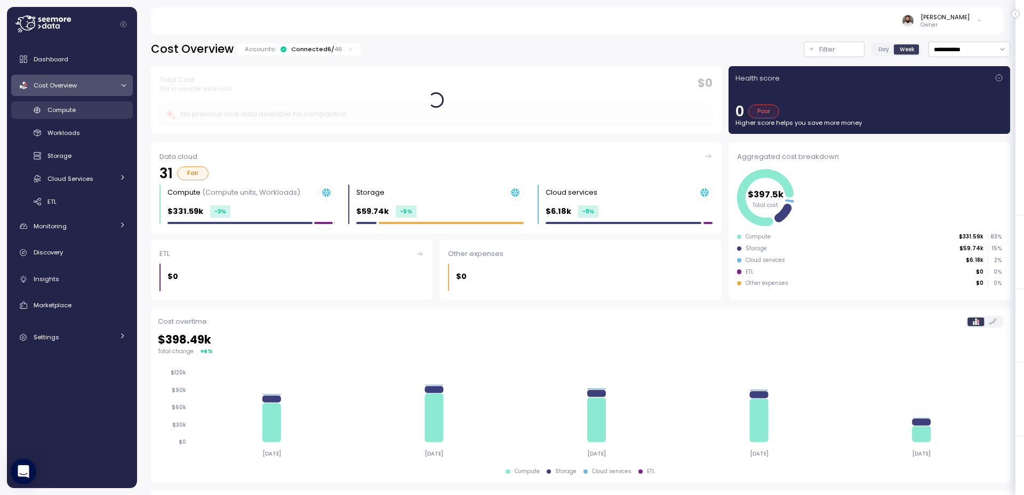
click at [108, 110] on div "Compute" at bounding box center [86, 110] width 78 height 11
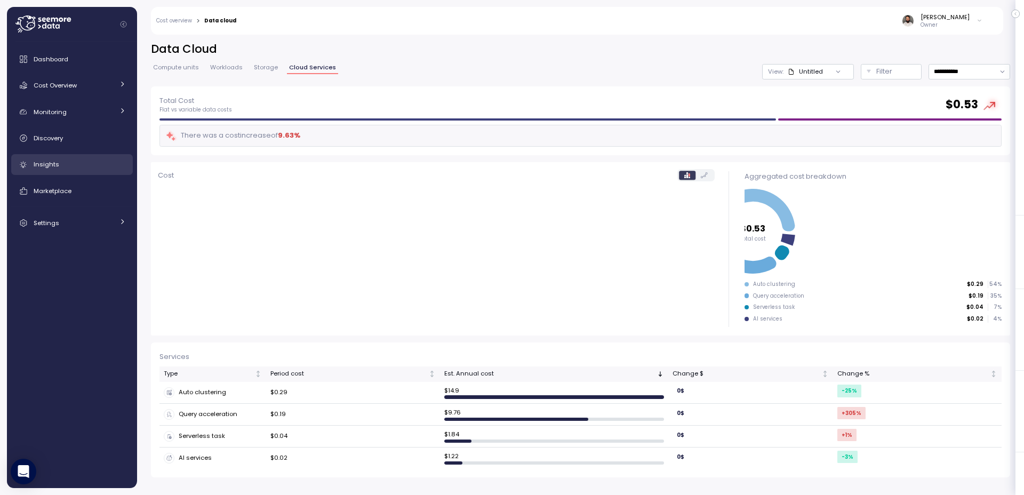
click at [111, 157] on link "Insights" at bounding box center [72, 164] width 122 height 21
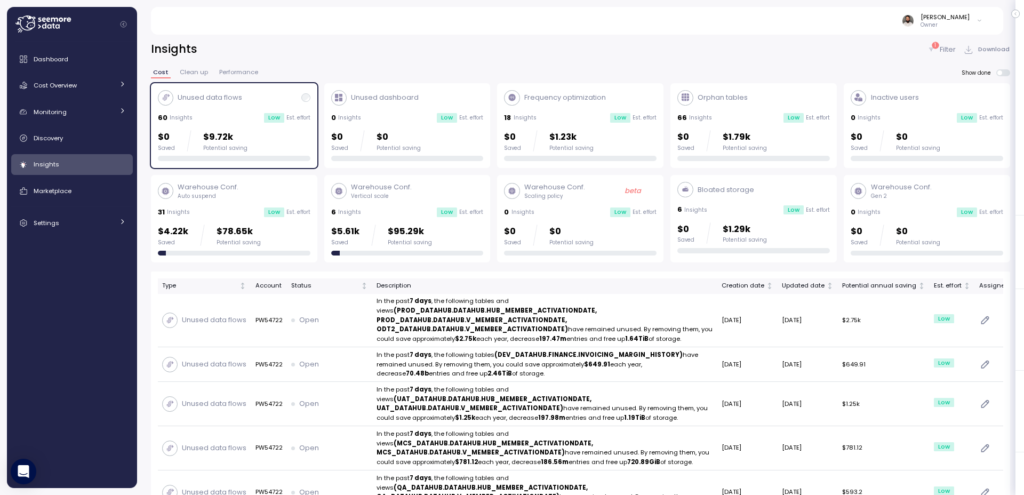
click at [248, 133] on div "$0 Saved $9.72k Potential saving" at bounding box center [234, 140] width 153 height 21
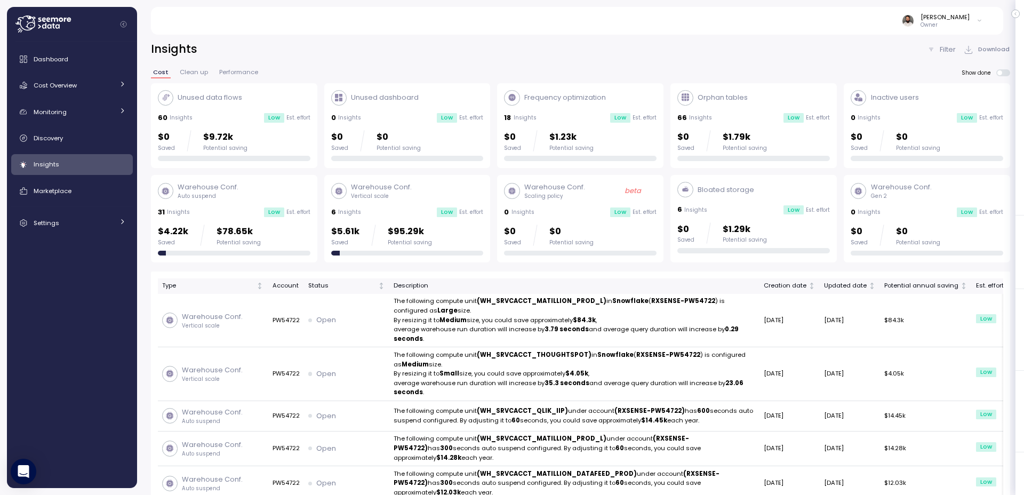
click at [760, 136] on p "$1.79k" at bounding box center [745, 137] width 44 height 14
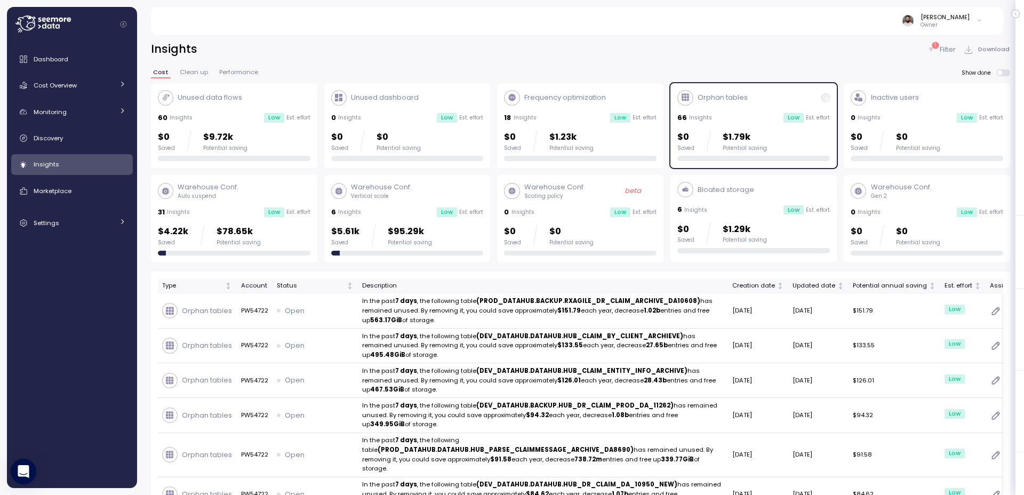
click at [200, 69] on span "Clean up" at bounding box center [194, 72] width 28 height 6
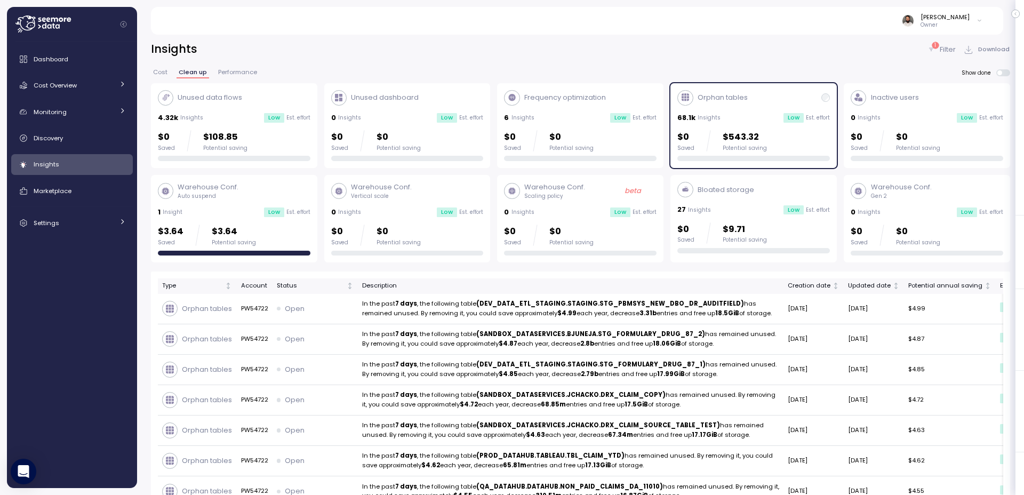
click at [156, 69] on span "Cost" at bounding box center [160, 72] width 14 height 6
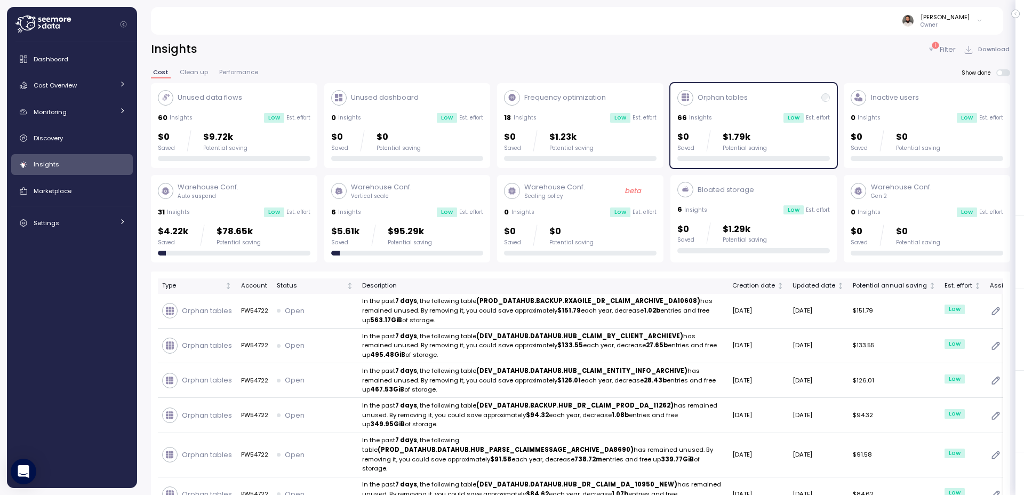
click at [232, 113] on div "60 Insights Low Est. effort" at bounding box center [234, 118] width 153 height 11
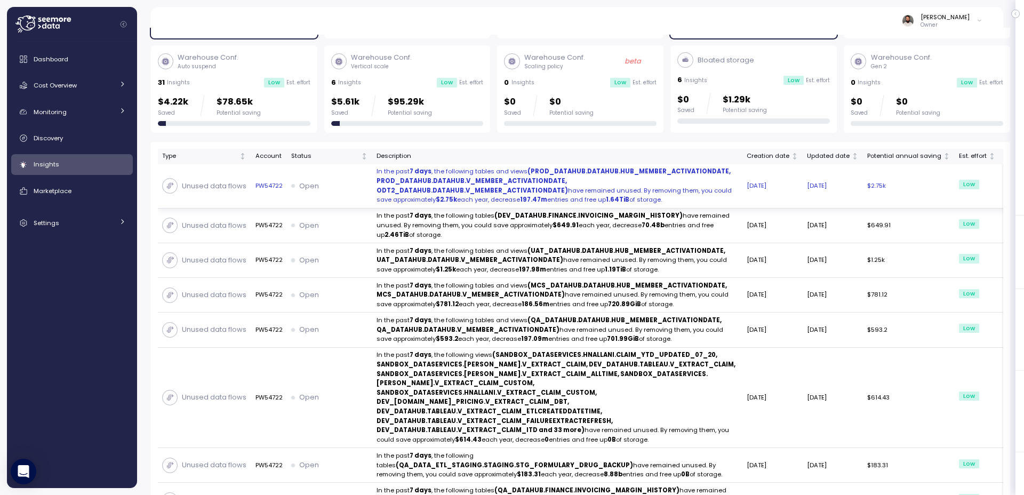
scroll to position [131, 0]
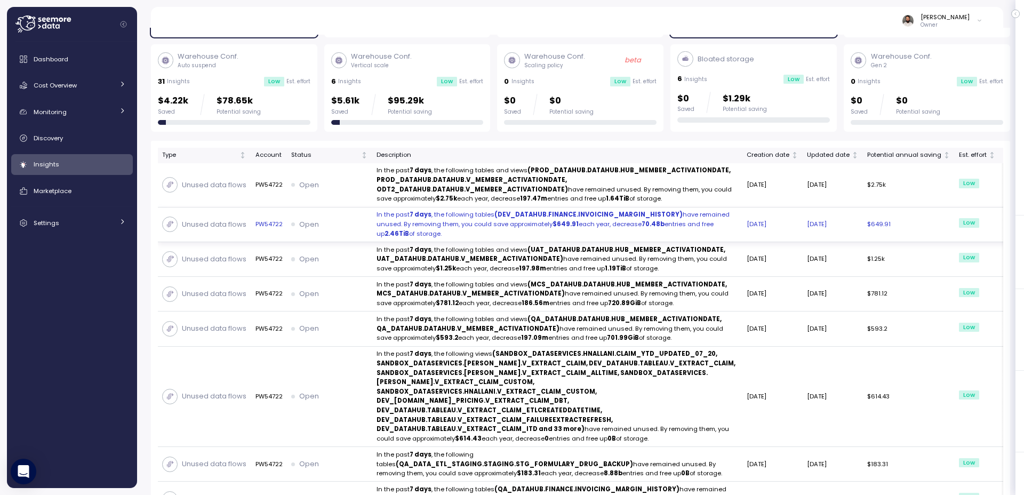
click at [614, 238] on p "In the past 7 days , the following tables (DEV_DATAHUB.FINANCE.INVOICING_MARGIN…" at bounding box center [558, 224] width 362 height 28
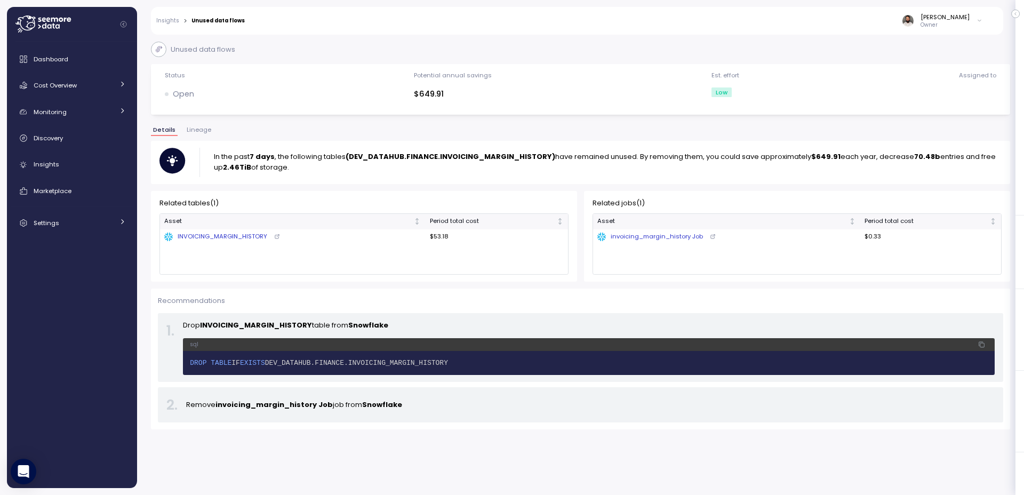
click at [209, 141] on div "In the past 7 days , the following tables (DEV_DATAHUB.FINANCE.INVOICING_MARGIN…" at bounding box center [580, 163] width 859 height 44
click at [197, 131] on span "Lineage" at bounding box center [199, 130] width 25 height 6
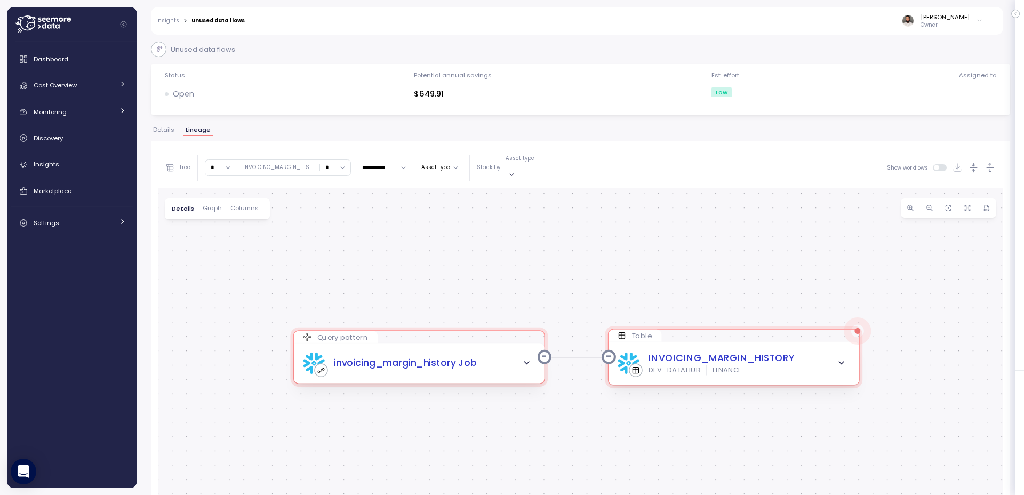
drag, startPoint x: 209, startPoint y: 159, endPoint x: 219, endPoint y: 189, distance: 30.9
click at [210, 160] on input "*" at bounding box center [220, 167] width 30 height 15
type input "*"
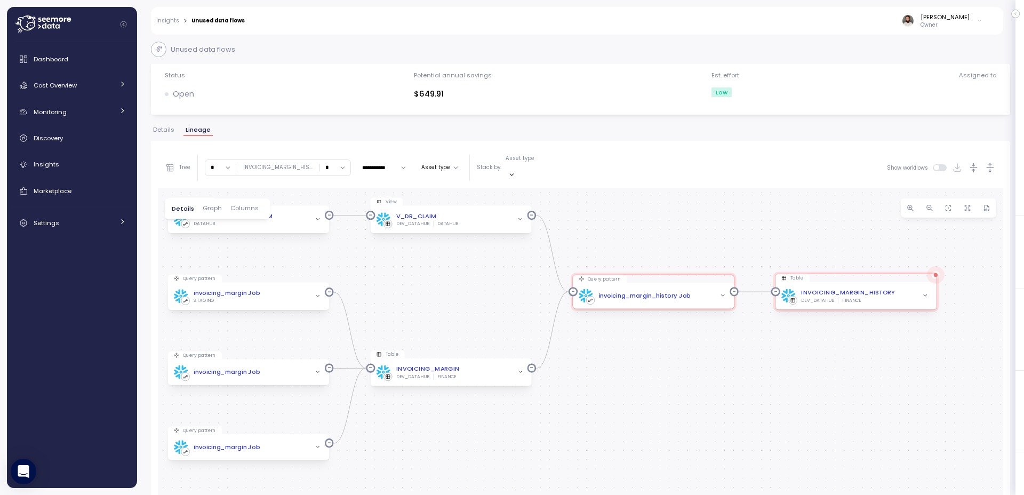
drag, startPoint x: 424, startPoint y: 318, endPoint x: 443, endPoint y: 286, distance: 37.8
click at [423, 305] on div "Query pattern invoicing_margin_history Job Table INVOICING_MARGIN_HISTORY DEV_D…" at bounding box center [580, 394] width 845 height 413
click at [336, 165] on input "*" at bounding box center [335, 167] width 30 height 15
click at [927, 293] on icon "button" at bounding box center [926, 296] width 6 height 6
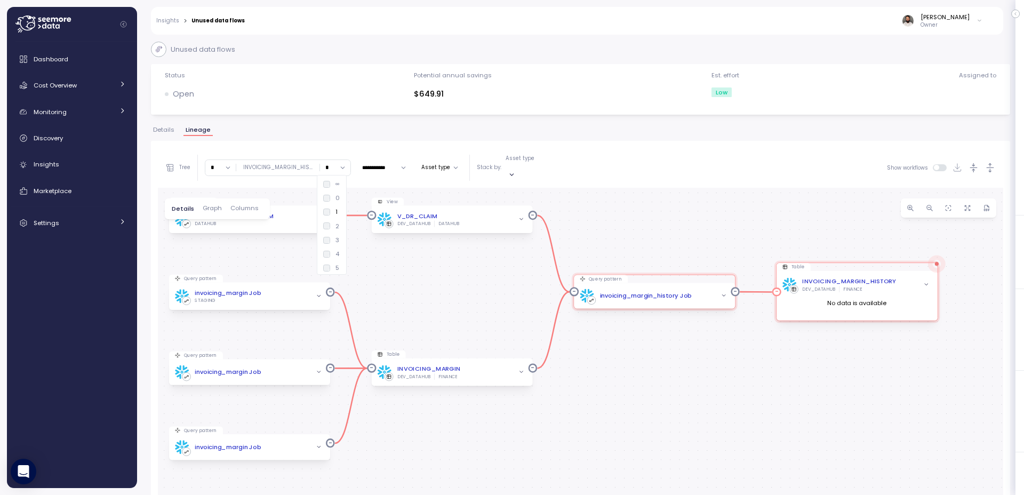
click at [913, 278] on div "INVOICING_MARGIN_HISTORY DEV_DATAHUB FINANCE" at bounding box center [856, 284] width 149 height 15
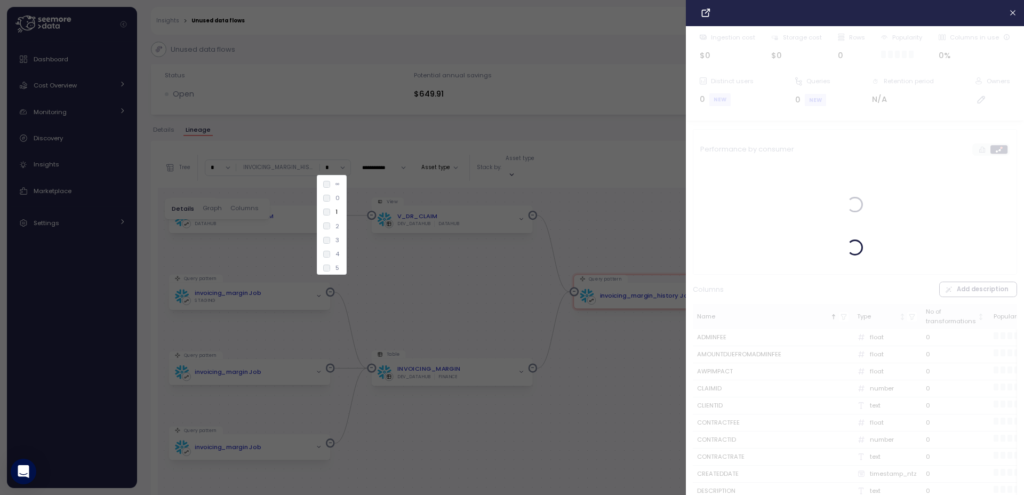
click at [698, 243] on div at bounding box center [855, 247] width 338 height 495
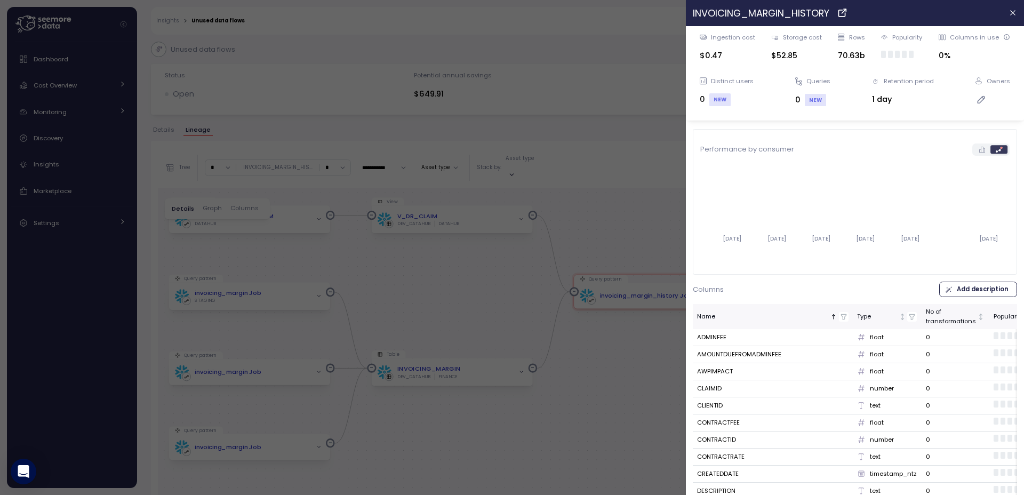
click at [653, 194] on div at bounding box center [512, 247] width 1024 height 495
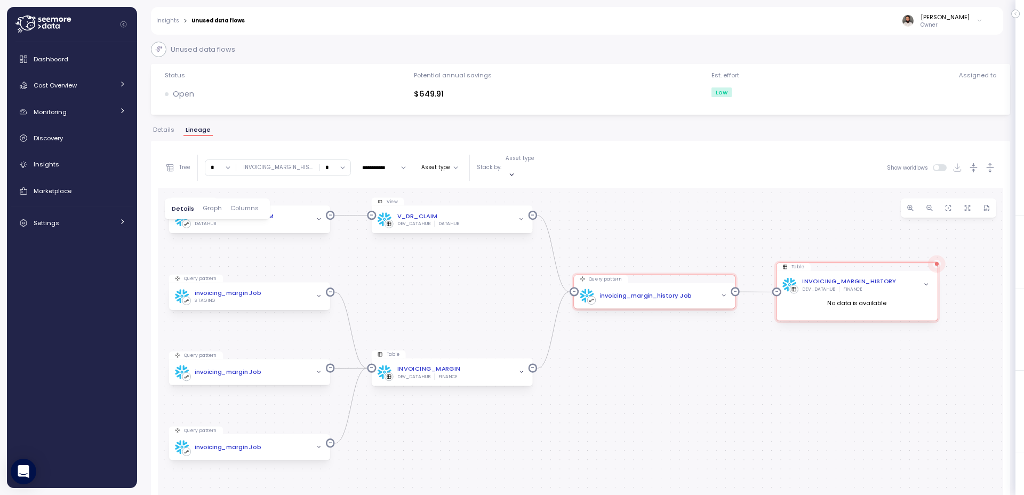
scroll to position [5, 0]
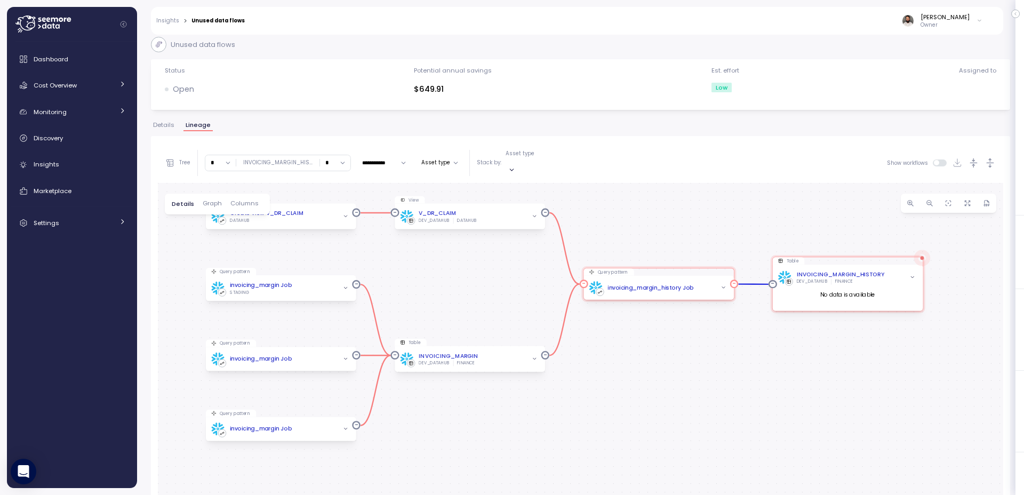
click at [722, 283] on span "button" at bounding box center [723, 287] width 9 height 9
click at [723, 285] on icon "button" at bounding box center [723, 287] width 5 height 5
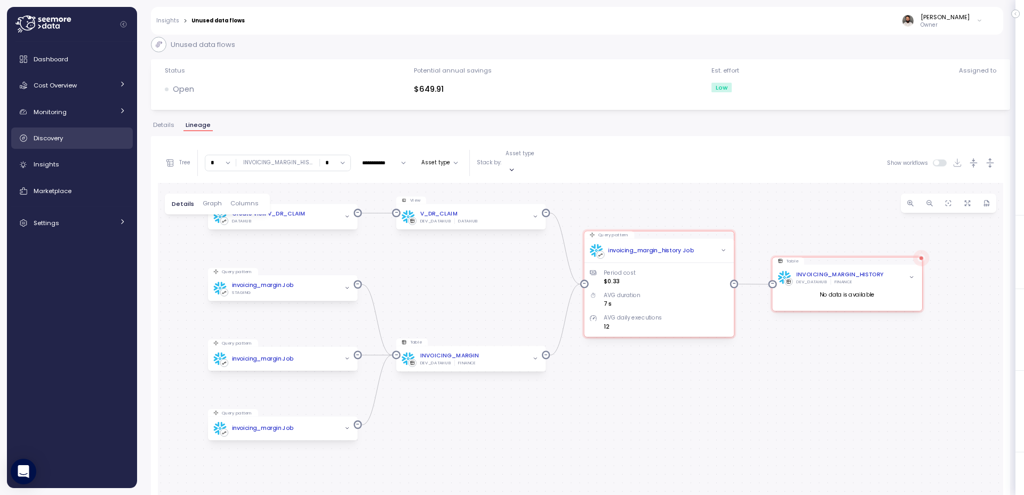
click at [51, 140] on span "Discovery" at bounding box center [48, 138] width 29 height 9
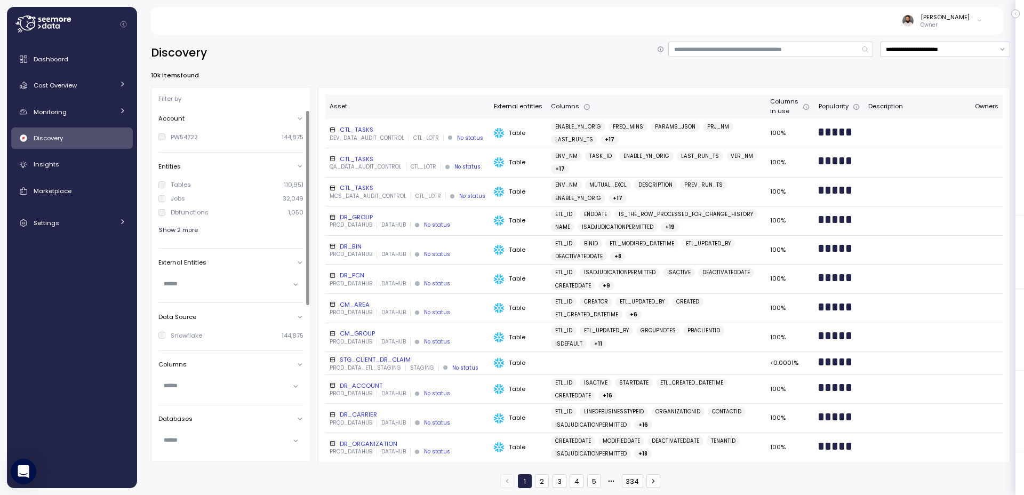
click at [190, 227] on span "Show 2 more" at bounding box center [178, 230] width 39 height 14
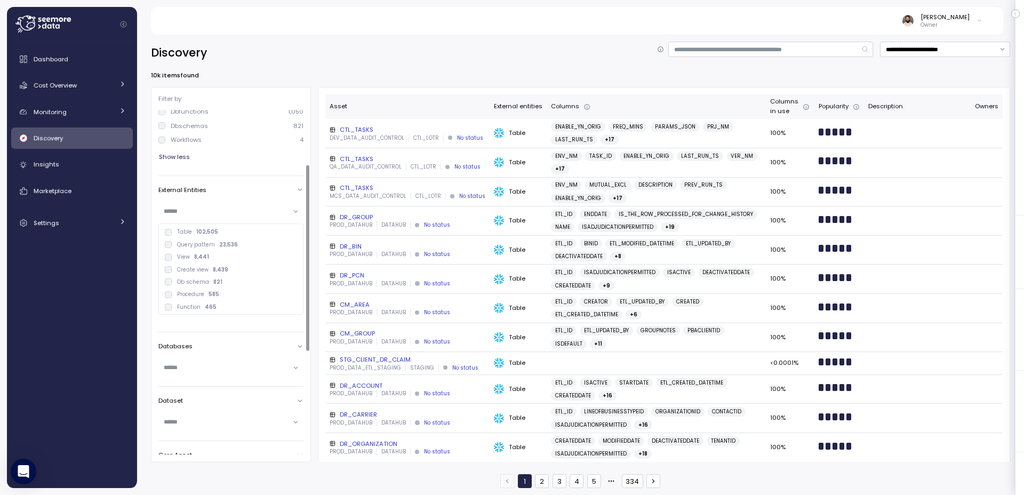
click at [188, 213] on input "text" at bounding box center [226, 211] width 125 height 10
click at [254, 279] on div "Task 75" at bounding box center [231, 281] width 132 height 7
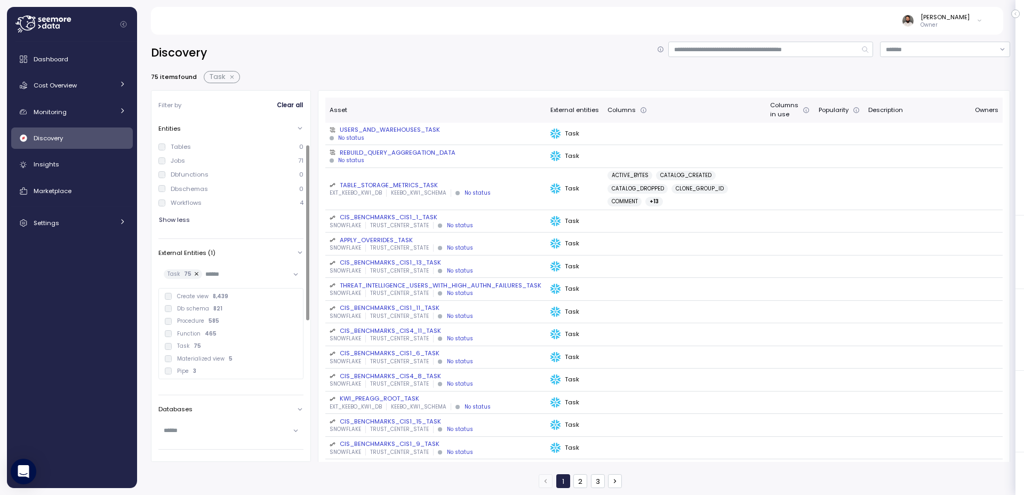
scroll to position [46, 0]
click at [253, 231] on div "Tables 0 Jobs 71 Dbfunctions 0 Dbschemas 0 Workflows 4 Show less" at bounding box center [230, 187] width 145 height 96
click at [193, 202] on div "Workflows" at bounding box center [186, 205] width 31 height 9
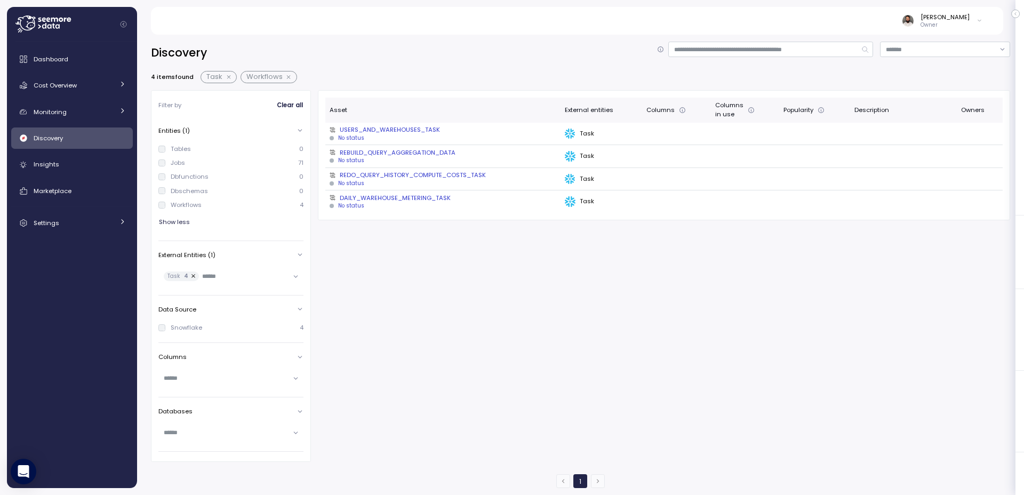
click at [439, 137] on div "No status" at bounding box center [443, 137] width 227 height 7
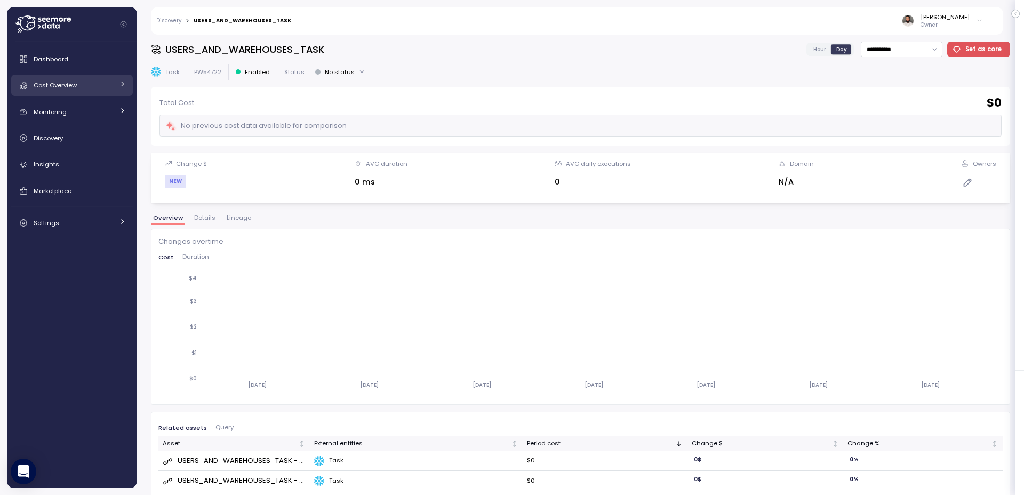
click at [89, 89] on div "Cost Overview" at bounding box center [74, 85] width 80 height 11
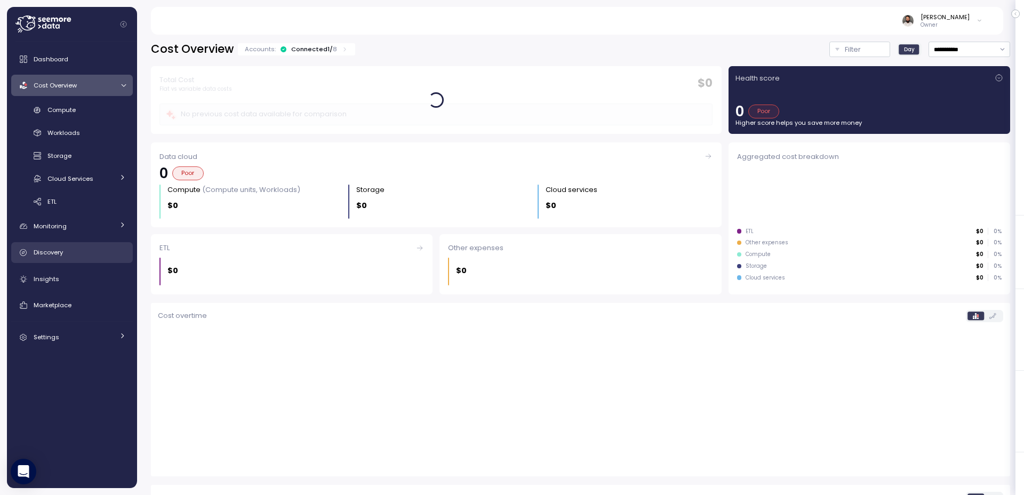
click at [102, 251] on div "Discovery" at bounding box center [80, 252] width 92 height 11
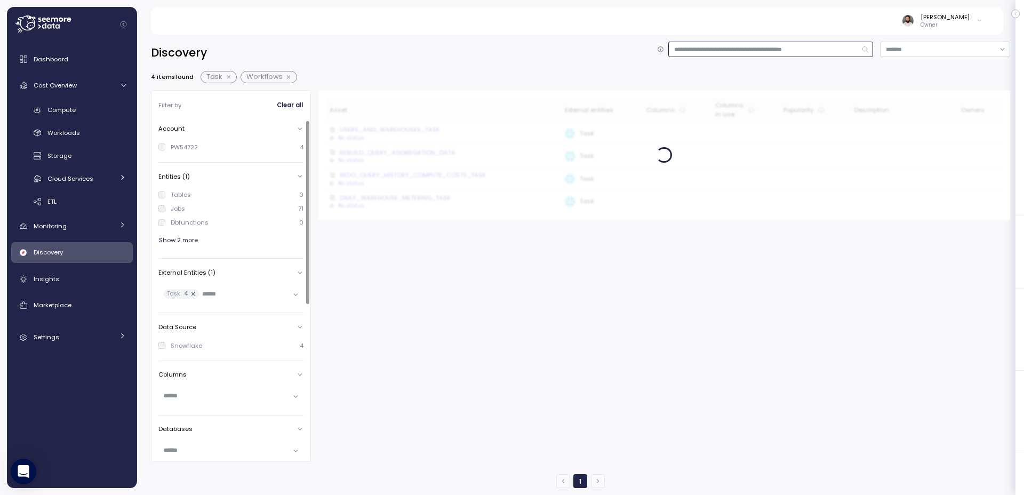
click at [717, 50] on input at bounding box center [770, 49] width 205 height 15
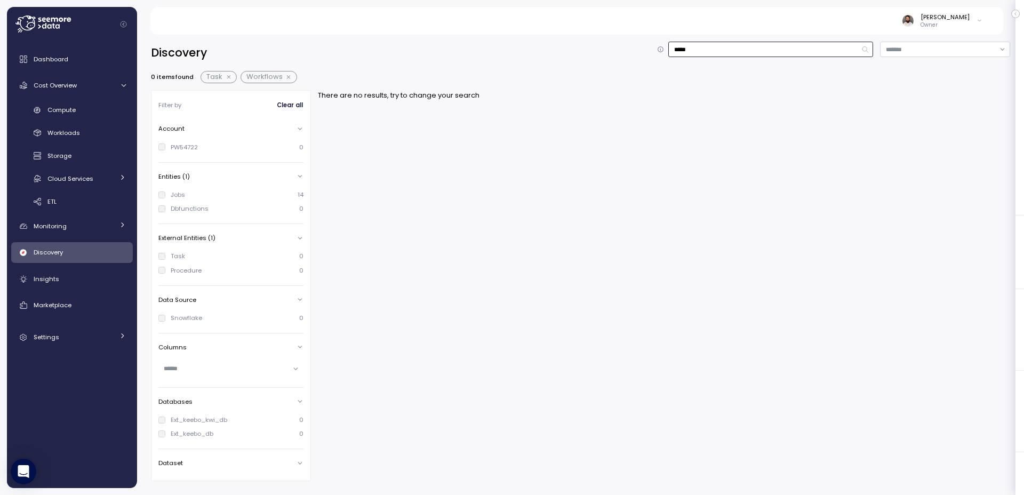
click at [228, 75] on button "button" at bounding box center [229, 77] width 14 height 9
click at [247, 77] on button "button" at bounding box center [250, 77] width 14 height 9
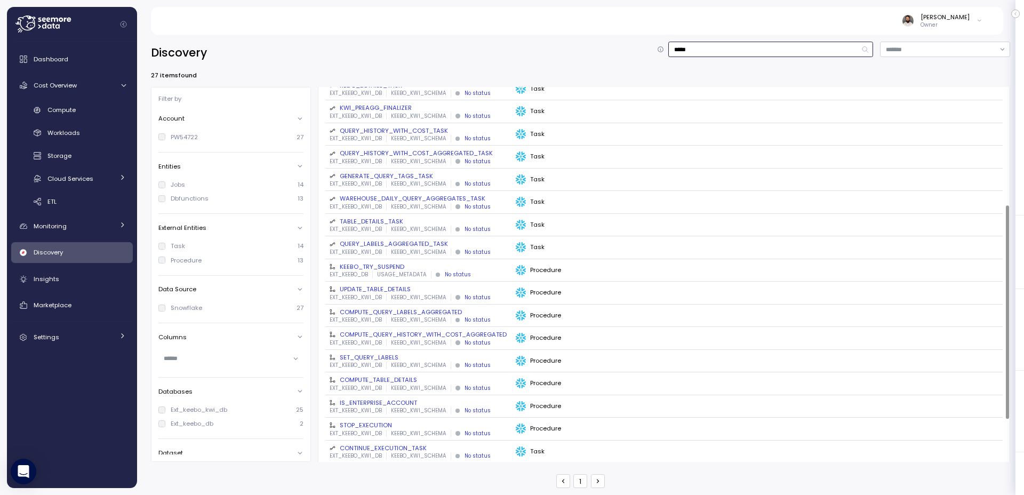
scroll to position [282, 0]
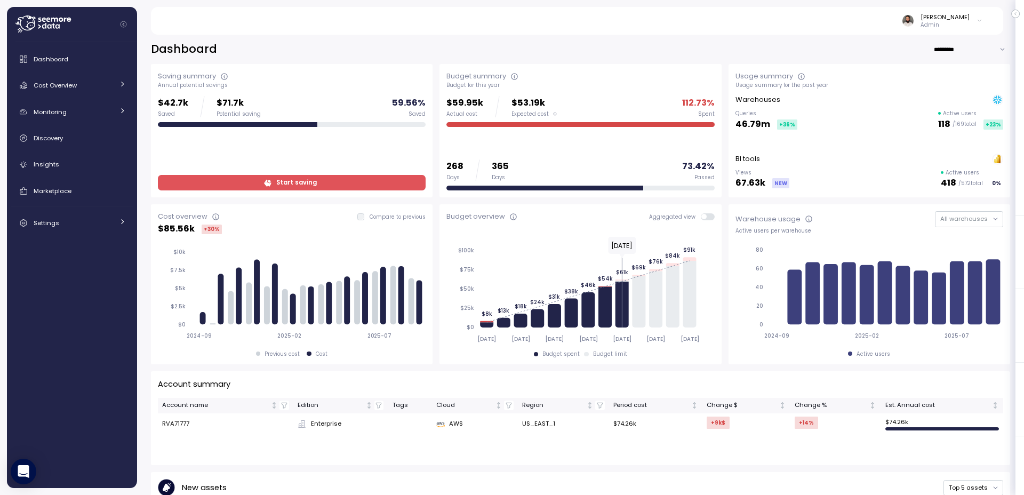
click at [402, 191] on div "Saving summary Annual potential savings $42.7k Saved $71.7k Potential saving 59…" at bounding box center [292, 130] width 282 height 133
click at [403, 186] on span "Start saving" at bounding box center [291, 182] width 254 height 14
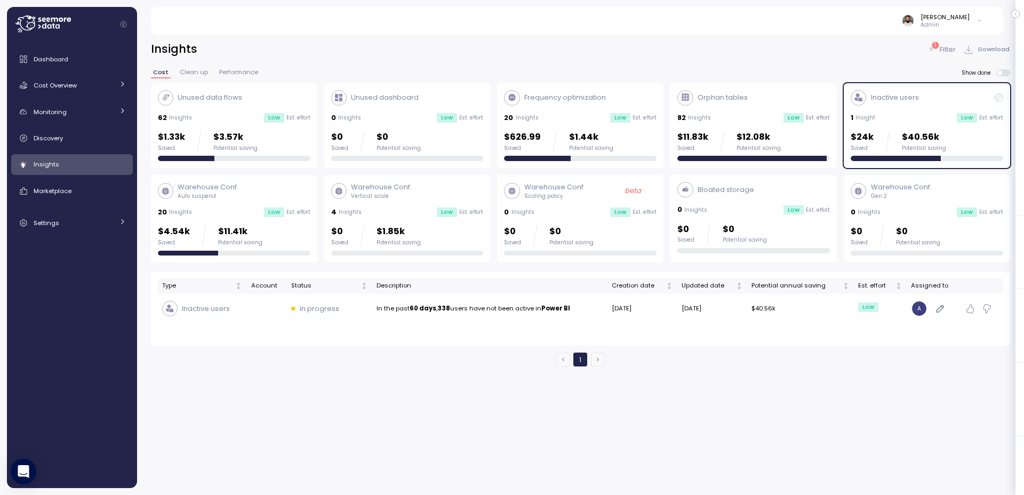
click at [873, 133] on div "$24k Saved $40.56k Potential saving" at bounding box center [898, 140] width 95 height 21
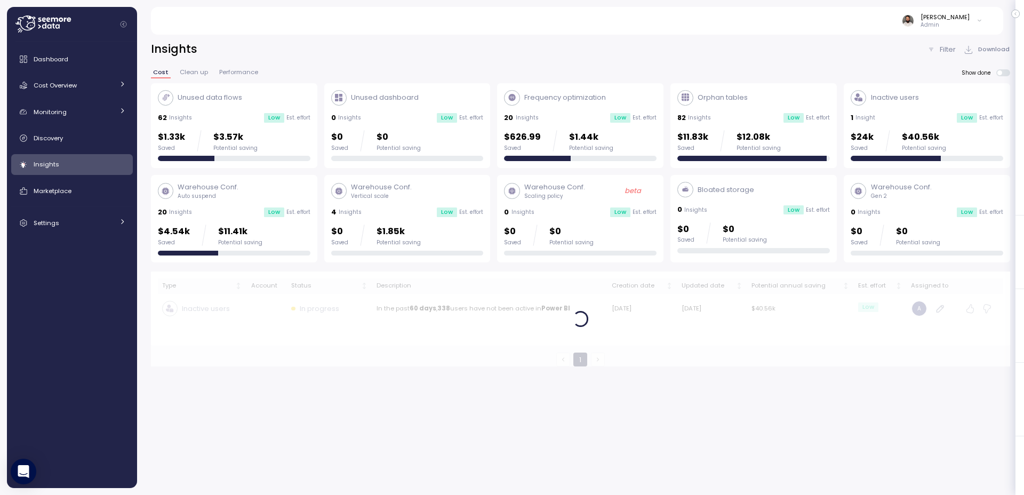
click at [873, 133] on div "$24k Saved $40.56k Potential saving" at bounding box center [898, 140] width 95 height 21
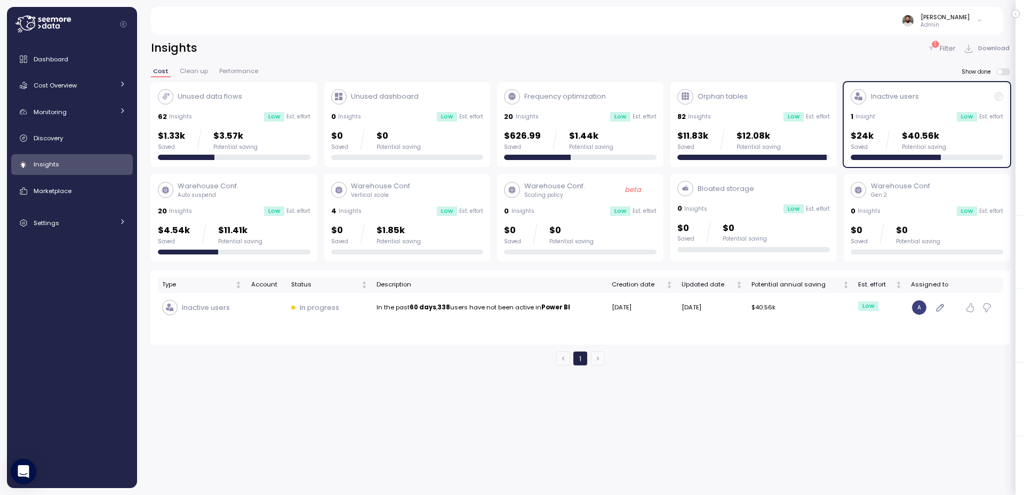
drag, startPoint x: 904, startPoint y: 126, endPoint x: 844, endPoint y: 130, distance: 60.4
click at [904, 126] on div "Inactive users 1 Insight Low Est. effort $24k Saved $40.56k Potential saving" at bounding box center [927, 124] width 153 height 71
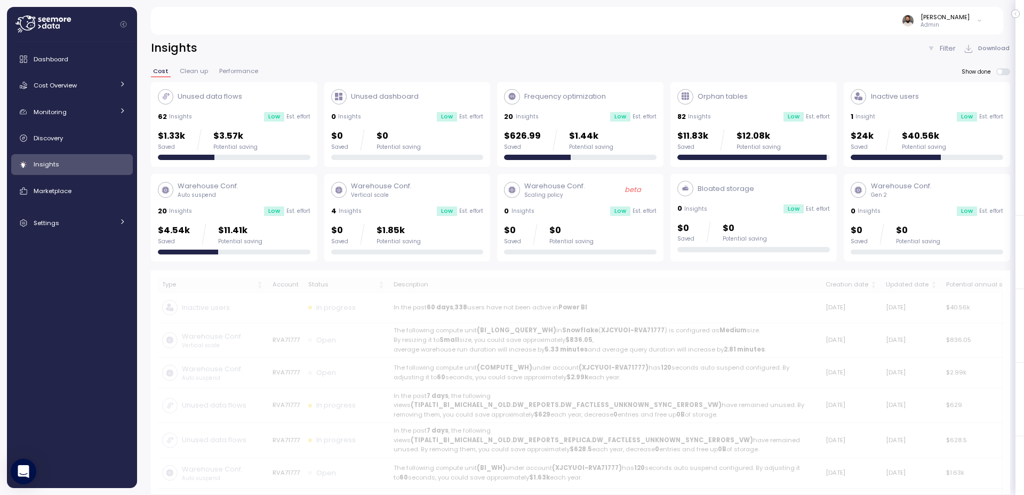
click at [819, 130] on div "$11.83k Saved $12.08k Potential saving" at bounding box center [753, 139] width 153 height 21
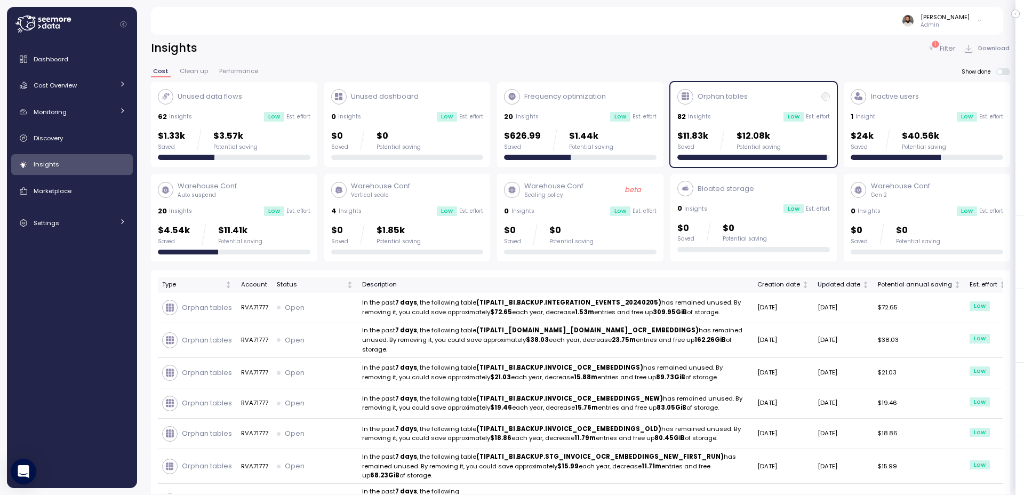
click at [270, 138] on div "$1.33k Saved $3.57k Potential saving" at bounding box center [234, 139] width 153 height 21
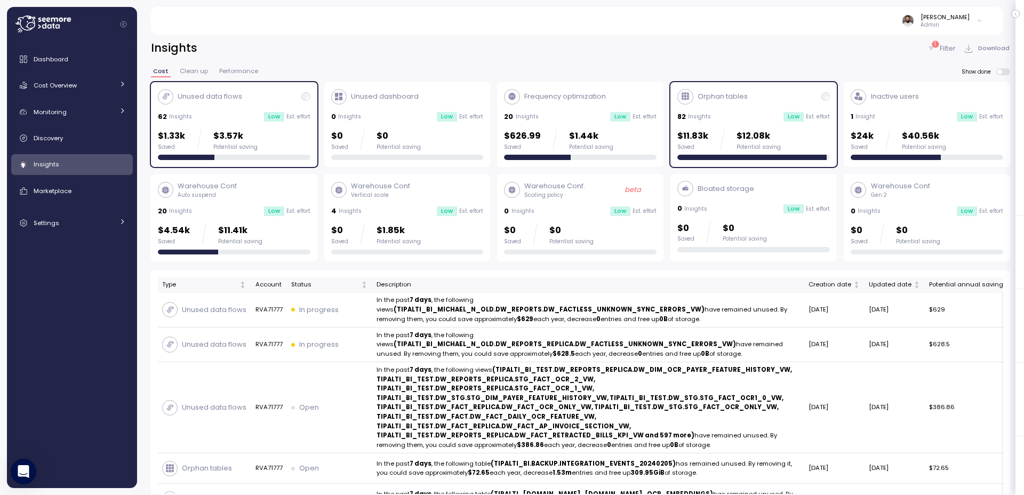
click at [822, 121] on div "Low Est. effort" at bounding box center [806, 117] width 46 height 10
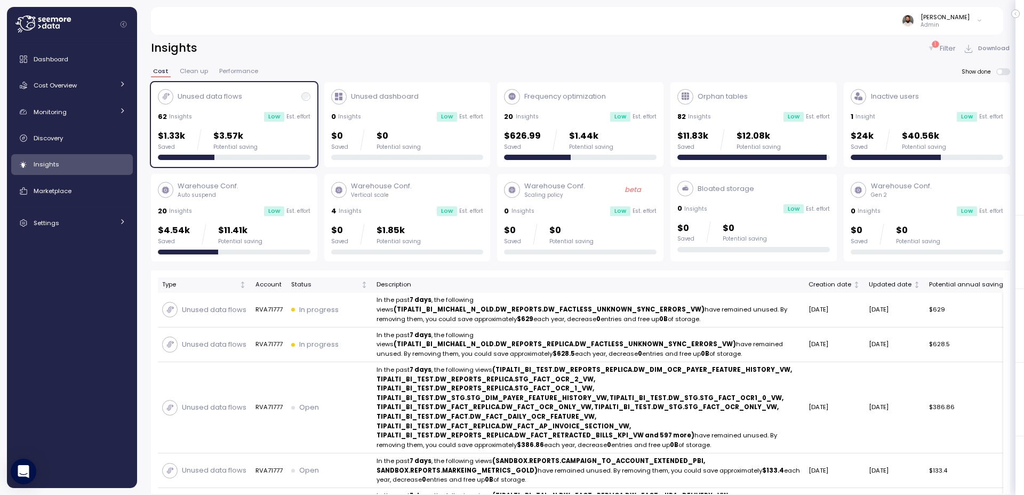
click at [254, 144] on div "$1.33k Saved $3.57k Potential saving" at bounding box center [234, 139] width 153 height 21
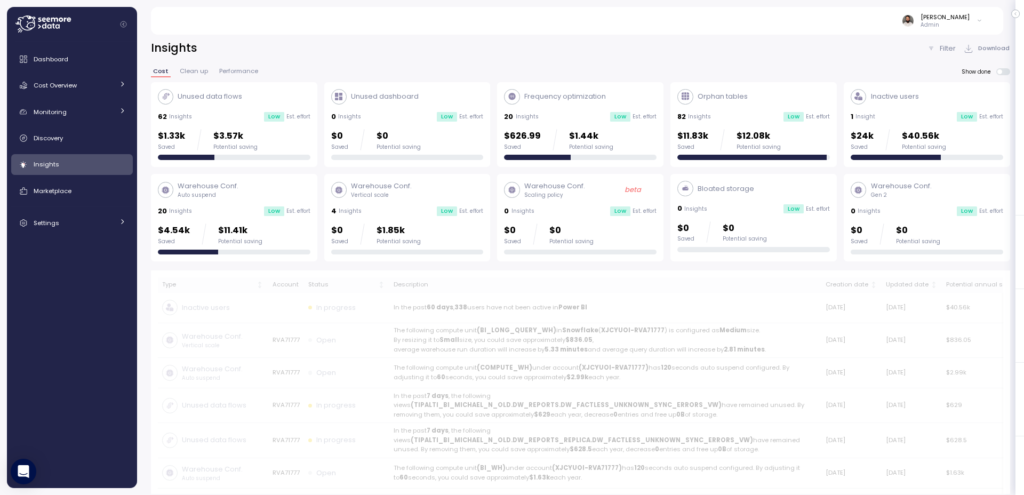
click at [286, 218] on div "Warehouse Conf. Auto suspend 20 Insights Low Est. effort $4.54k Saved $11.41k P…" at bounding box center [234, 218] width 153 height 74
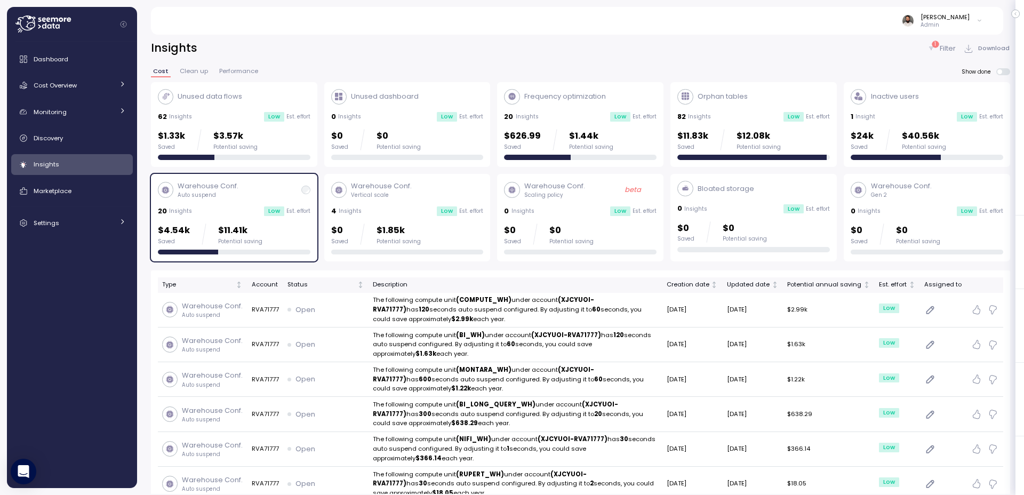
click at [291, 219] on div "Warehouse Conf. Auto suspend 20 Insights Low Est. effort $4.54k Saved $11.41k P…" at bounding box center [234, 218] width 153 height 74
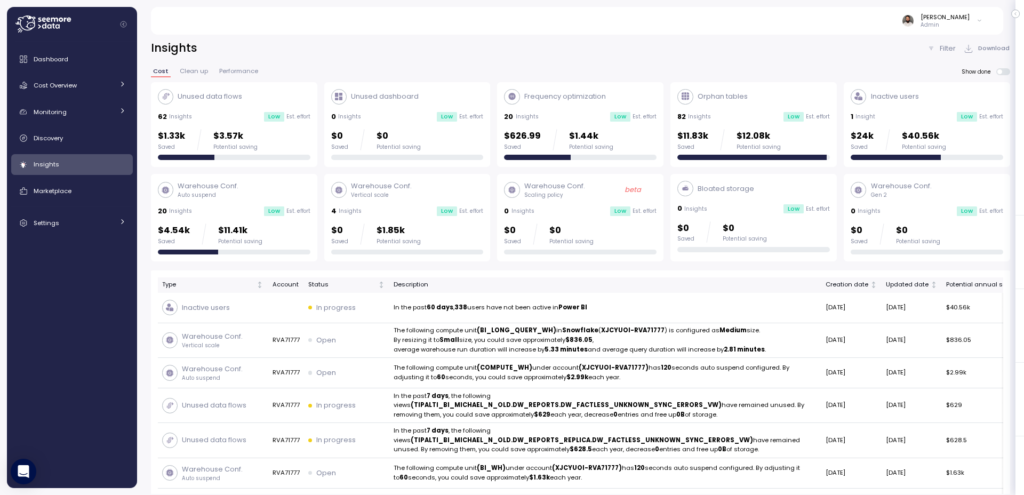
click at [263, 222] on div "Warehouse Conf. Auto suspend 20 Insights Low Est. effort $4.54k Saved $11.41k P…" at bounding box center [234, 218] width 153 height 74
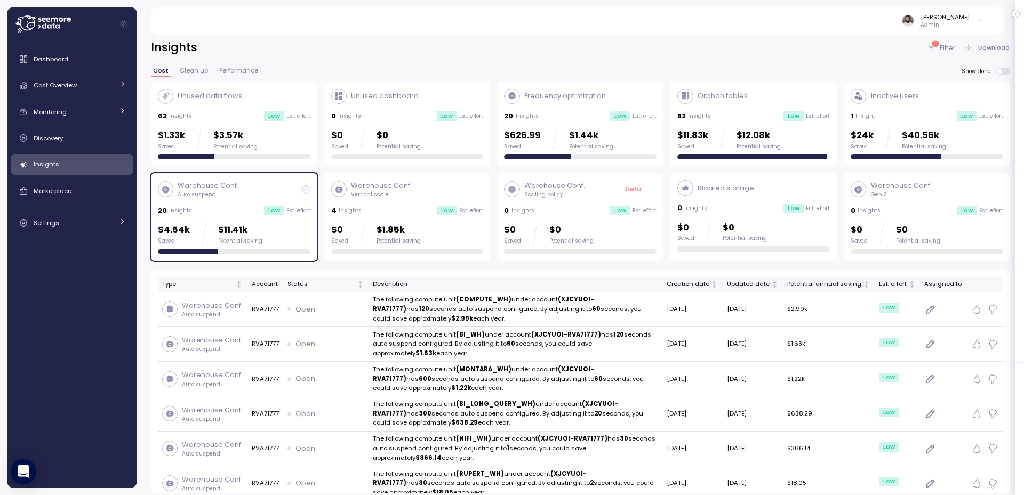
scroll to position [1, 0]
click at [750, 114] on div "82 Insights Low Est. effort" at bounding box center [753, 115] width 153 height 11
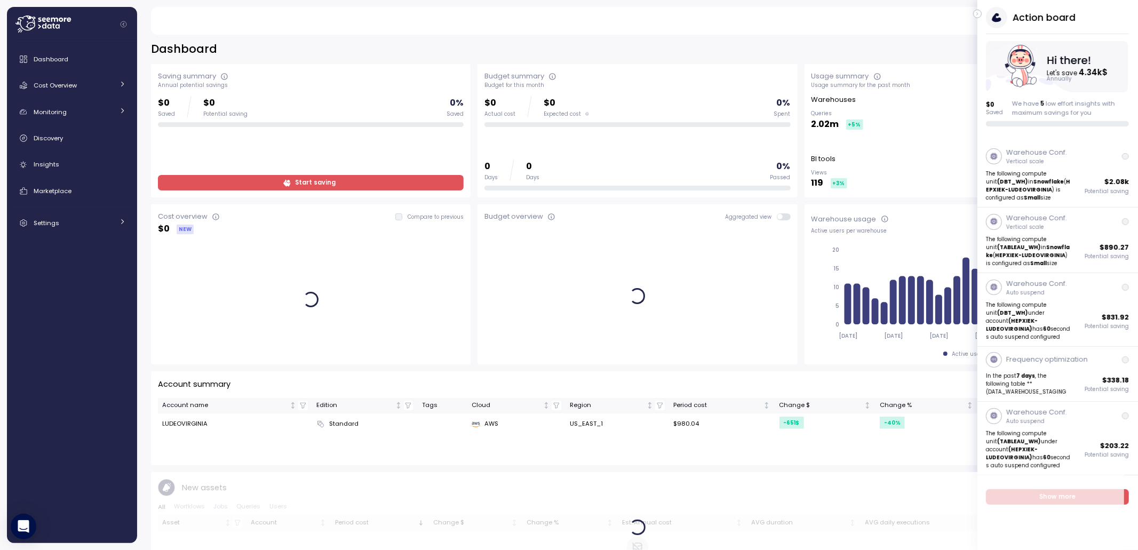
click at [980, 13] on button "button" at bounding box center [977, 14] width 9 height 9
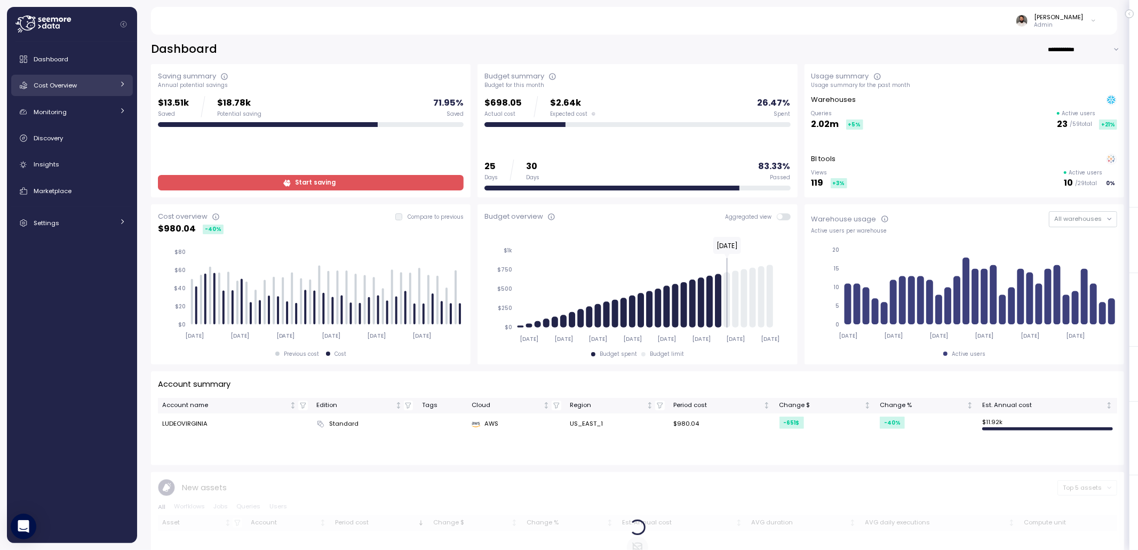
click at [99, 92] on link "Cost Overview" at bounding box center [72, 85] width 122 height 21
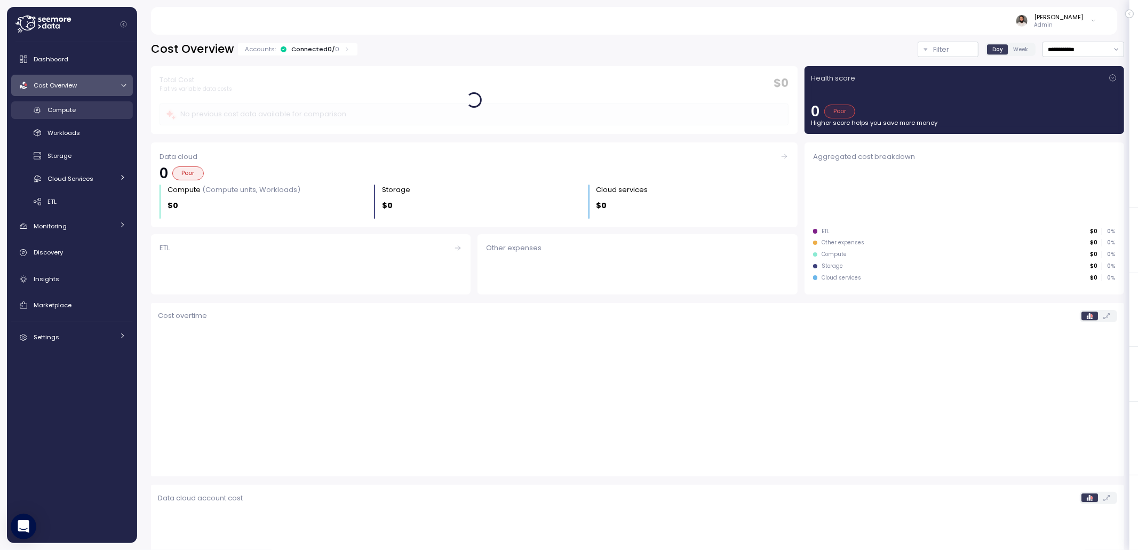
click at [98, 107] on div "Compute" at bounding box center [86, 110] width 78 height 11
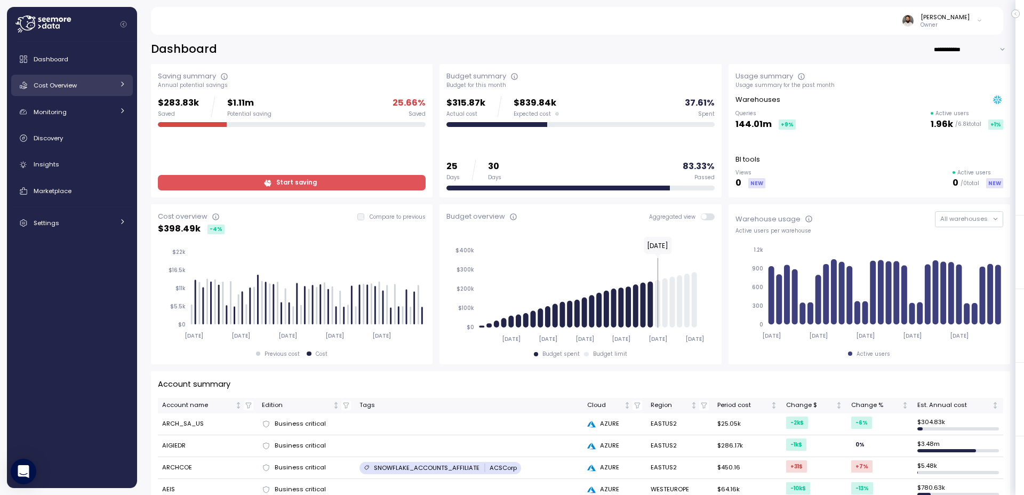
click at [105, 89] on div "Cost Overview" at bounding box center [74, 85] width 80 height 11
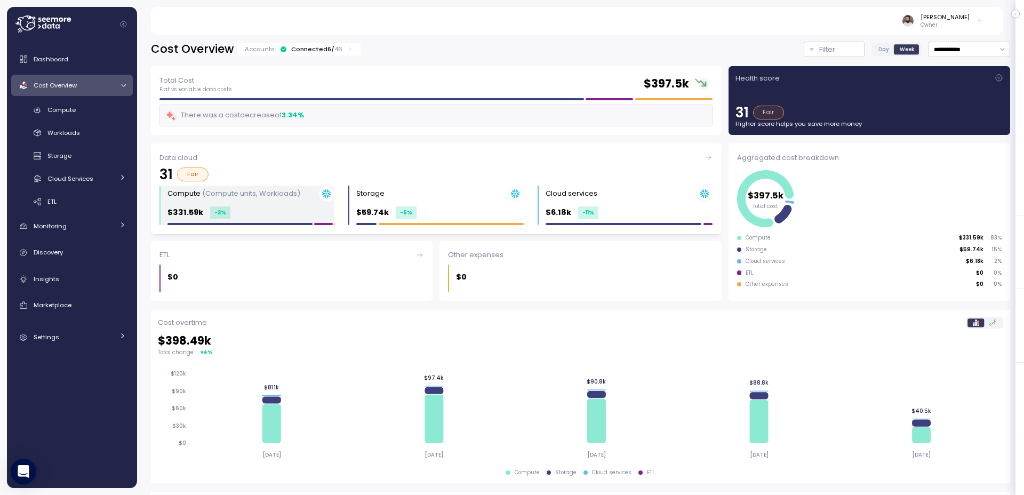
click at [283, 202] on div "Compute (Compute units, Workloads)" at bounding box center [250, 194] width 167 height 17
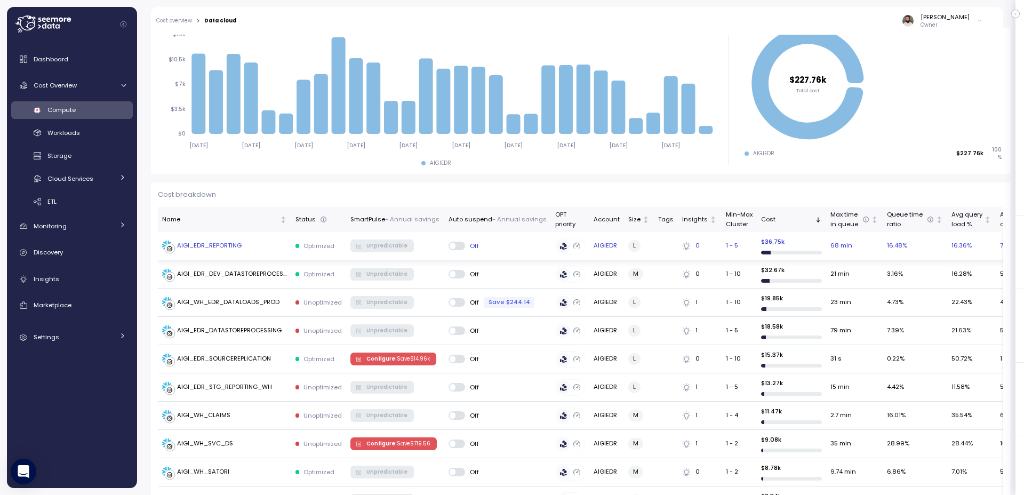
scroll to position [166, 0]
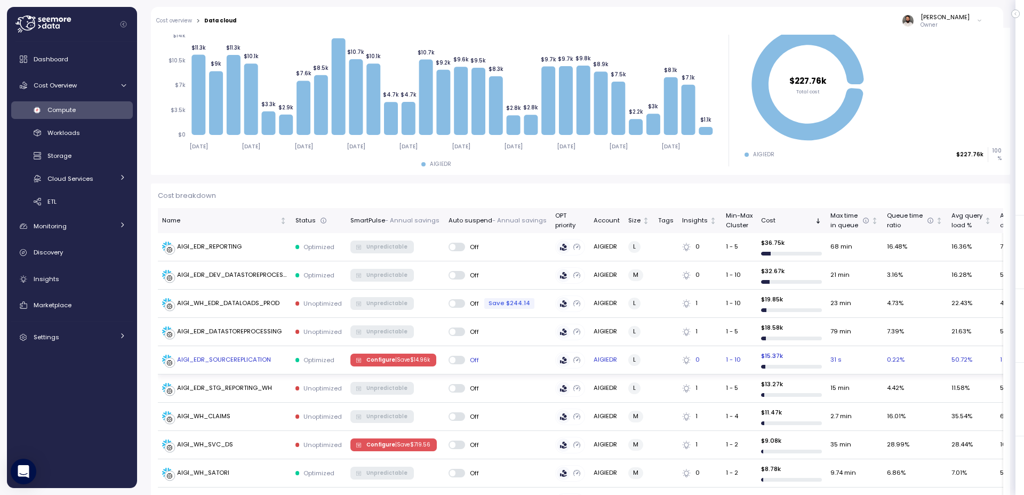
click at [393, 364] on span "Configure | Save $ 14.96k" at bounding box center [397, 360] width 63 height 12
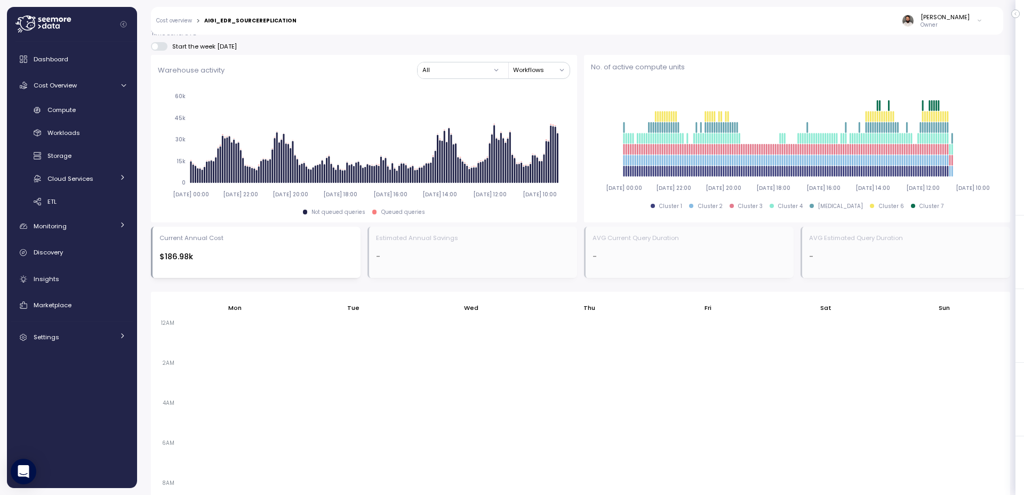
scroll to position [700, 0]
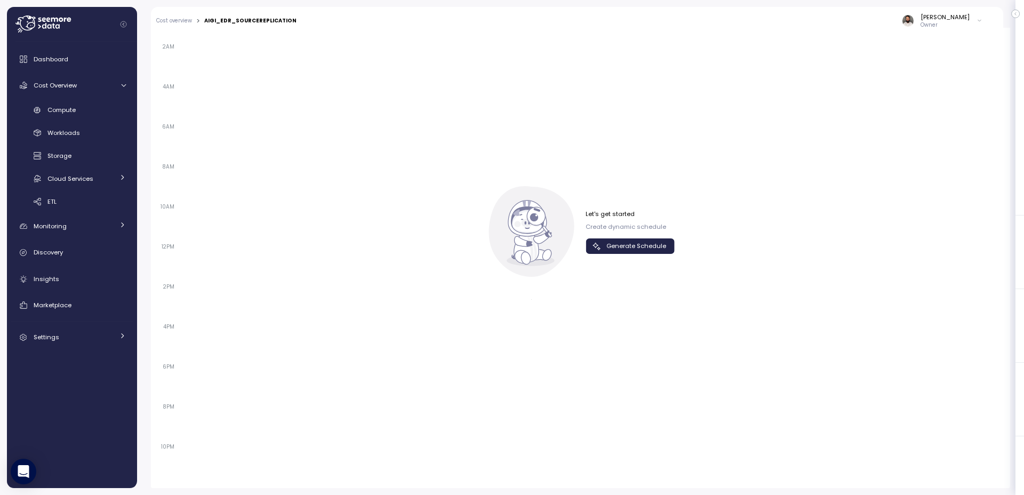
click at [663, 250] on span "Generate Schedule" at bounding box center [636, 246] width 60 height 14
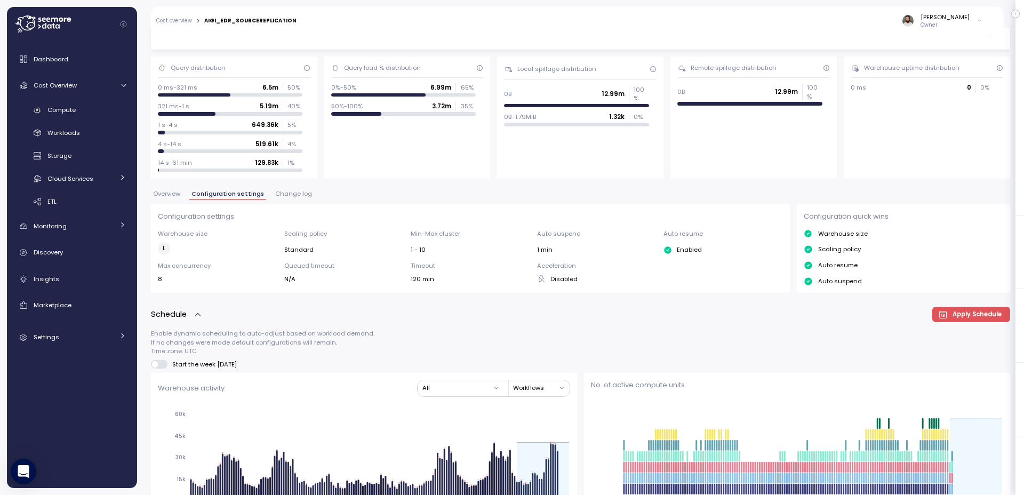
scroll to position [0, 0]
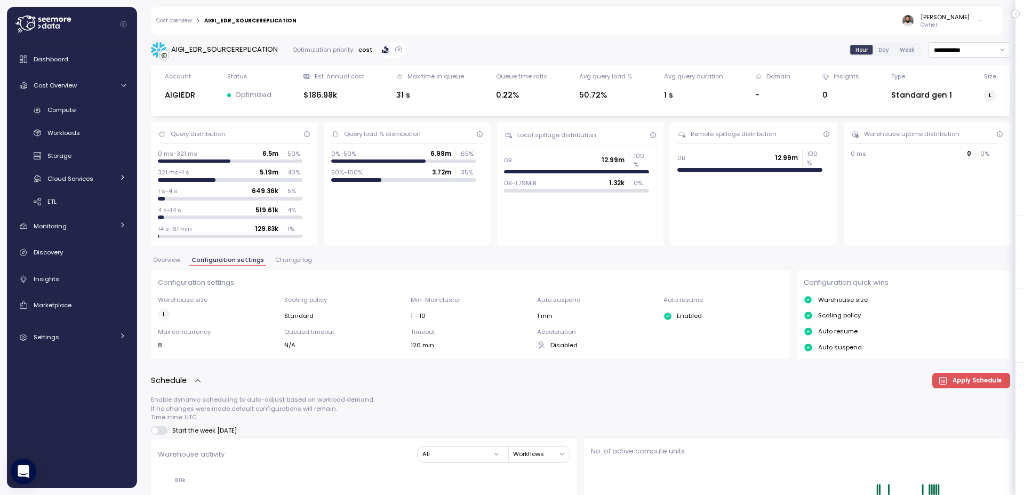
click at [281, 261] on span "Change log" at bounding box center [293, 260] width 37 height 6
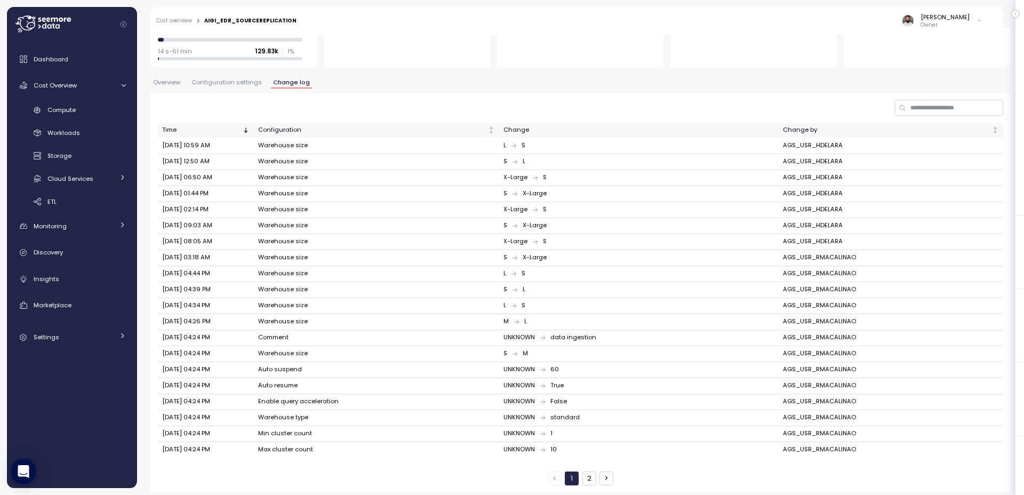
scroll to position [182, 0]
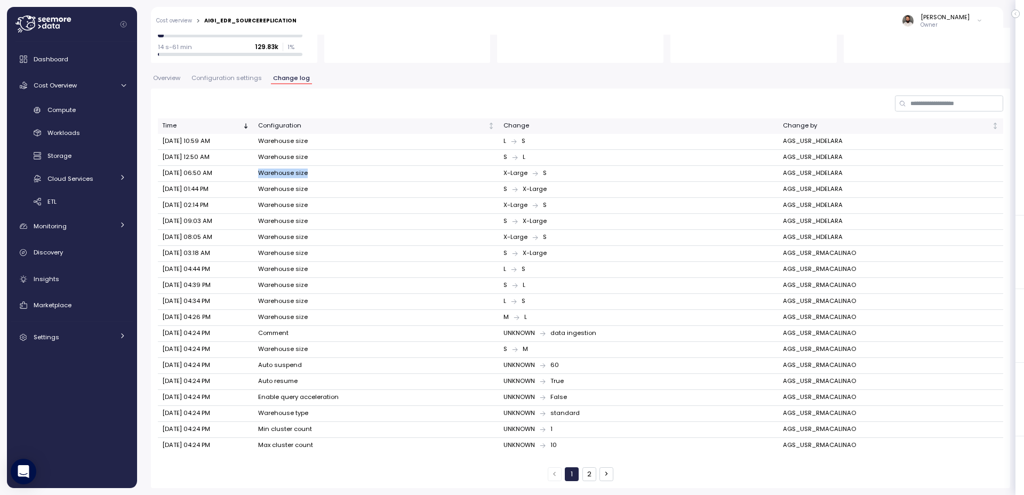
drag, startPoint x: 495, startPoint y: 169, endPoint x: 518, endPoint y: 175, distance: 23.3
click at [499, 170] on td "Warehouse size" at bounding box center [376, 174] width 245 height 16
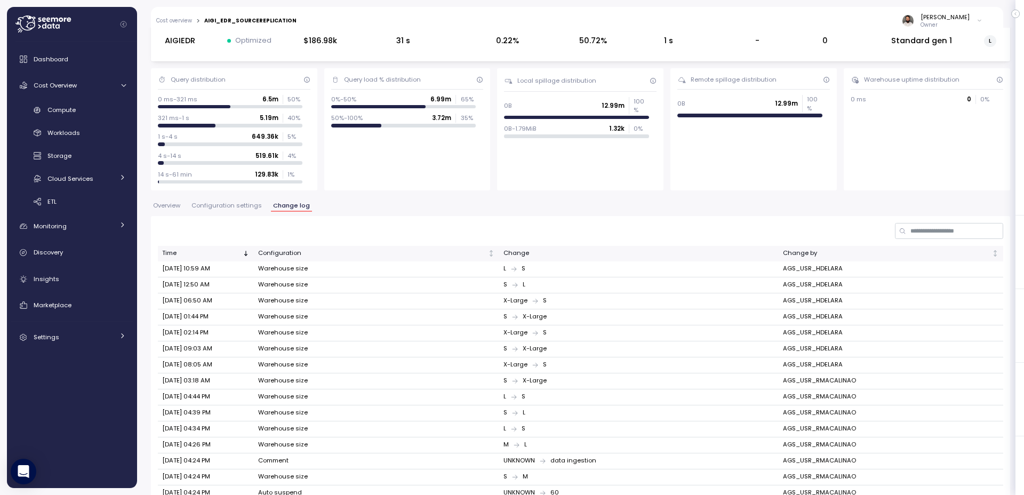
scroll to position [0, 0]
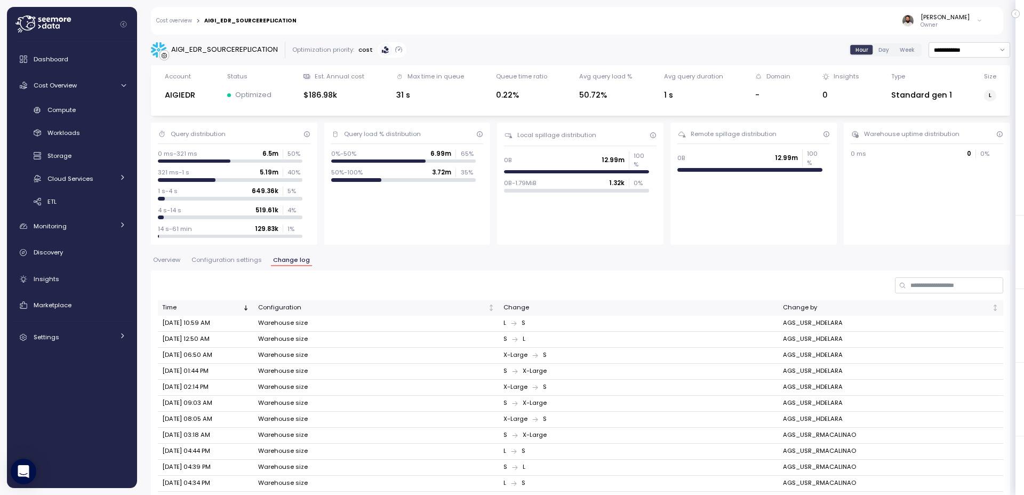
click at [243, 263] on span "Configuration settings" at bounding box center [226, 260] width 70 height 6
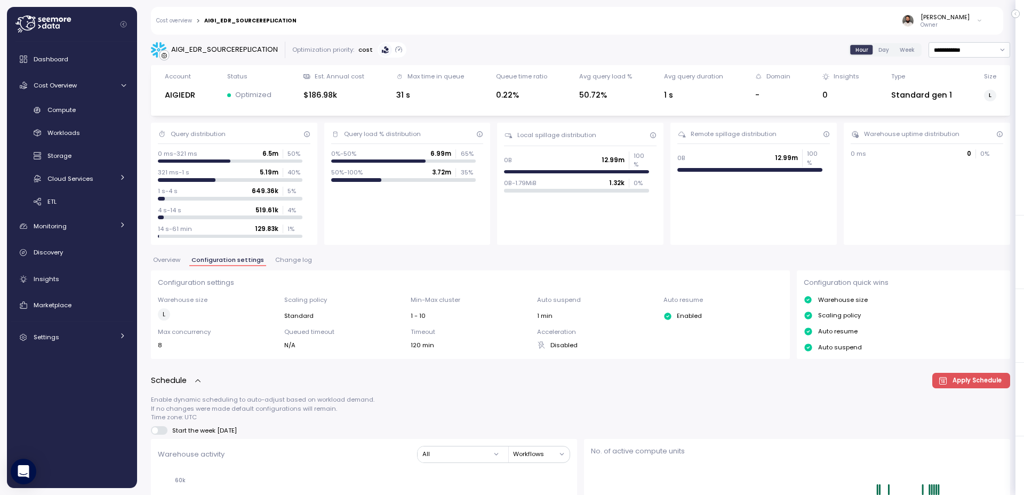
click at [297, 263] on span "Change log" at bounding box center [293, 260] width 37 height 6
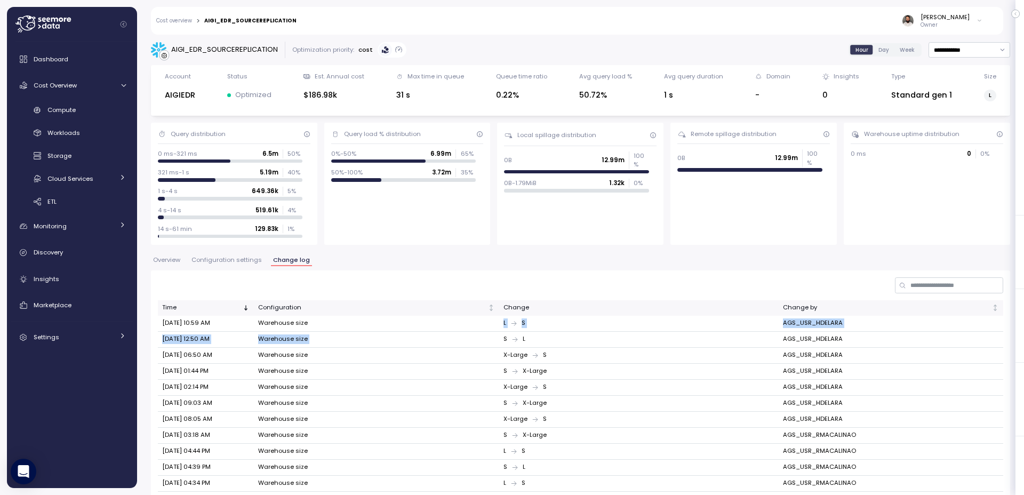
drag, startPoint x: 517, startPoint y: 327, endPoint x: 533, endPoint y: 333, distance: 16.5
click at [533, 333] on tbody "Sep 22, 2025 10:59 AM Warehouse size L S AGS_USR_HDELARA Sep 21, 2025 12:50 AM …" at bounding box center [580, 475] width 845 height 319
drag, startPoint x: 533, startPoint y: 333, endPoint x: 515, endPoint y: 329, distance: 18.8
click at [533, 333] on td "S L" at bounding box center [638, 340] width 279 height 16
click at [229, 268] on div "Overview Configuration settings Change log" at bounding box center [580, 264] width 859 height 14
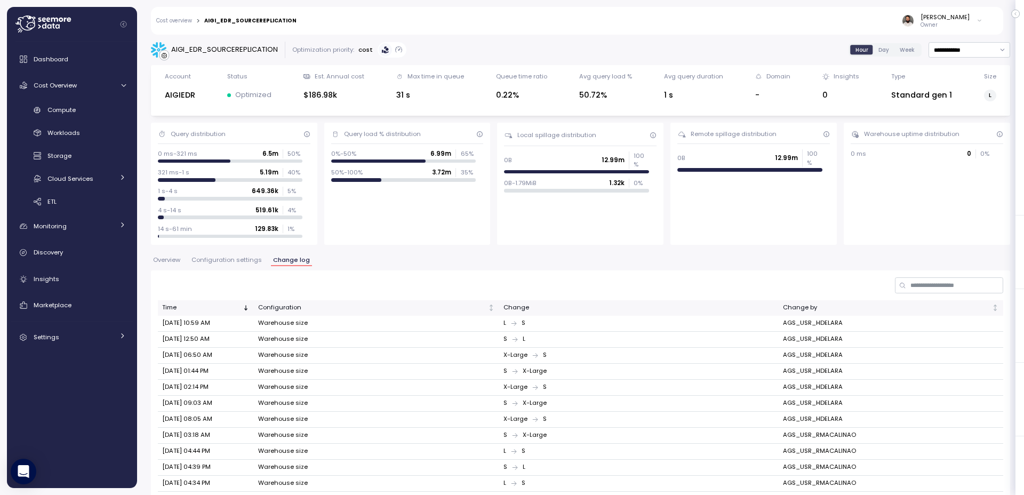
click at [230, 265] on button "Configuration settings" at bounding box center [226, 261] width 75 height 9
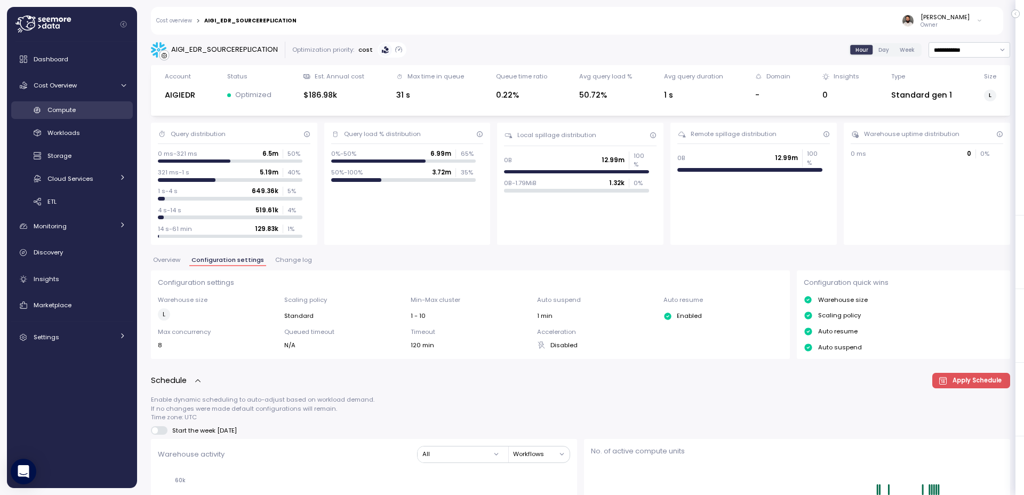
click at [90, 111] on div "Compute" at bounding box center [86, 110] width 78 height 11
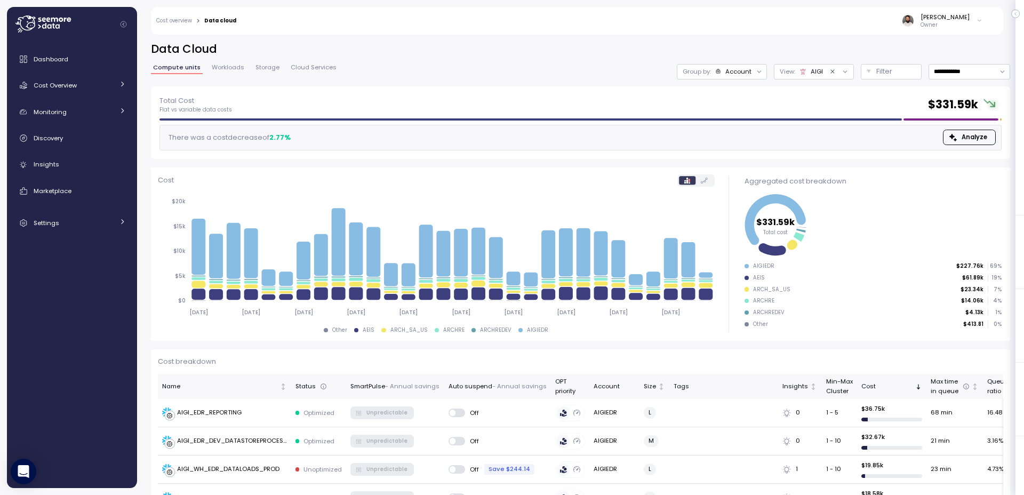
scroll to position [18, 0]
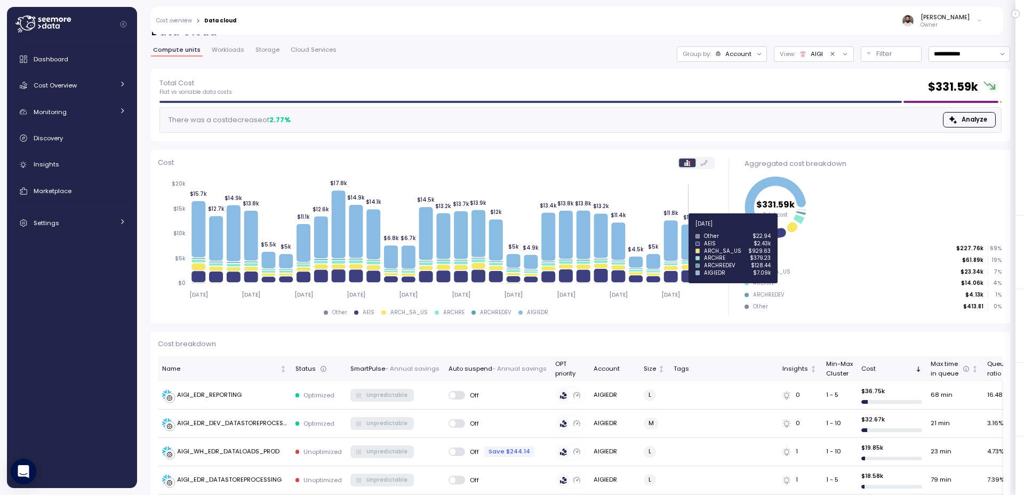
click at [687, 230] on icon at bounding box center [688, 242] width 14 height 35
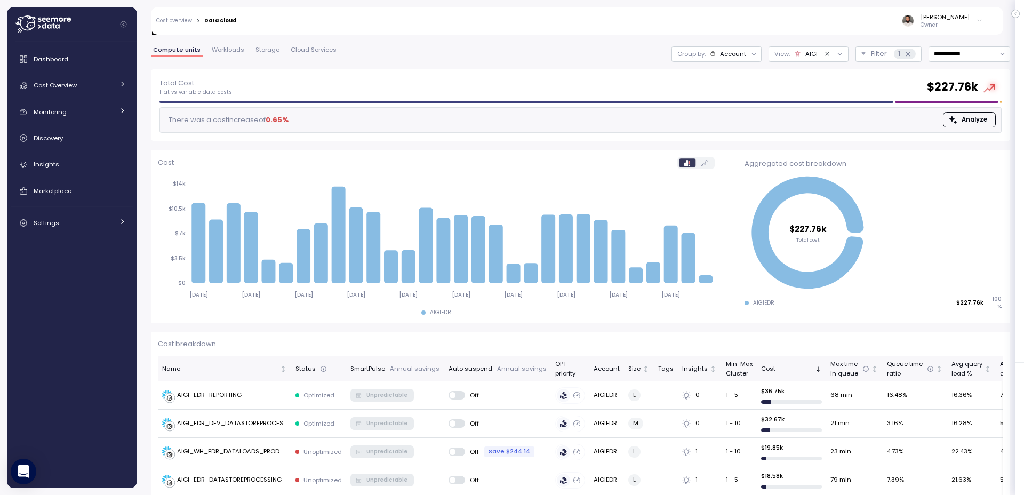
click at [738, 50] on div "Account" at bounding box center [733, 54] width 26 height 9
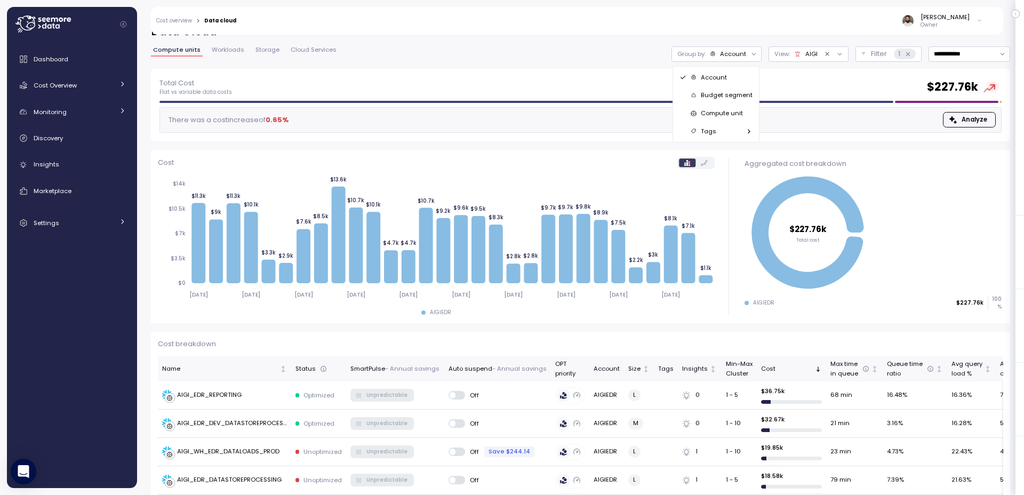
click at [735, 114] on p "Compute unit" at bounding box center [722, 113] width 42 height 9
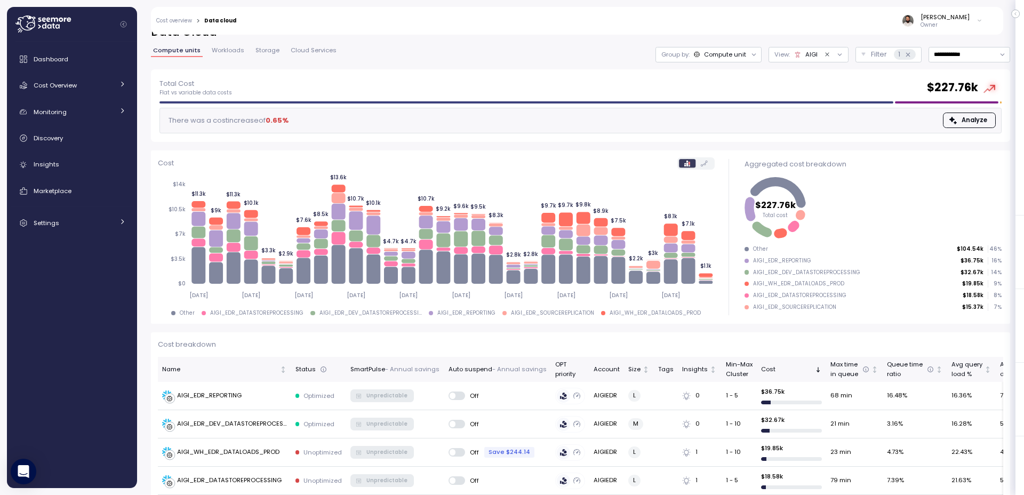
scroll to position [17, 0]
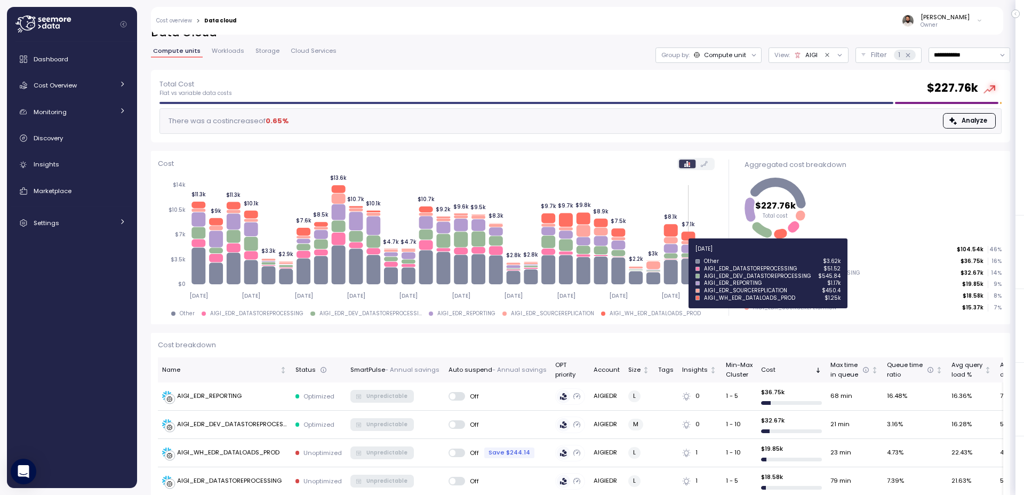
click at [689, 255] on icon at bounding box center [688, 255] width 14 height 4
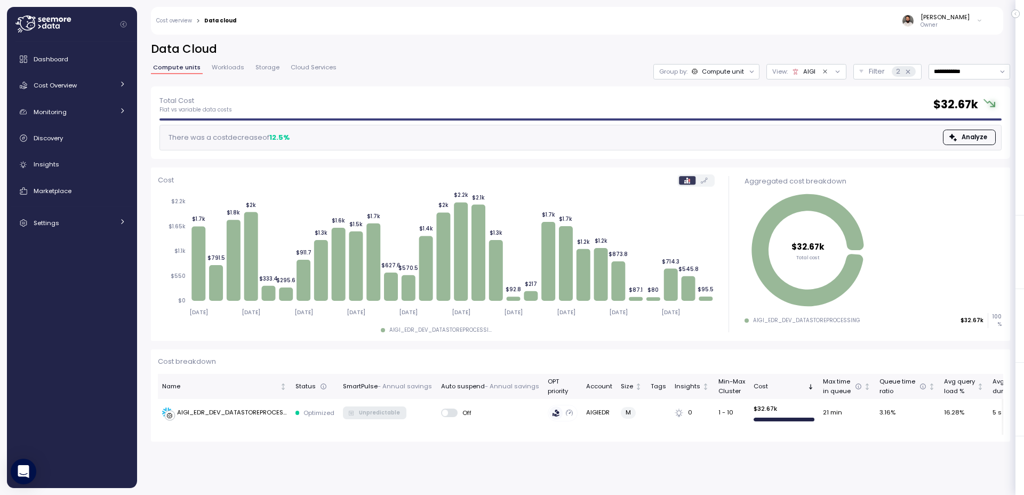
click at [823, 70] on icon "Clear value" at bounding box center [825, 71] width 7 height 7
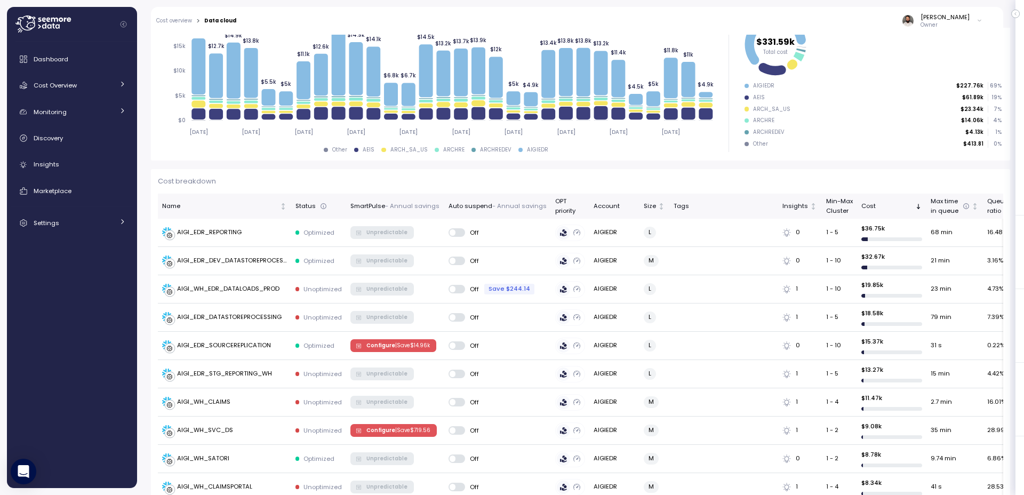
scroll to position [195, 0]
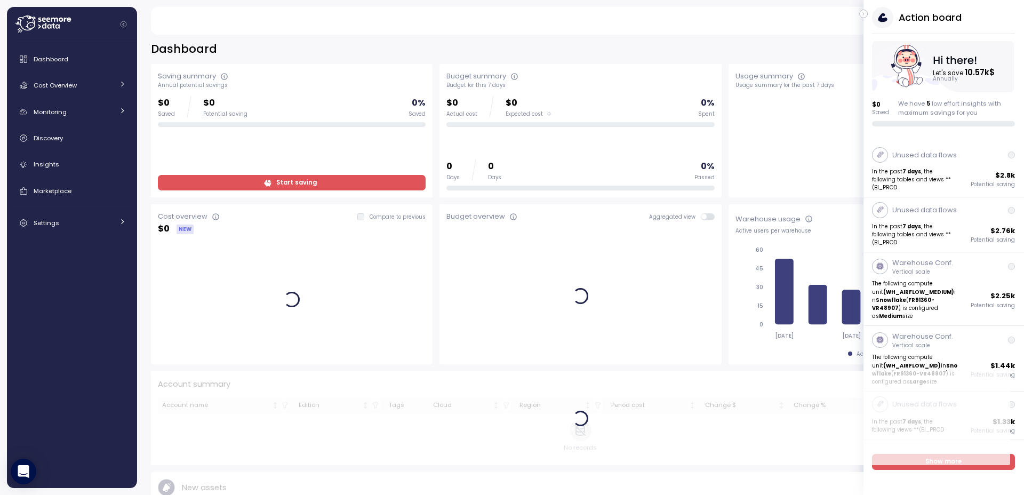
click at [862, 16] on icon "button" at bounding box center [863, 13] width 5 height 13
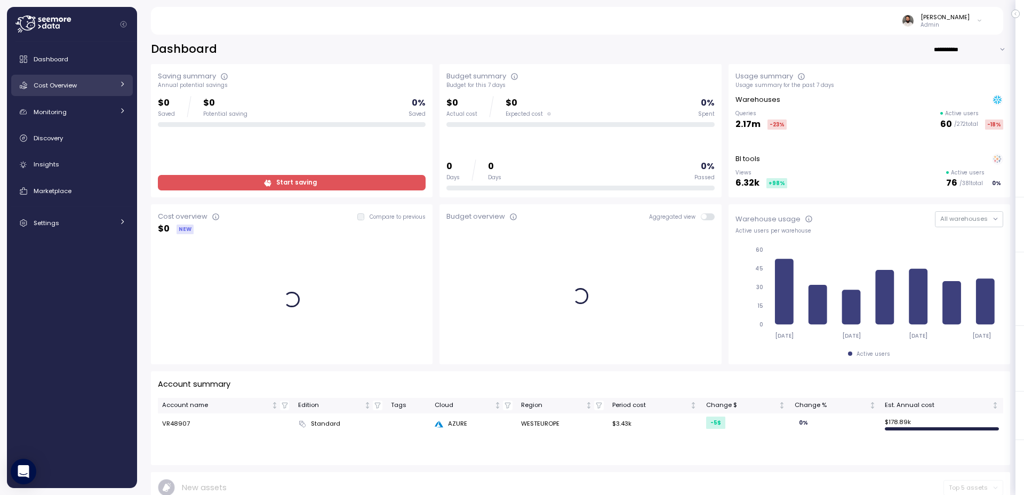
click at [104, 79] on link "Cost Overview" at bounding box center [72, 85] width 122 height 21
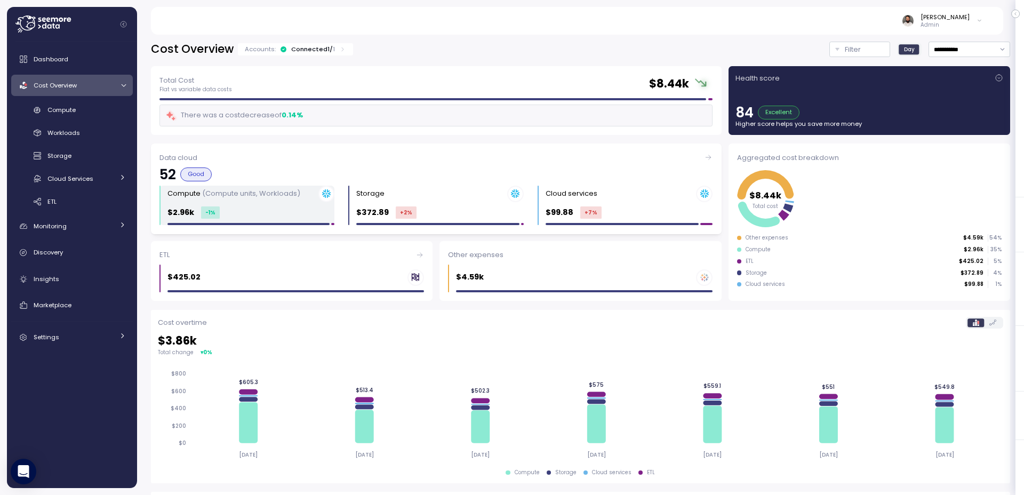
click at [255, 204] on div "Compute (Compute units, Workloads) $2.96k -1 %" at bounding box center [250, 206] width 167 height 40
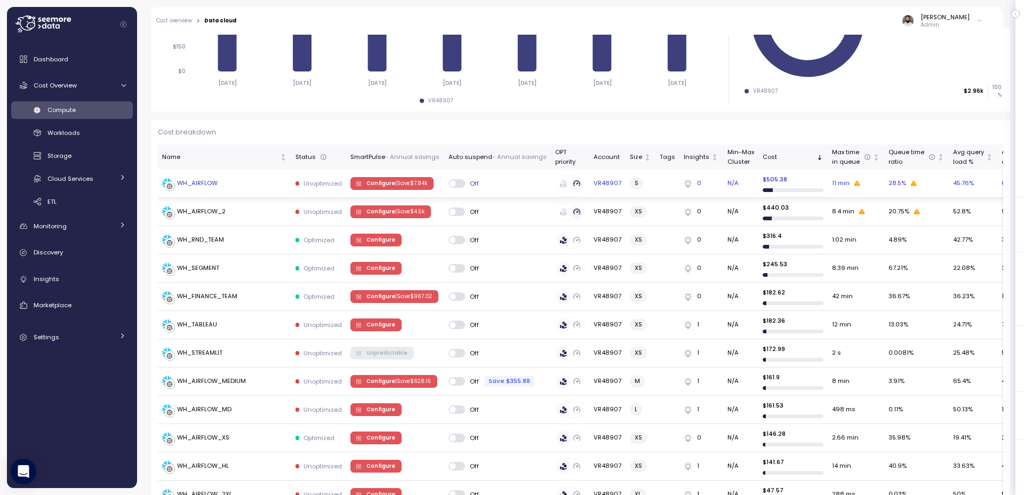
scroll to position [225, 0]
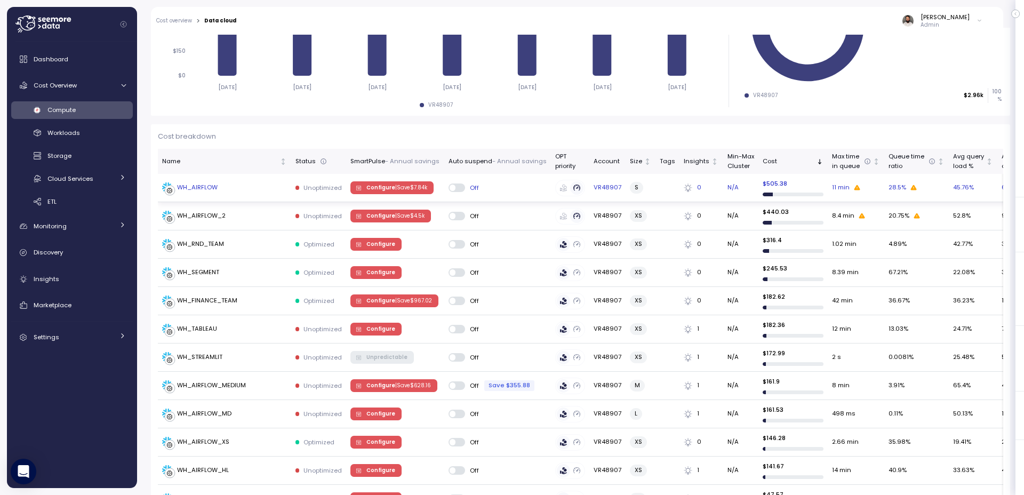
click at [404, 193] on span "Configure | Save $ 7.84k" at bounding box center [396, 188] width 61 height 12
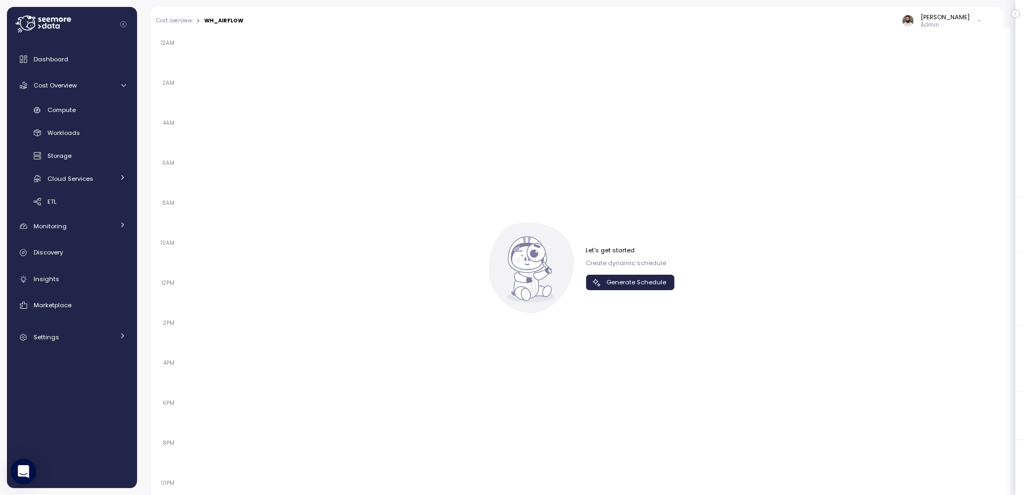
scroll to position [700, 0]
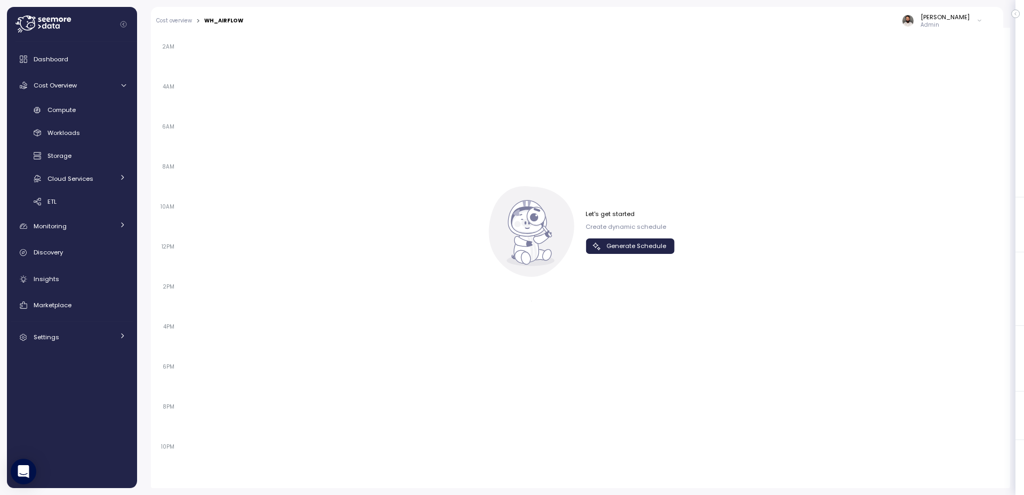
click at [619, 252] on span "Generate Schedule" at bounding box center [636, 246] width 60 height 14
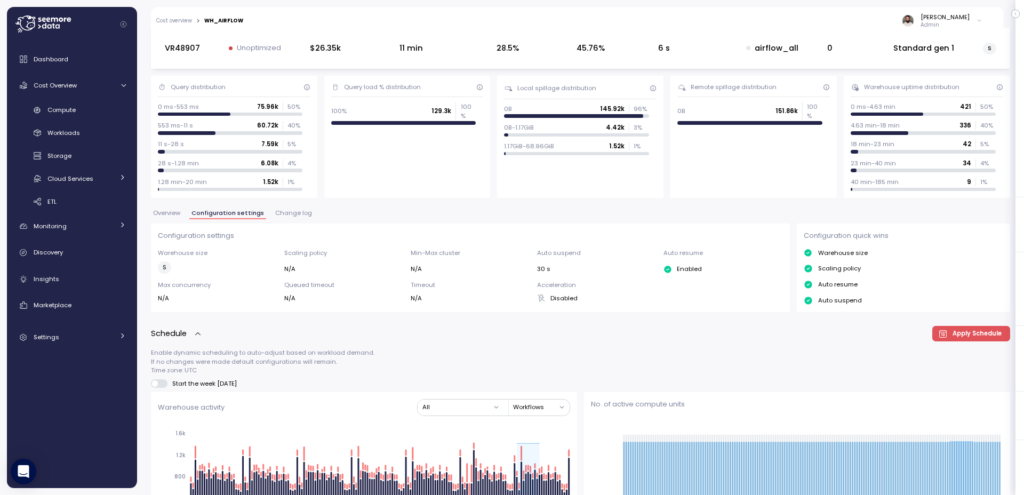
scroll to position [0, 0]
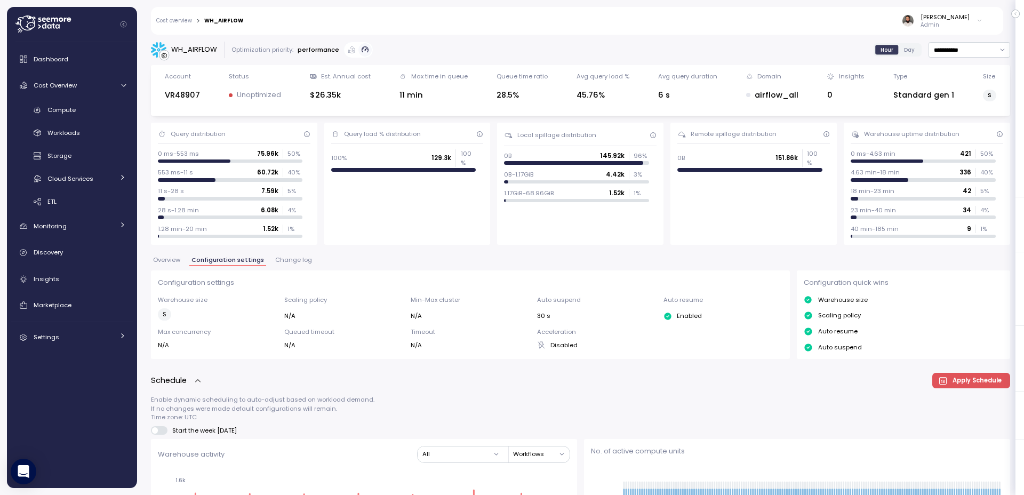
click at [279, 262] on span "Change log" at bounding box center [293, 260] width 37 height 6
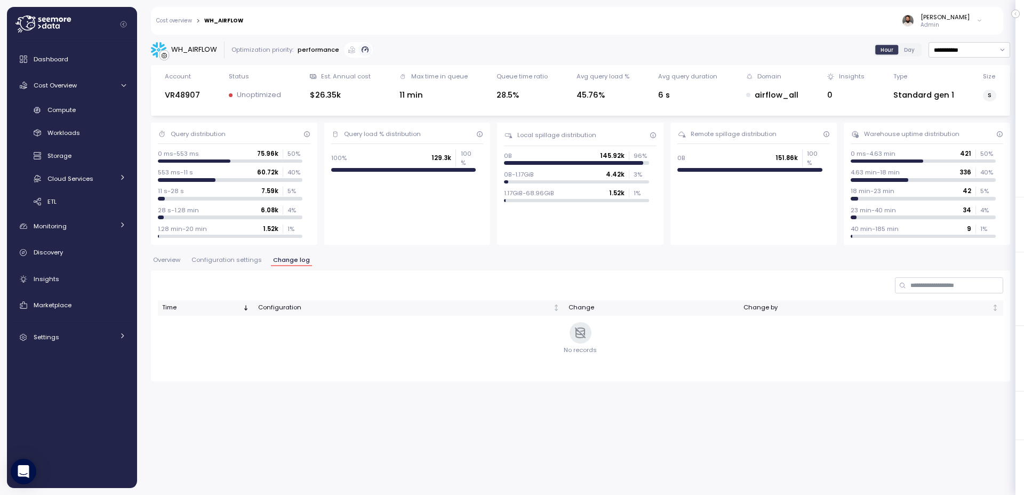
drag, startPoint x: 244, startPoint y: 261, endPoint x: 206, endPoint y: 260, distance: 37.9
click at [244, 261] on span "Configuration settings" at bounding box center [226, 260] width 70 height 6
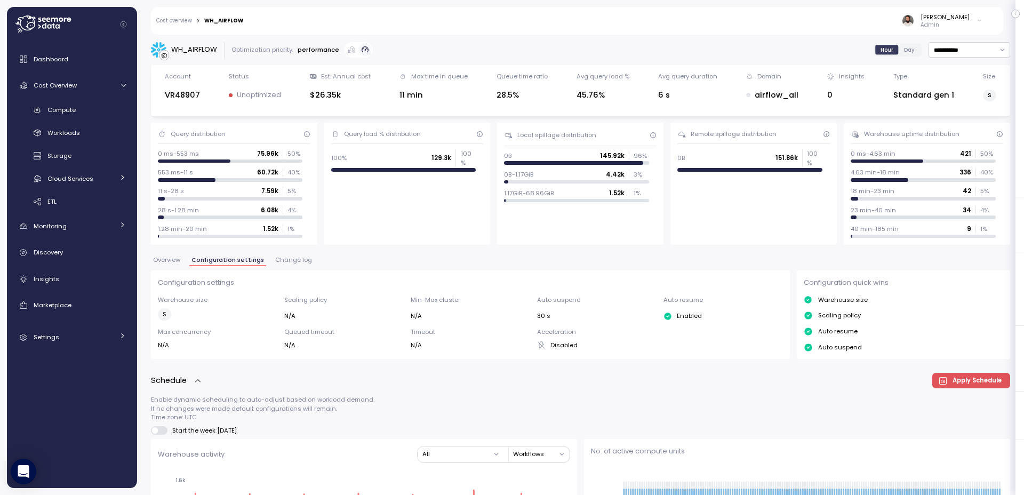
click at [199, 260] on span "Configuration settings" at bounding box center [227, 260] width 73 height 6
click at [177, 260] on span "Overview" at bounding box center [166, 260] width 27 height 6
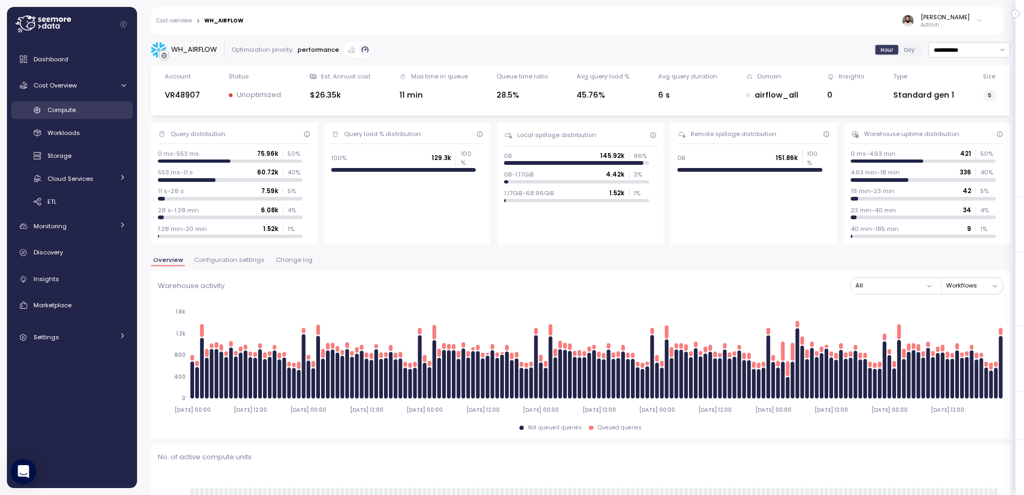
click at [115, 116] on link "Compute" at bounding box center [72, 110] width 122 height 18
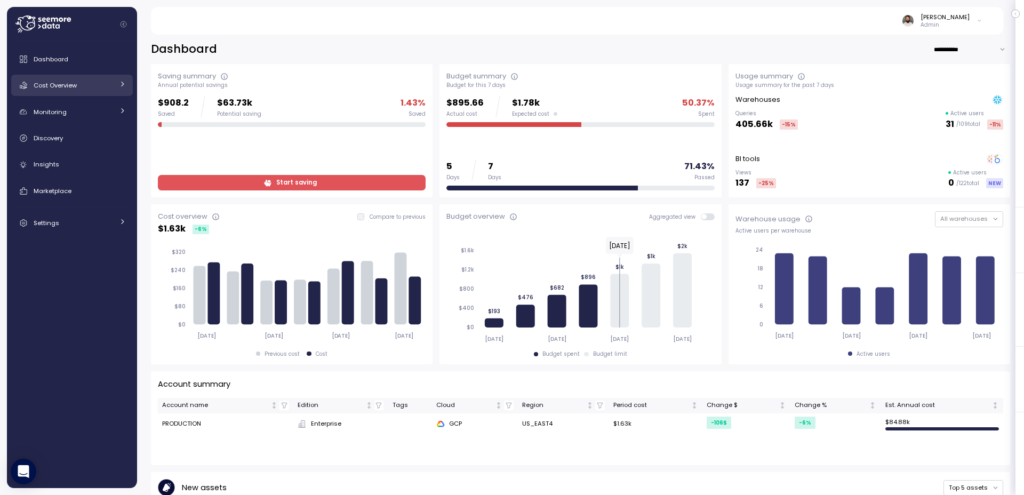
click at [92, 91] on link "Cost Overview" at bounding box center [72, 85] width 122 height 21
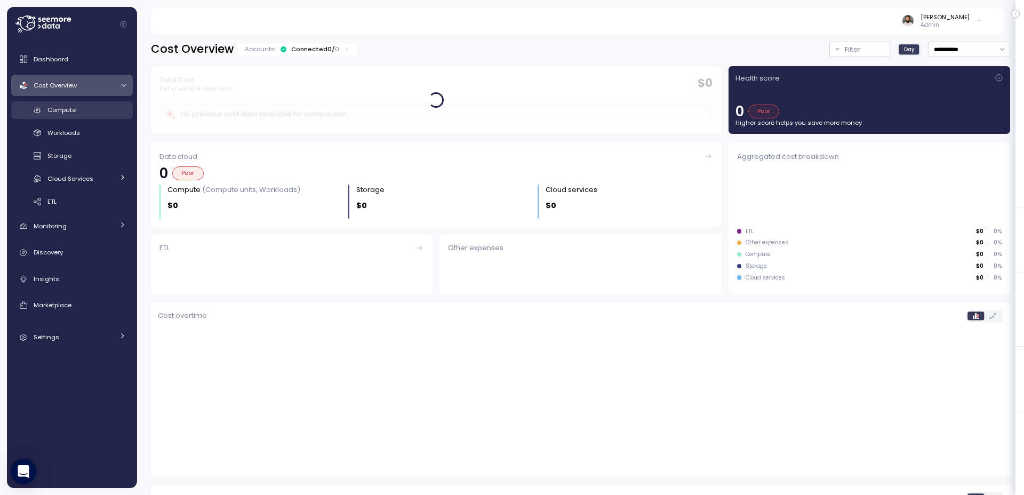
click at [98, 112] on div "Compute" at bounding box center [86, 110] width 78 height 11
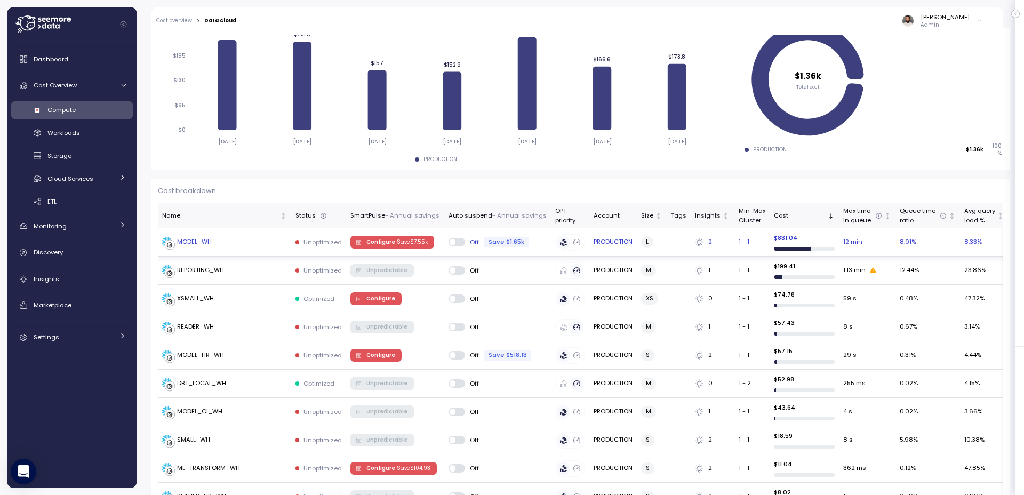
scroll to position [166, 0]
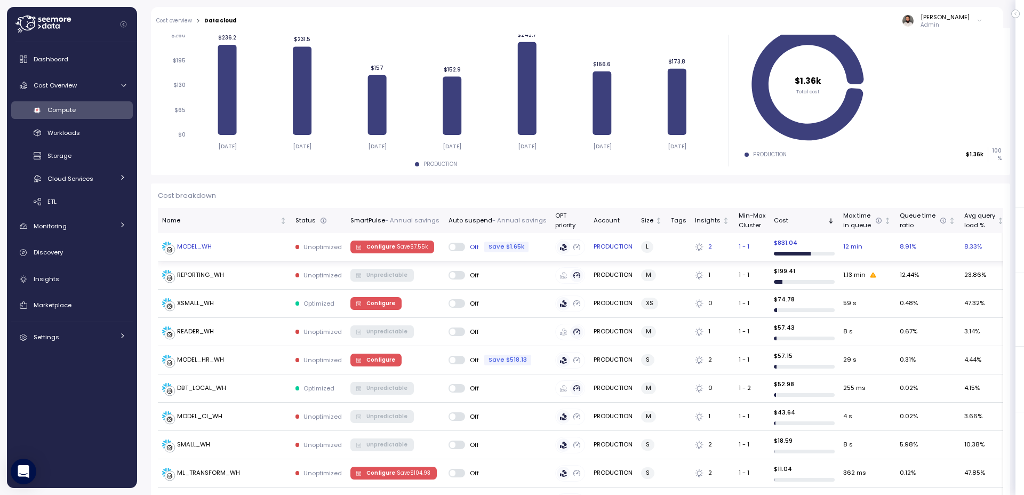
click at [394, 241] on span "Configure | Save $ 7.55k" at bounding box center [396, 247] width 61 height 12
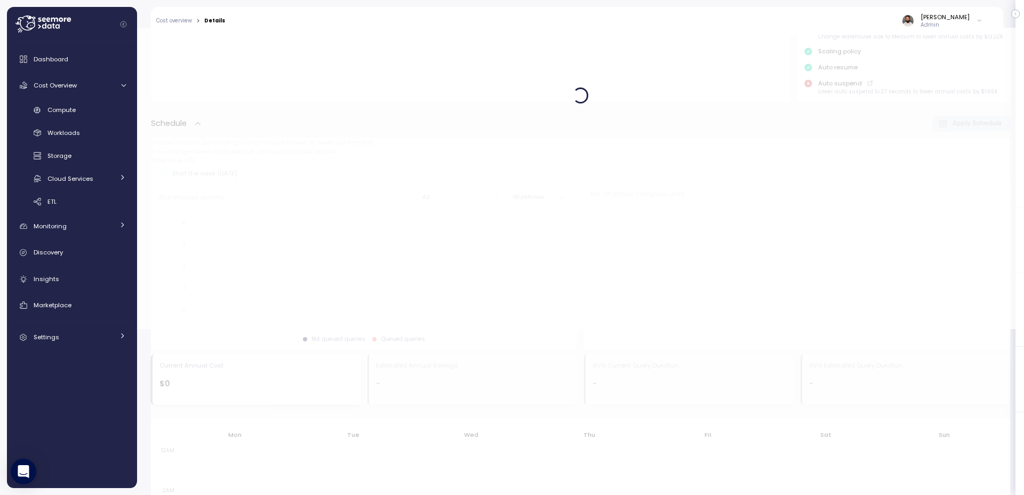
scroll to position [167, 0]
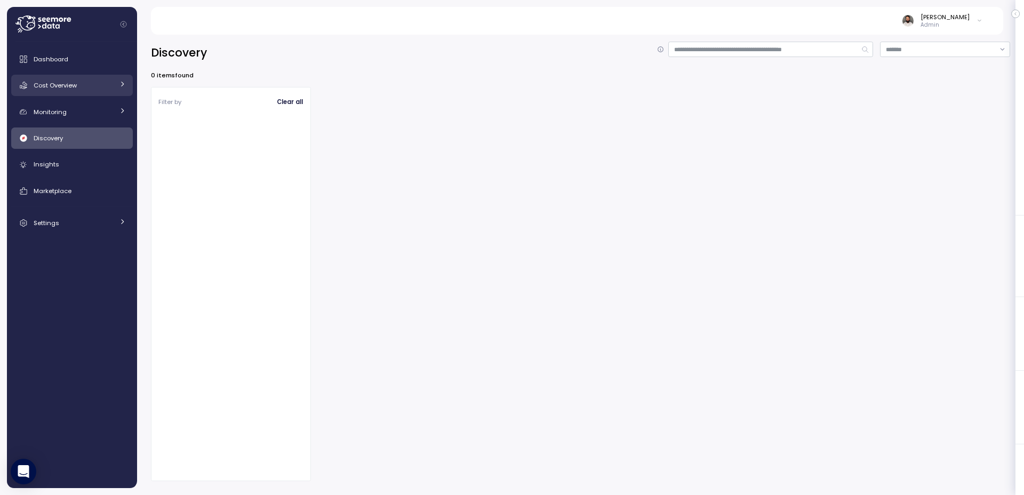
click at [94, 86] on div "Cost Overview" at bounding box center [74, 85] width 80 height 11
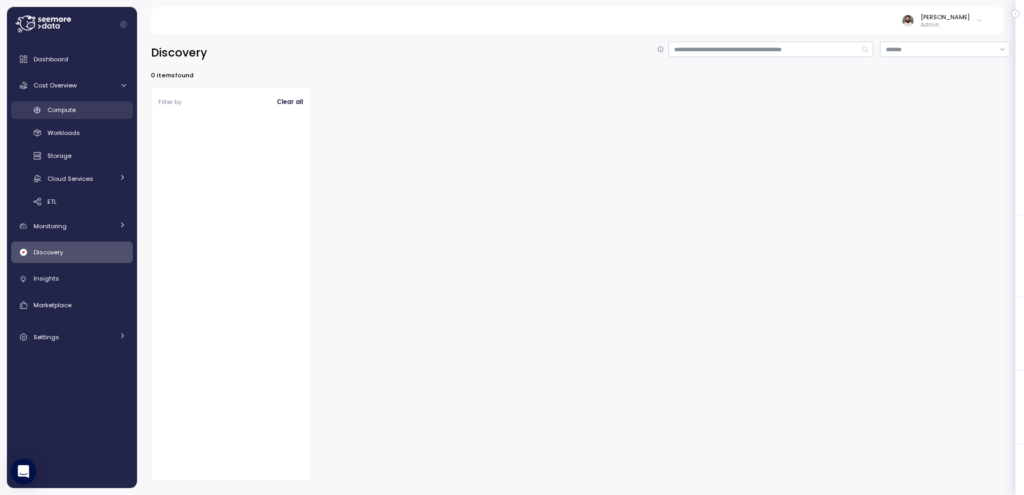
click at [89, 109] on div "Compute" at bounding box center [86, 110] width 78 height 11
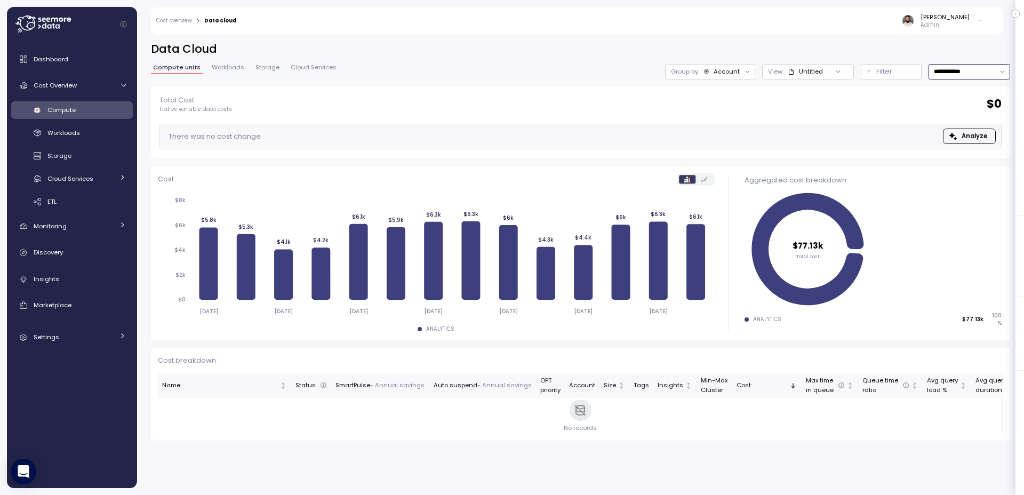
drag, startPoint x: 947, startPoint y: 75, endPoint x: 864, endPoint y: 77, distance: 83.2
click at [947, 75] on input "**********" at bounding box center [970, 71] width 82 height 15
click at [835, 77] on div at bounding box center [838, 71] width 30 height 15
click at [709, 75] on div "Account" at bounding box center [721, 71] width 37 height 9
click at [715, 131] on p "Compute unit" at bounding box center [716, 130] width 42 height 9
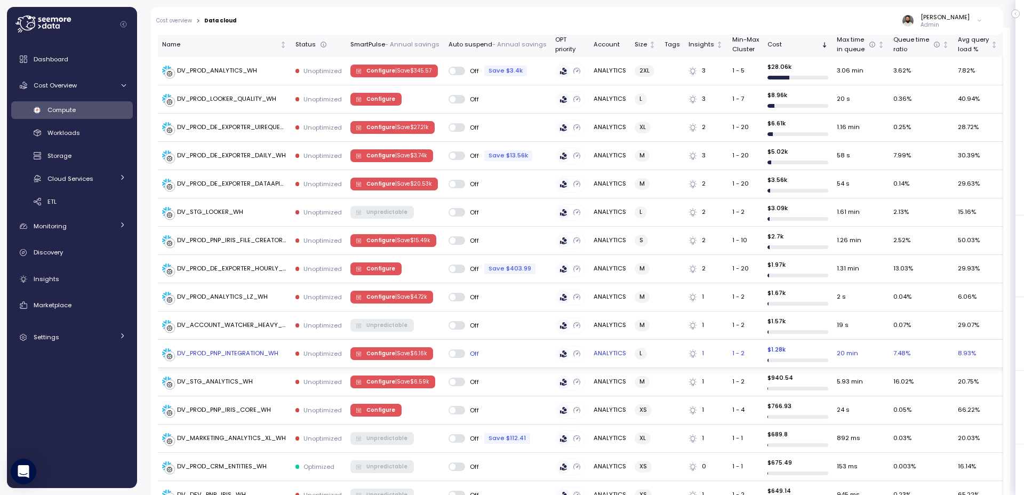
scroll to position [170, 0]
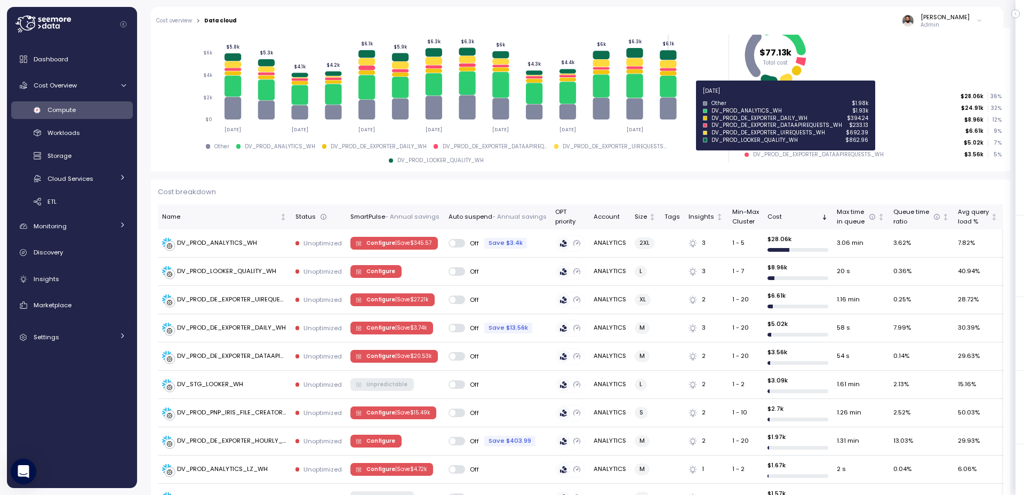
click at [676, 97] on icon at bounding box center [668, 86] width 17 height 21
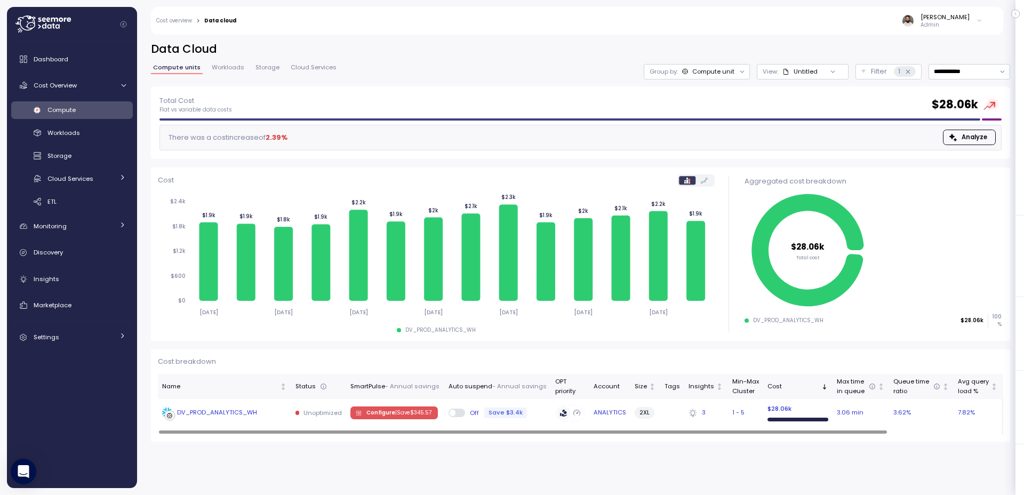
click at [713, 409] on div "3" at bounding box center [706, 413] width 35 height 10
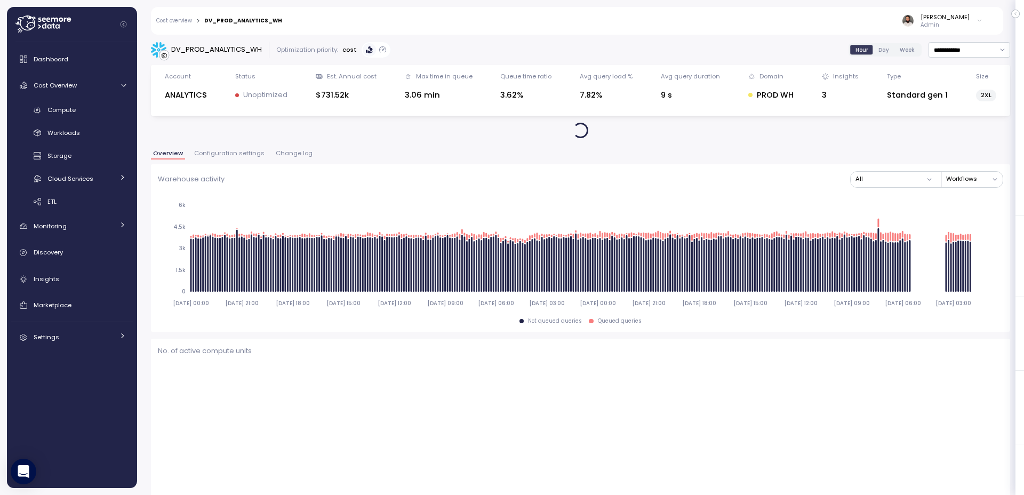
click at [287, 153] on span "Change log" at bounding box center [294, 153] width 37 height 6
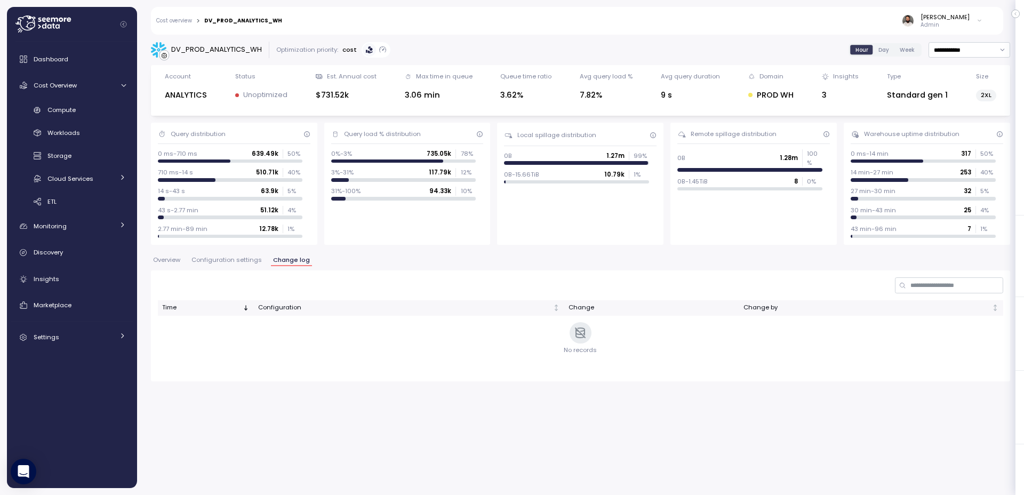
click at [250, 152] on div "0 ms-710 ms 639.49k 50 %" at bounding box center [230, 153] width 145 height 9
click at [235, 258] on span "Configuration settings" at bounding box center [226, 260] width 70 height 6
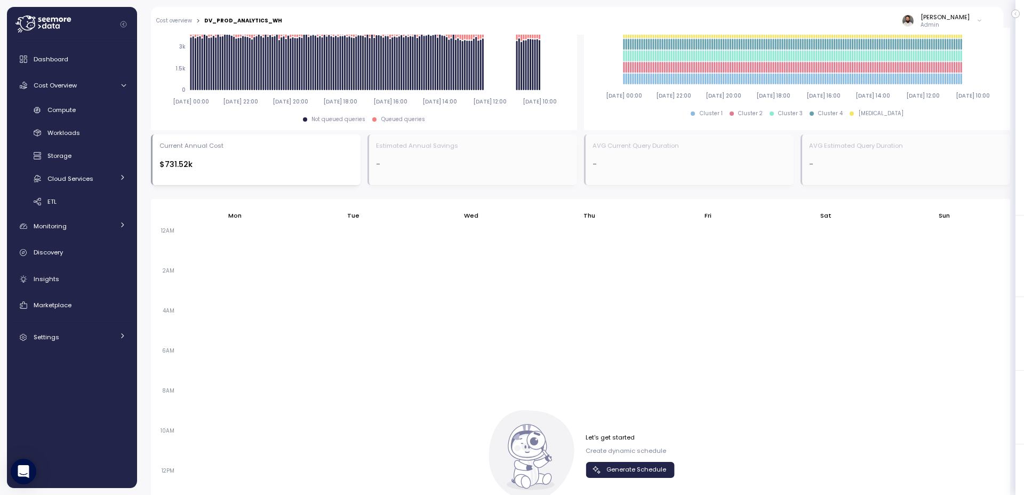
scroll to position [586, 0]
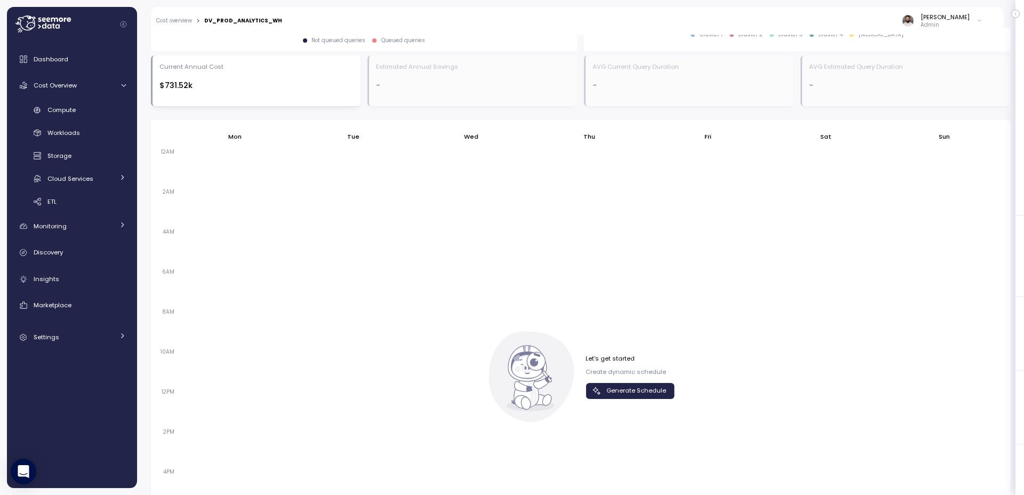
click at [618, 387] on span "Generate Schedule" at bounding box center [636, 390] width 60 height 14
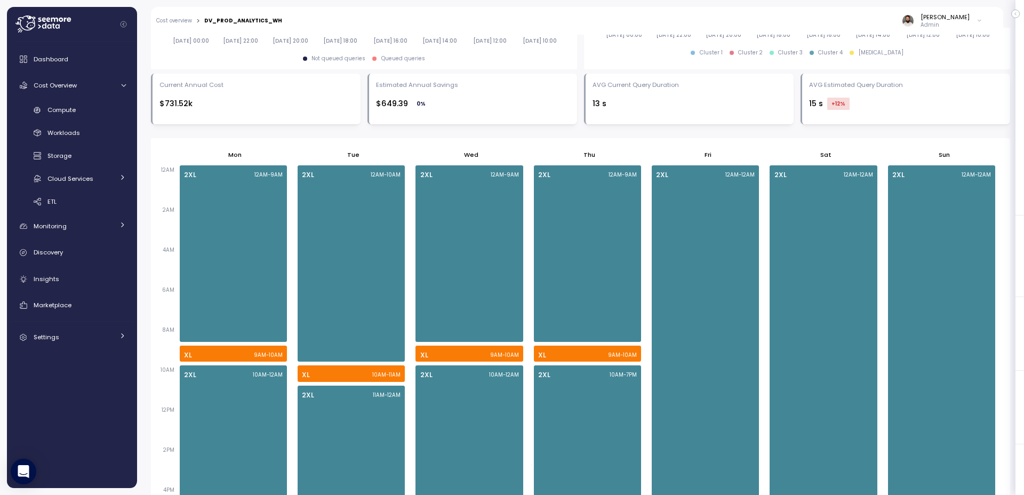
scroll to position [0, 0]
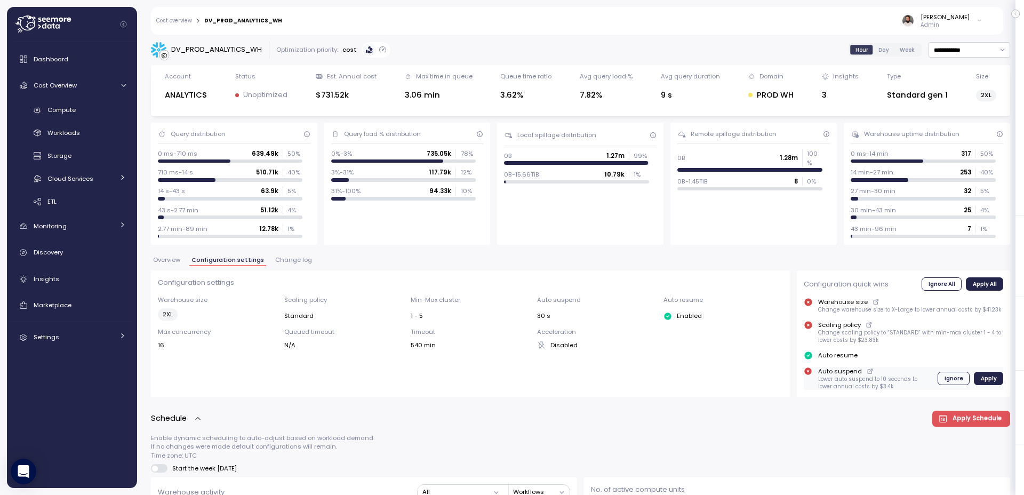
drag, startPoint x: 817, startPoint y: 383, endPoint x: 899, endPoint y: 384, distance: 81.6
click at [899, 383] on div "Configuration quick wins Ignore All Apply All Warehouse size Change warehouse s…" at bounding box center [903, 333] width 213 height 126
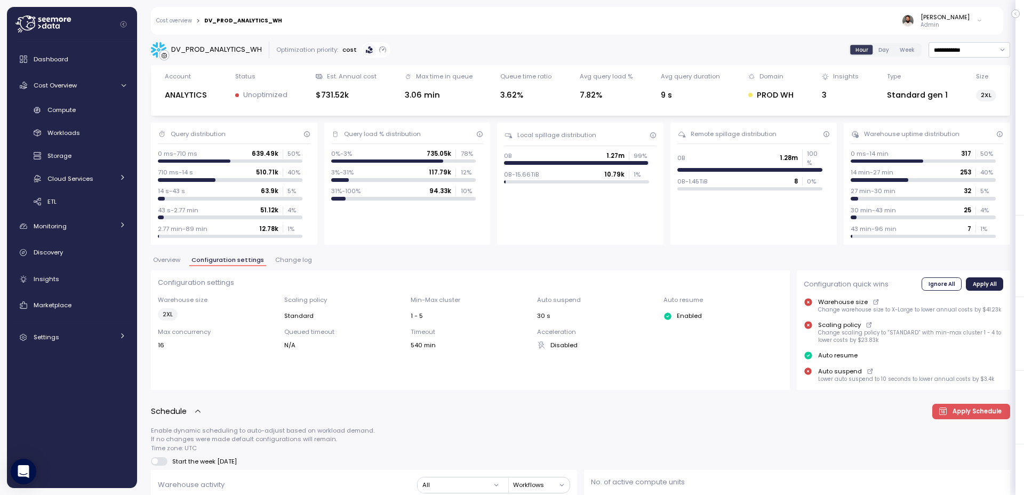
click at [172, 259] on span "Overview" at bounding box center [166, 260] width 27 height 6
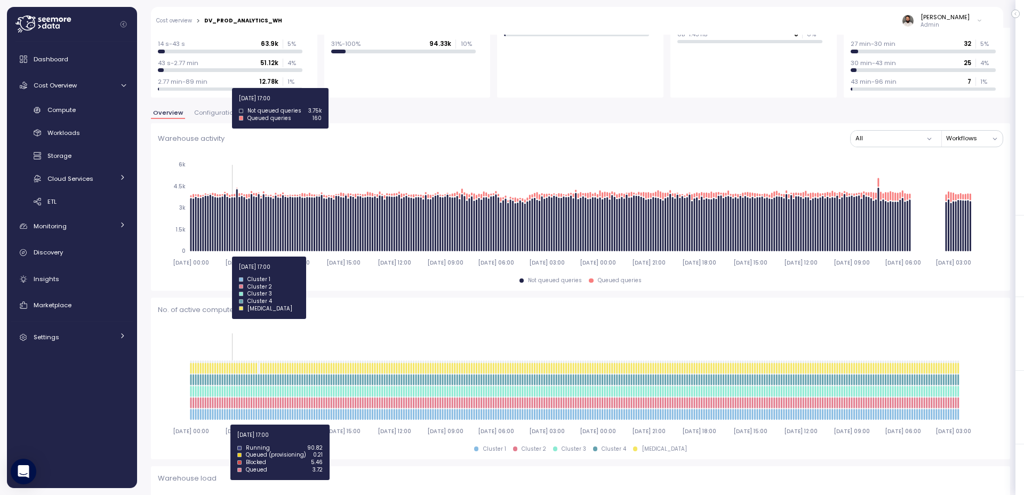
scroll to position [134, 0]
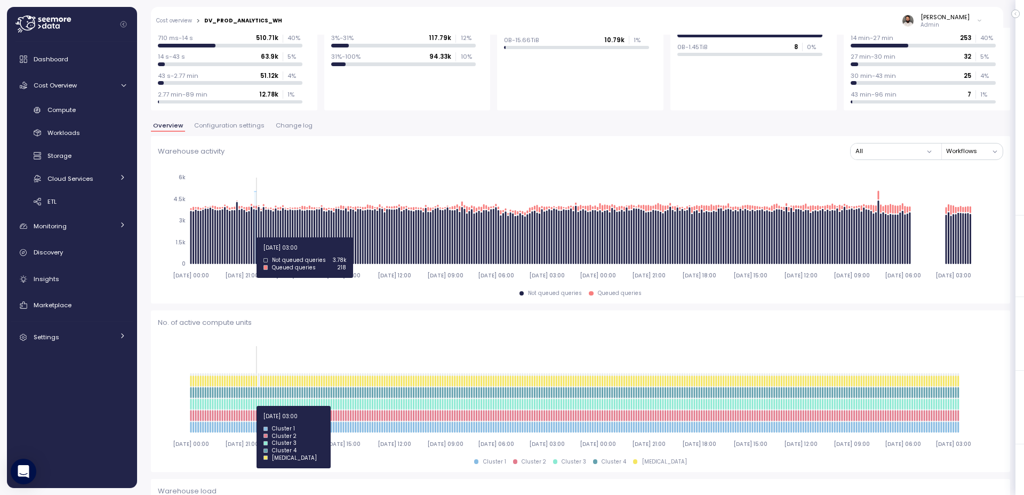
click at [256, 237] on icon "[DATE] 00:00 [DATE] 21:00 [DATE] 18:00 [DATE] 15:00 [DATE] 12:00 [DATE] 09:00 […" at bounding box center [580, 226] width 845 height 118
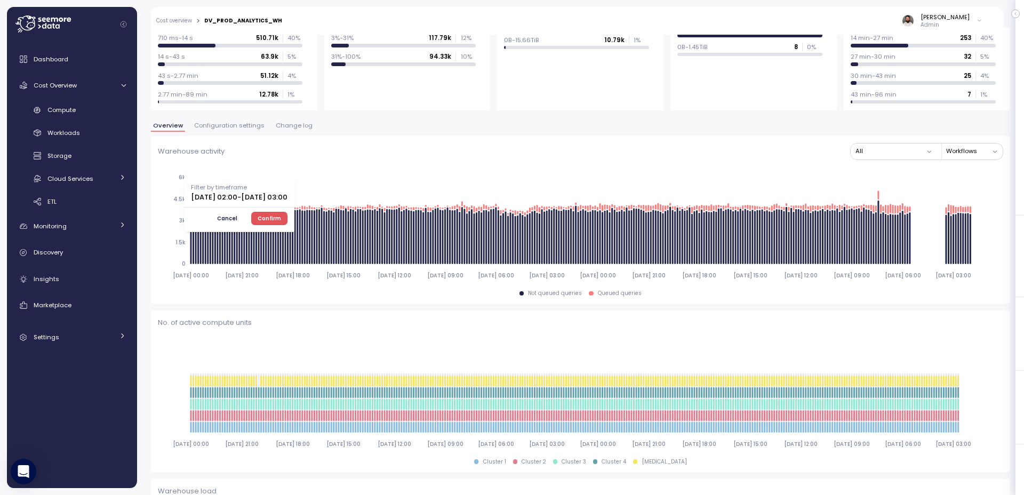
click at [281, 221] on span "Confirm" at bounding box center [269, 218] width 23 height 12
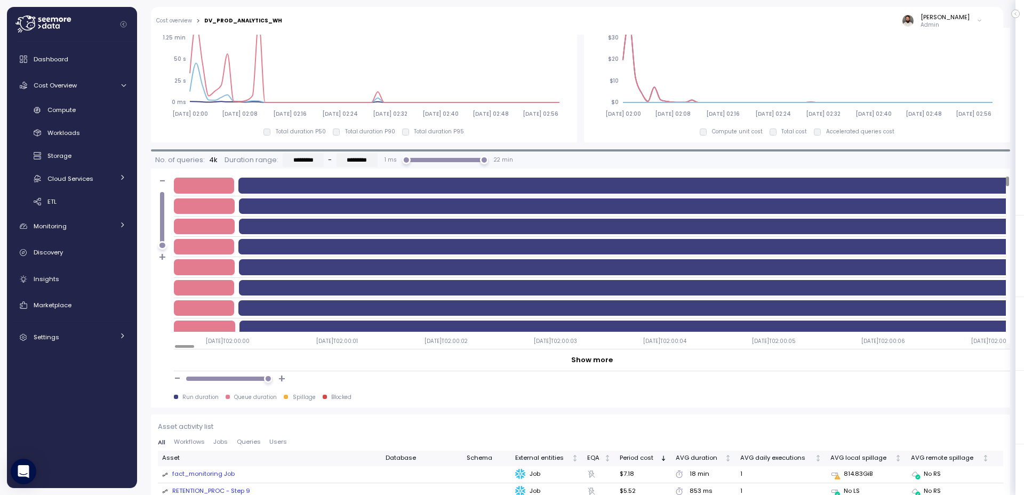
click at [207, 354] on div "WH usage : 3% Duration : 40 s WH usage : 3% Duration : 44 s WH usage : 3% Durat…" at bounding box center [592, 273] width 836 height 196
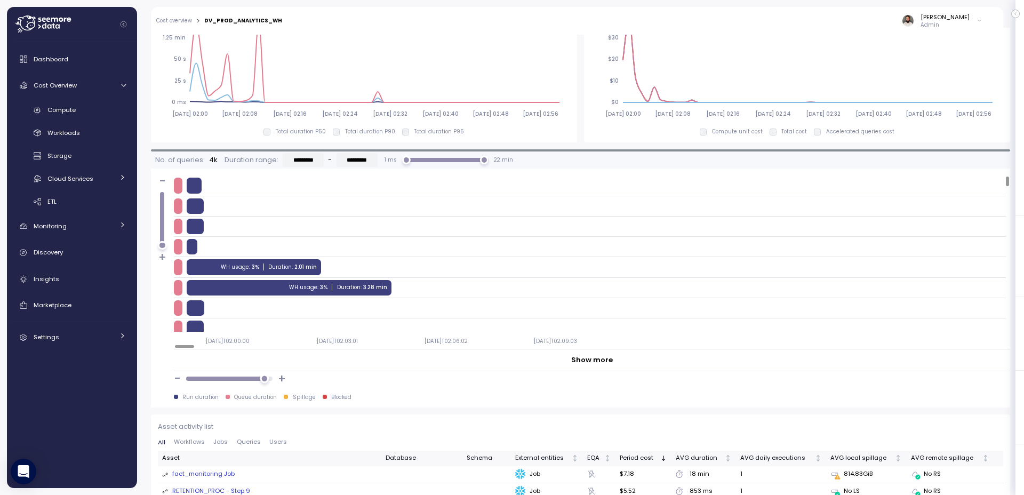
click at [264, 377] on div at bounding box center [264, 378] width 9 height 9
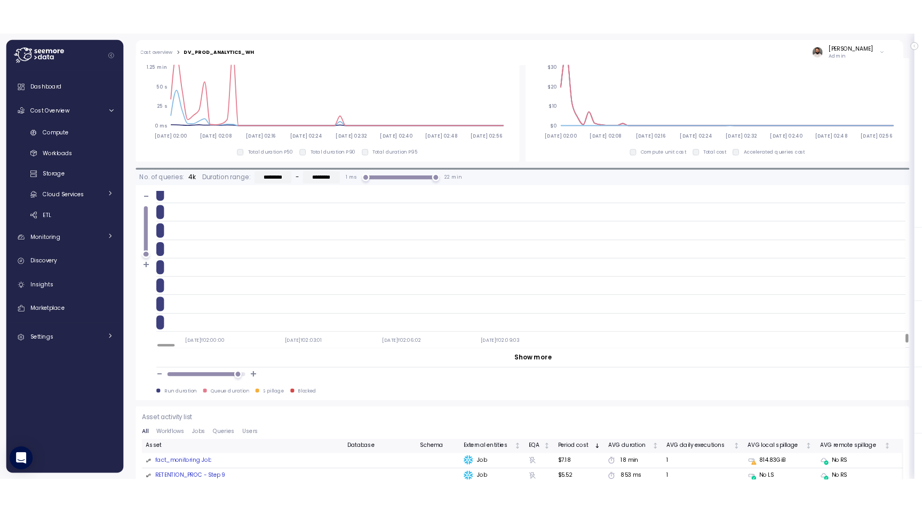
scroll to position [2904, 0]
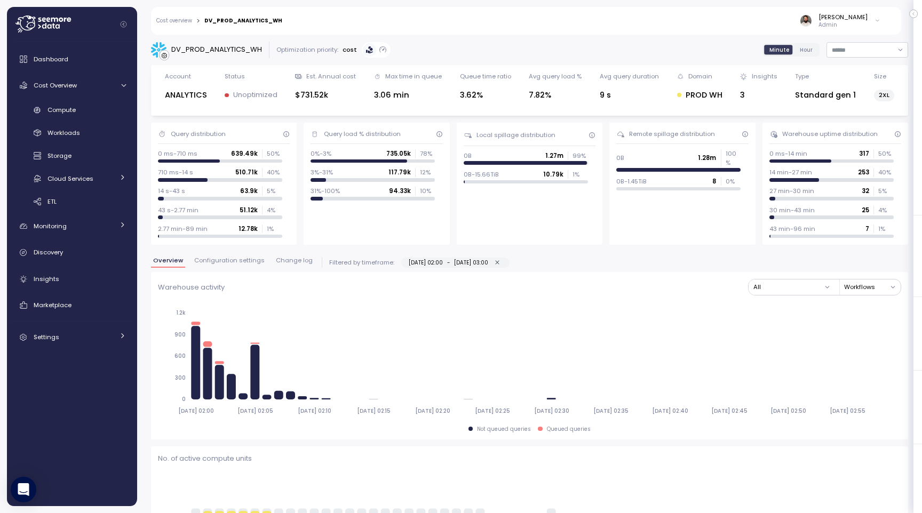
scroll to position [2904, 0]
